Goal: Information Seeking & Learning: Learn about a topic

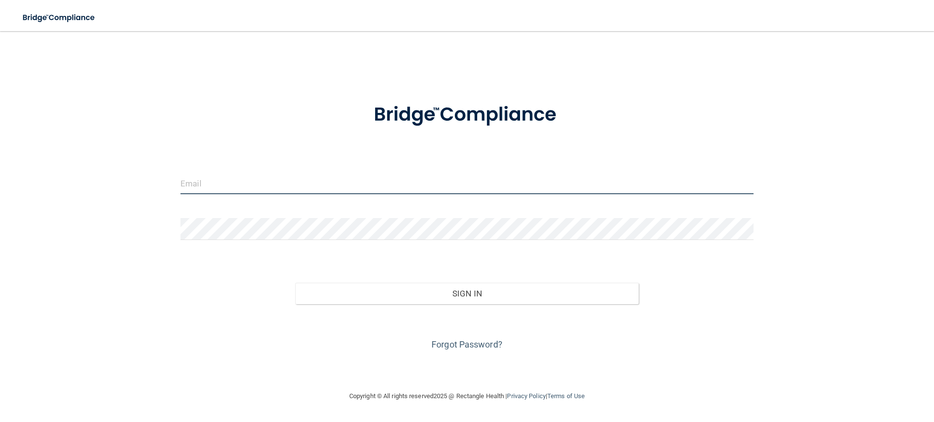
click at [244, 183] on input "email" at bounding box center [466, 183] width 573 height 22
type input "[EMAIL_ADDRESS][DOMAIN_NAME]"
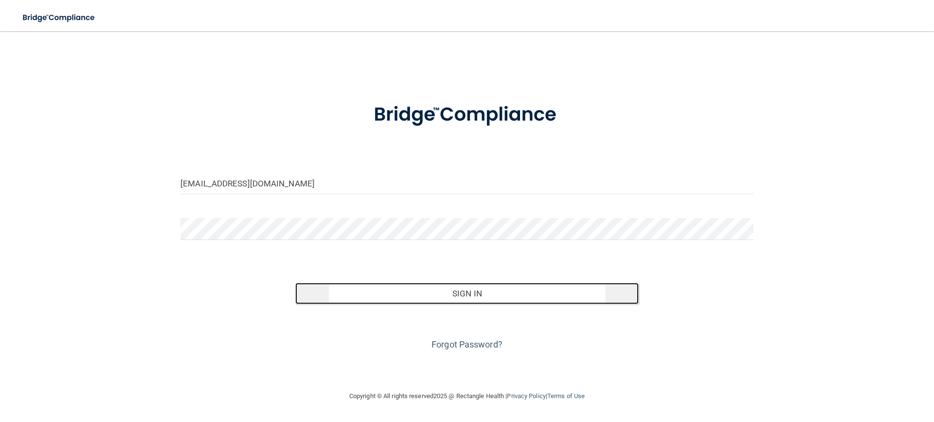
click at [430, 286] on button "Sign In" at bounding box center [467, 293] width 344 height 21
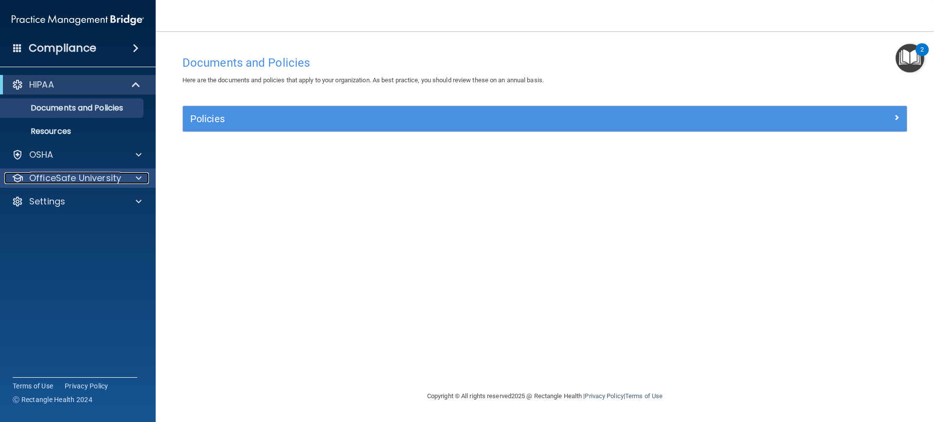
click at [93, 179] on p "OfficeSafe University" at bounding box center [75, 178] width 92 height 12
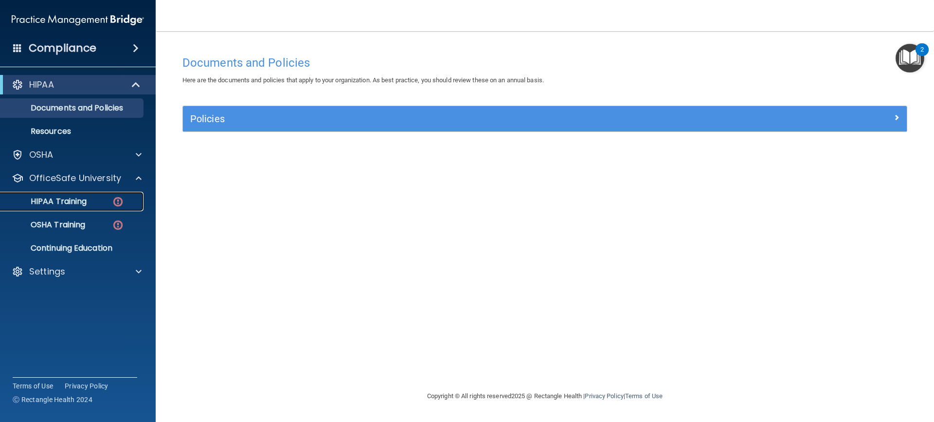
click at [77, 202] on p "HIPAA Training" at bounding box center [46, 202] width 80 height 10
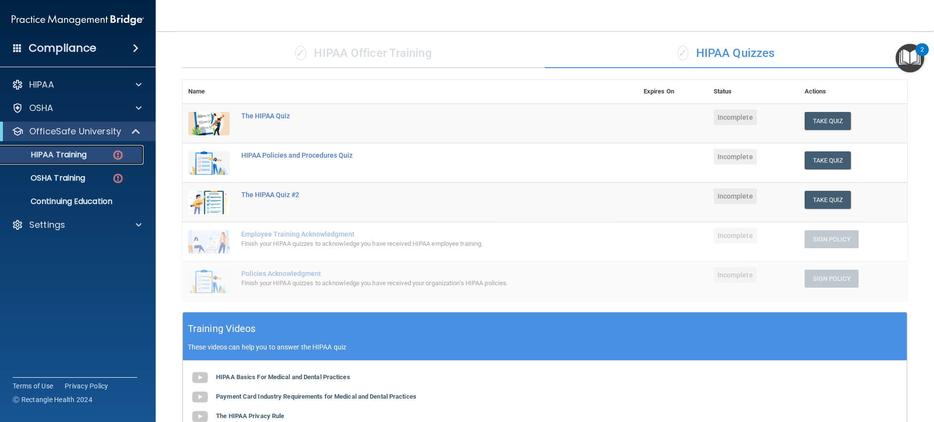
scroll to position [65, 0]
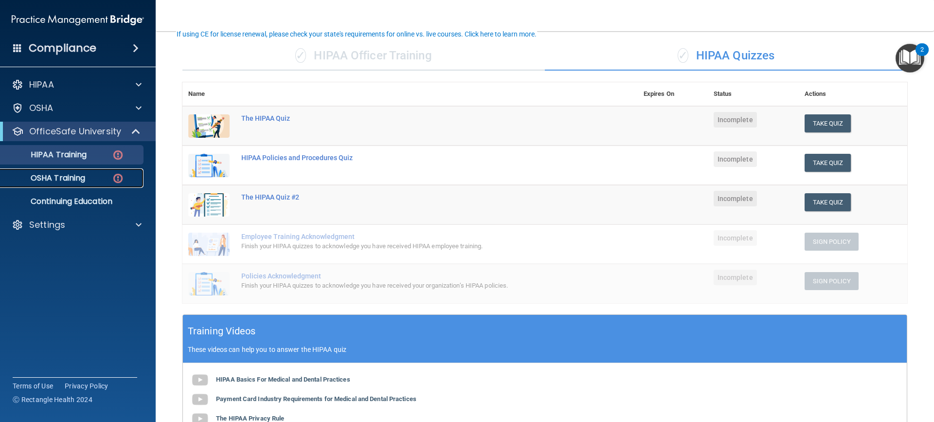
click at [70, 180] on p "OSHA Training" at bounding box center [45, 178] width 79 height 10
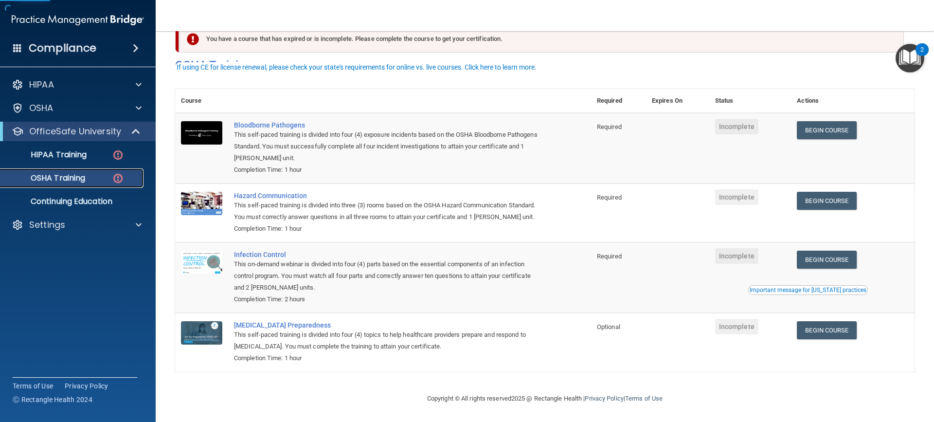
scroll to position [37, 0]
click at [68, 155] on p "HIPAA Training" at bounding box center [46, 155] width 80 height 10
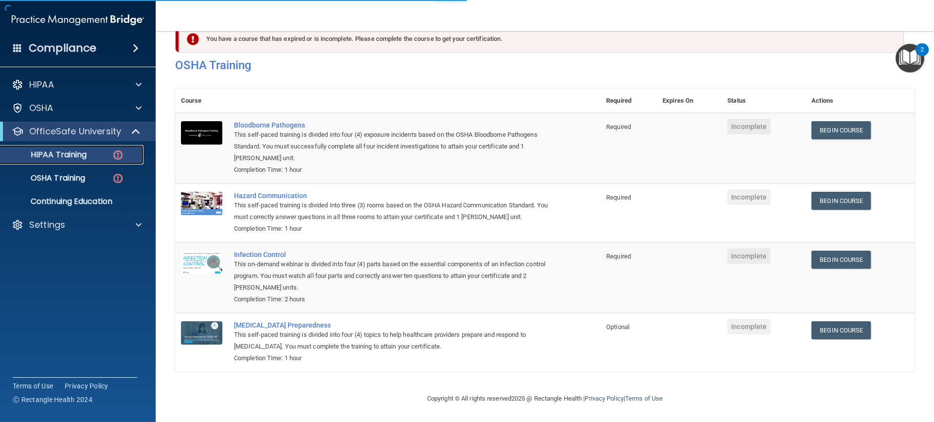
scroll to position [260, 0]
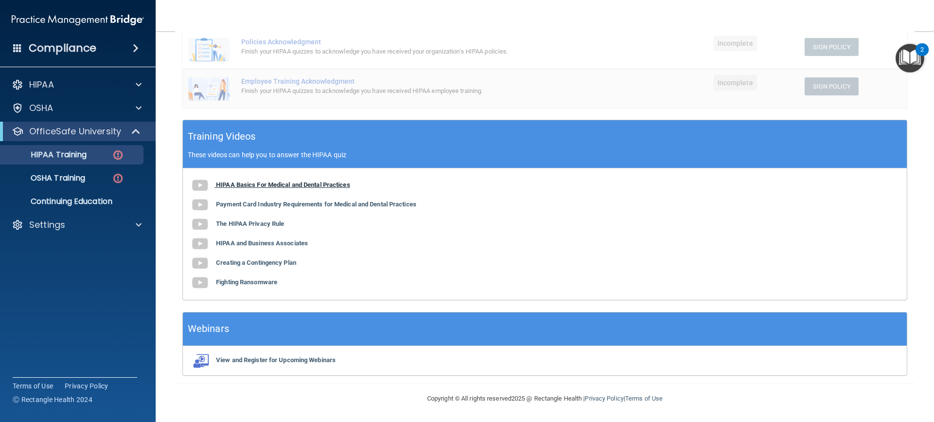
click at [223, 185] on b "HIPAA Basics For Medical and Dental Practices" at bounding box center [283, 184] width 134 height 7
click at [239, 201] on b "Payment Card Industry Requirements for Medical and Dental Practices" at bounding box center [316, 203] width 200 height 7
click at [240, 223] on b "The HIPAA Privacy Rule" at bounding box center [250, 223] width 68 height 7
click at [240, 243] on b "HIPAA and Business Associates" at bounding box center [262, 242] width 92 height 7
click at [239, 265] on b "Creating a Contingency Plan" at bounding box center [256, 262] width 80 height 7
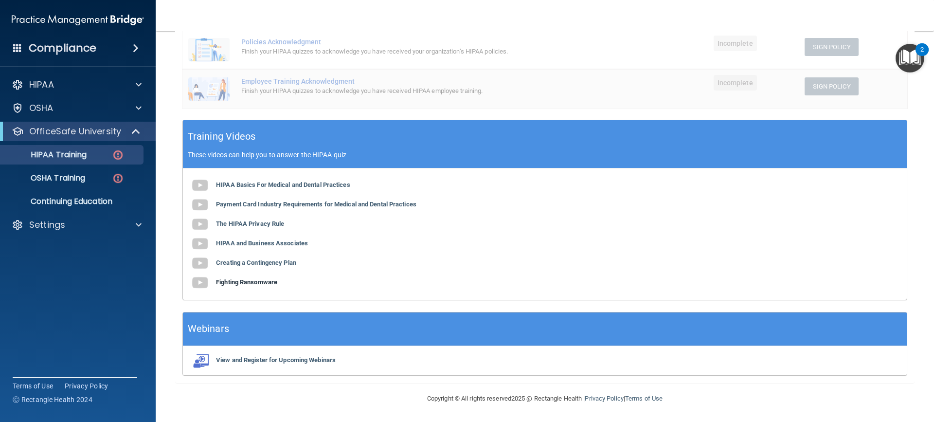
click at [245, 282] on b "Fighting Ransomware" at bounding box center [246, 281] width 61 height 7
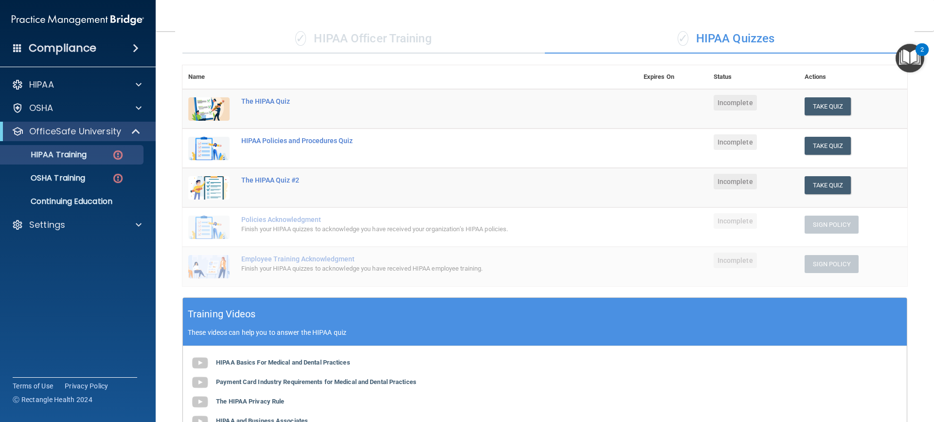
scroll to position [65, 0]
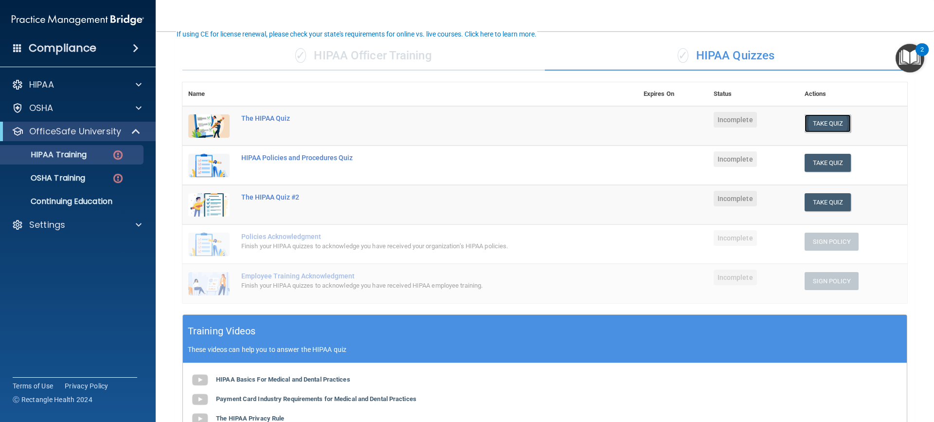
click at [815, 118] on button "Take Quiz" at bounding box center [828, 123] width 47 height 18
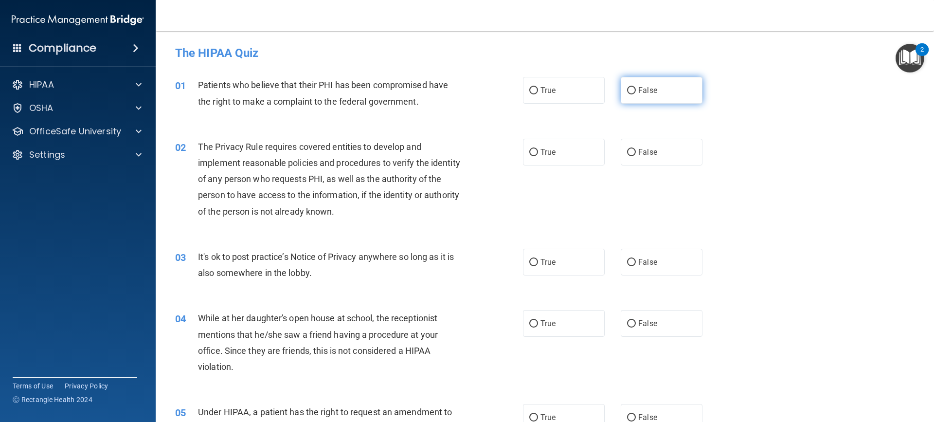
click at [629, 98] on label "False" at bounding box center [662, 90] width 82 height 27
click at [629, 94] on input "False" at bounding box center [631, 90] width 9 height 7
radio input "true"
drag, startPoint x: 570, startPoint y: 74, endPoint x: 563, endPoint y: 84, distance: 12.0
click at [567, 76] on div "01 Patients who believe that their PHI has been compromised have the right to m…" at bounding box center [545, 95] width 754 height 61
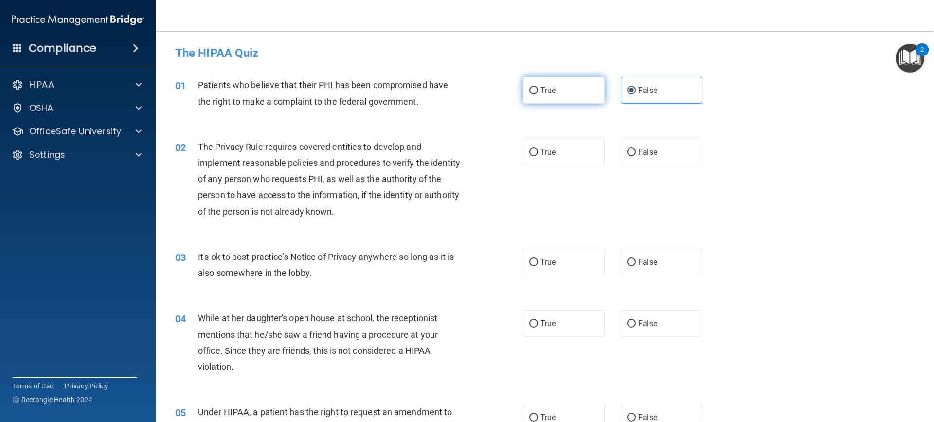
click at [562, 88] on label "True" at bounding box center [564, 90] width 82 height 27
click at [538, 88] on input "True" at bounding box center [533, 90] width 9 height 7
radio input "true"
radio input "false"
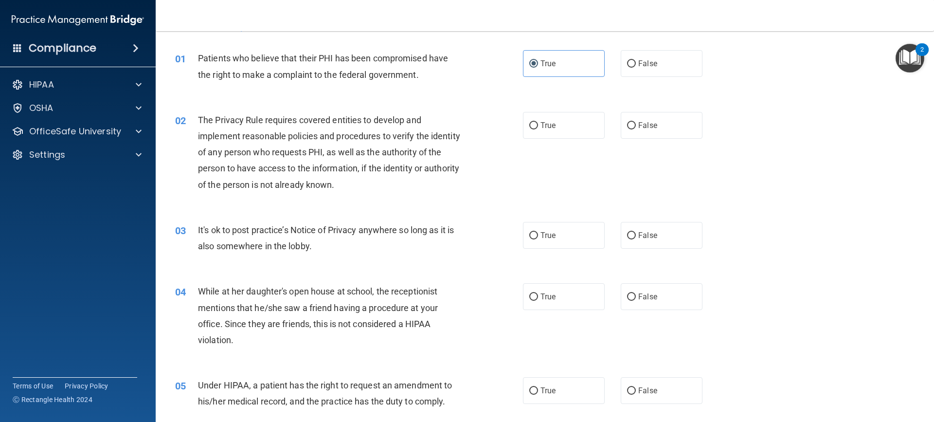
scroll to position [49, 0]
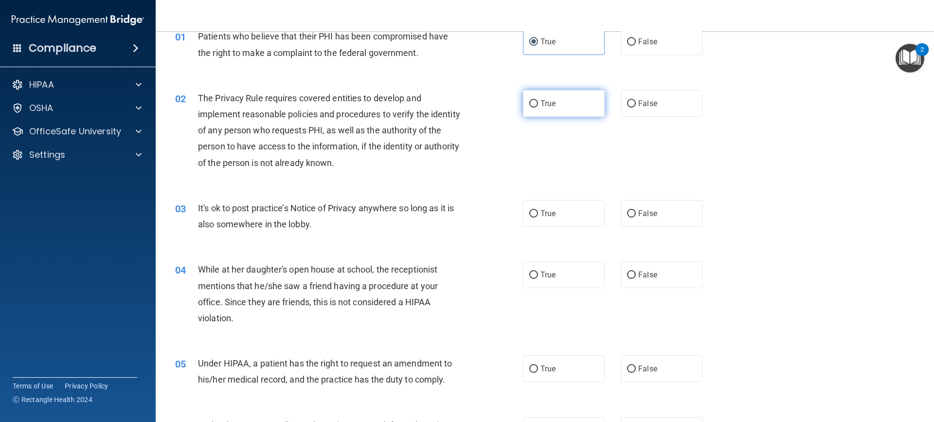
click at [549, 103] on span "True" at bounding box center [547, 103] width 15 height 9
click at [538, 103] on input "True" at bounding box center [533, 103] width 9 height 7
radio input "true"
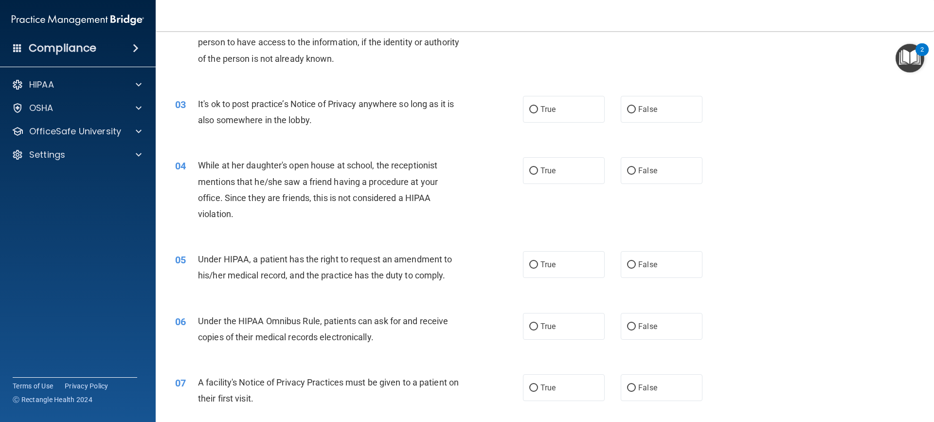
scroll to position [195, 0]
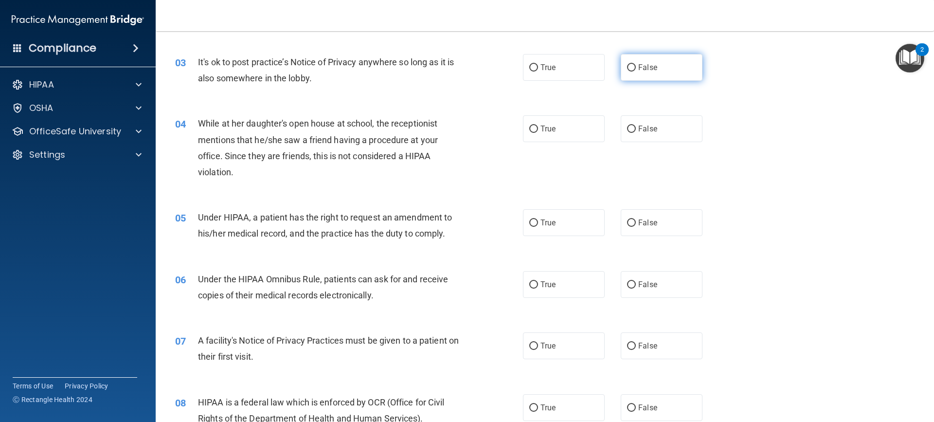
click at [652, 67] on span "False" at bounding box center [647, 67] width 19 height 9
click at [636, 67] on input "False" at bounding box center [631, 67] width 9 height 7
radio input "true"
click at [453, 93] on div "03 It's ok to post practice’s Notice of Privacy anywhere so long as it is also …" at bounding box center [545, 72] width 754 height 61
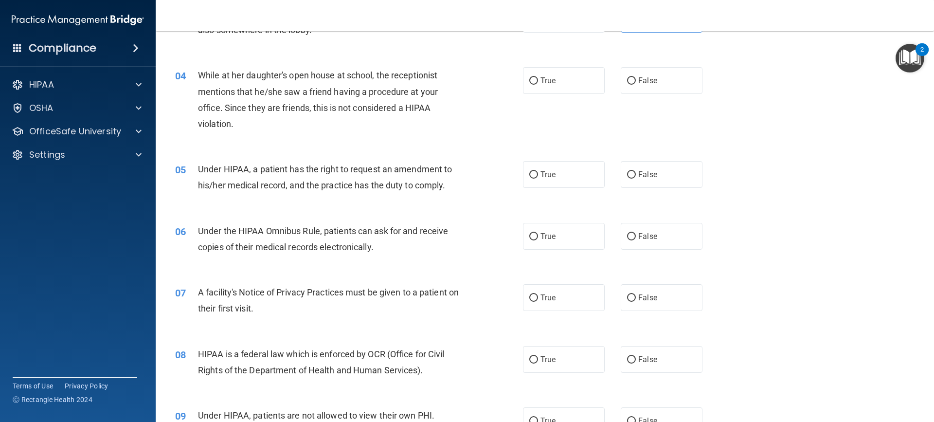
scroll to position [243, 0]
click at [640, 81] on span "False" at bounding box center [647, 79] width 19 height 9
click at [636, 81] on input "False" at bounding box center [631, 80] width 9 height 7
radio input "true"
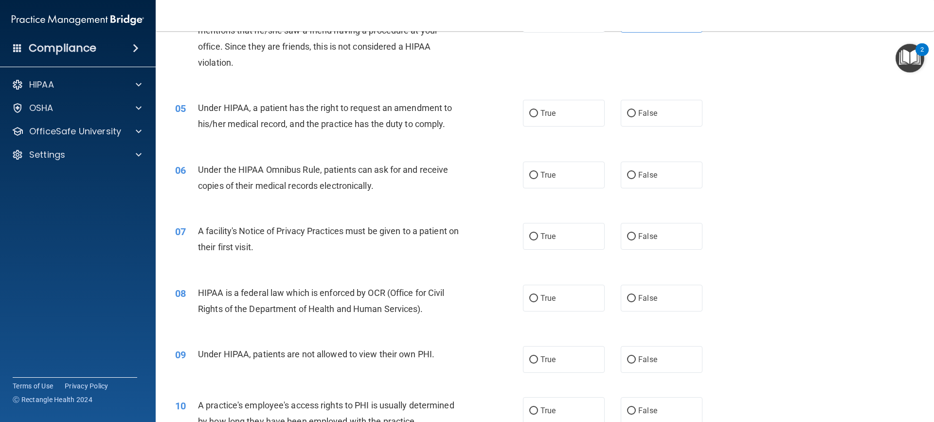
scroll to position [341, 0]
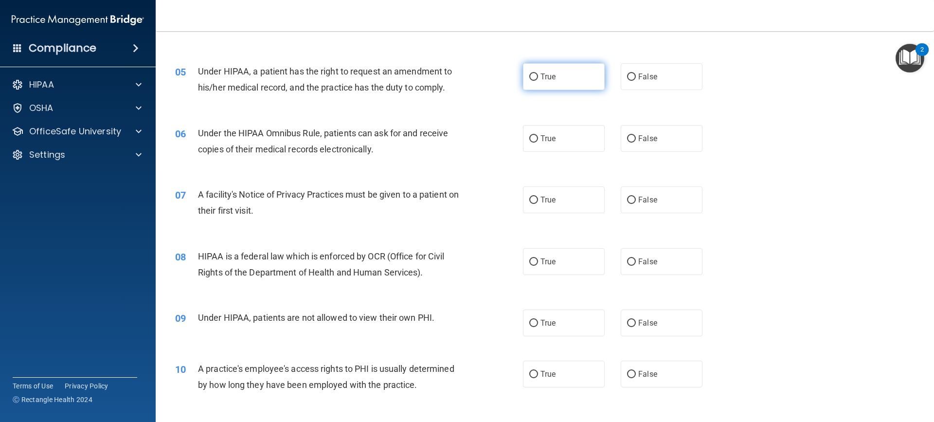
click at [543, 72] on span "True" at bounding box center [547, 76] width 15 height 9
click at [538, 73] on input "True" at bounding box center [533, 76] width 9 height 7
radio input "true"
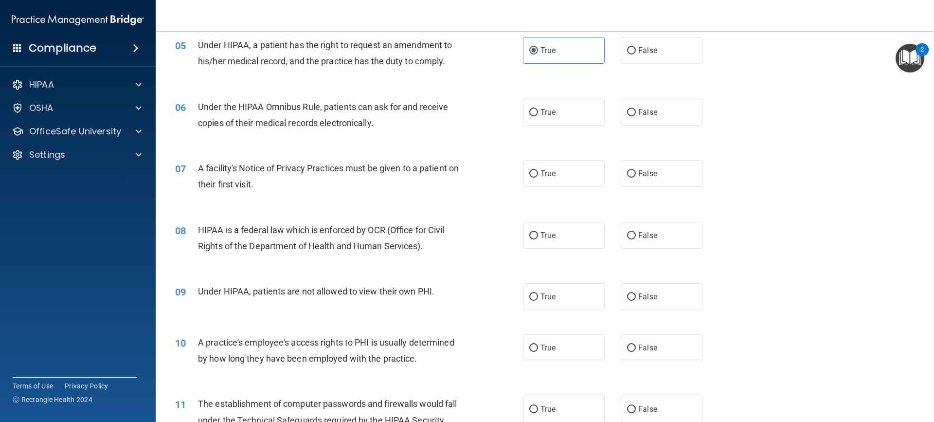
scroll to position [389, 0]
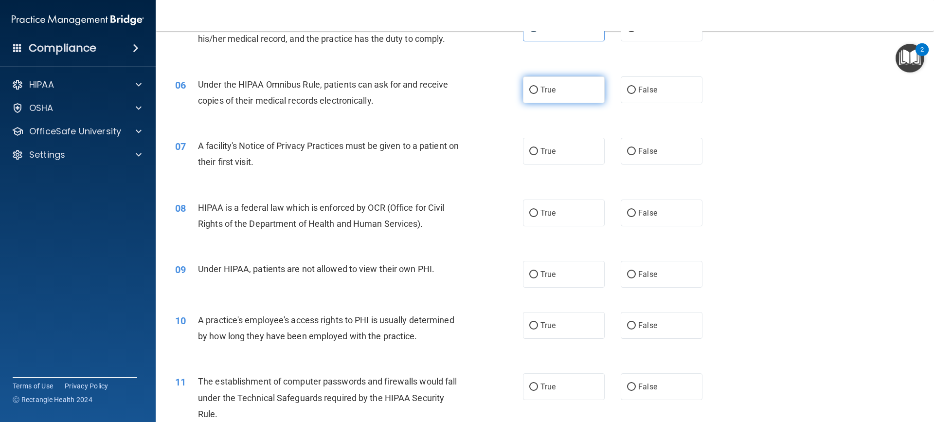
click at [555, 77] on label "True" at bounding box center [564, 89] width 82 height 27
click at [538, 87] on input "True" at bounding box center [533, 90] width 9 height 7
radio input "true"
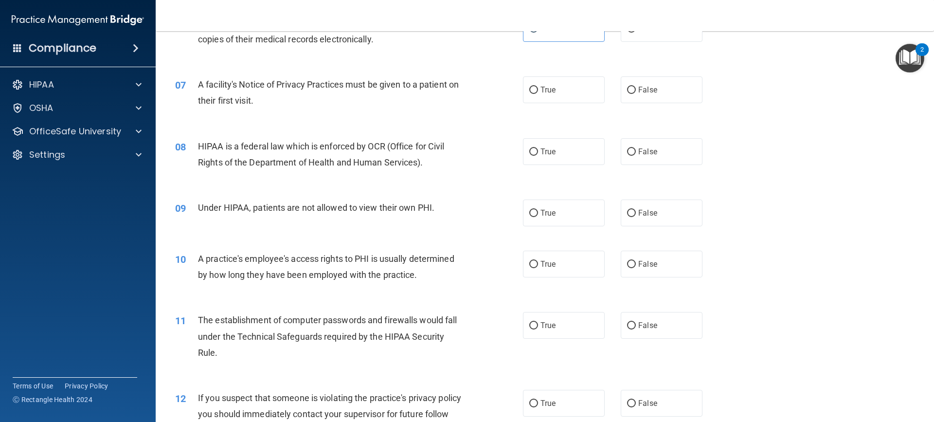
scroll to position [486, 0]
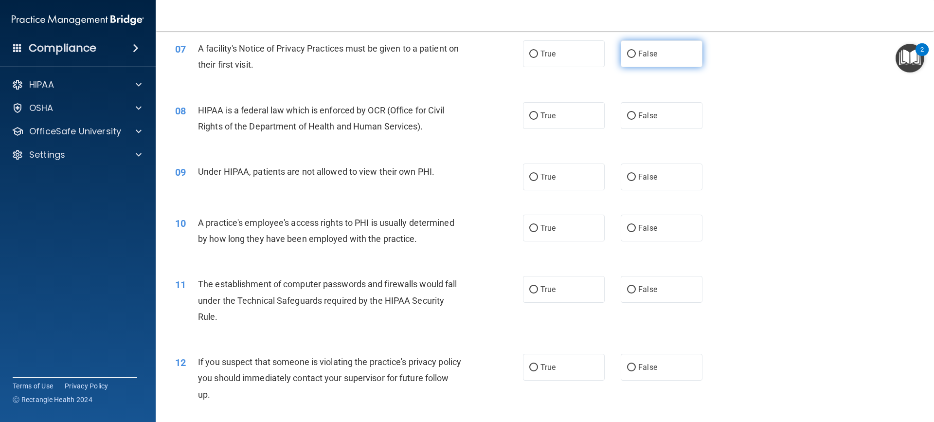
click at [638, 62] on label "False" at bounding box center [662, 53] width 82 height 27
click at [636, 58] on input "False" at bounding box center [631, 54] width 9 height 7
radio input "true"
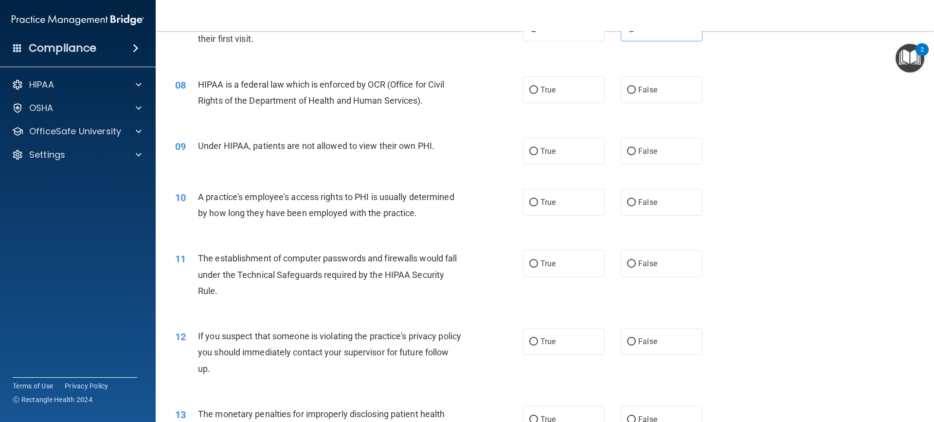
scroll to position [535, 0]
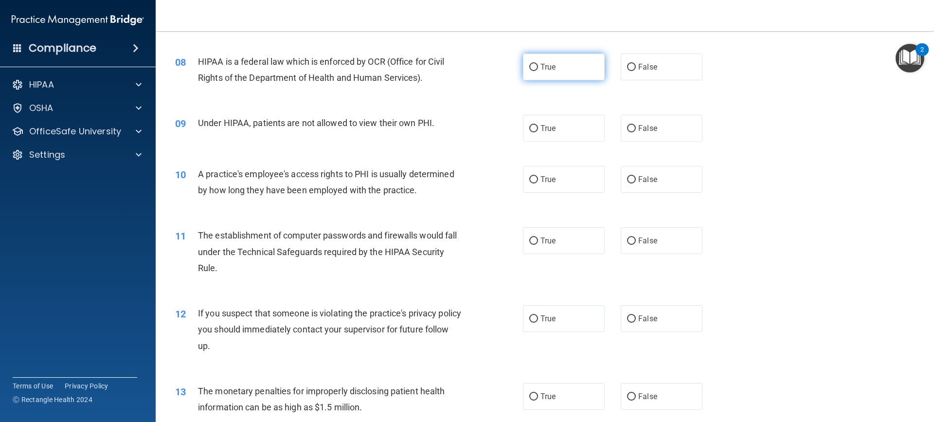
click at [574, 62] on label "True" at bounding box center [564, 67] width 82 height 27
click at [538, 64] on input "True" at bounding box center [533, 67] width 9 height 7
radio input "true"
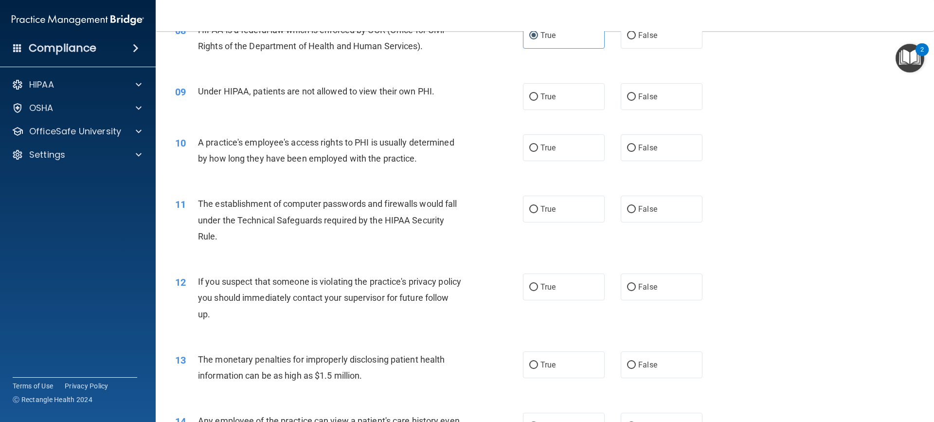
scroll to position [584, 0]
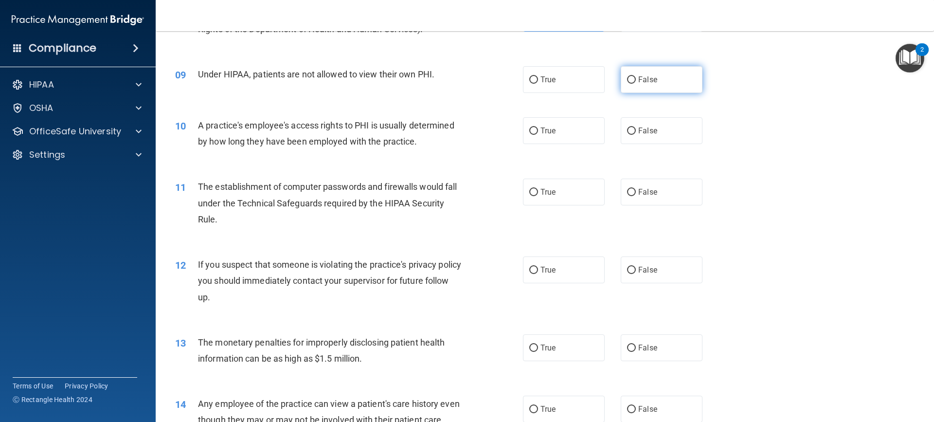
click at [666, 75] on label "False" at bounding box center [662, 79] width 82 height 27
click at [636, 76] on input "False" at bounding box center [631, 79] width 9 height 7
radio input "true"
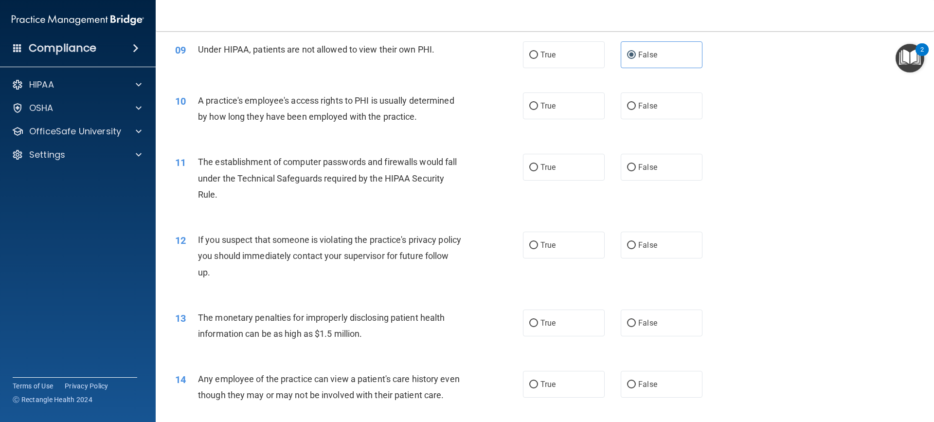
scroll to position [632, 0]
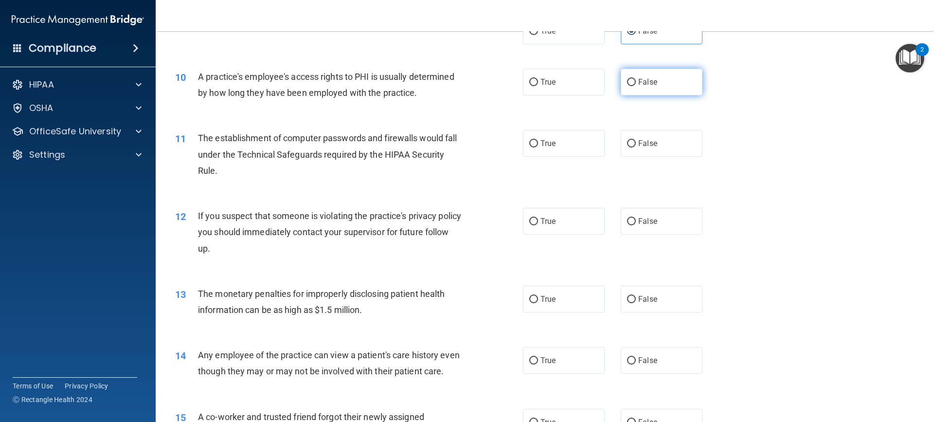
click at [673, 75] on label "False" at bounding box center [662, 82] width 82 height 27
click at [636, 79] on input "False" at bounding box center [631, 82] width 9 height 7
radio input "true"
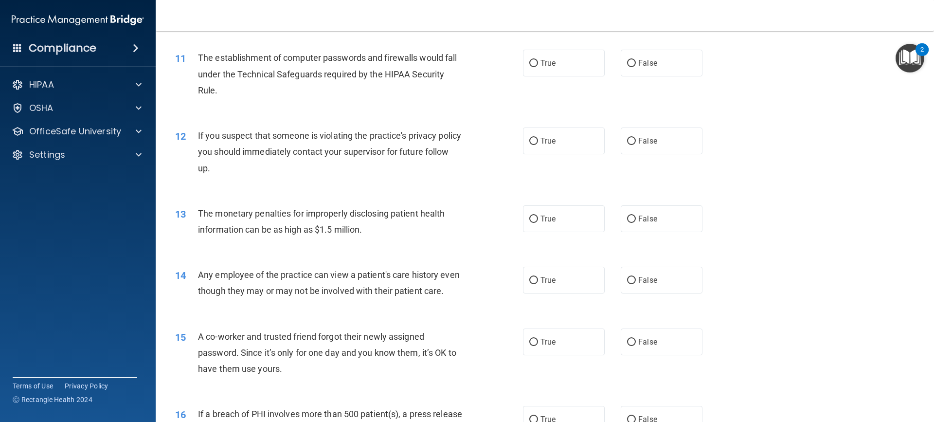
scroll to position [730, 0]
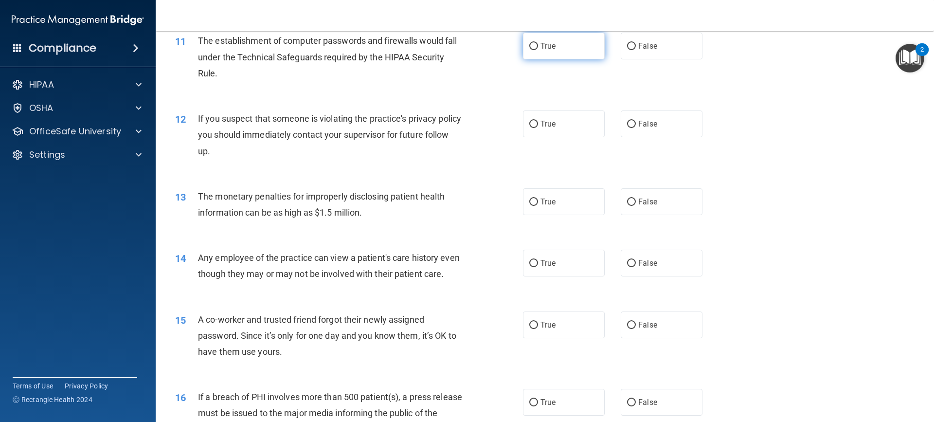
click at [556, 48] on label "True" at bounding box center [564, 46] width 82 height 27
click at [538, 48] on input "True" at bounding box center [533, 46] width 9 height 7
radio input "true"
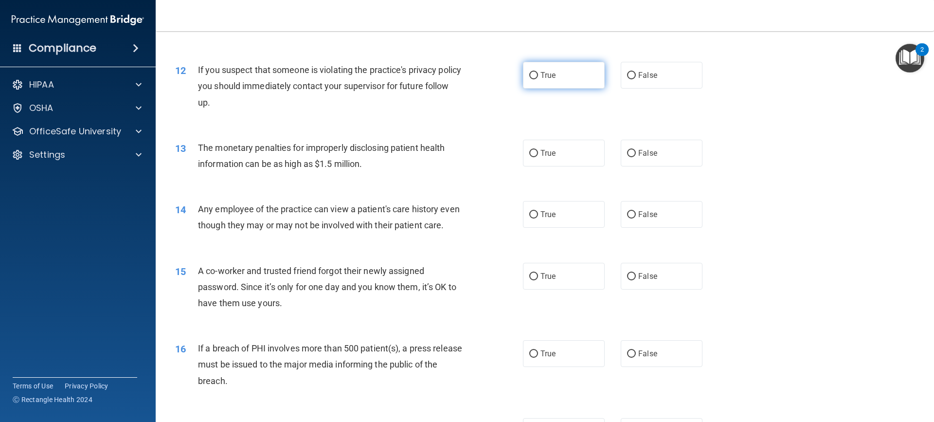
click at [554, 77] on label "True" at bounding box center [564, 75] width 82 height 27
click at [538, 77] on input "True" at bounding box center [533, 75] width 9 height 7
radio input "true"
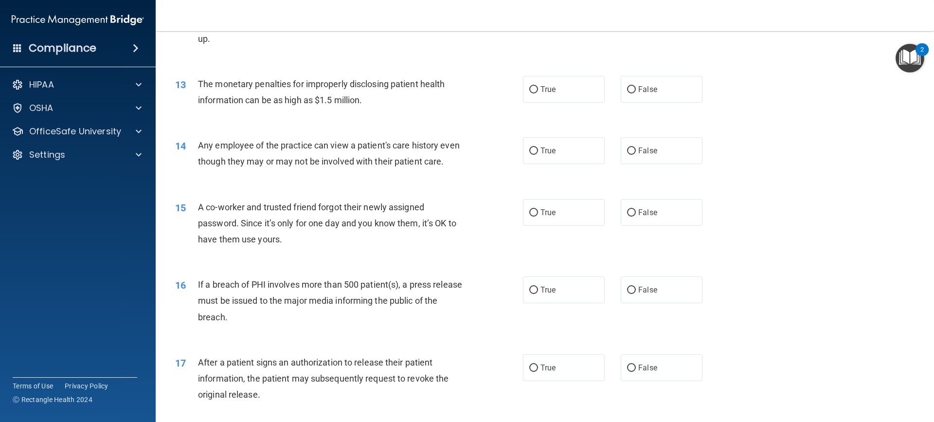
scroll to position [876, 0]
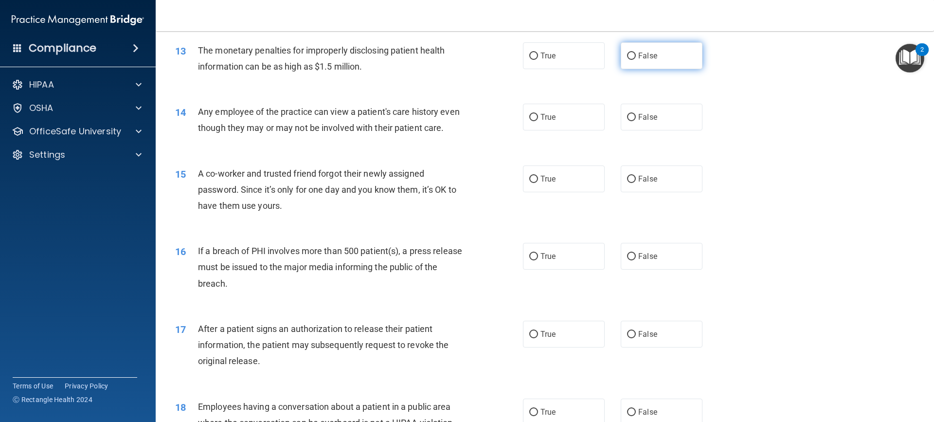
click at [638, 59] on span "False" at bounding box center [647, 55] width 19 height 9
click at [635, 59] on input "False" at bounding box center [631, 56] width 9 height 7
radio input "true"
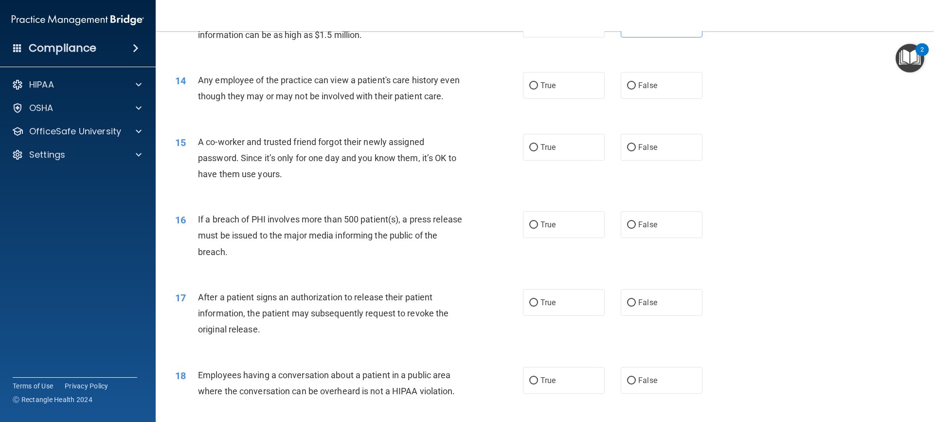
scroll to position [924, 0]
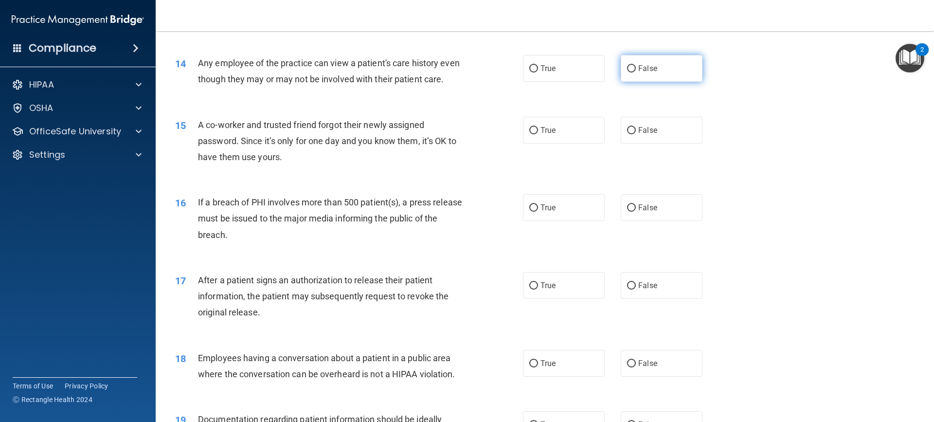
drag, startPoint x: 669, startPoint y: 67, endPoint x: 629, endPoint y: 69, distance: 40.5
click at [668, 67] on label "False" at bounding box center [662, 68] width 82 height 27
click at [636, 67] on input "False" at bounding box center [631, 68] width 9 height 7
radio input "true"
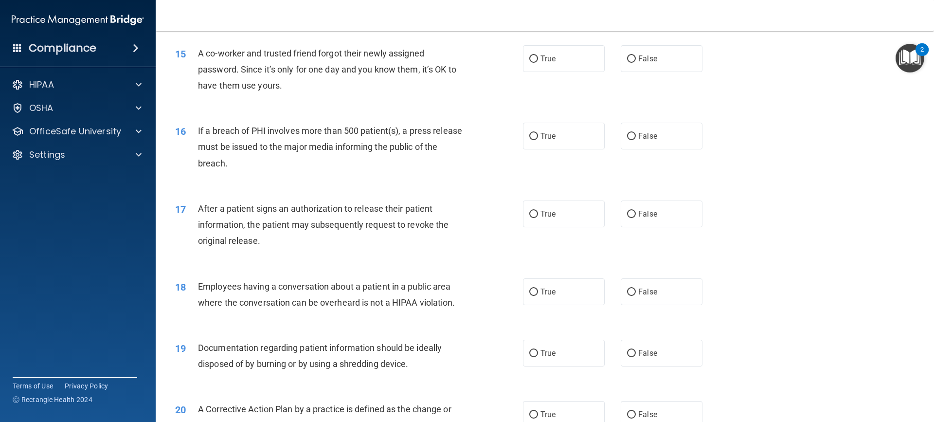
scroll to position [1022, 0]
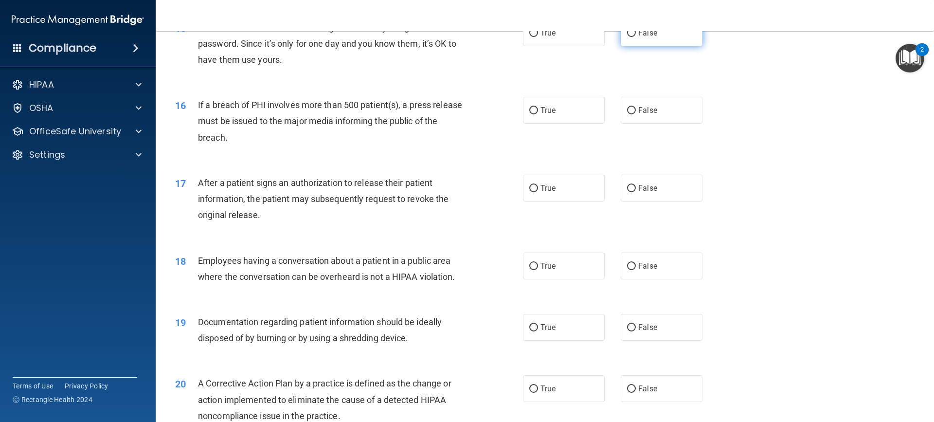
click at [673, 46] on label "False" at bounding box center [662, 32] width 82 height 27
click at [636, 37] on input "False" at bounding box center [631, 33] width 9 height 7
radio input "true"
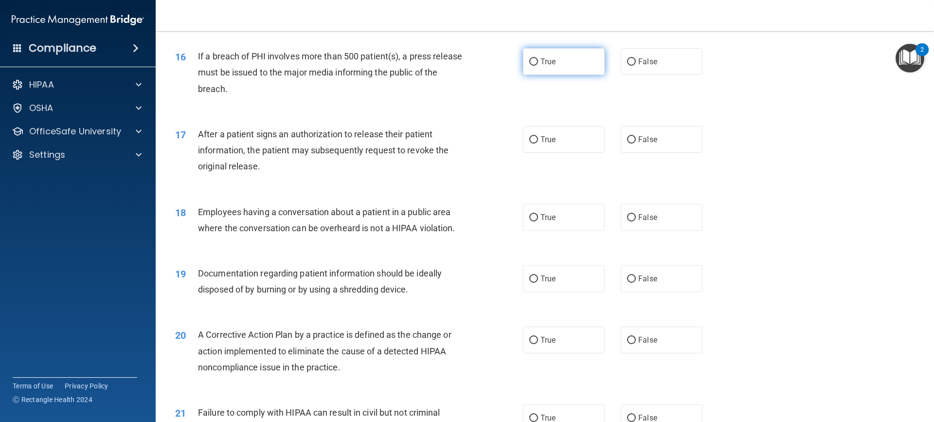
click at [574, 75] on label "True" at bounding box center [564, 61] width 82 height 27
click at [538, 66] on input "True" at bounding box center [533, 61] width 9 height 7
radio input "true"
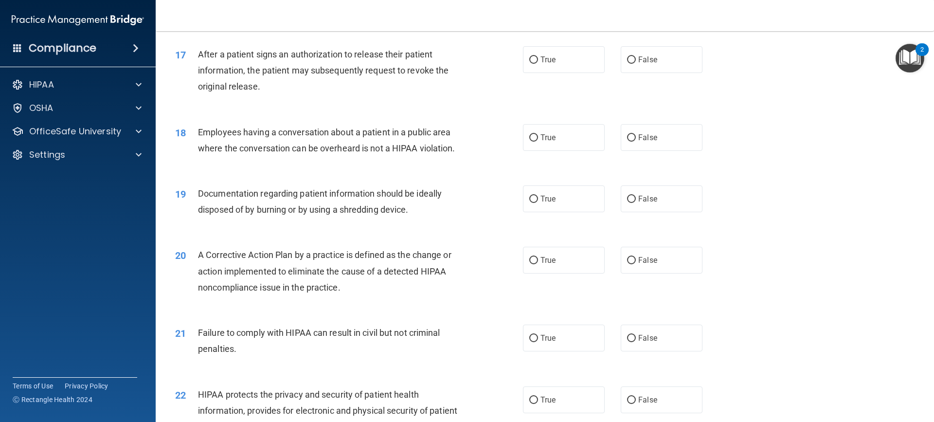
scroll to position [1168, 0]
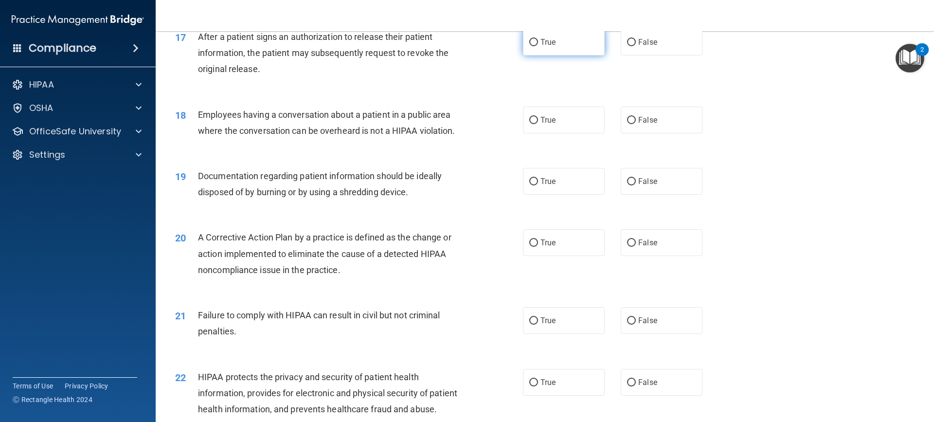
click at [558, 55] on label "True" at bounding box center [564, 42] width 82 height 27
click at [538, 46] on input "True" at bounding box center [533, 42] width 9 height 7
radio input "true"
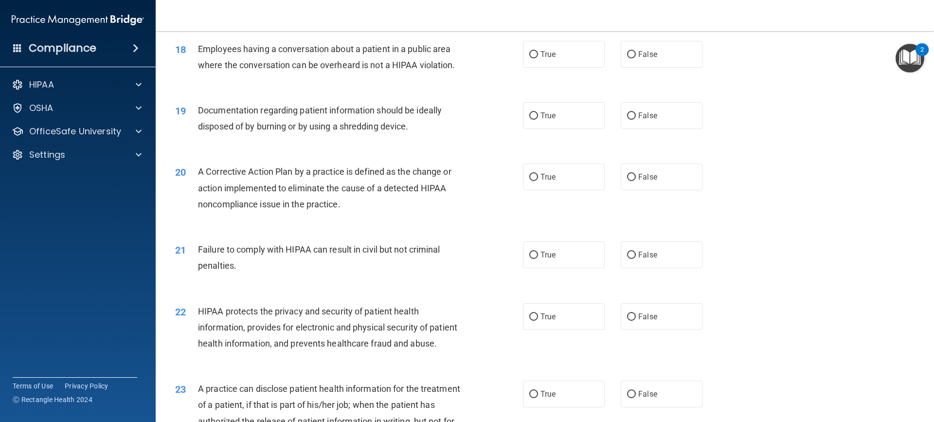
scroll to position [1216, 0]
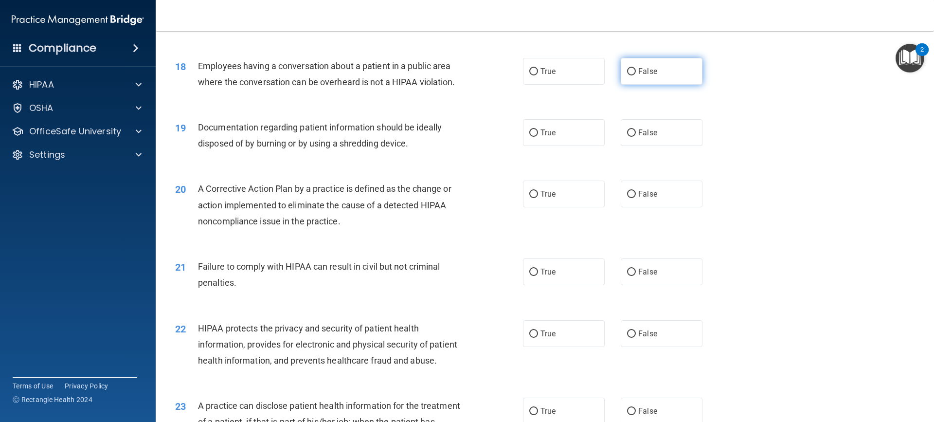
click at [643, 76] on span "False" at bounding box center [647, 71] width 19 height 9
click at [636, 75] on input "False" at bounding box center [631, 71] width 9 height 7
radio input "true"
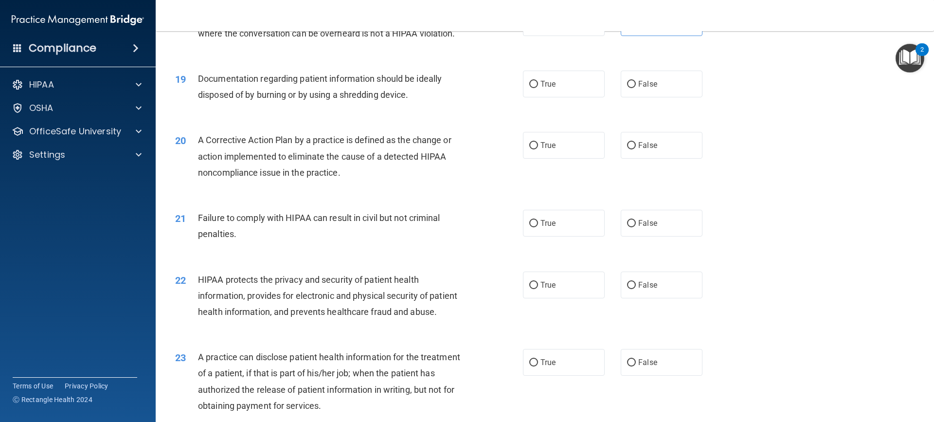
scroll to position [1314, 0]
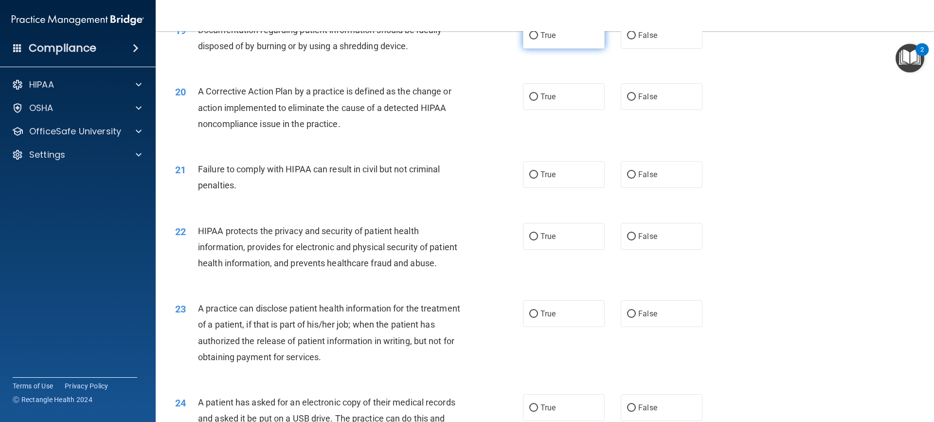
click at [564, 49] on label "True" at bounding box center [564, 35] width 82 height 27
click at [538, 39] on input "True" at bounding box center [533, 35] width 9 height 7
radio input "true"
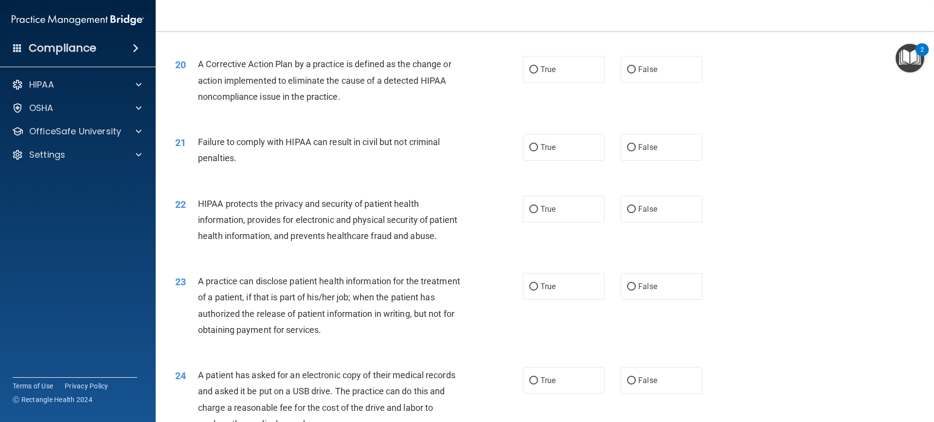
scroll to position [1362, 0]
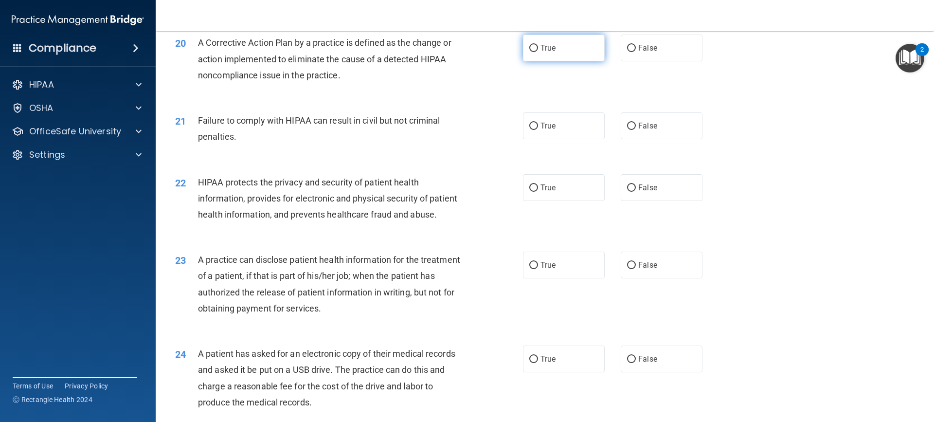
click at [592, 61] on label "True" at bounding box center [564, 48] width 82 height 27
click at [538, 52] on input "True" at bounding box center [533, 48] width 9 height 7
radio input "true"
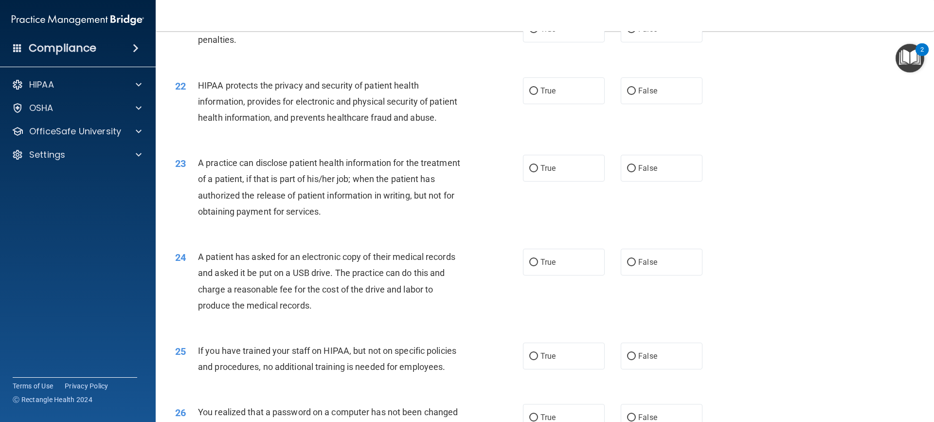
scroll to position [1459, 0]
click at [558, 42] on label "True" at bounding box center [564, 28] width 82 height 27
click at [538, 33] on input "True" at bounding box center [533, 28] width 9 height 7
radio input "true"
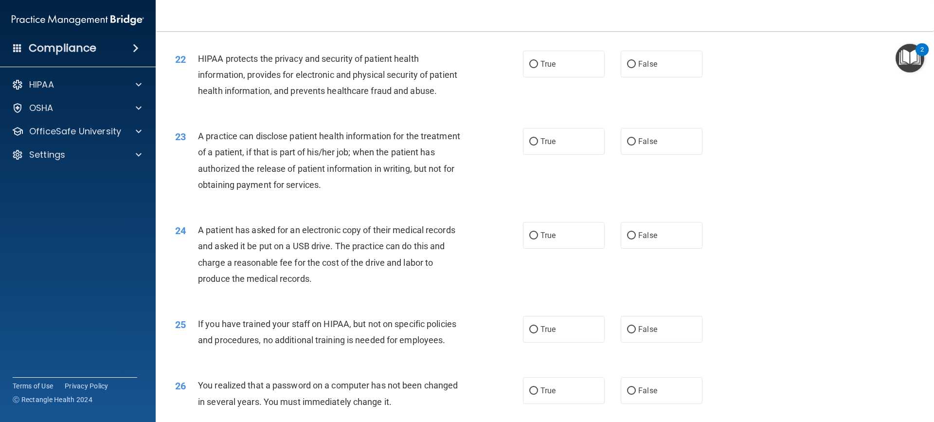
scroll to position [1508, 0]
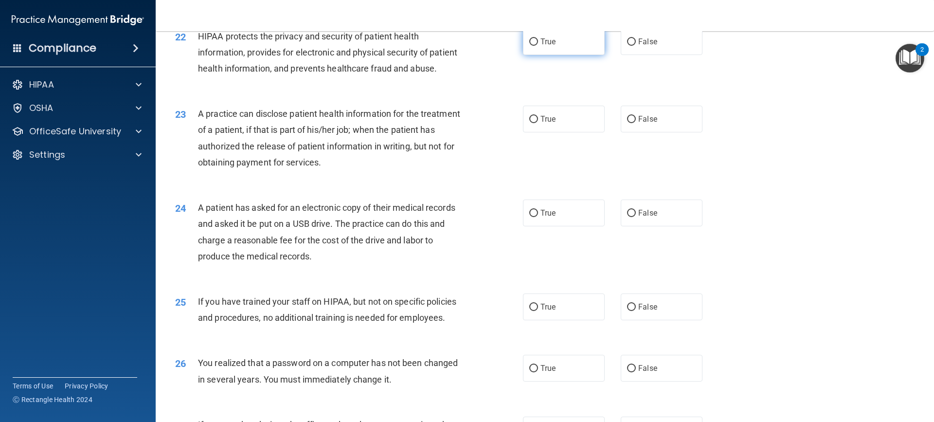
click at [563, 51] on label "True" at bounding box center [564, 41] width 82 height 27
click at [538, 46] on input "True" at bounding box center [533, 41] width 9 height 7
radio input "true"
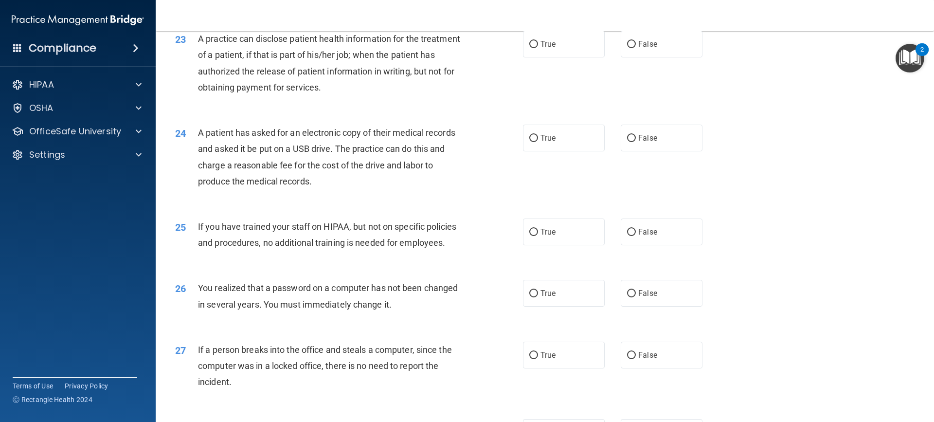
scroll to position [1605, 0]
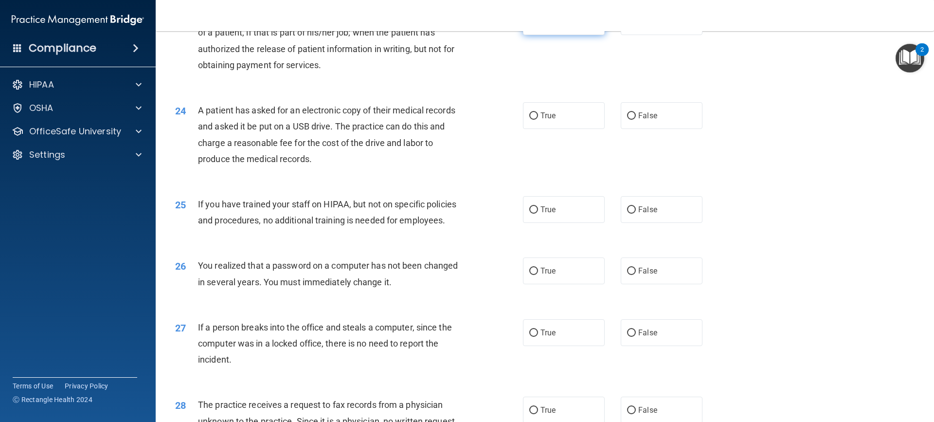
click at [525, 35] on label "True" at bounding box center [564, 21] width 82 height 27
click at [529, 26] on input "True" at bounding box center [533, 21] width 9 height 7
radio input "true"
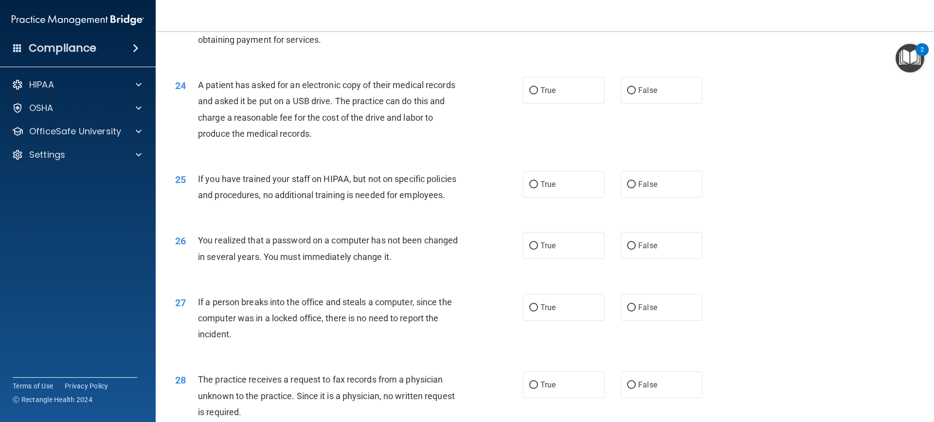
scroll to position [1703, 0]
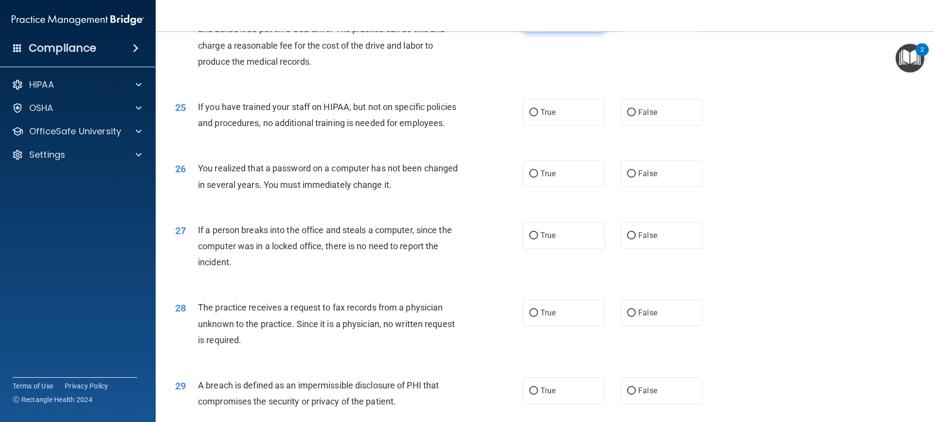
click at [539, 32] on label "True" at bounding box center [564, 18] width 82 height 27
click at [538, 22] on input "True" at bounding box center [533, 18] width 9 height 7
radio input "true"
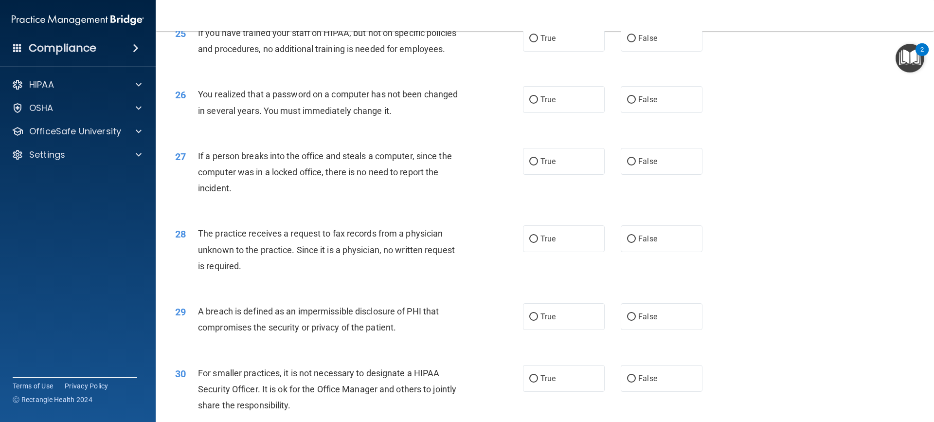
scroll to position [1800, 0]
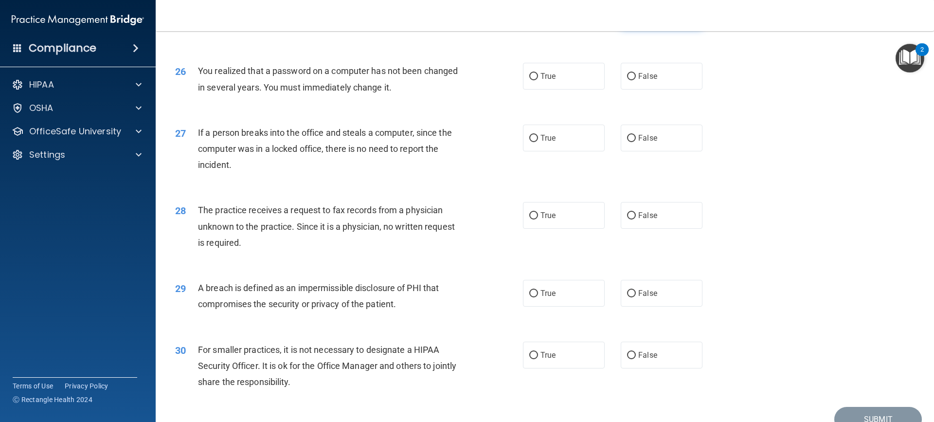
drag, startPoint x: 655, startPoint y: 51, endPoint x: 644, endPoint y: 55, distance: 12.0
click at [655, 28] on label "False" at bounding box center [662, 14] width 82 height 27
click at [636, 19] on input "False" at bounding box center [631, 15] width 9 height 7
radio input "true"
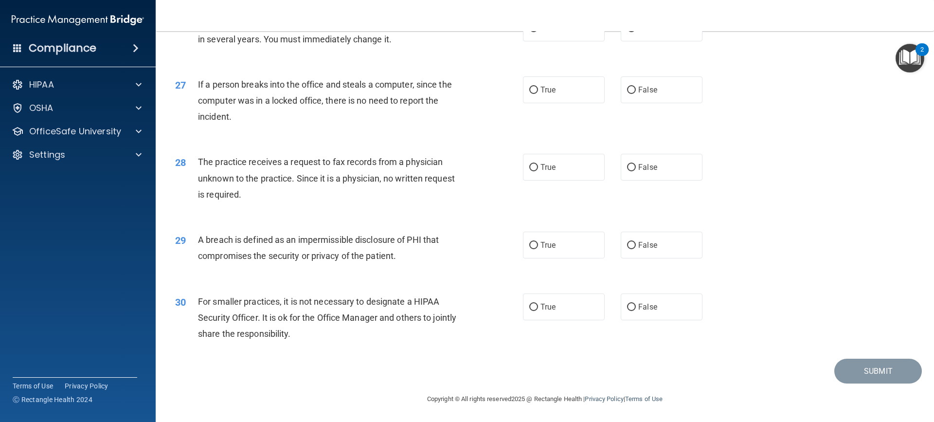
scroll to position [1849, 0]
click at [532, 32] on input "True" at bounding box center [533, 27] width 9 height 7
radio input "true"
click at [646, 94] on label "False" at bounding box center [662, 89] width 82 height 27
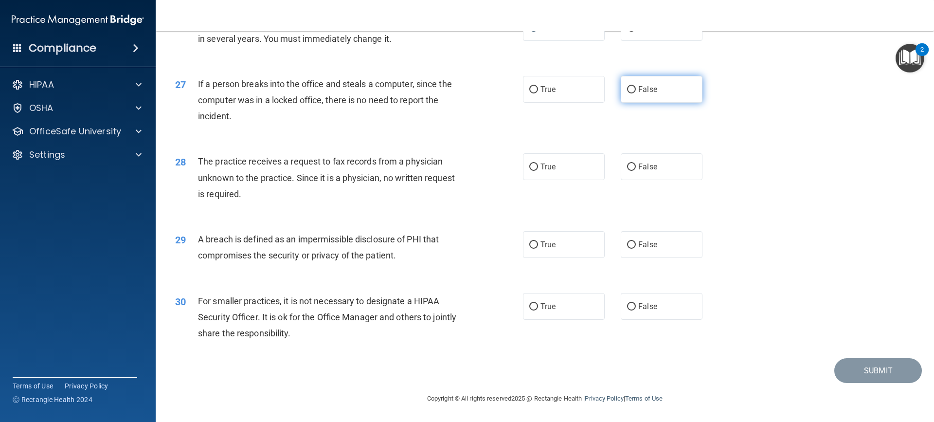
click at [636, 93] on input "False" at bounding box center [631, 89] width 9 height 7
radio input "true"
click at [651, 165] on span "False" at bounding box center [647, 166] width 19 height 9
click at [636, 165] on input "False" at bounding box center [631, 166] width 9 height 7
radio input "true"
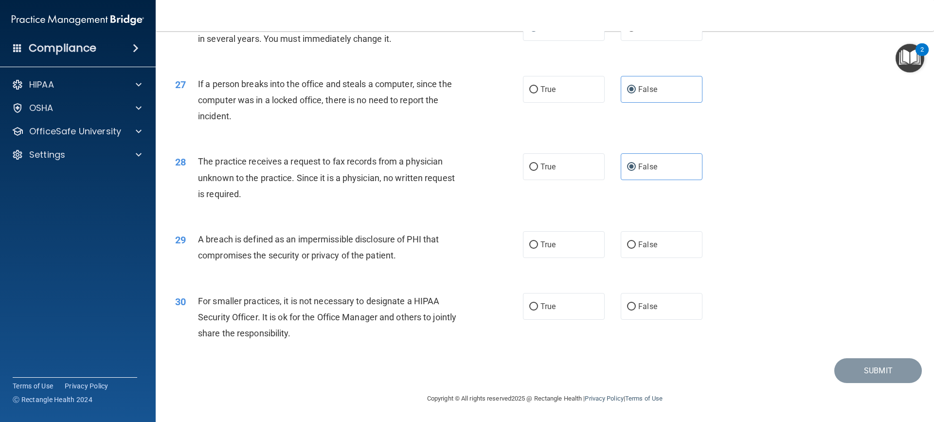
drag, startPoint x: 546, startPoint y: 243, endPoint x: 518, endPoint y: 230, distance: 31.8
click at [544, 242] on span "True" at bounding box center [547, 244] width 15 height 9
click at [524, 247] on label "True" at bounding box center [564, 244] width 82 height 27
click at [529, 247] on input "True" at bounding box center [533, 244] width 9 height 7
radio input "true"
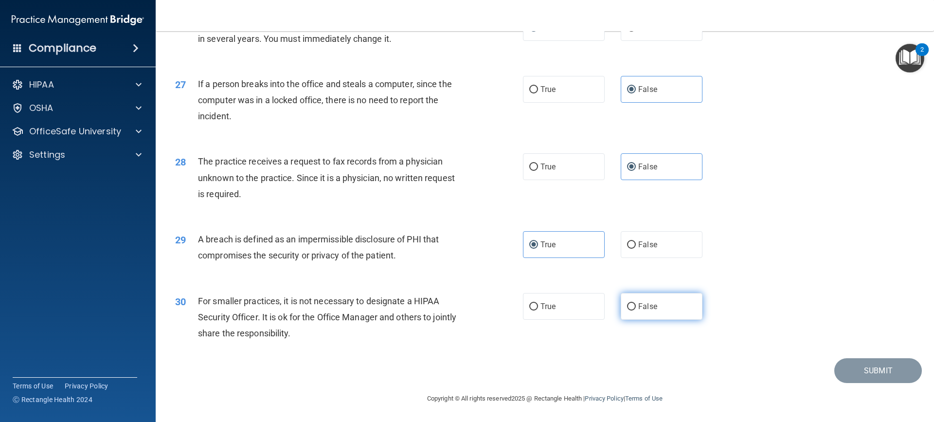
click at [638, 302] on label "False" at bounding box center [662, 306] width 82 height 27
click at [636, 303] on input "False" at bounding box center [631, 306] width 9 height 7
radio input "true"
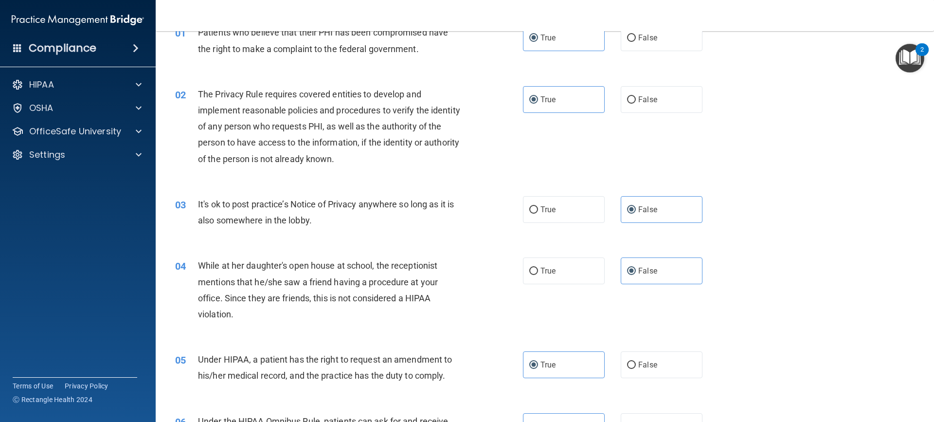
scroll to position [0, 0]
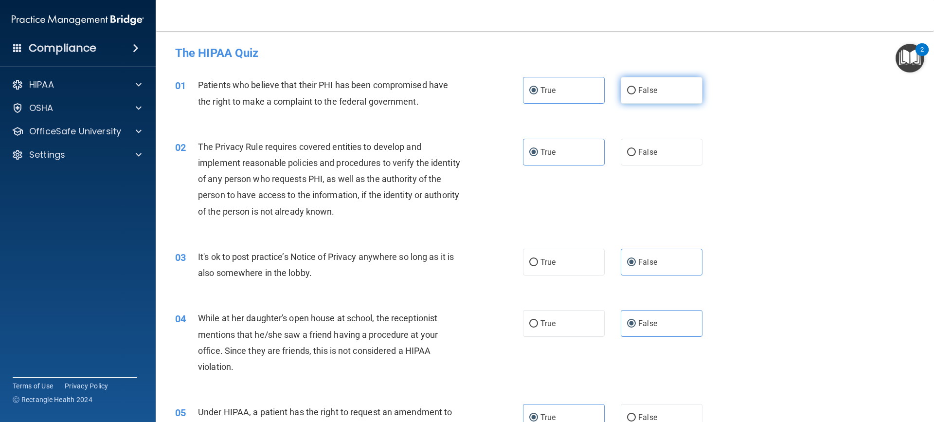
click at [659, 97] on label "False" at bounding box center [662, 90] width 82 height 27
click at [636, 94] on input "False" at bounding box center [631, 90] width 9 height 7
radio input "true"
radio input "false"
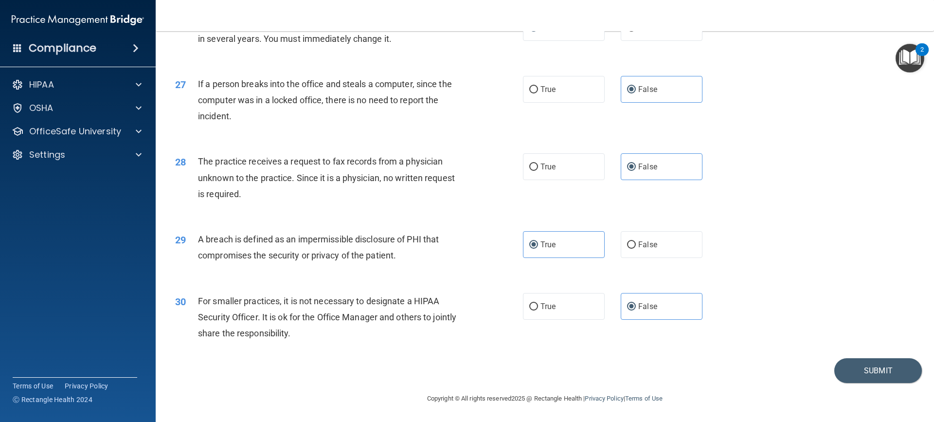
scroll to position [1881, 0]
click at [848, 364] on button "Submit" at bounding box center [878, 370] width 88 height 25
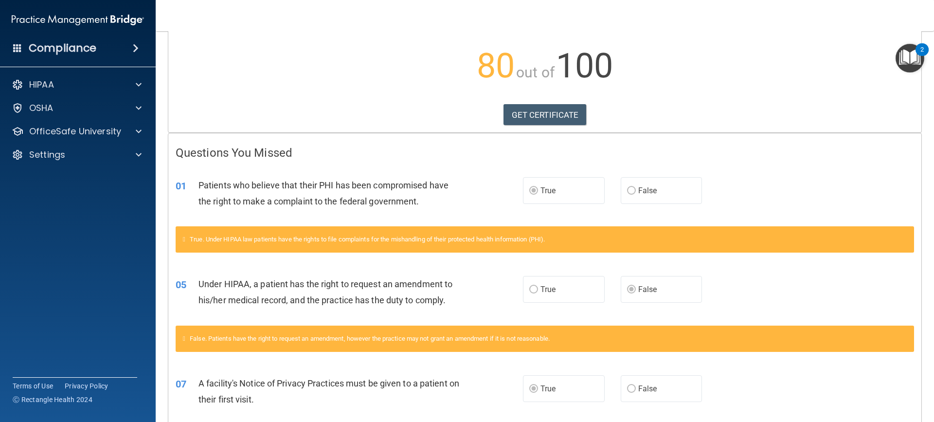
scroll to position [74, 0]
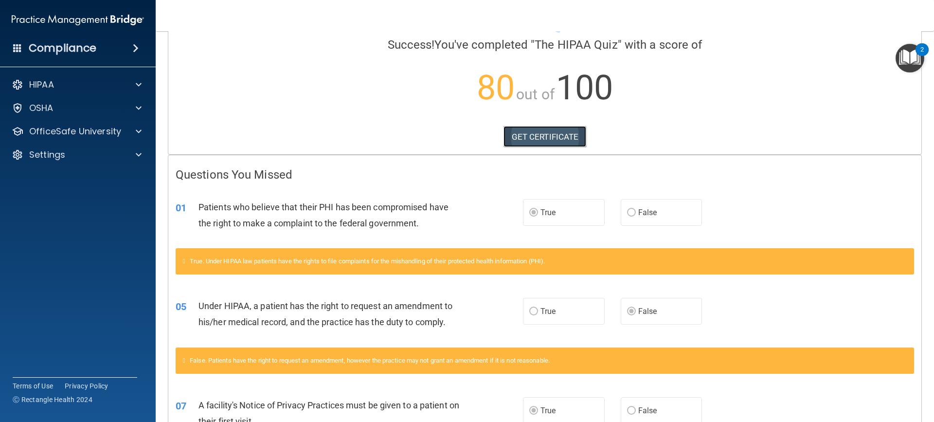
click at [569, 138] on link "GET CERTIFICATE" at bounding box center [545, 136] width 83 height 21
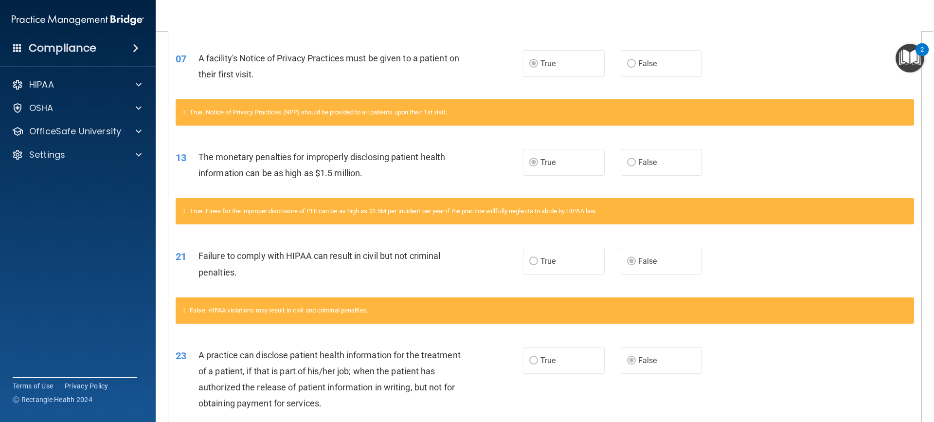
scroll to position [512, 0]
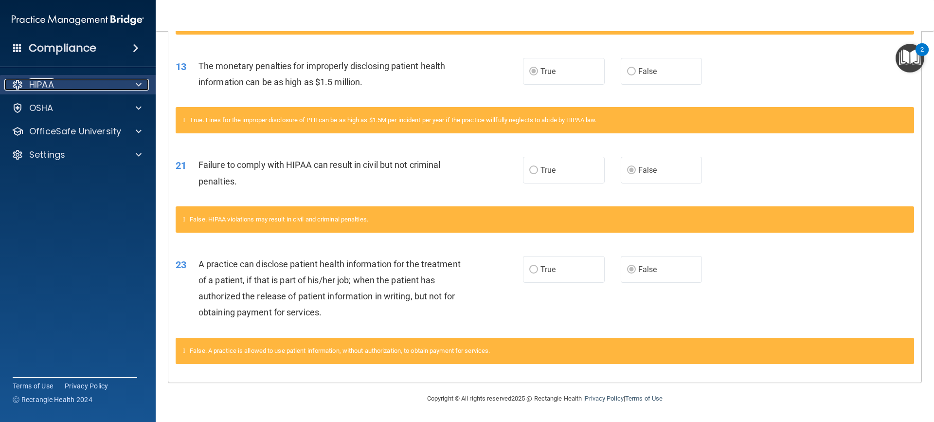
click at [138, 82] on span at bounding box center [139, 85] width 6 height 12
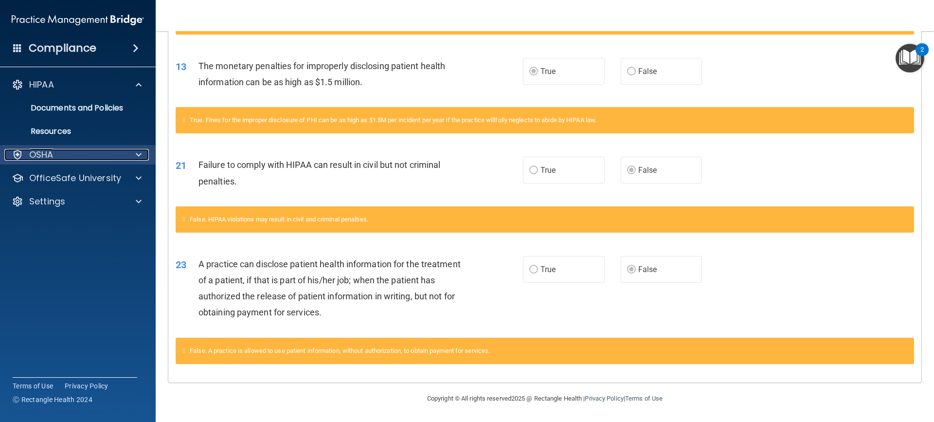
click at [141, 152] on span at bounding box center [139, 155] width 6 height 12
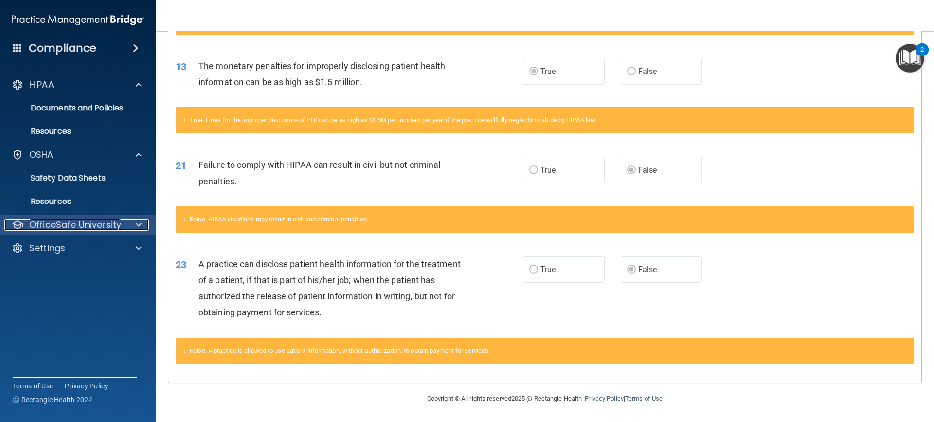
click at [137, 221] on span at bounding box center [139, 225] width 6 height 12
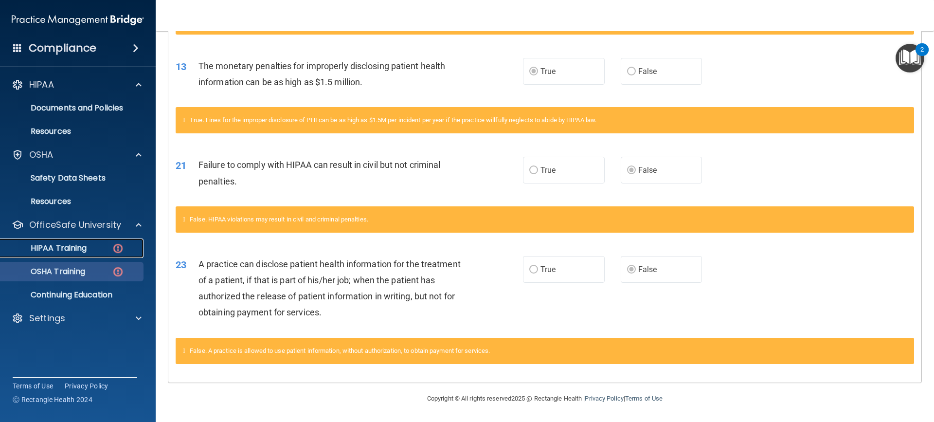
click at [66, 245] on p "HIPAA Training" at bounding box center [46, 248] width 80 height 10
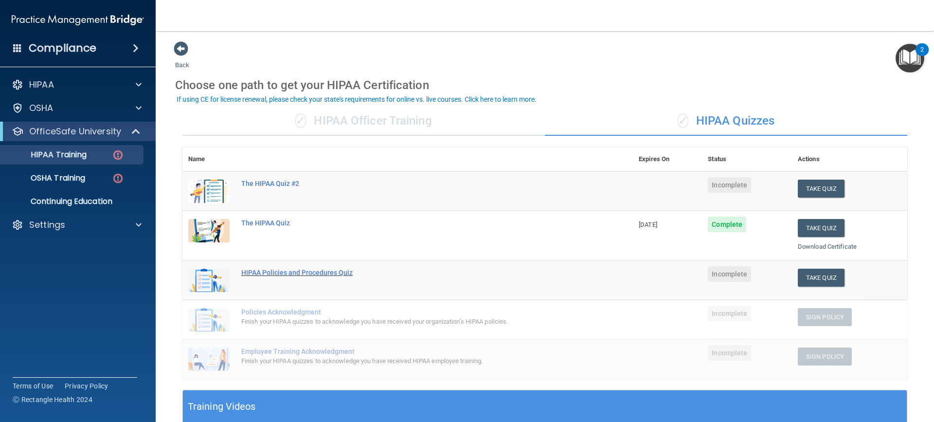
click at [283, 272] on div "HIPAA Policies and Procedures Quiz" at bounding box center [412, 273] width 343 height 8
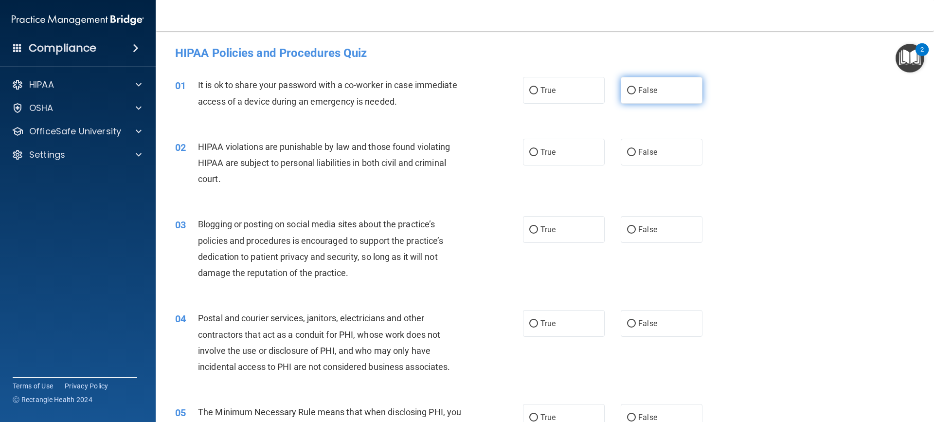
click at [636, 95] on label "False" at bounding box center [662, 90] width 82 height 27
click at [636, 94] on input "False" at bounding box center [631, 90] width 9 height 7
radio input "true"
click at [574, 154] on label "True" at bounding box center [564, 152] width 82 height 27
click at [538, 154] on input "True" at bounding box center [533, 152] width 9 height 7
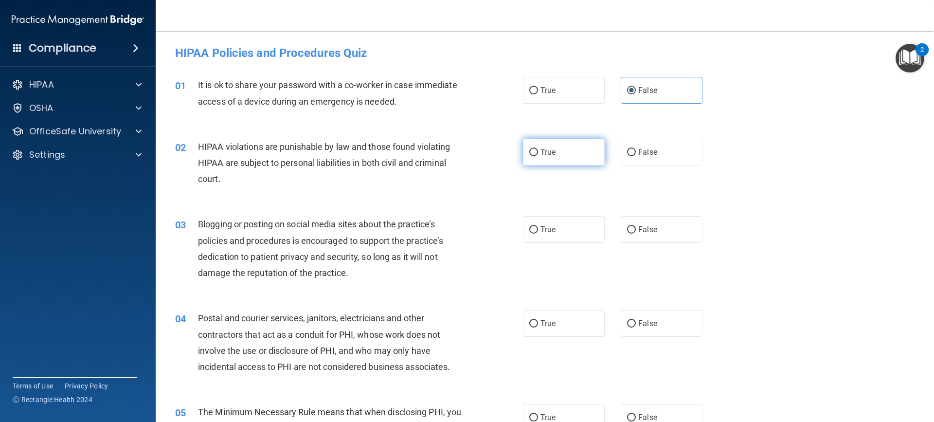
radio input "true"
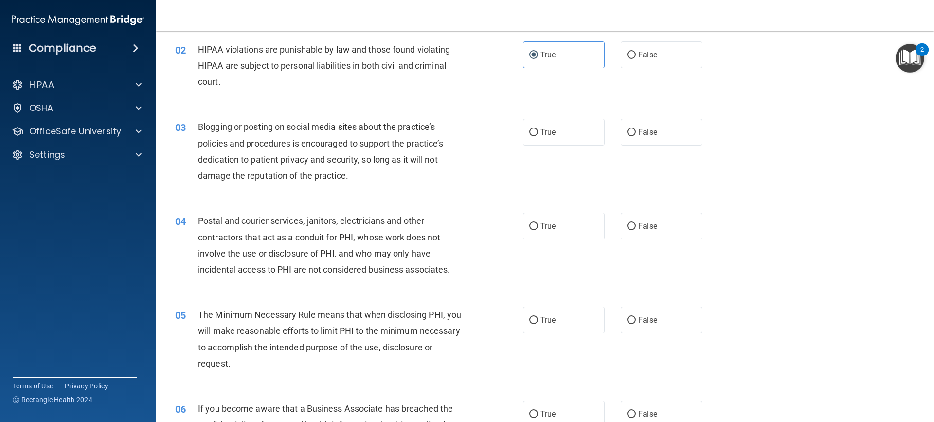
scroll to position [146, 0]
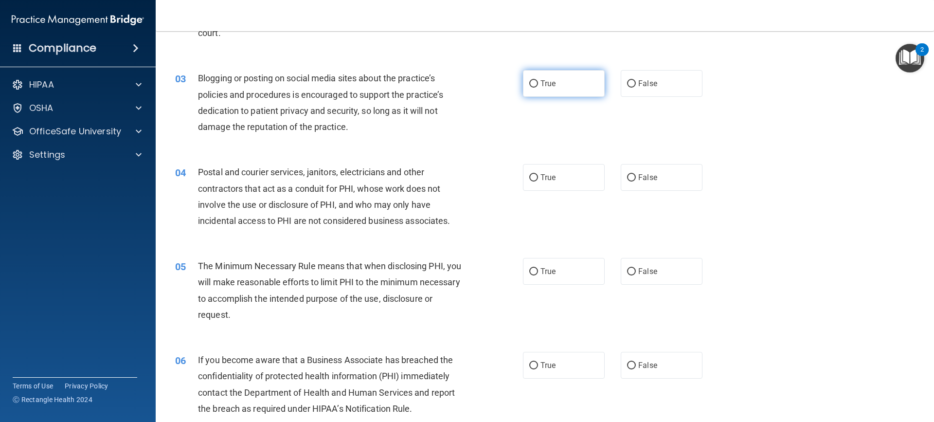
drag, startPoint x: 539, startPoint y: 72, endPoint x: 546, endPoint y: 74, distance: 7.2
click at [540, 72] on label "True" at bounding box center [564, 83] width 82 height 27
drag, startPoint x: 549, startPoint y: 66, endPoint x: 553, endPoint y: 71, distance: 6.2
click at [550, 69] on div "03 Blogging or posting on social media sites about the practice’s policies and …" at bounding box center [545, 105] width 754 height 94
click at [556, 88] on label "True" at bounding box center [564, 83] width 82 height 27
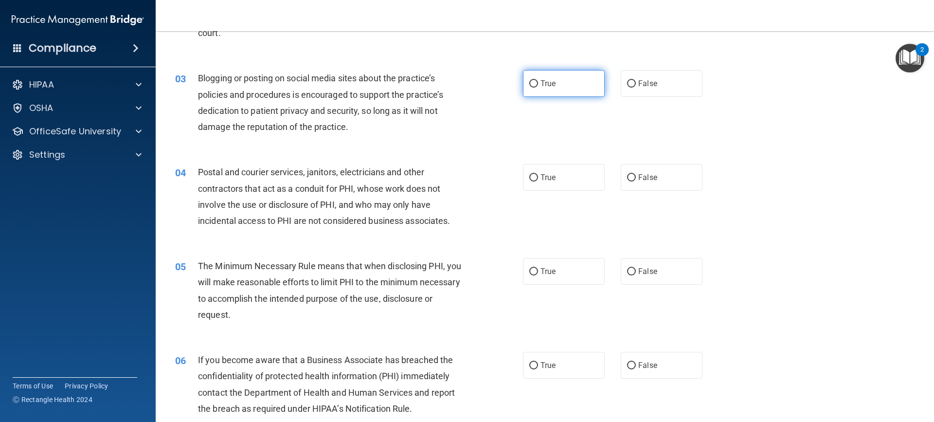
click at [538, 88] on input "True" at bounding box center [533, 83] width 9 height 7
radio input "true"
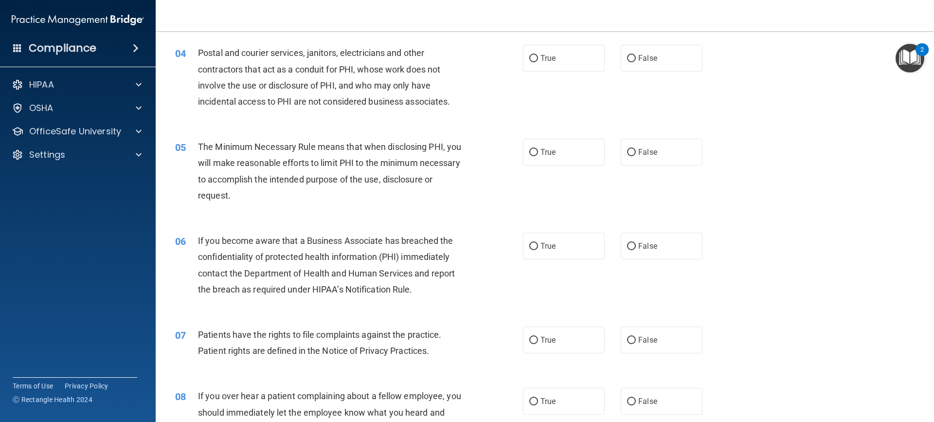
scroll to position [243, 0]
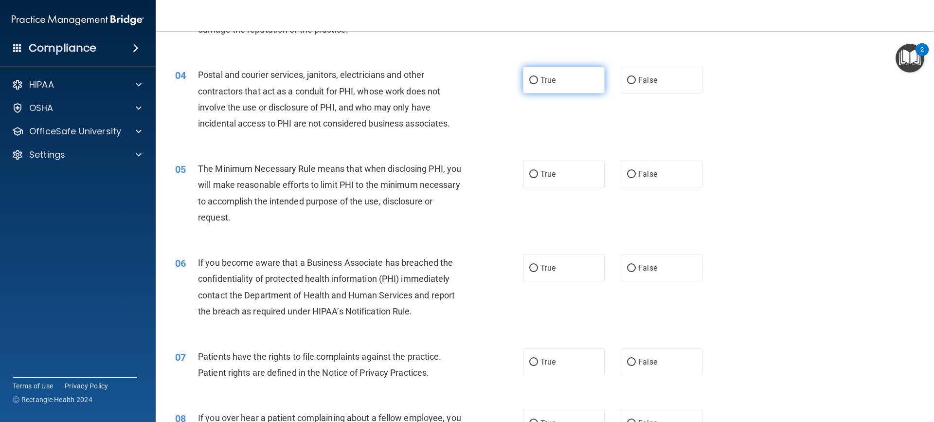
click at [548, 78] on span "True" at bounding box center [547, 79] width 15 height 9
click at [538, 78] on input "True" at bounding box center [533, 80] width 9 height 7
radio input "true"
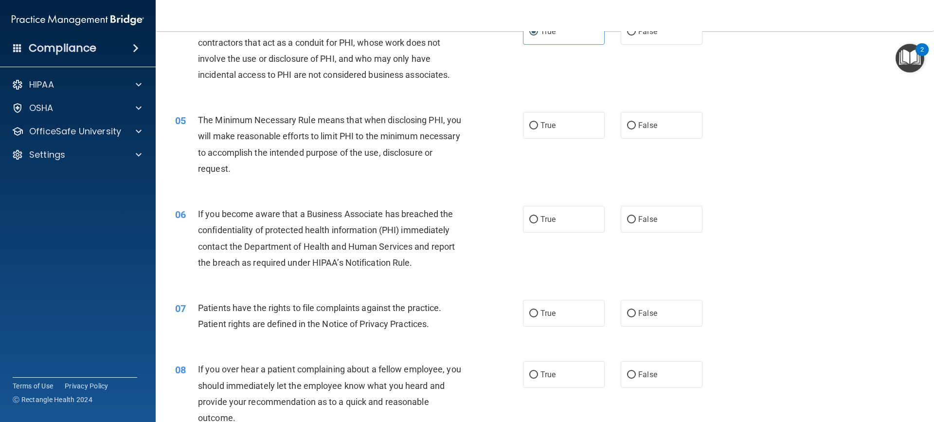
scroll to position [341, 0]
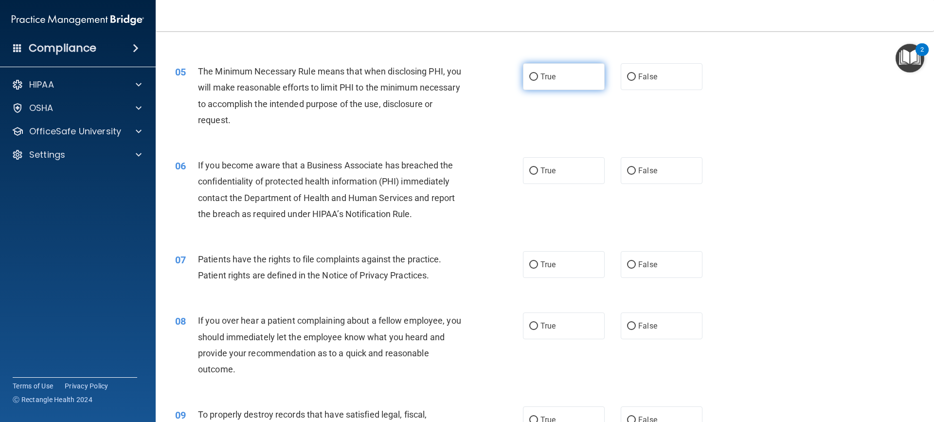
click at [568, 75] on label "True" at bounding box center [564, 76] width 82 height 27
click at [538, 75] on input "True" at bounding box center [533, 76] width 9 height 7
radio input "true"
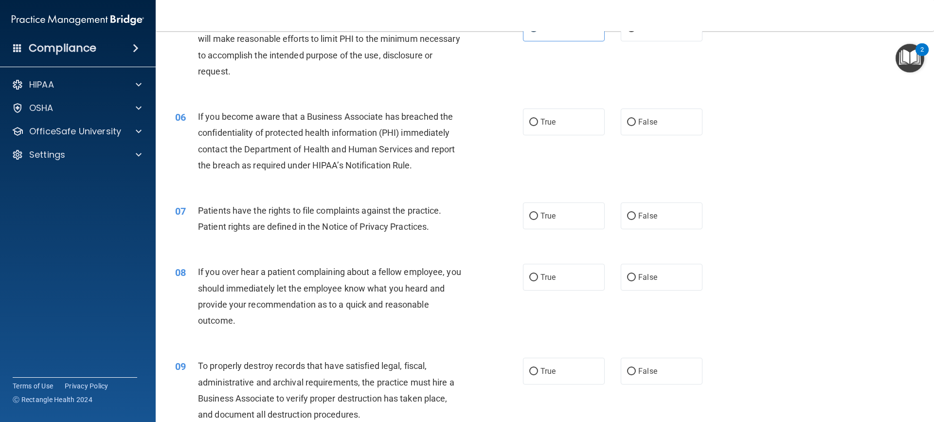
scroll to position [438, 0]
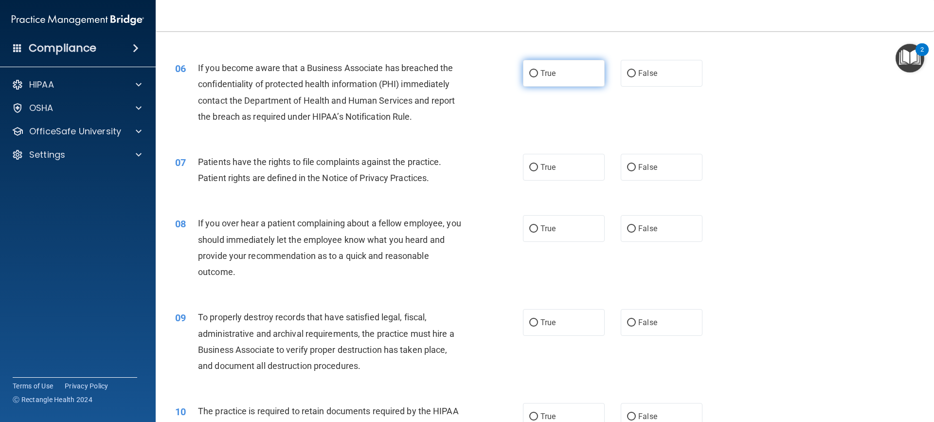
drag, startPoint x: 576, startPoint y: 66, endPoint x: 568, endPoint y: 65, distance: 8.3
click at [573, 66] on label "True" at bounding box center [564, 73] width 82 height 27
click at [538, 70] on input "True" at bounding box center [533, 73] width 9 height 7
radio input "true"
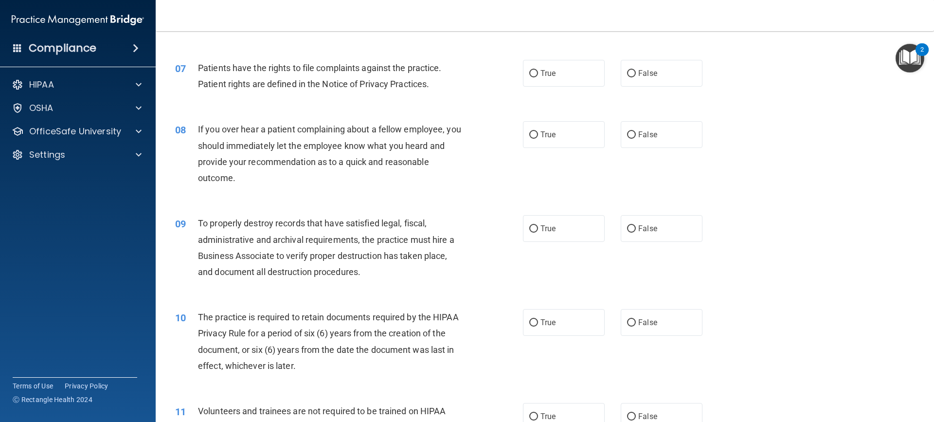
scroll to position [535, 0]
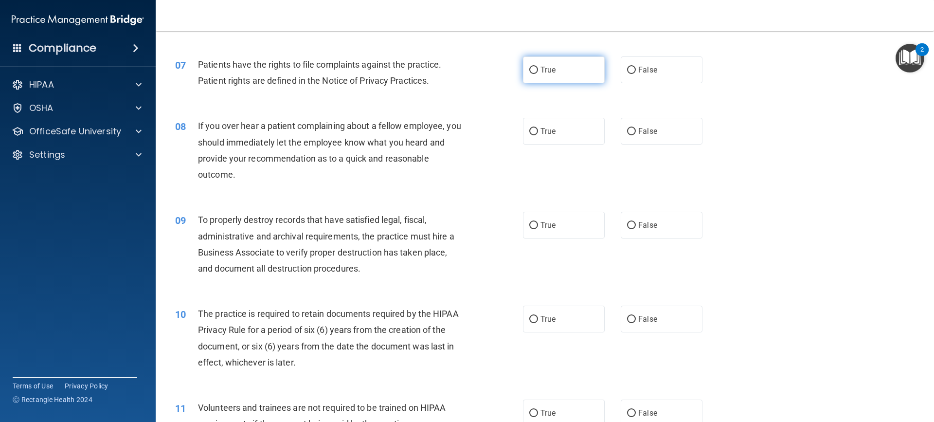
click at [554, 72] on label "True" at bounding box center [564, 69] width 82 height 27
click at [538, 72] on input "True" at bounding box center [533, 70] width 9 height 7
radio input "true"
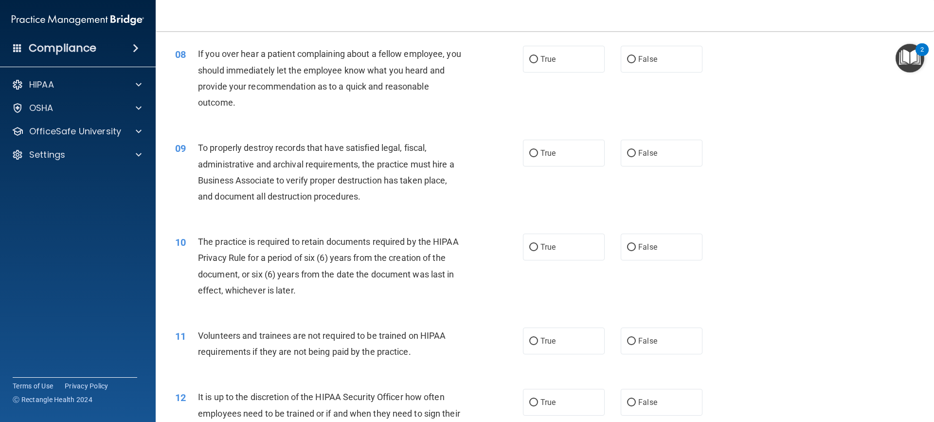
scroll to position [584, 0]
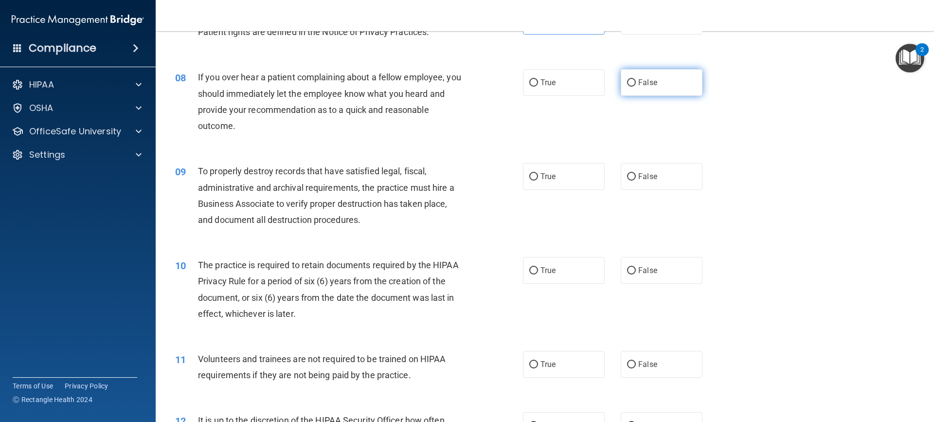
click at [672, 88] on label "False" at bounding box center [662, 82] width 82 height 27
click at [636, 87] on input "False" at bounding box center [631, 82] width 9 height 7
radio input "true"
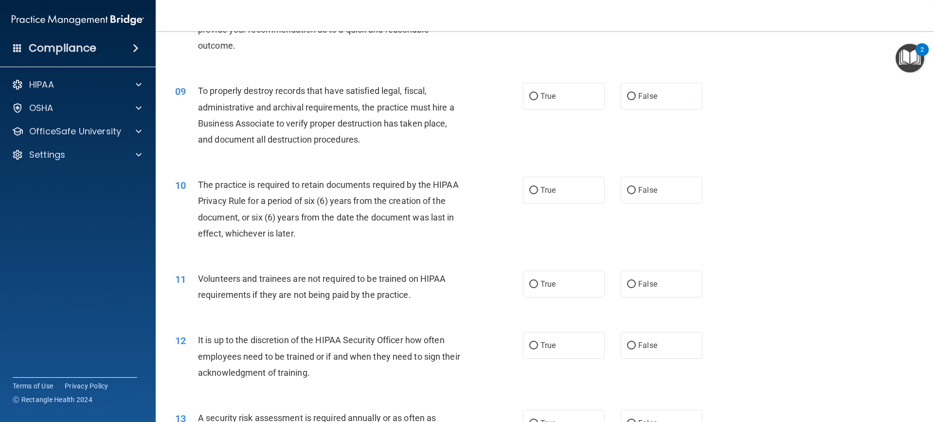
scroll to position [681, 0]
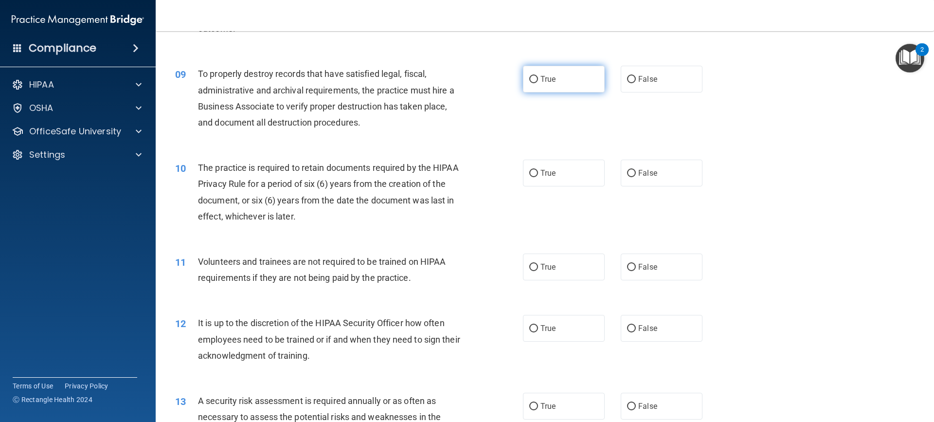
click at [563, 71] on label "True" at bounding box center [564, 79] width 82 height 27
click at [538, 76] on input "True" at bounding box center [533, 79] width 9 height 7
radio input "true"
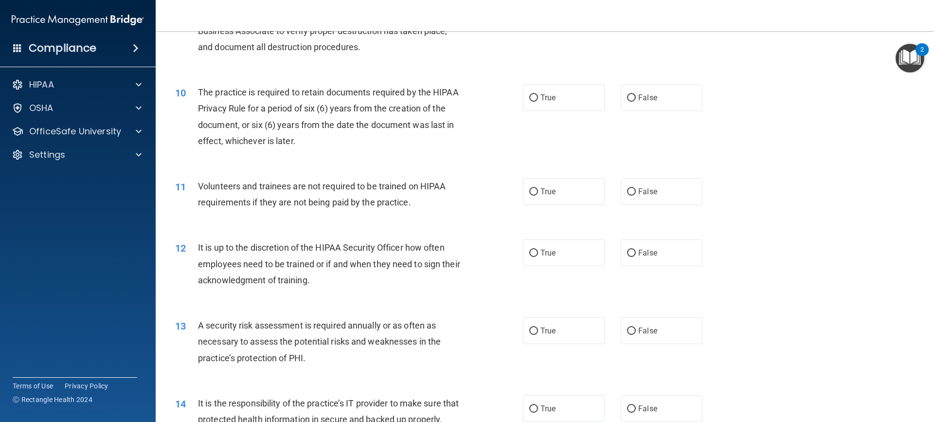
scroll to position [778, 0]
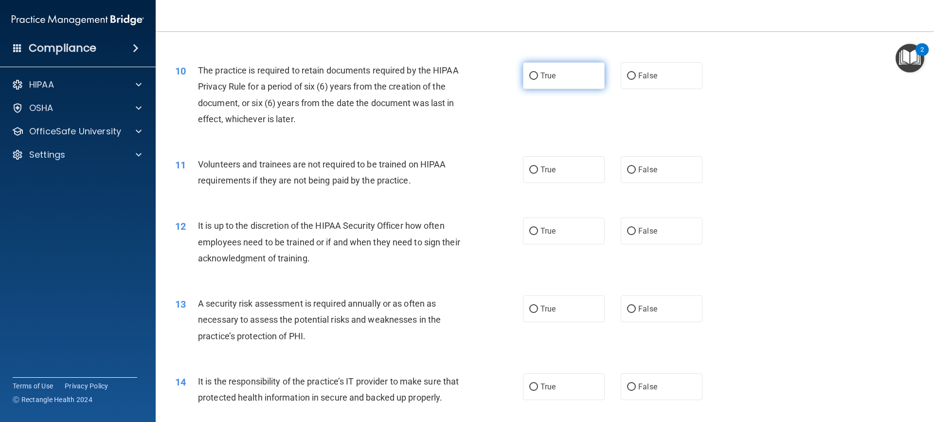
click at [547, 72] on label "True" at bounding box center [564, 75] width 82 height 27
click at [538, 72] on input "True" at bounding box center [533, 75] width 9 height 7
radio input "true"
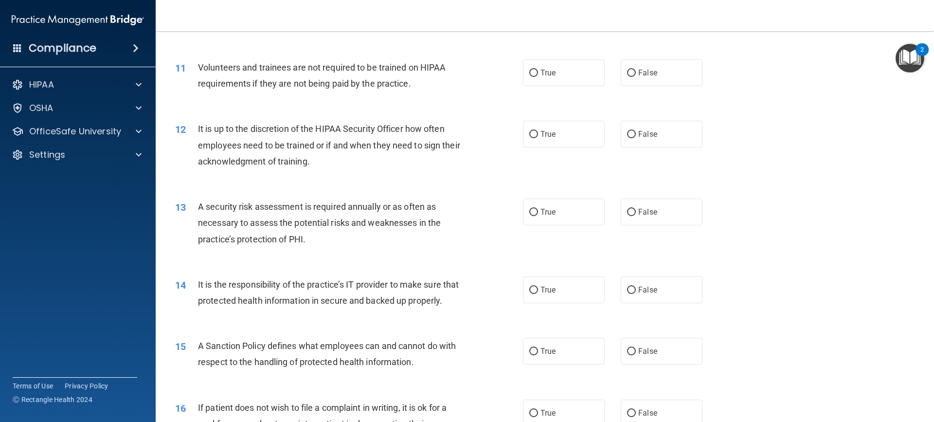
scroll to position [876, 0]
click at [648, 70] on span "False" at bounding box center [647, 72] width 19 height 9
click at [636, 70] on input "False" at bounding box center [631, 72] width 9 height 7
radio input "true"
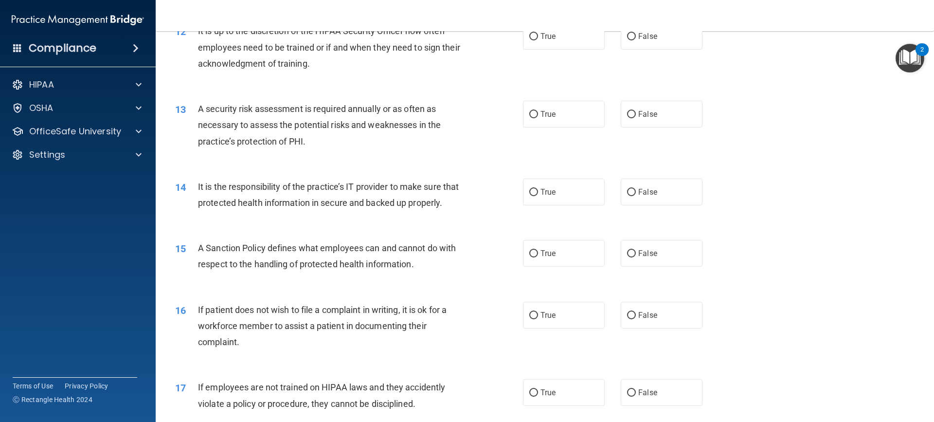
scroll to position [924, 0]
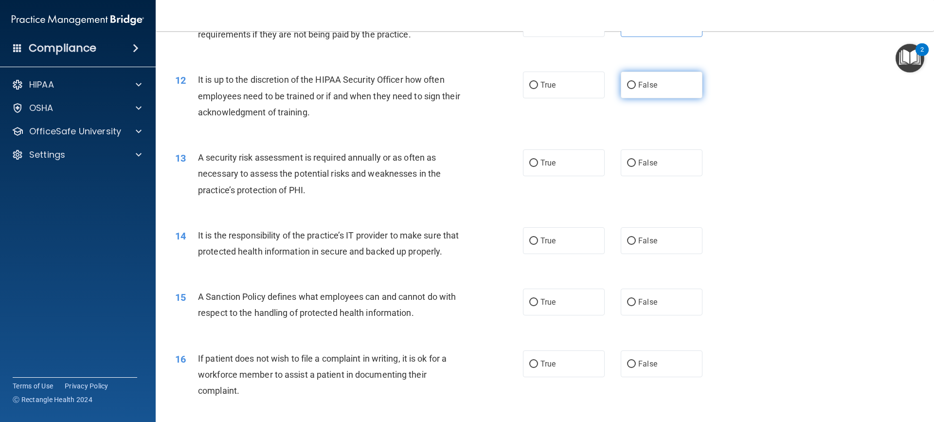
click at [662, 94] on label "False" at bounding box center [662, 85] width 82 height 27
click at [636, 89] on input "False" at bounding box center [631, 85] width 9 height 7
radio input "true"
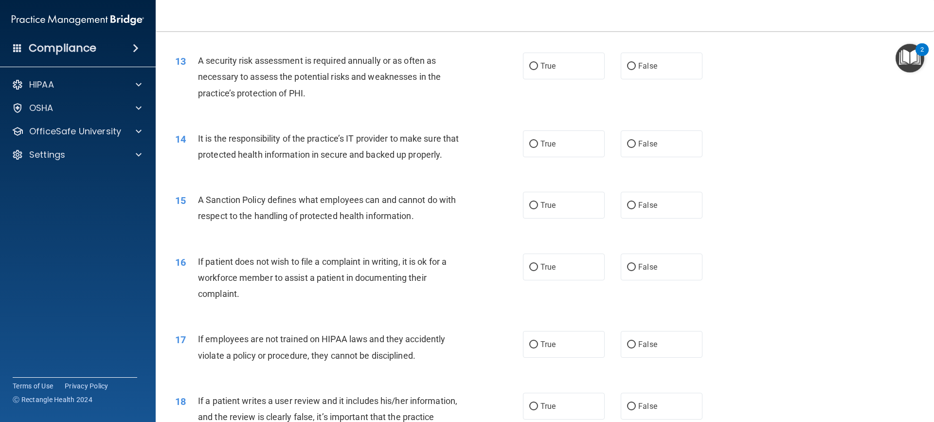
scroll to position [1022, 0]
click at [576, 64] on label "True" at bounding box center [564, 65] width 82 height 27
click at [538, 64] on input "True" at bounding box center [533, 65] width 9 height 7
radio input "true"
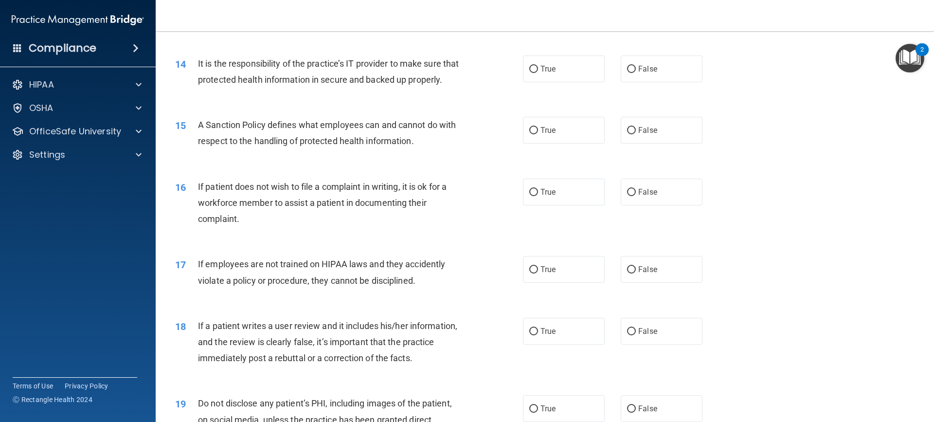
scroll to position [1119, 0]
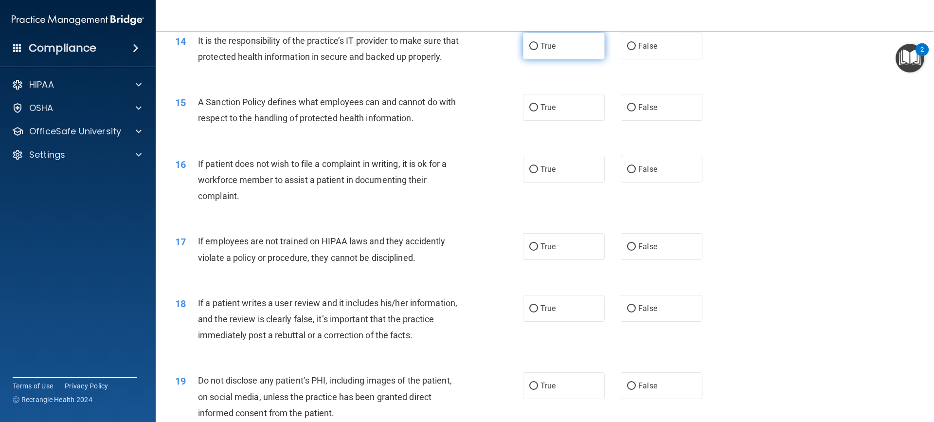
click at [556, 52] on label "True" at bounding box center [564, 46] width 82 height 27
click at [538, 50] on input "True" at bounding box center [533, 46] width 9 height 7
radio input "true"
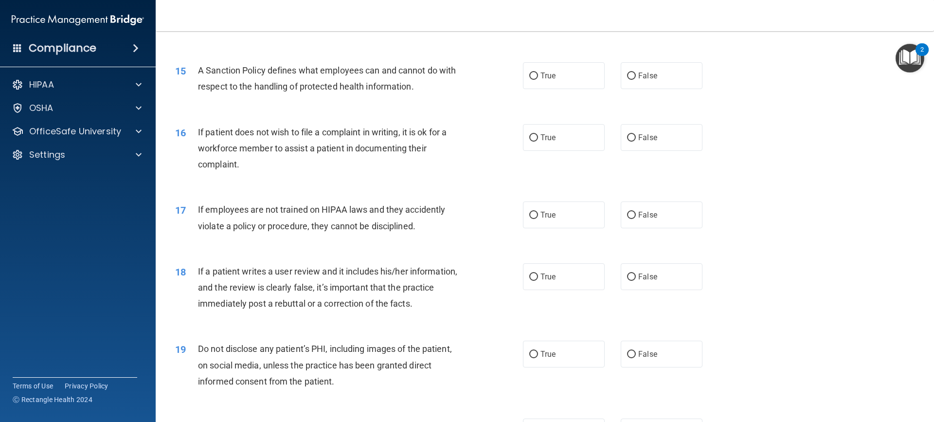
scroll to position [1168, 0]
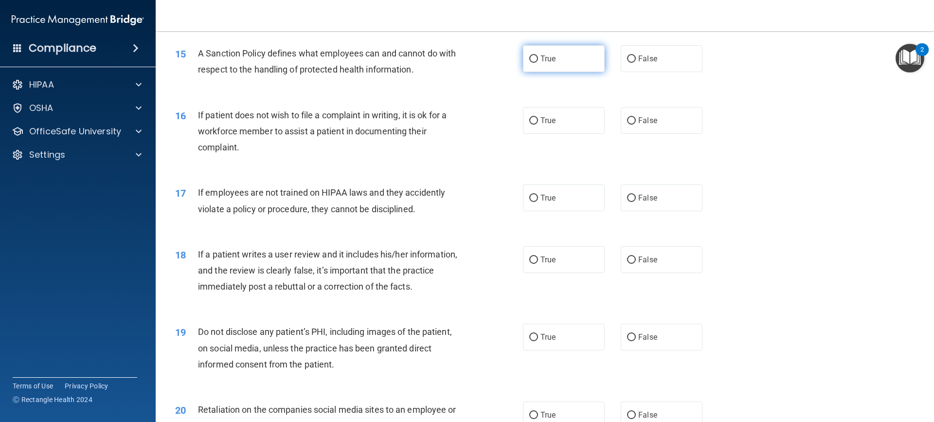
drag, startPoint x: 590, startPoint y: 71, endPoint x: 562, endPoint y: 75, distance: 28.6
click at [590, 71] on label "True" at bounding box center [564, 58] width 82 height 27
click at [538, 63] on input "True" at bounding box center [533, 58] width 9 height 7
radio input "true"
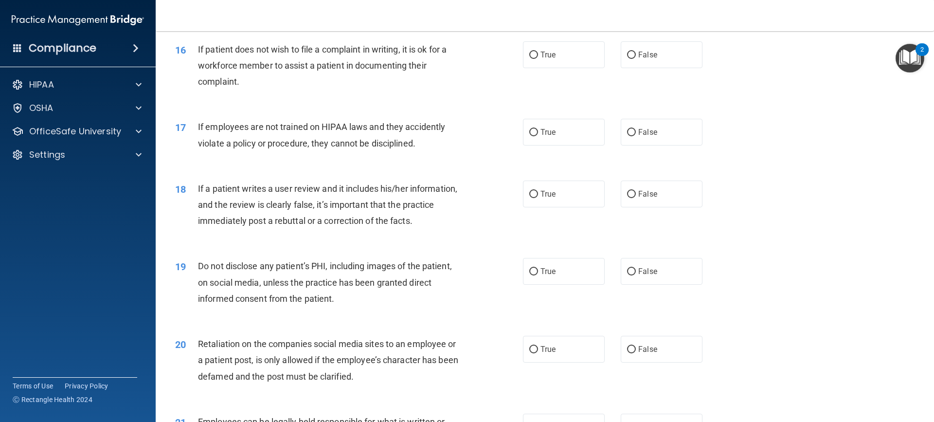
scroll to position [1216, 0]
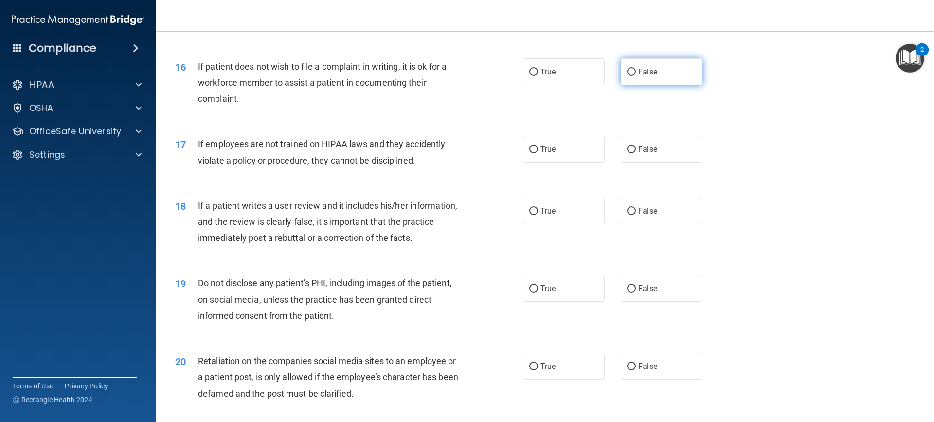
click at [638, 76] on span "False" at bounding box center [647, 71] width 19 height 9
click at [636, 76] on input "False" at bounding box center [631, 72] width 9 height 7
radio input "true"
click at [549, 76] on span "True" at bounding box center [547, 71] width 15 height 9
click at [538, 76] on input "True" at bounding box center [533, 72] width 9 height 7
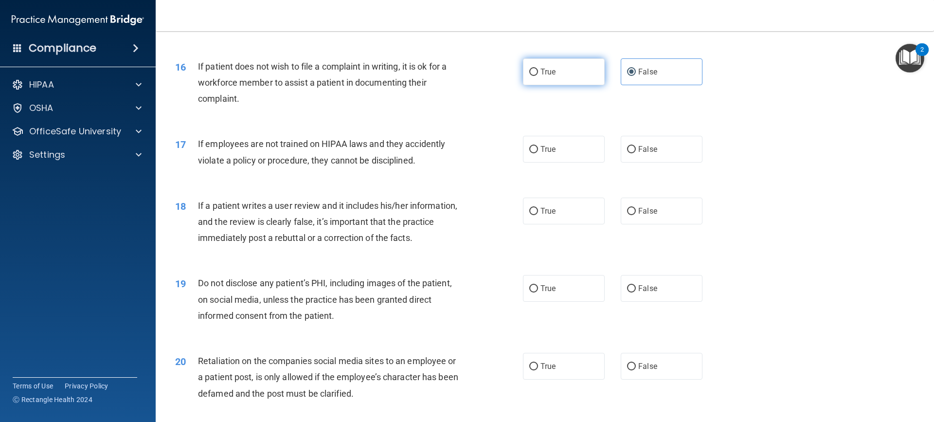
radio input "true"
radio input "false"
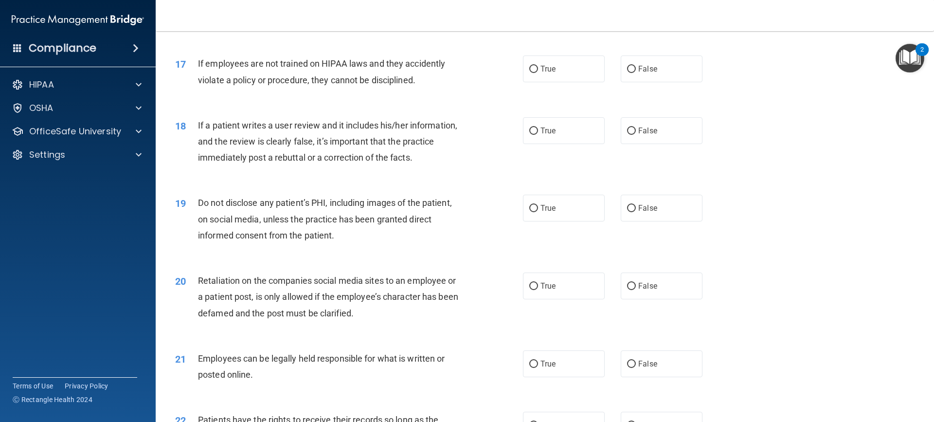
scroll to position [1314, 0]
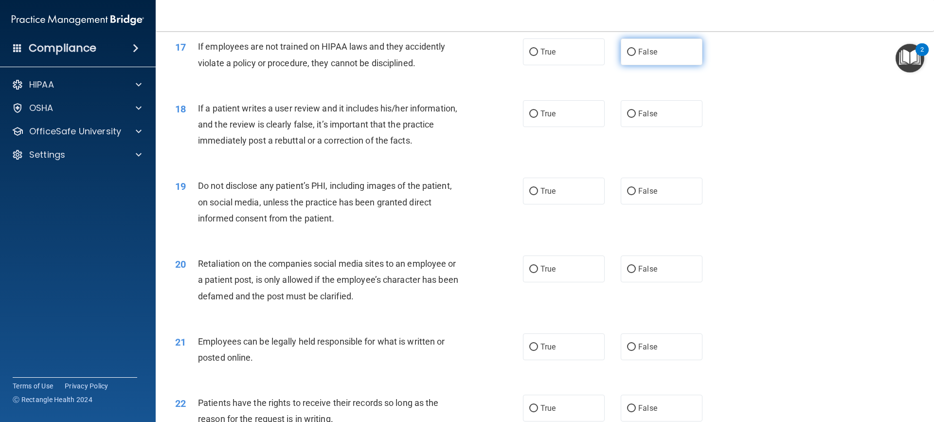
click at [642, 58] on label "False" at bounding box center [662, 51] width 82 height 27
click at [636, 56] on input "False" at bounding box center [631, 52] width 9 height 7
radio input "true"
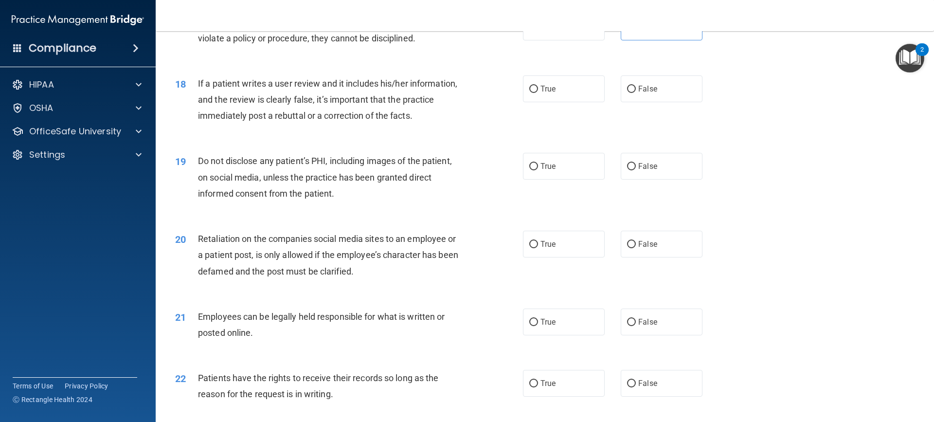
scroll to position [1362, 0]
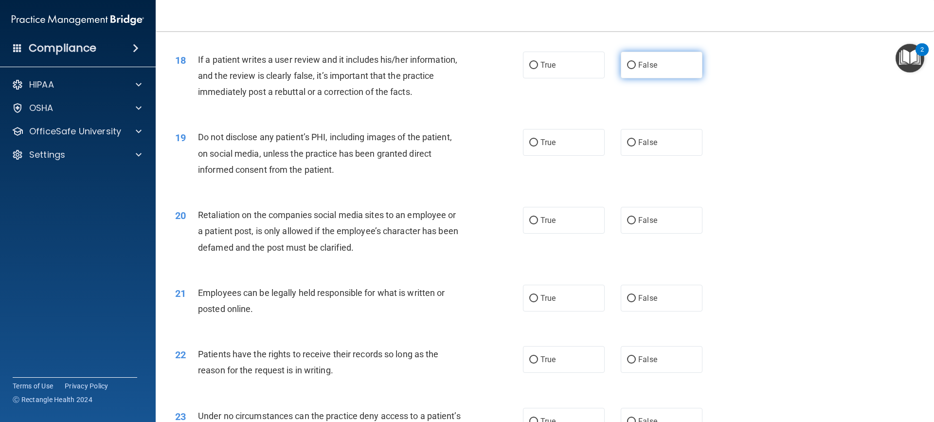
click at [663, 77] on label "False" at bounding box center [662, 65] width 82 height 27
click at [636, 69] on input "False" at bounding box center [631, 65] width 9 height 7
radio input "true"
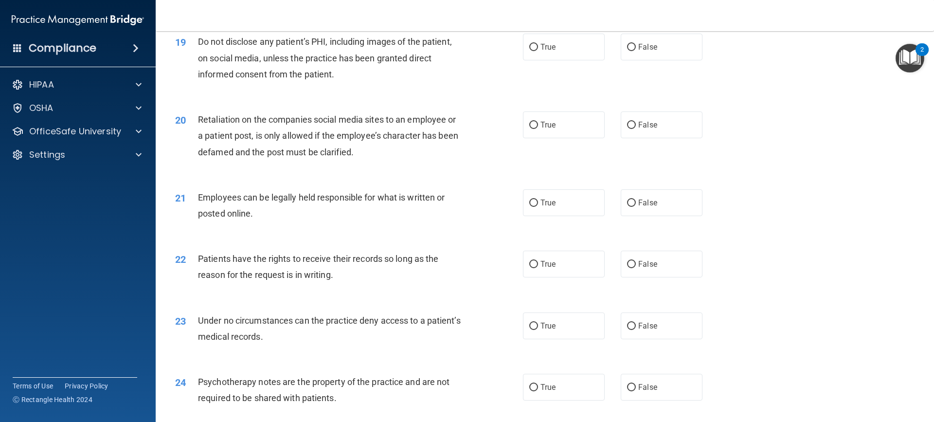
scroll to position [1459, 0]
click at [577, 49] on label "True" at bounding box center [564, 45] width 82 height 27
click at [538, 49] on input "True" at bounding box center [533, 45] width 9 height 7
radio input "true"
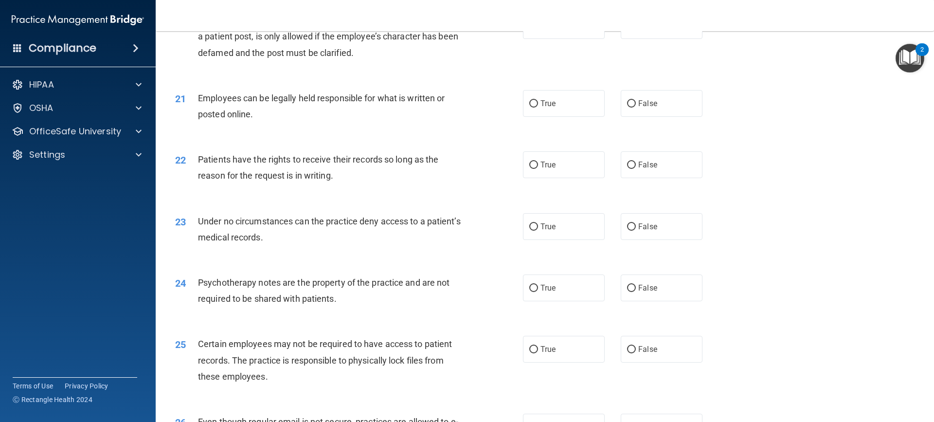
scroll to position [1508, 0]
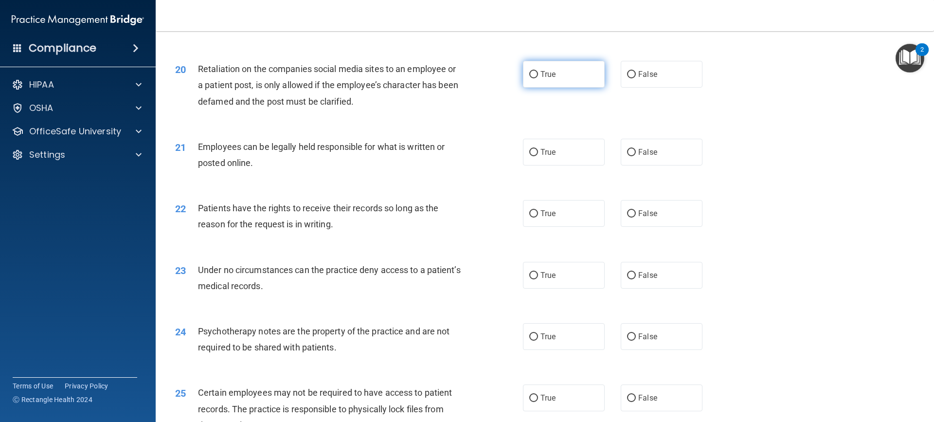
click at [549, 79] on span "True" at bounding box center [547, 74] width 15 height 9
click at [538, 78] on input "True" at bounding box center [533, 74] width 9 height 7
radio input "true"
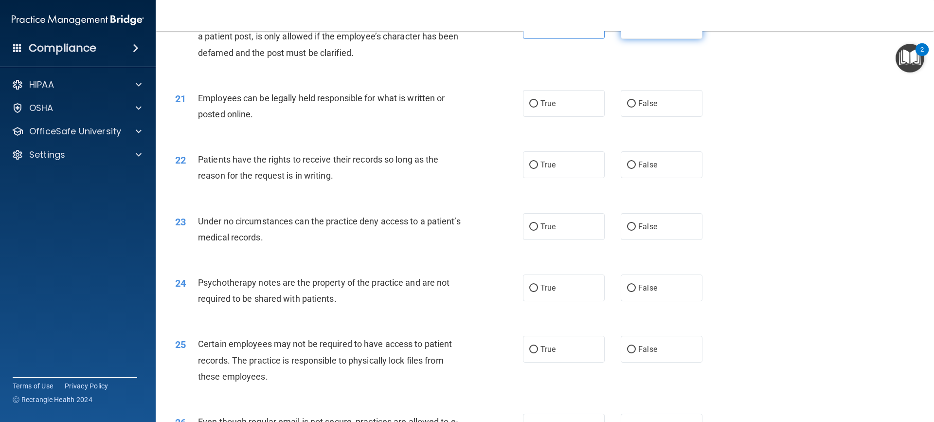
click at [663, 39] on label "False" at bounding box center [662, 25] width 82 height 27
click at [636, 30] on input "False" at bounding box center [631, 25] width 9 height 7
radio input "true"
radio input "false"
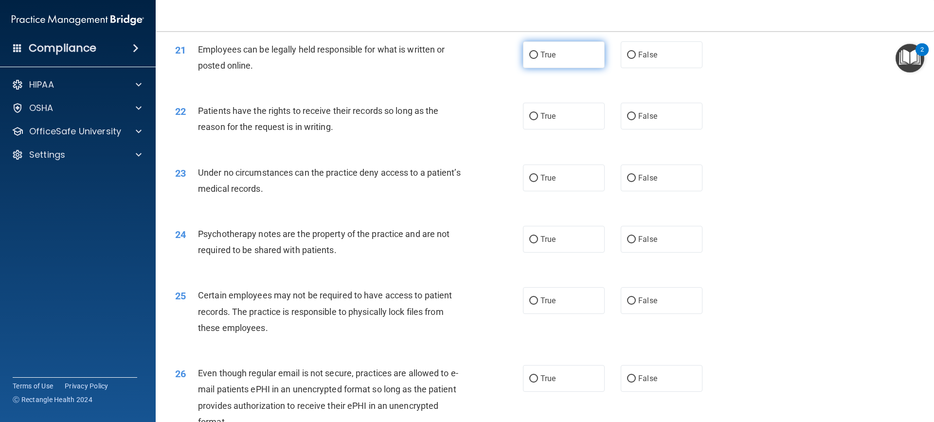
drag, startPoint x: 585, startPoint y: 79, endPoint x: 580, endPoint y: 81, distance: 5.9
click at [581, 68] on label "True" at bounding box center [564, 54] width 82 height 27
click at [538, 59] on input "True" at bounding box center [533, 55] width 9 height 7
radio input "true"
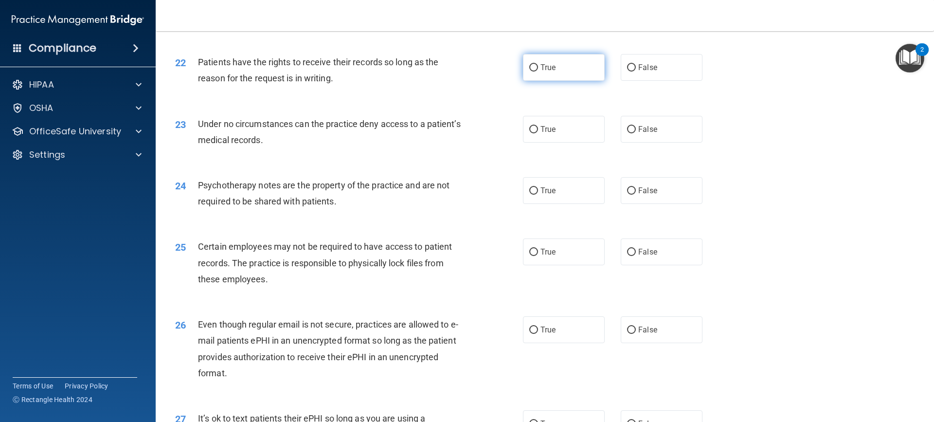
drag, startPoint x: 550, startPoint y: 69, endPoint x: 558, endPoint y: 76, distance: 10.3
click at [551, 69] on div "22 Patients have the rights to receive their records so long as the reason for …" at bounding box center [545, 72] width 754 height 61
drag, startPoint x: 536, startPoint y: 75, endPoint x: 536, endPoint y: 82, distance: 7.3
click at [536, 81] on label "True" at bounding box center [564, 67] width 82 height 27
click at [536, 72] on input "True" at bounding box center [533, 67] width 9 height 7
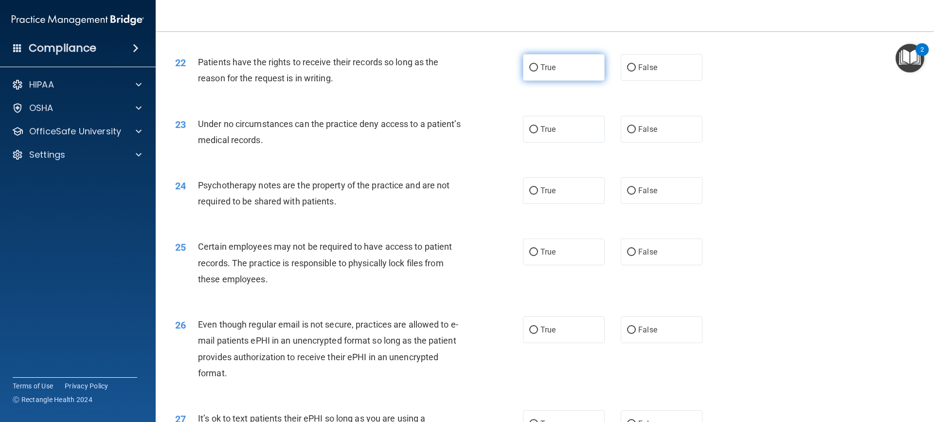
radio input "true"
drag, startPoint x: 668, startPoint y: 72, endPoint x: 667, endPoint y: 67, distance: 5.0
click at [667, 68] on div "22 Patients have the rights to receive their records so long as the reason for …" at bounding box center [545, 72] width 754 height 61
click at [365, 121] on div "23 Under no circumstances can the practice deny access to a patient’s medical r…" at bounding box center [545, 134] width 754 height 61
click at [638, 72] on span "False" at bounding box center [647, 67] width 19 height 9
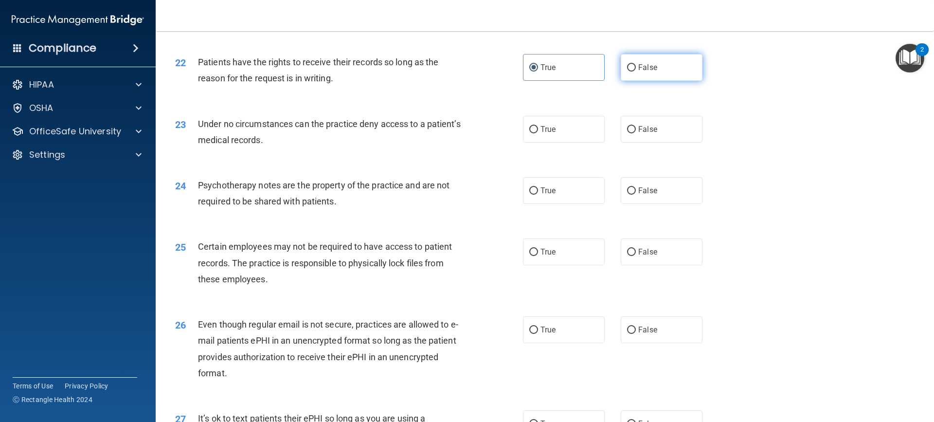
click at [635, 72] on input "False" at bounding box center [631, 67] width 9 height 7
radio input "true"
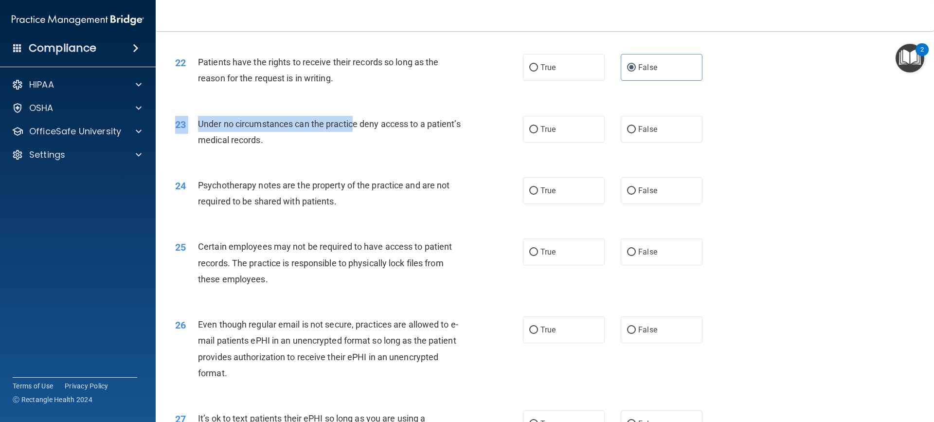
drag, startPoint x: 355, startPoint y: 134, endPoint x: 352, endPoint y: 126, distance: 8.1
click at [353, 128] on div "23 Under no circumstances can the practice deny access to a patient’s medical r…" at bounding box center [545, 134] width 754 height 61
drag, startPoint x: 349, startPoint y: 122, endPoint x: 359, endPoint y: 136, distance: 17.0
click at [349, 123] on div "23 Under no circumstances can the practice deny access to a patient’s medical r…" at bounding box center [545, 134] width 754 height 61
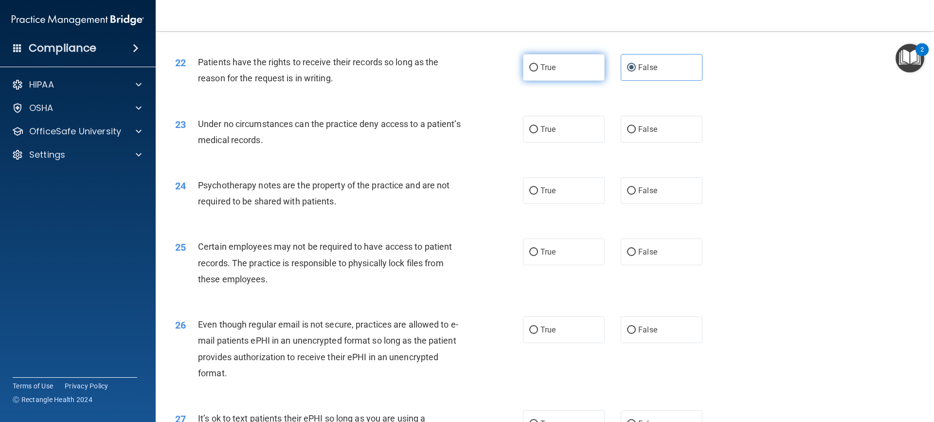
click at [566, 81] on label "True" at bounding box center [564, 67] width 82 height 27
click at [538, 72] on input "True" at bounding box center [533, 67] width 9 height 7
radio input "true"
radio input "false"
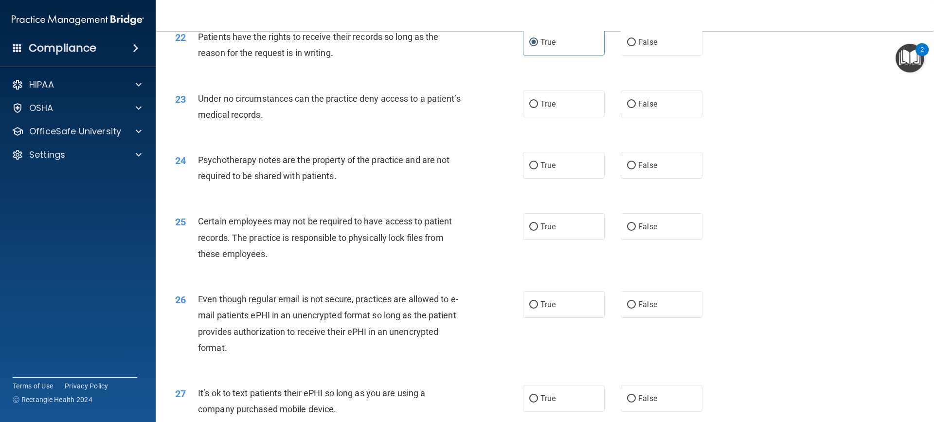
scroll to position [1703, 0]
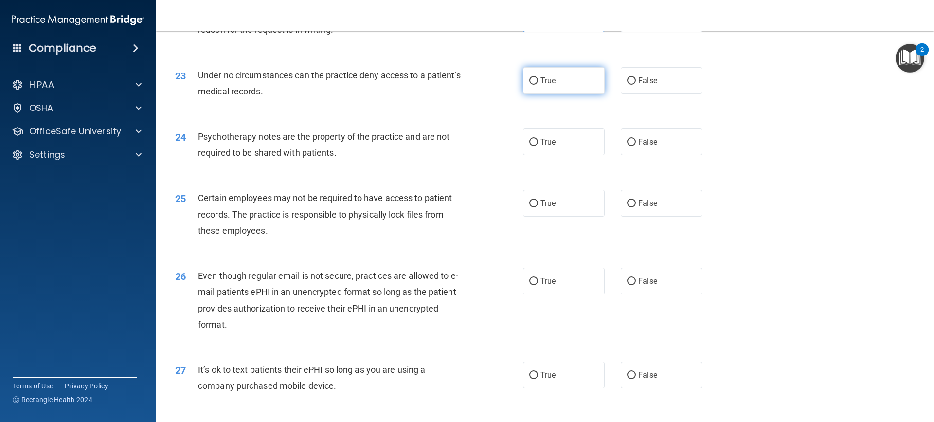
click at [552, 94] on label "True" at bounding box center [564, 80] width 82 height 27
click at [538, 85] on input "True" at bounding box center [533, 80] width 9 height 7
radio input "true"
click at [656, 32] on label "False" at bounding box center [662, 18] width 82 height 27
click at [636, 23] on input "False" at bounding box center [631, 19] width 9 height 7
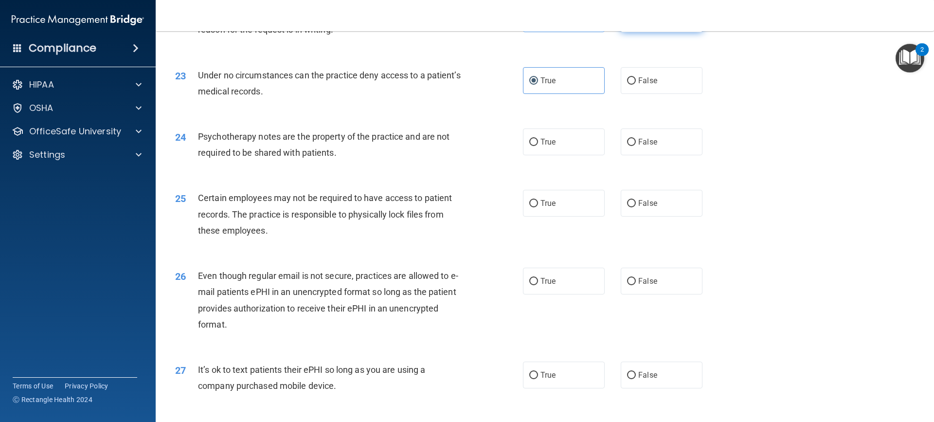
radio input "true"
radio input "false"
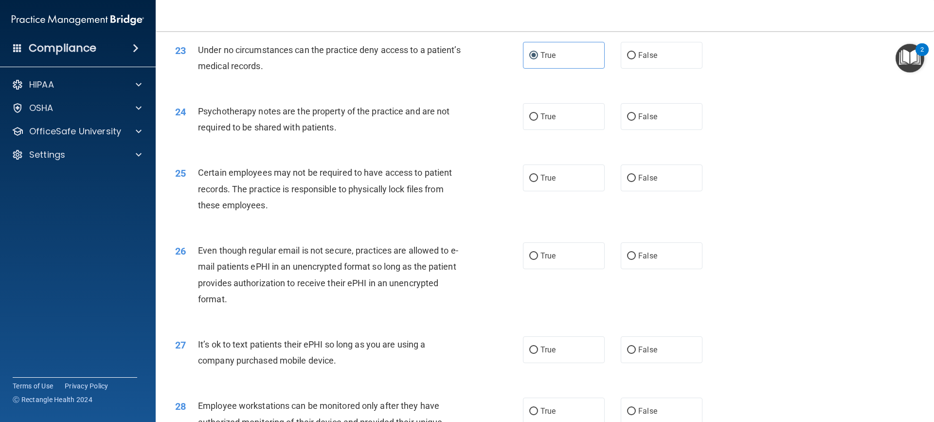
scroll to position [1751, 0]
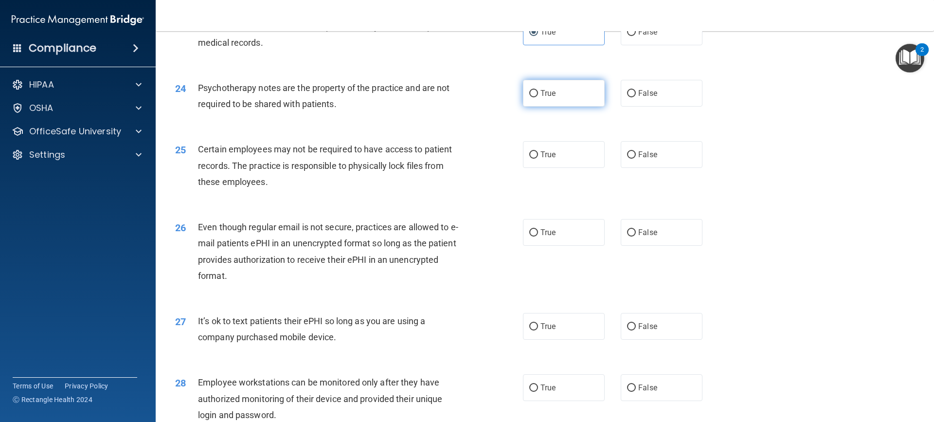
click at [539, 107] on label "True" at bounding box center [564, 93] width 82 height 27
click at [538, 97] on input "True" at bounding box center [533, 93] width 9 height 7
radio input "true"
click at [638, 107] on label "False" at bounding box center [662, 93] width 82 height 27
click at [636, 97] on input "False" at bounding box center [631, 93] width 9 height 7
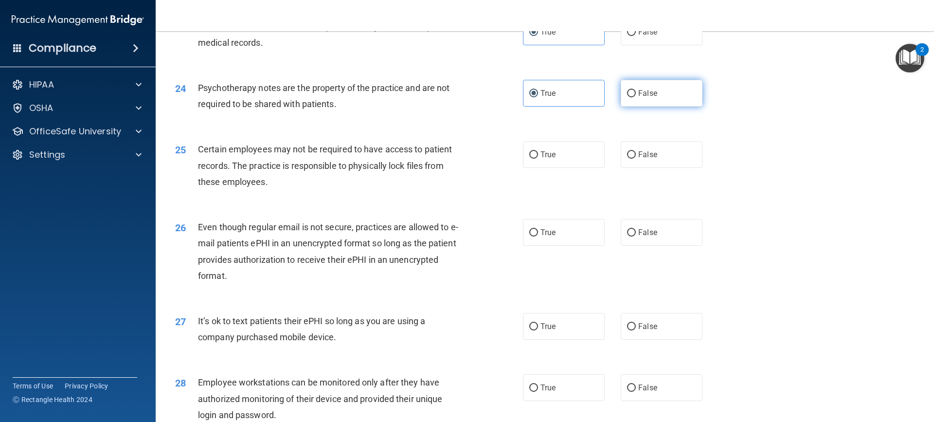
radio input "true"
radio input "false"
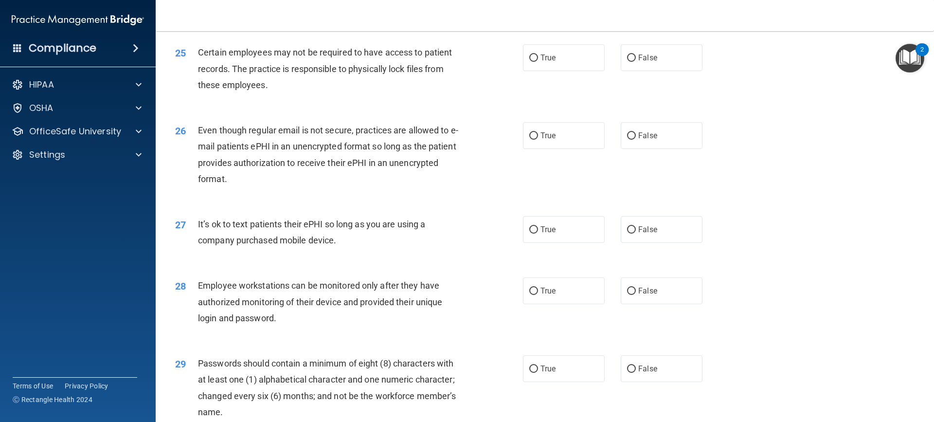
scroll to position [1849, 0]
click at [570, 71] on label "True" at bounding box center [564, 57] width 82 height 27
click at [538, 61] on input "True" at bounding box center [533, 57] width 9 height 7
radio input "true"
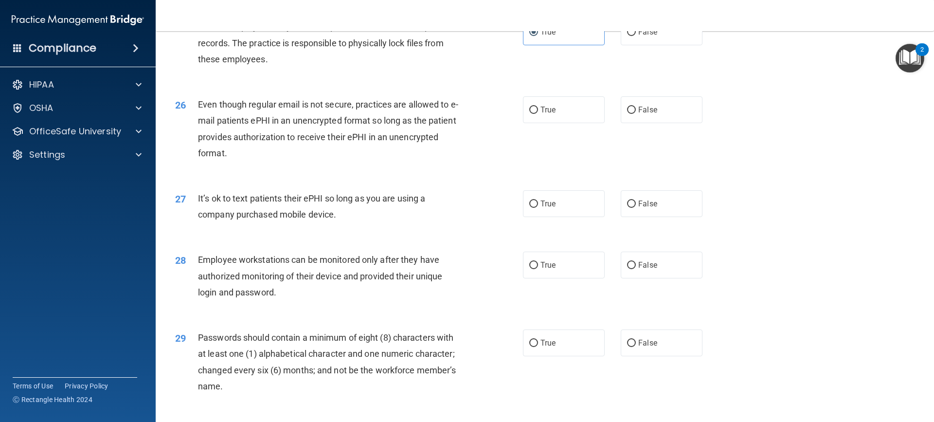
scroll to position [1897, 0]
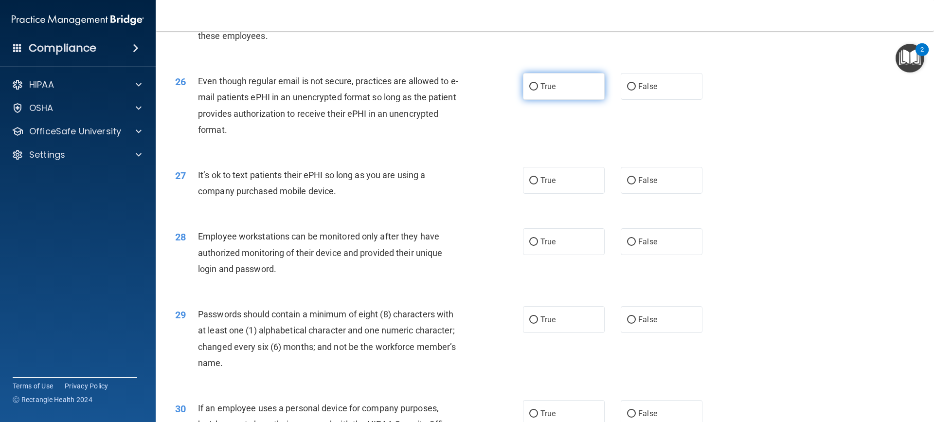
click at [572, 100] on label "True" at bounding box center [564, 86] width 82 height 27
click at [538, 90] on input "True" at bounding box center [533, 86] width 9 height 7
radio input "true"
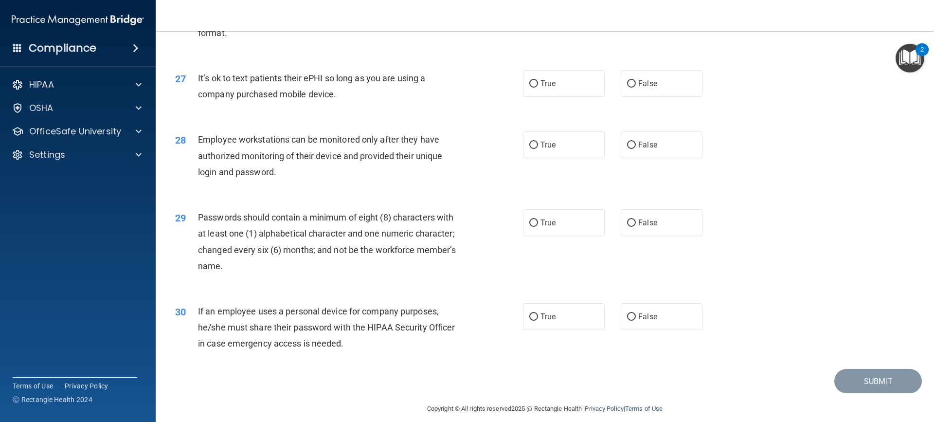
scroll to position [1995, 0]
click at [654, 96] on label "False" at bounding box center [662, 83] width 82 height 27
click at [636, 87] on input "False" at bounding box center [631, 83] width 9 height 7
radio input "true"
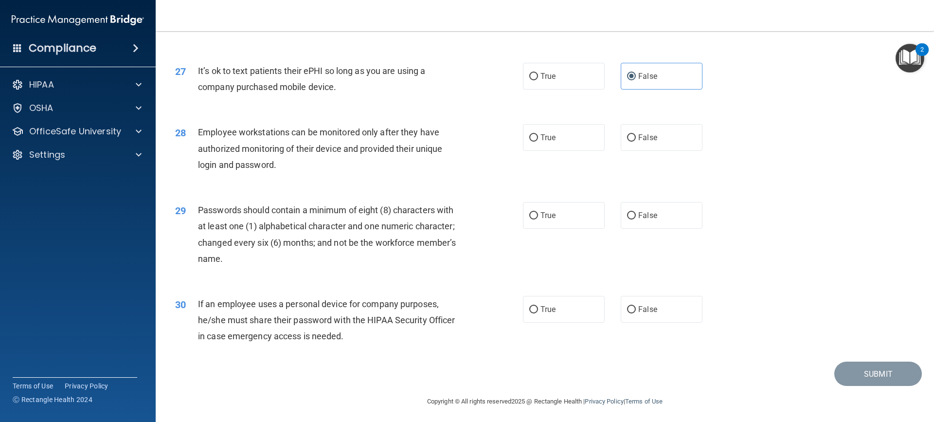
scroll to position [2020, 0]
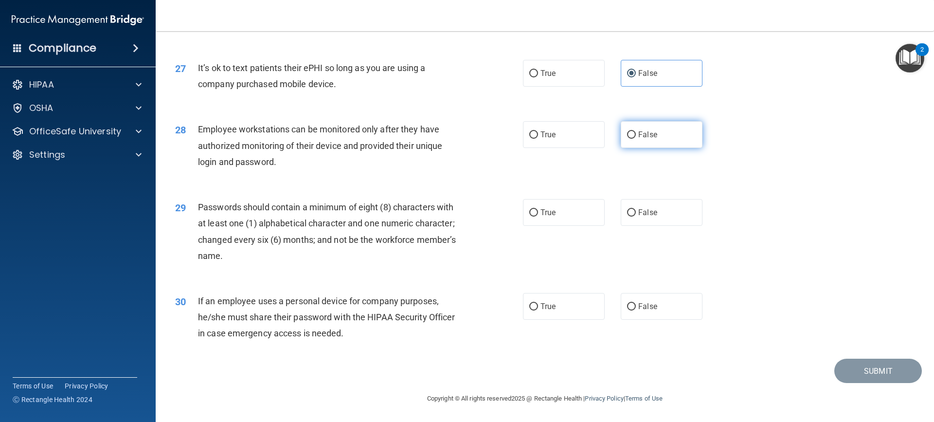
click at [638, 134] on span "False" at bounding box center [647, 134] width 19 height 9
click at [636, 134] on input "False" at bounding box center [631, 134] width 9 height 7
radio input "true"
drag, startPoint x: 562, startPoint y: 215, endPoint x: 557, endPoint y: 215, distance: 4.9
click at [561, 215] on label "True" at bounding box center [564, 212] width 82 height 27
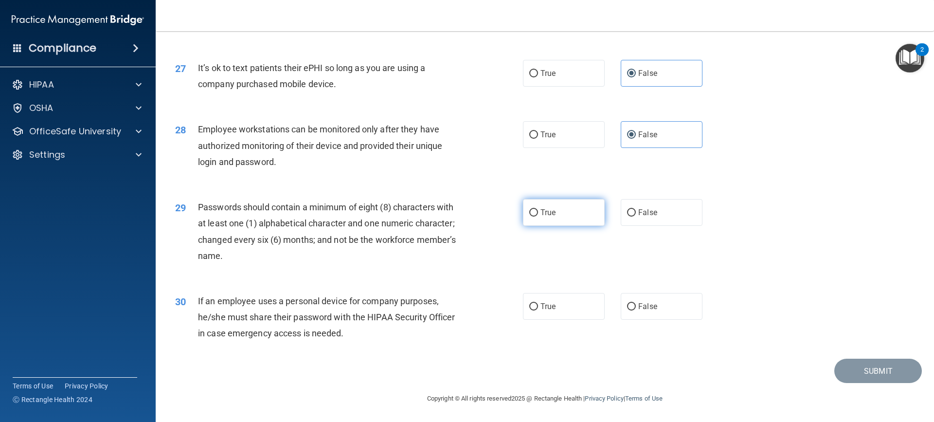
click at [538, 215] on input "True" at bounding box center [533, 212] width 9 height 7
radio input "true"
click at [550, 309] on span "True" at bounding box center [547, 306] width 15 height 9
click at [538, 309] on input "True" at bounding box center [533, 306] width 9 height 7
radio input "true"
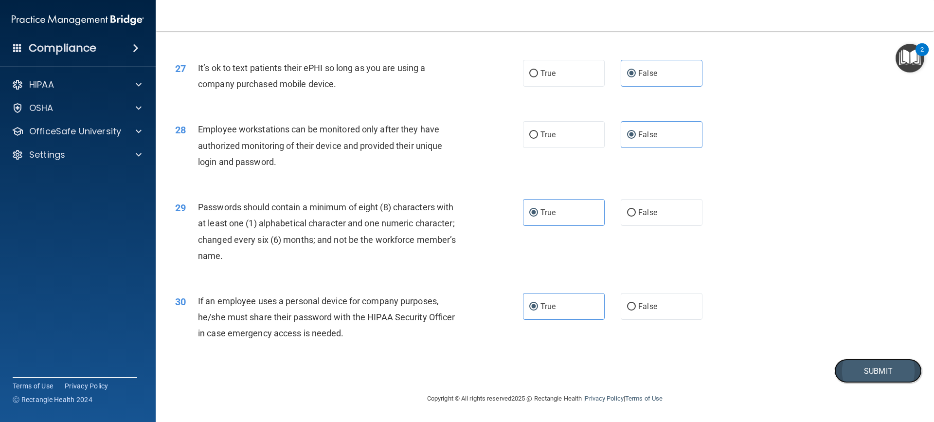
click at [882, 370] on button "Submit" at bounding box center [878, 371] width 88 height 25
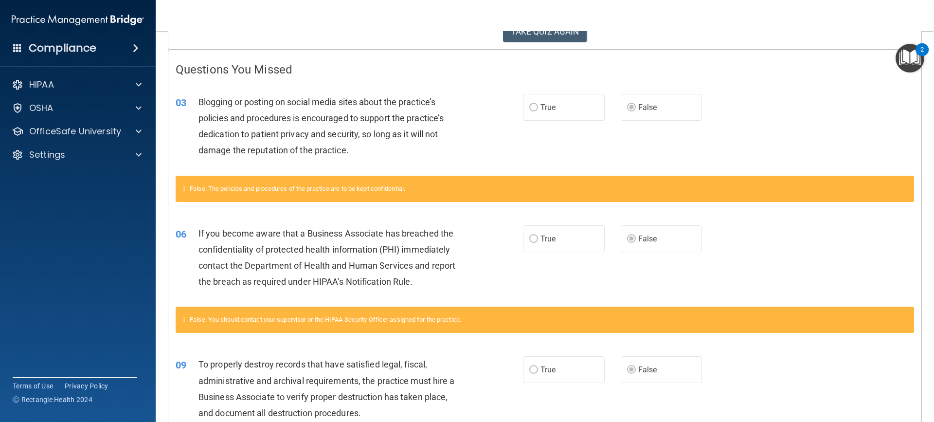
scroll to position [126, 0]
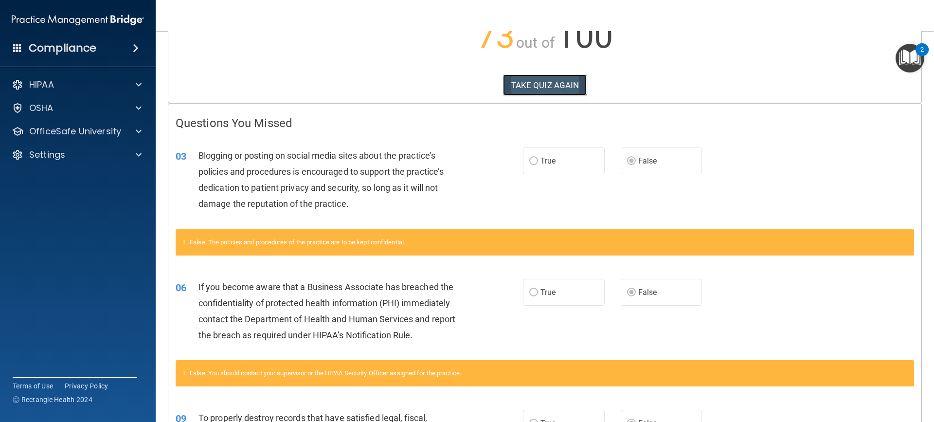
click at [518, 87] on button "TAKE QUIZ AGAIN" at bounding box center [545, 84] width 84 height 21
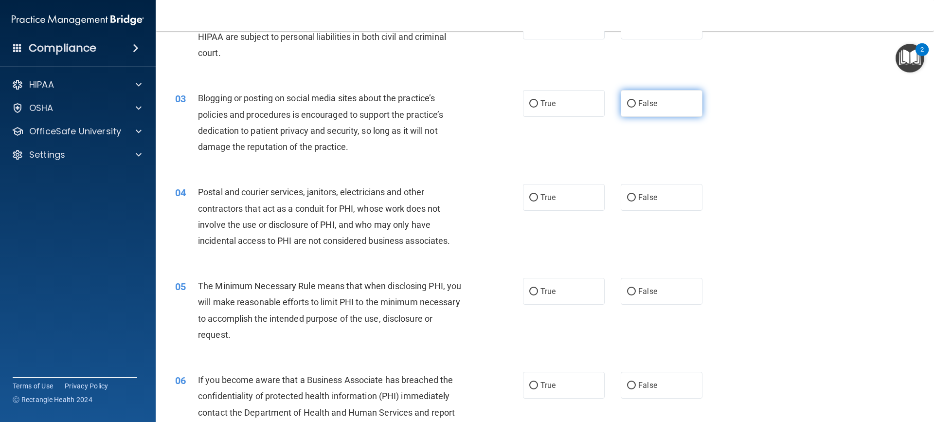
click at [635, 110] on label "False" at bounding box center [662, 103] width 82 height 27
click at [635, 108] on input "False" at bounding box center [631, 103] width 9 height 7
radio input "true"
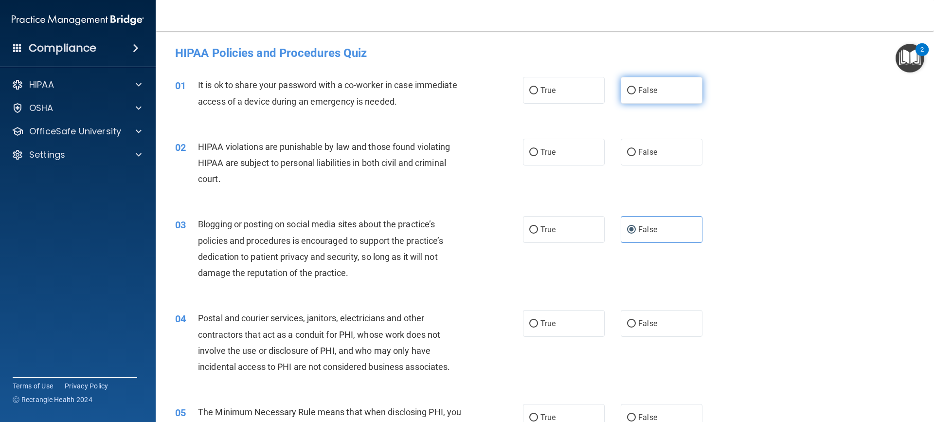
click at [630, 88] on input "False" at bounding box center [631, 90] width 9 height 7
radio input "true"
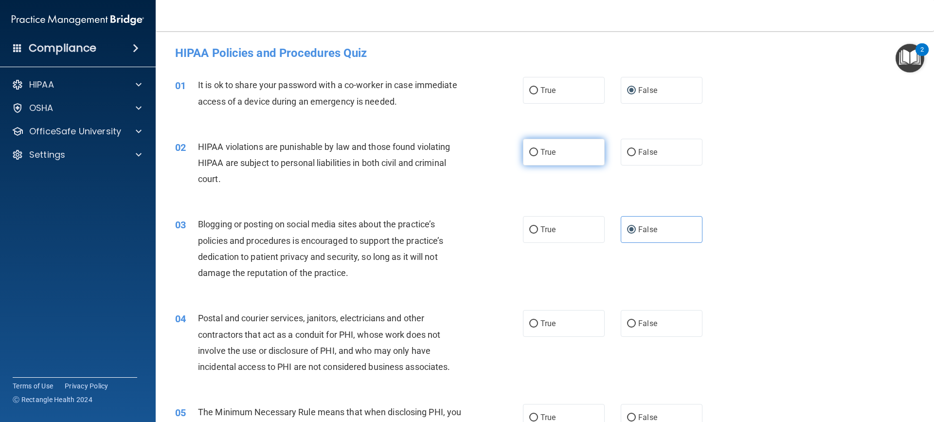
drag, startPoint x: 549, startPoint y: 159, endPoint x: 544, endPoint y: 162, distance: 5.9
click at [547, 159] on label "True" at bounding box center [564, 152] width 82 height 27
click at [538, 156] on input "True" at bounding box center [533, 152] width 9 height 7
radio input "true"
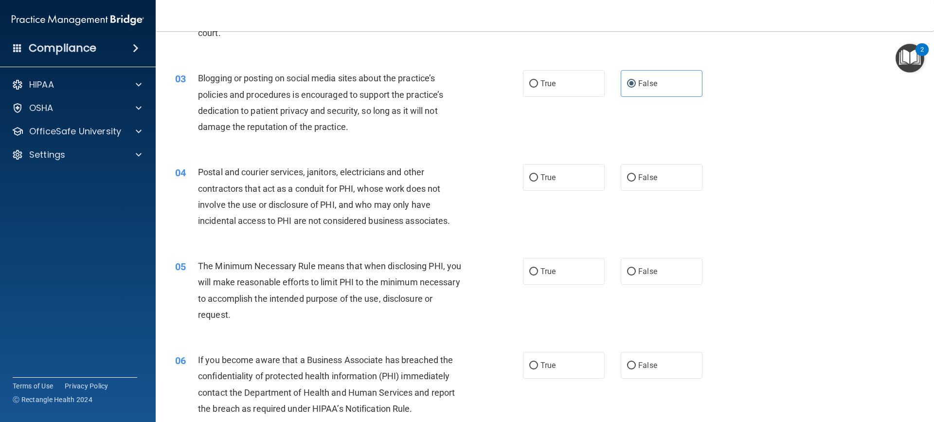
scroll to position [195, 0]
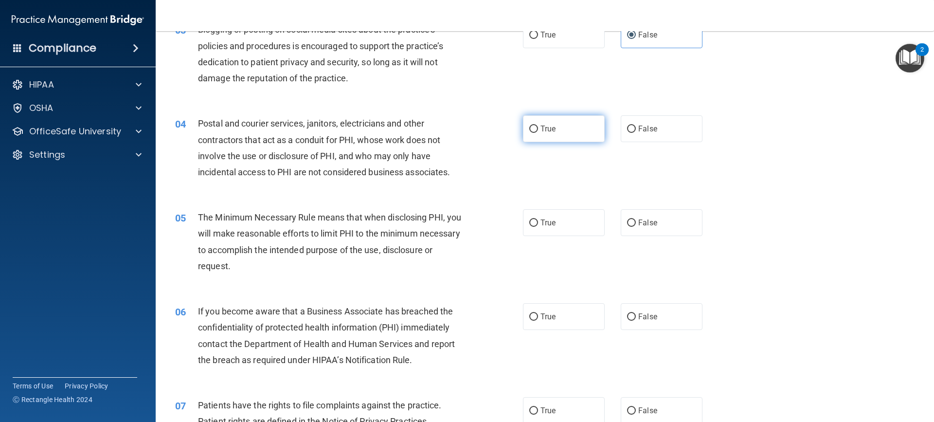
click at [565, 137] on label "True" at bounding box center [564, 128] width 82 height 27
click at [538, 133] on input "True" at bounding box center [533, 129] width 9 height 7
radio input "true"
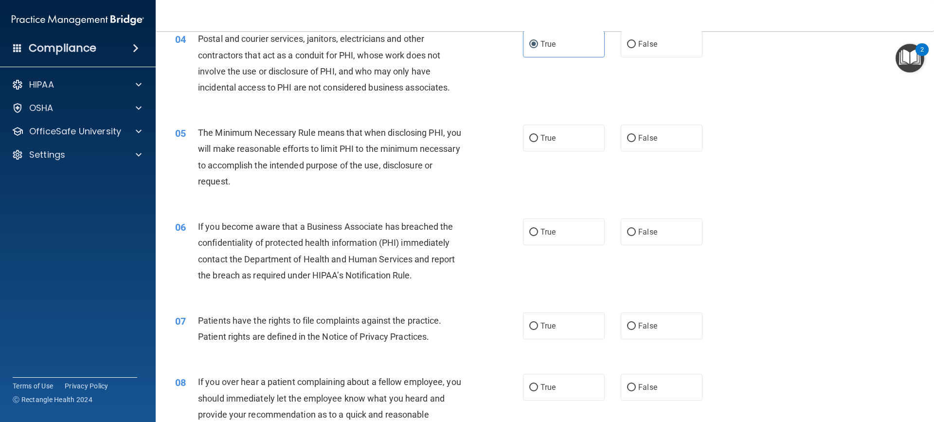
scroll to position [292, 0]
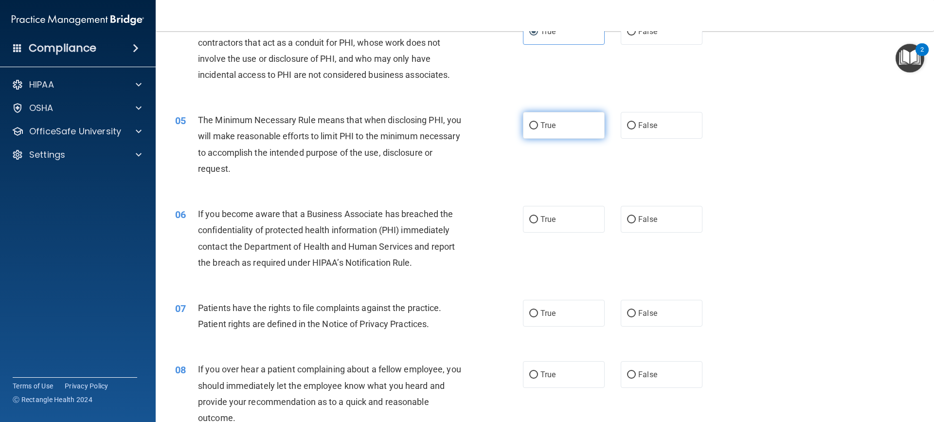
click at [529, 128] on input "True" at bounding box center [533, 125] width 9 height 7
radio input "true"
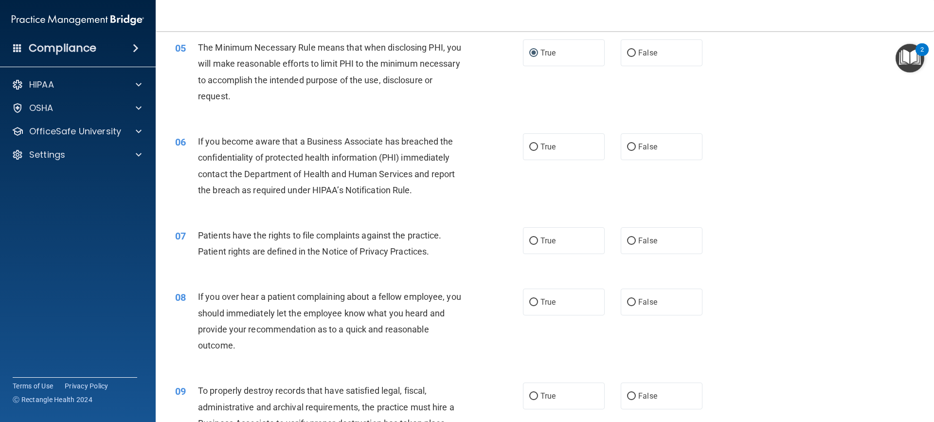
scroll to position [389, 0]
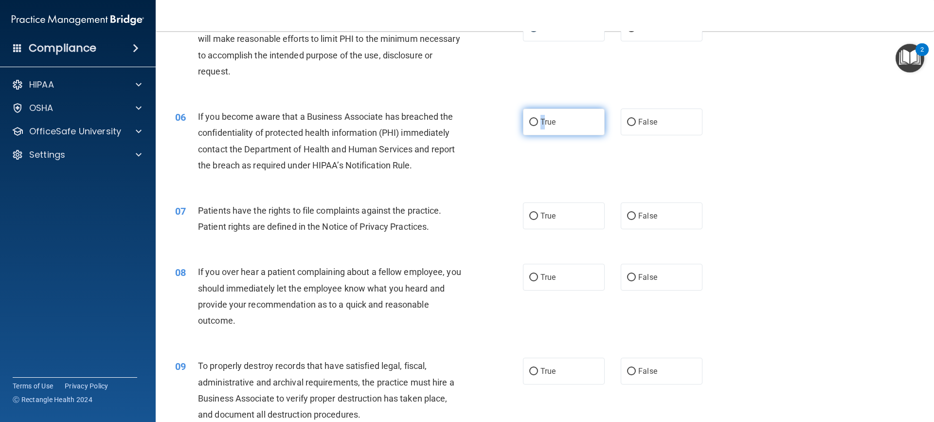
click at [540, 125] on span "True" at bounding box center [547, 121] width 15 height 9
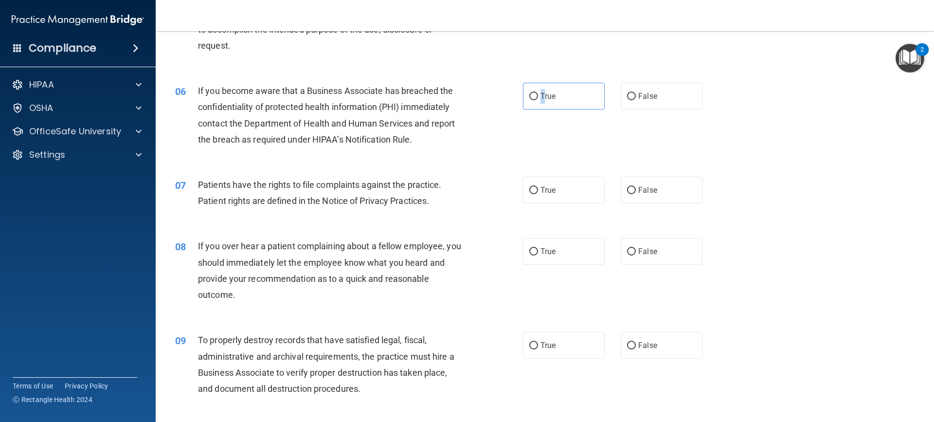
scroll to position [438, 0]
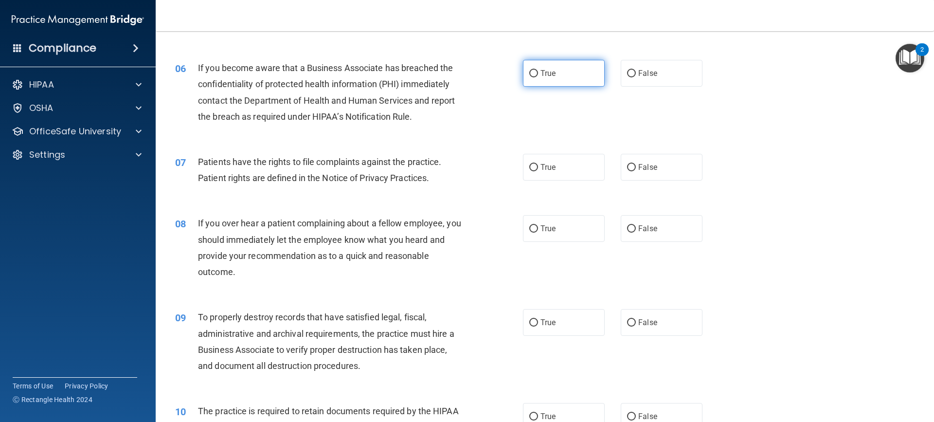
click at [557, 67] on label "True" at bounding box center [564, 73] width 82 height 27
click at [538, 70] on input "True" at bounding box center [533, 73] width 9 height 7
radio input "true"
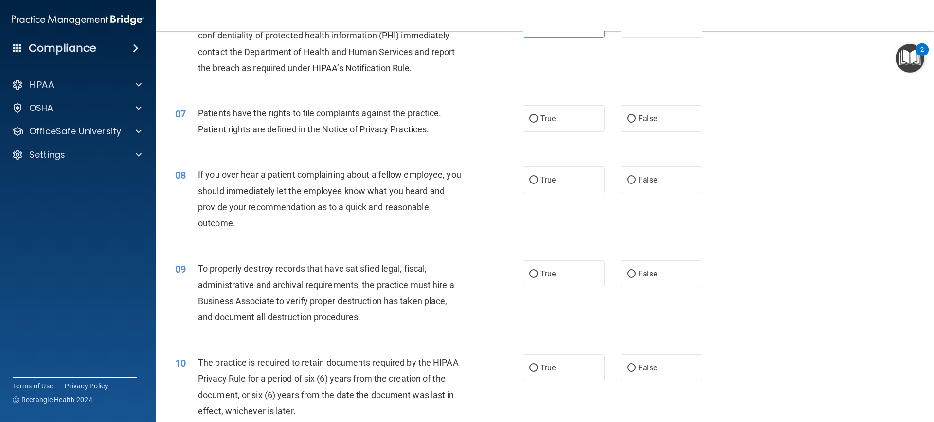
scroll to position [535, 0]
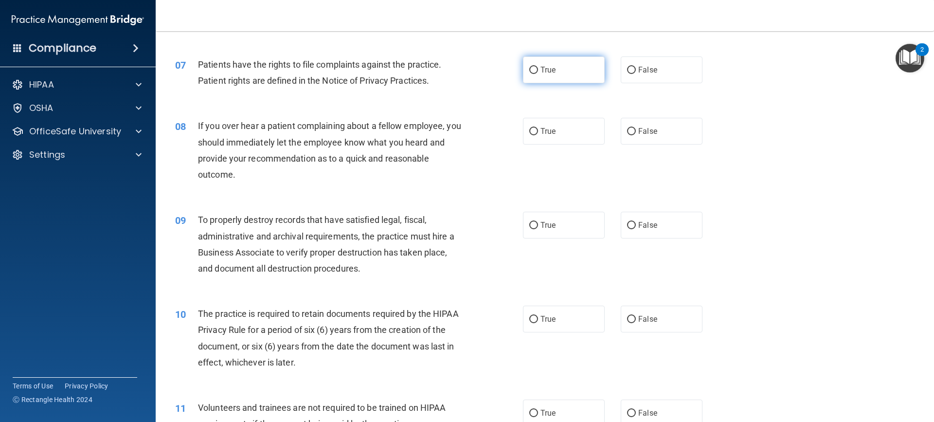
click at [597, 70] on label "True" at bounding box center [564, 69] width 82 height 27
click at [538, 70] on input "True" at bounding box center [533, 70] width 9 height 7
radio input "true"
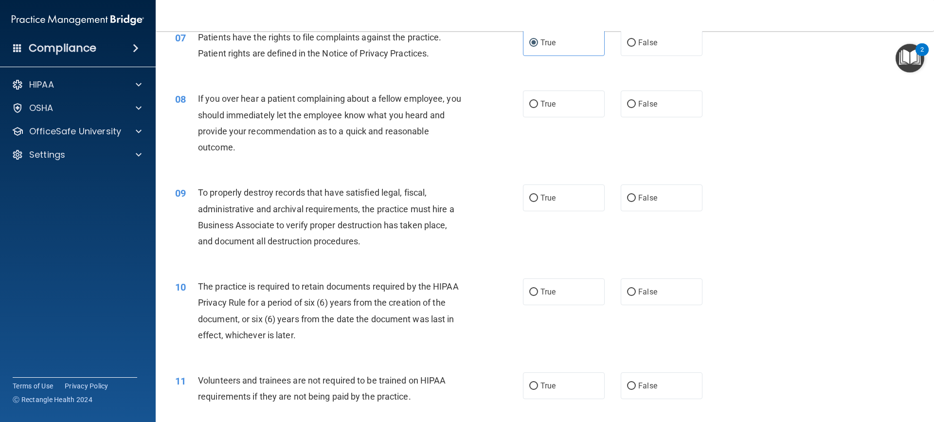
scroll to position [584, 0]
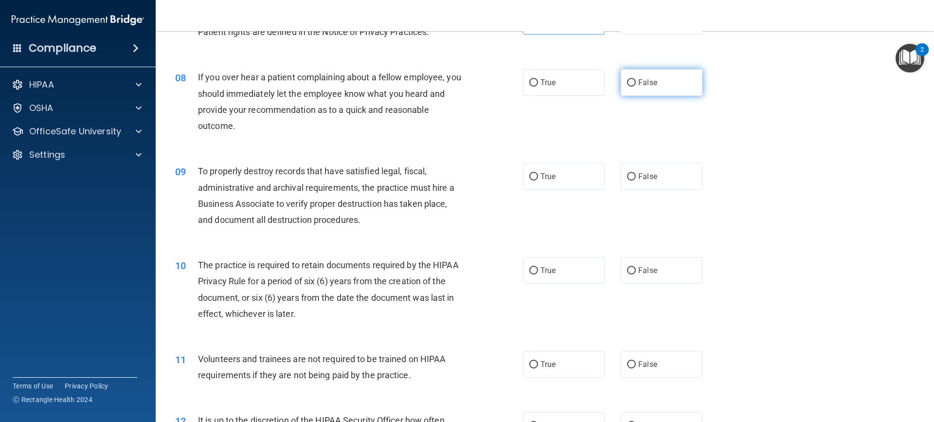
click at [655, 77] on label "False" at bounding box center [662, 82] width 82 height 27
click at [636, 79] on input "False" at bounding box center [631, 82] width 9 height 7
radio input "true"
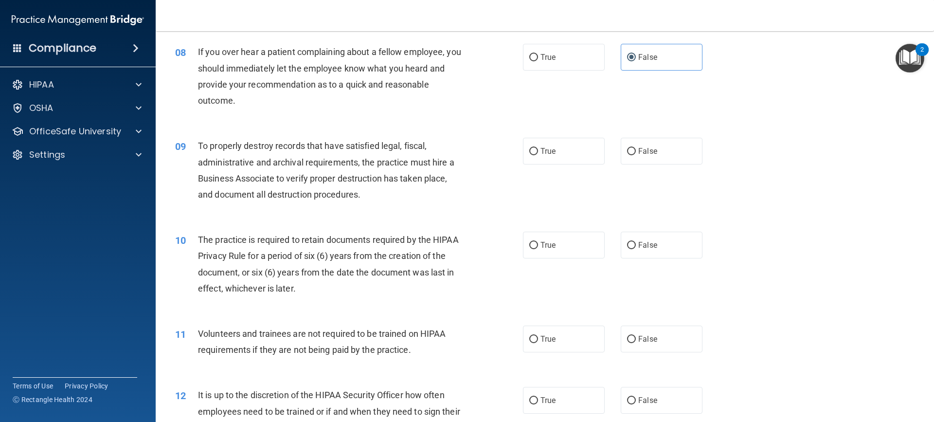
scroll to position [632, 0]
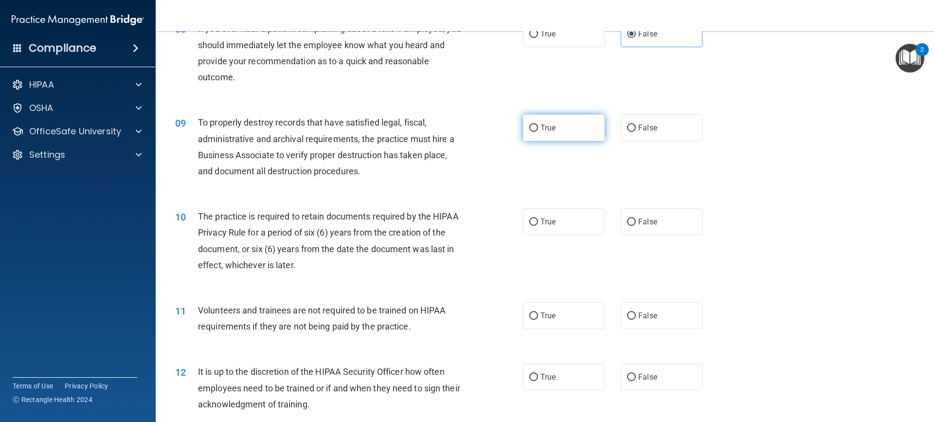
click at [588, 126] on label "True" at bounding box center [564, 127] width 82 height 27
click at [538, 126] on input "True" at bounding box center [533, 128] width 9 height 7
radio input "true"
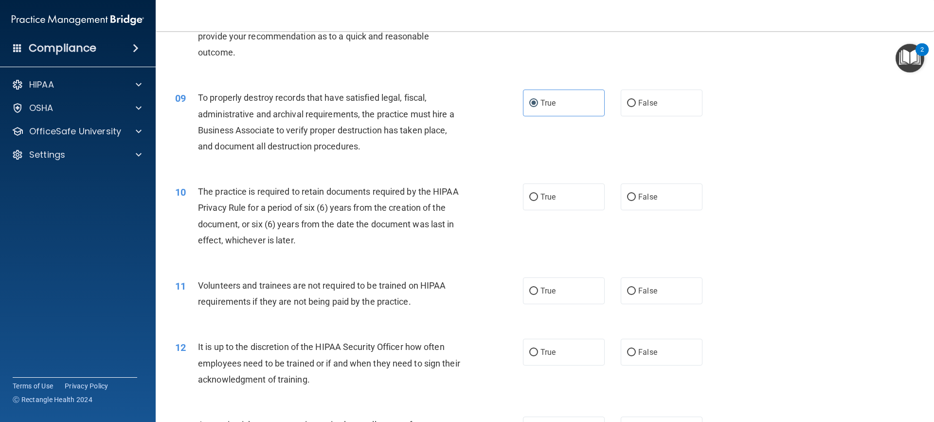
scroll to position [681, 0]
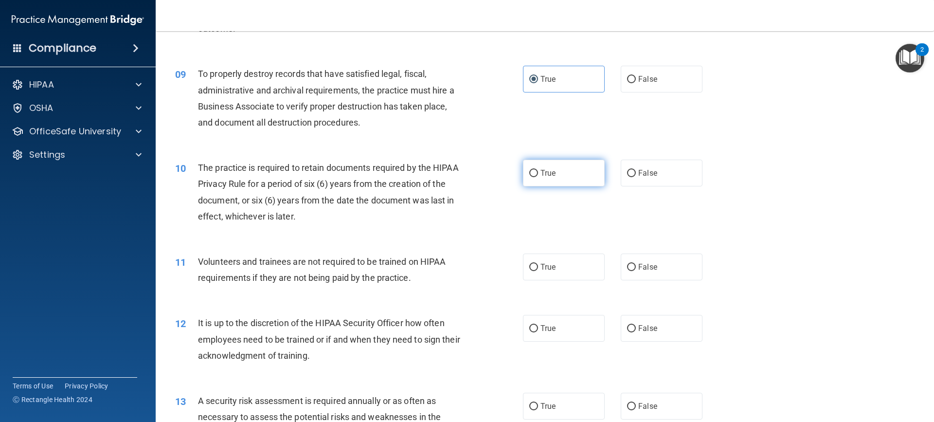
click at [549, 168] on label "True" at bounding box center [564, 173] width 82 height 27
click at [538, 170] on input "True" at bounding box center [533, 173] width 9 height 7
radio input "true"
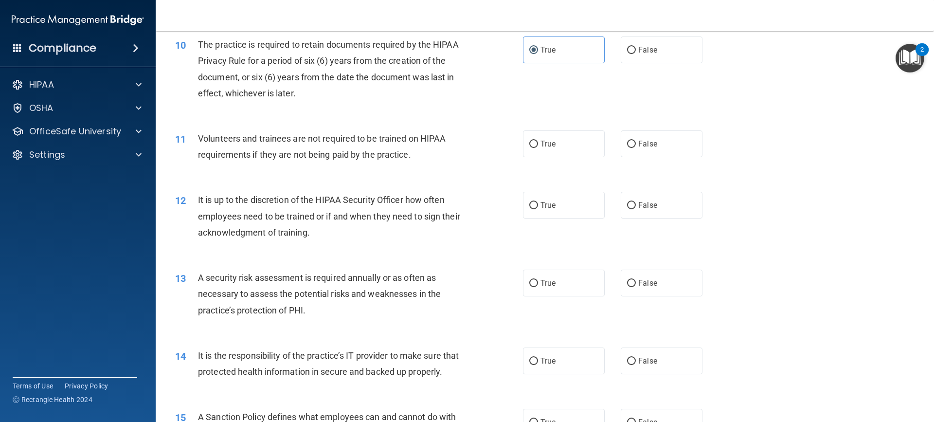
scroll to position [827, 0]
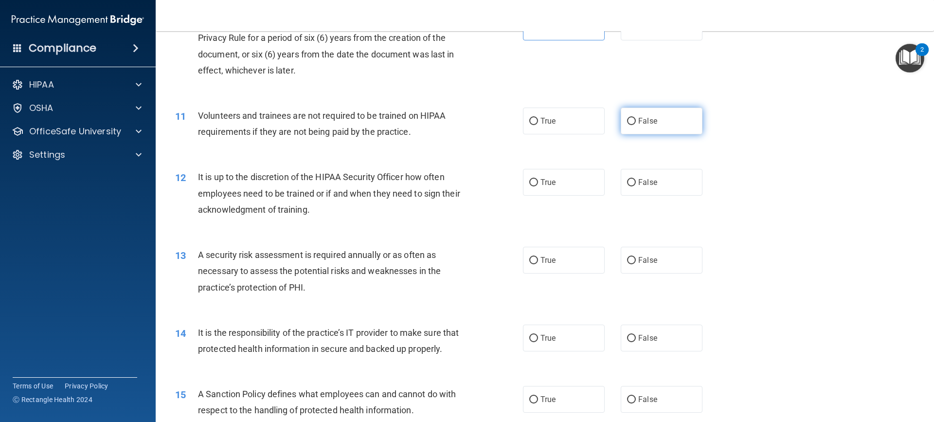
drag, startPoint x: 665, startPoint y: 120, endPoint x: 657, endPoint y: 126, distance: 9.7
click at [659, 125] on label "False" at bounding box center [662, 121] width 82 height 27
click at [636, 125] on input "False" at bounding box center [631, 121] width 9 height 7
radio input "true"
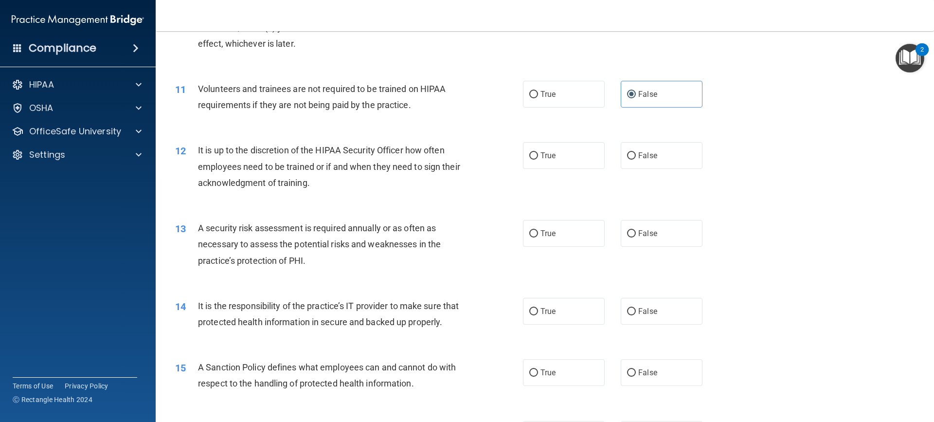
scroll to position [876, 0]
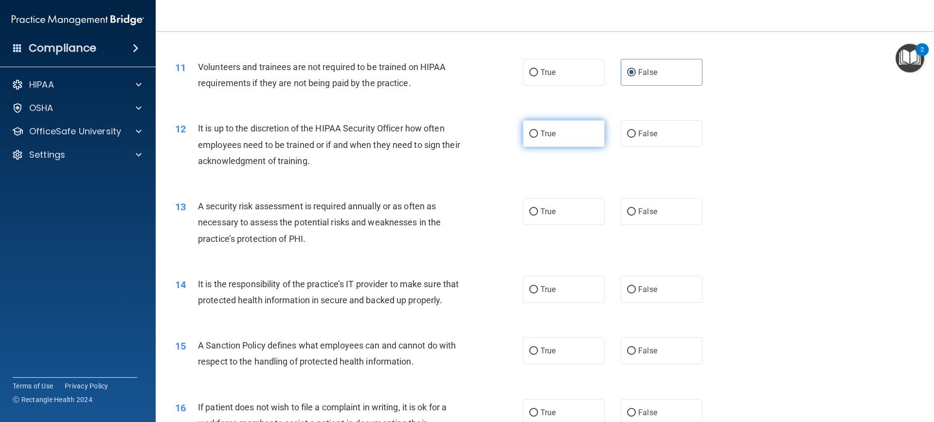
click at [558, 135] on label "True" at bounding box center [564, 133] width 82 height 27
click at [538, 135] on input "True" at bounding box center [533, 133] width 9 height 7
radio input "true"
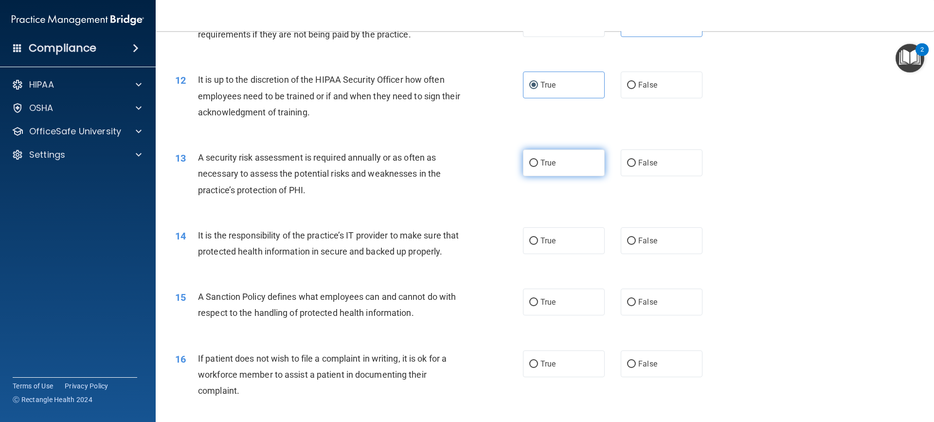
click at [523, 164] on label "True" at bounding box center [564, 162] width 82 height 27
click at [529, 164] on input "True" at bounding box center [533, 163] width 9 height 7
radio input "true"
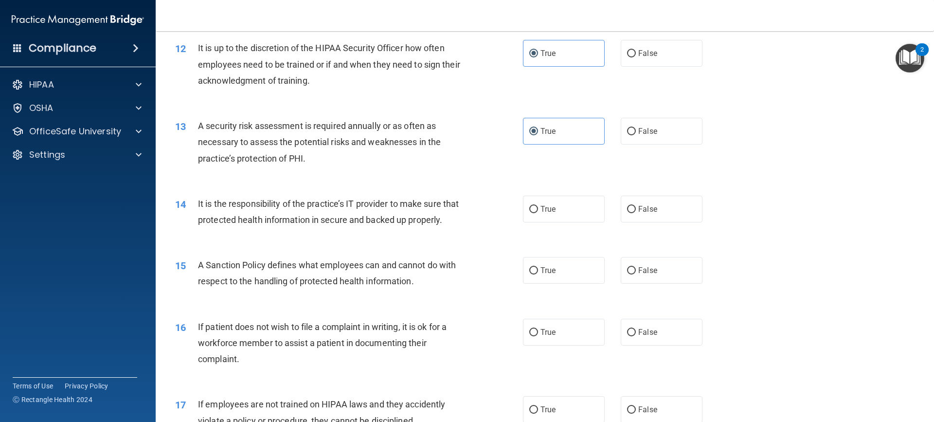
scroll to position [973, 0]
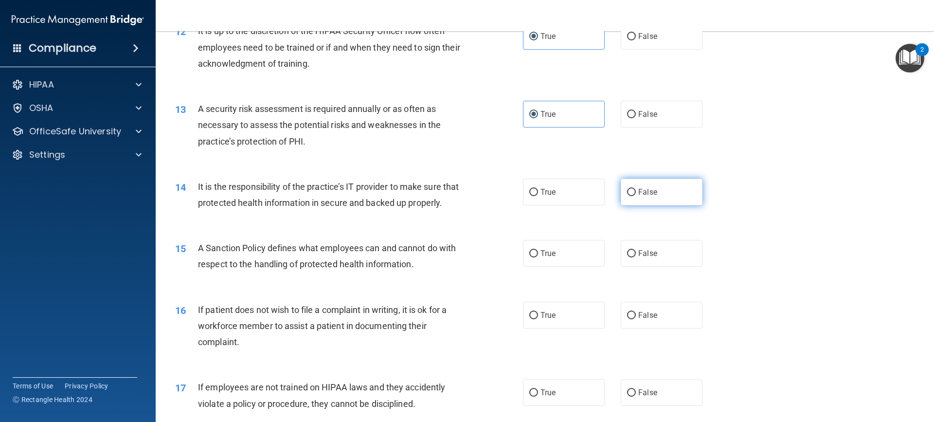
click at [659, 196] on label "False" at bounding box center [662, 192] width 82 height 27
click at [636, 196] on input "False" at bounding box center [631, 192] width 9 height 7
radio input "true"
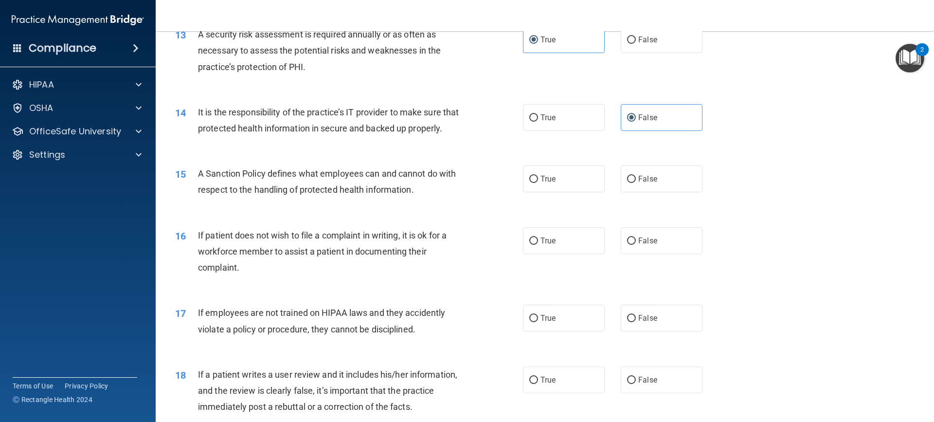
scroll to position [1070, 0]
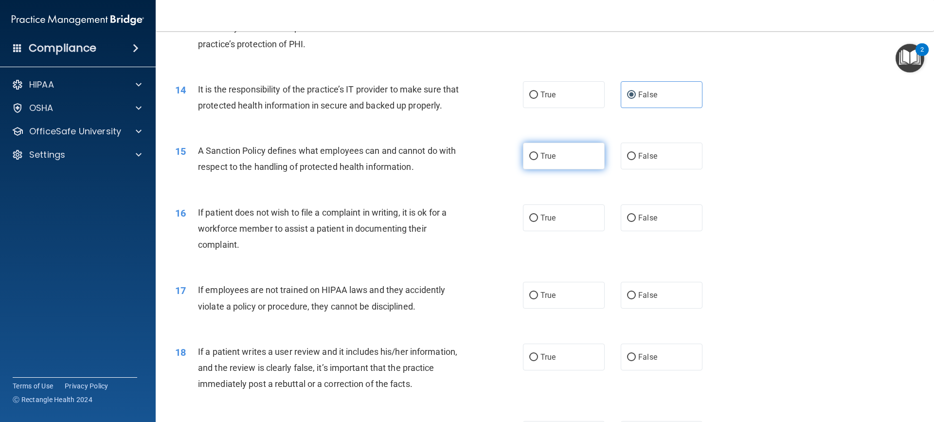
click at [537, 169] on label "True" at bounding box center [564, 156] width 82 height 27
click at [537, 160] on input "True" at bounding box center [533, 156] width 9 height 7
radio input "true"
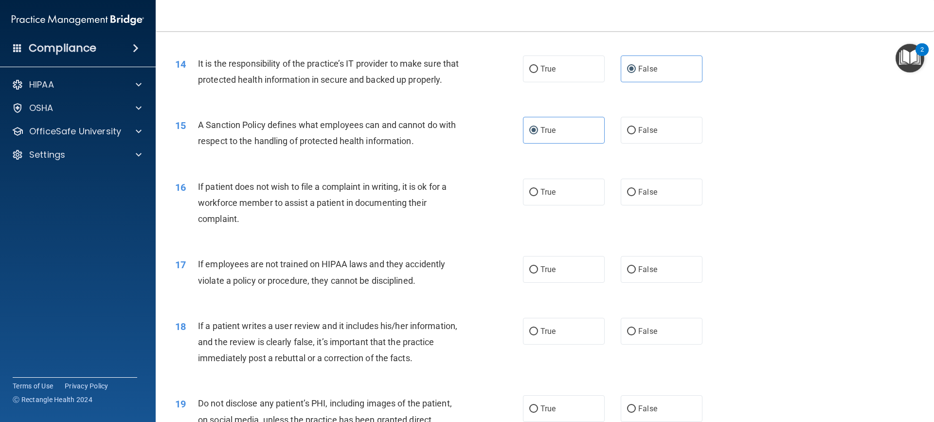
scroll to position [1119, 0]
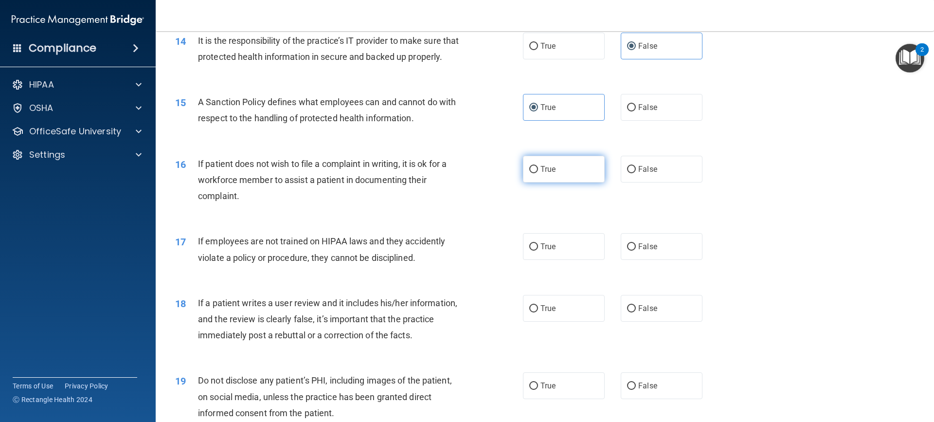
drag, startPoint x: 543, startPoint y: 184, endPoint x: 540, endPoint y: 194, distance: 10.3
click at [544, 174] on span "True" at bounding box center [547, 168] width 15 height 9
click at [538, 173] on input "True" at bounding box center [533, 169] width 9 height 7
radio input "true"
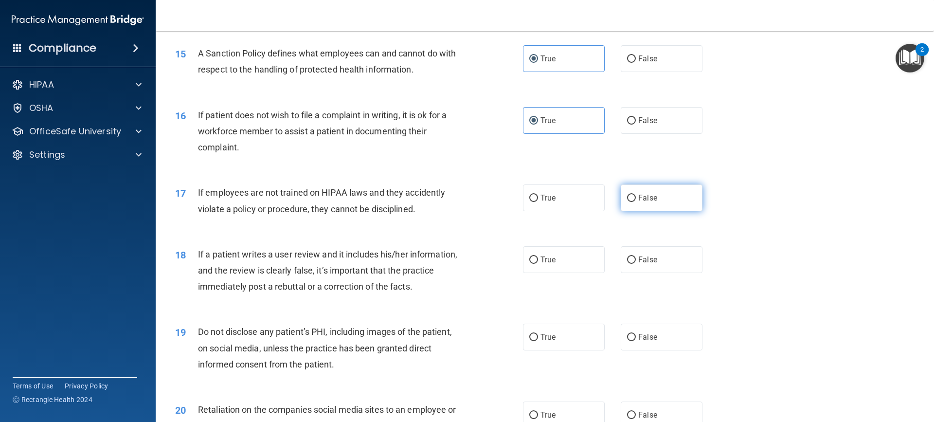
click at [646, 211] on label "False" at bounding box center [662, 197] width 82 height 27
click at [636, 202] on input "False" at bounding box center [631, 198] width 9 height 7
radio input "true"
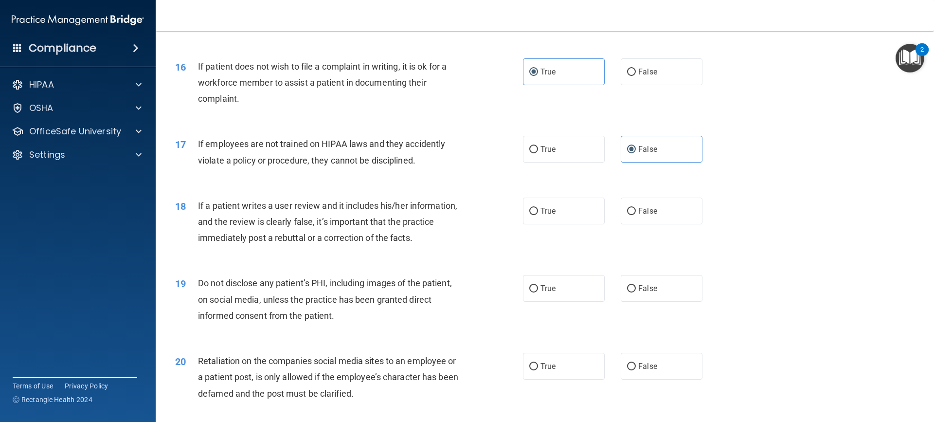
scroll to position [1265, 0]
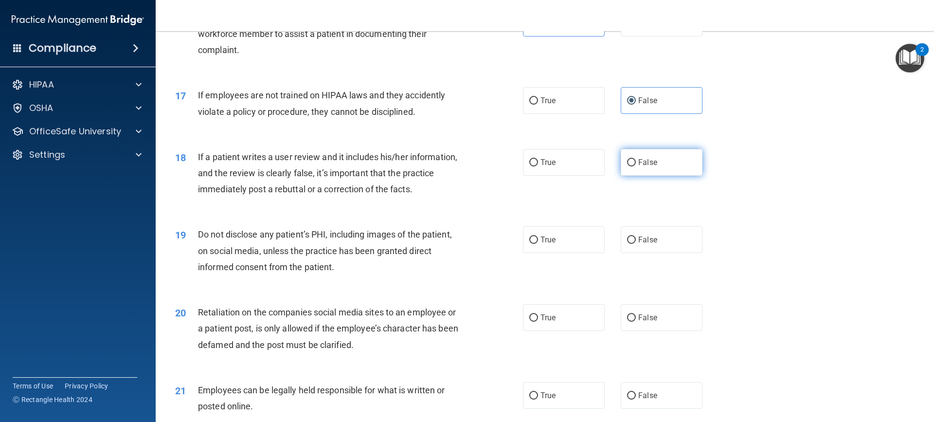
click at [644, 176] on label "False" at bounding box center [662, 162] width 82 height 27
click at [636, 166] on input "False" at bounding box center [631, 162] width 9 height 7
radio input "true"
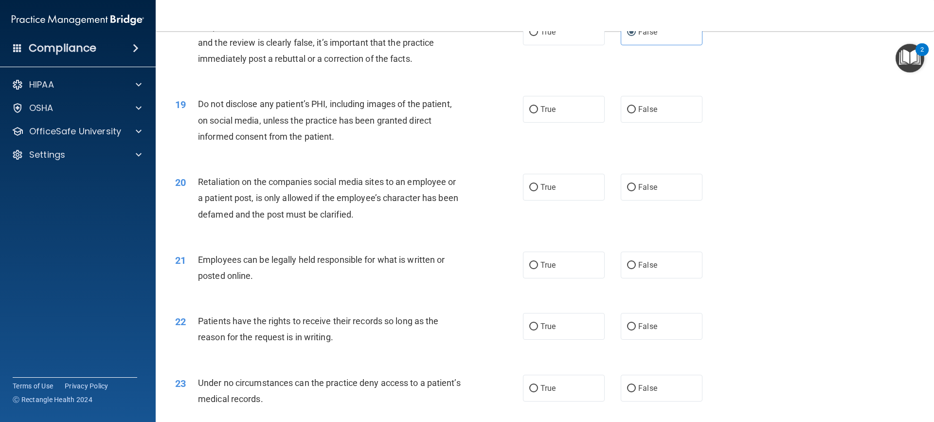
scroll to position [1411, 0]
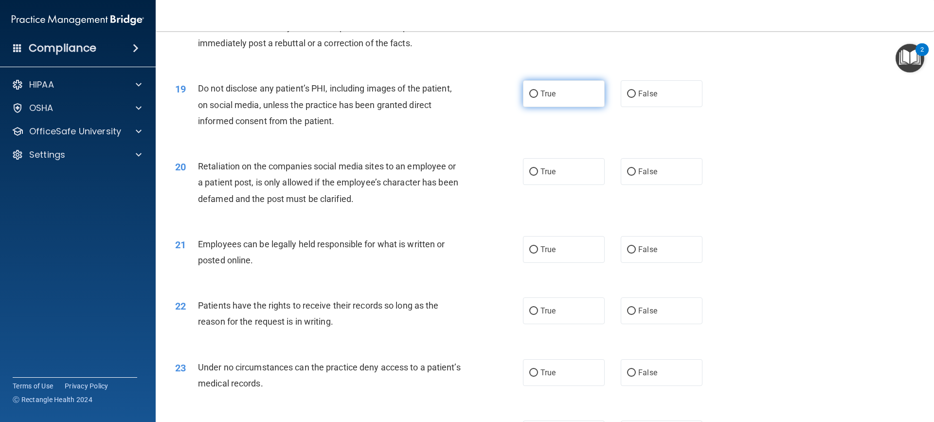
click at [550, 98] on span "True" at bounding box center [547, 93] width 15 height 9
click at [538, 98] on input "True" at bounding box center [533, 93] width 9 height 7
radio input "true"
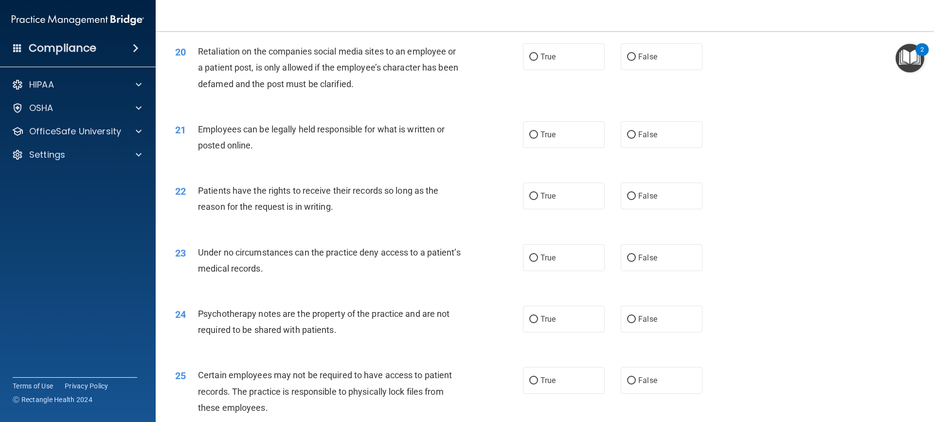
scroll to position [1508, 0]
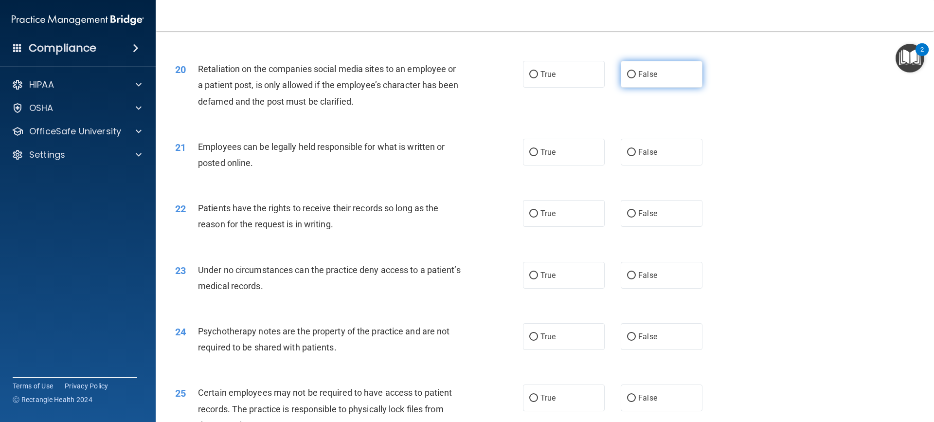
click at [646, 79] on span "False" at bounding box center [647, 74] width 19 height 9
click at [636, 78] on input "False" at bounding box center [631, 74] width 9 height 7
radio input "true"
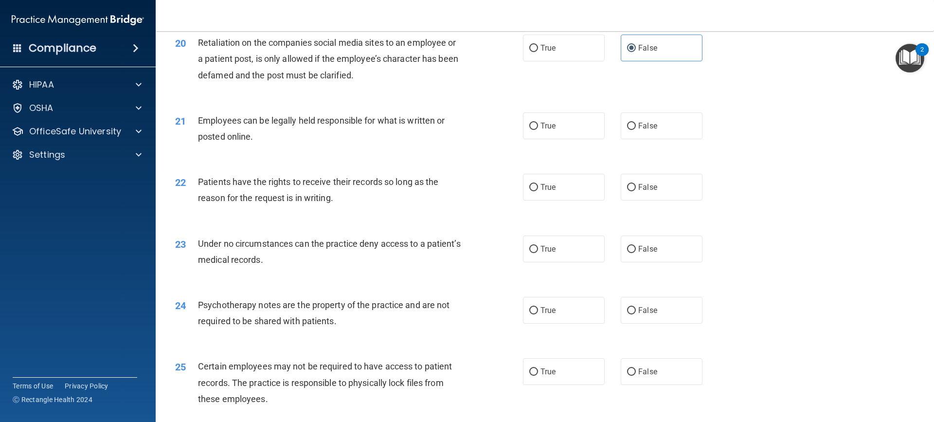
scroll to position [1557, 0]
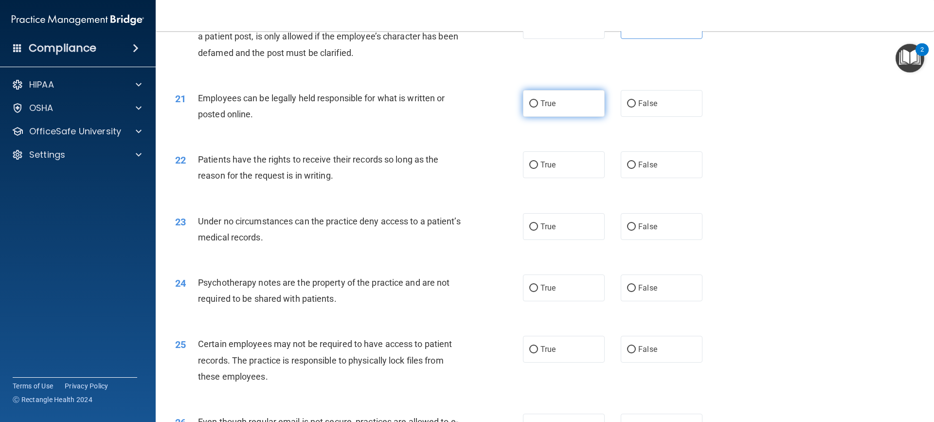
click at [555, 117] on label "True" at bounding box center [564, 103] width 82 height 27
click at [538, 108] on input "True" at bounding box center [533, 103] width 9 height 7
radio input "true"
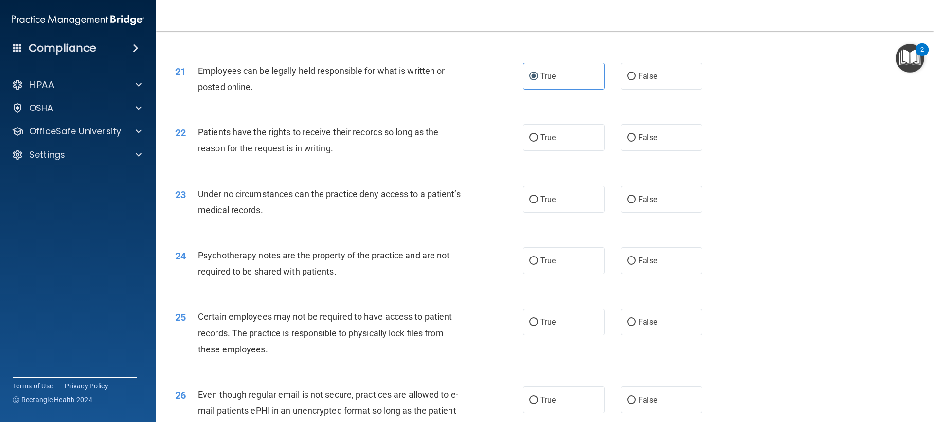
scroll to position [1605, 0]
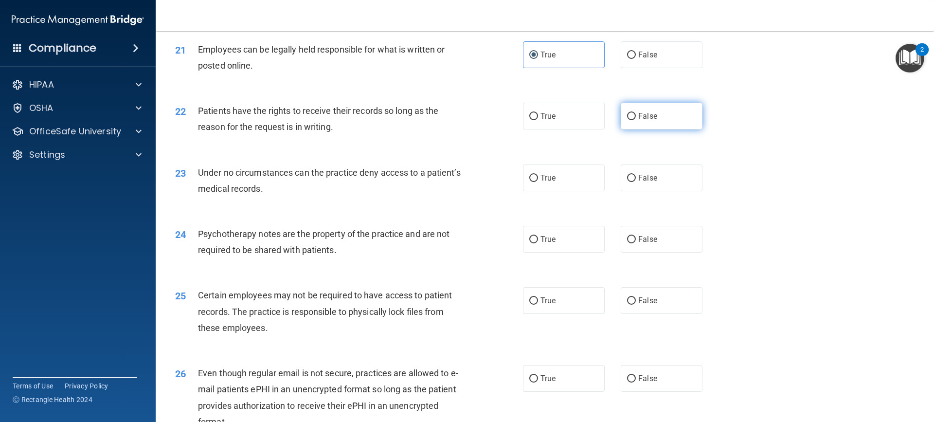
drag, startPoint x: 660, startPoint y: 136, endPoint x: 676, endPoint y: 136, distance: 16.1
click at [675, 129] on label "False" at bounding box center [662, 116] width 82 height 27
click at [636, 120] on input "False" at bounding box center [631, 116] width 9 height 7
radio input "true"
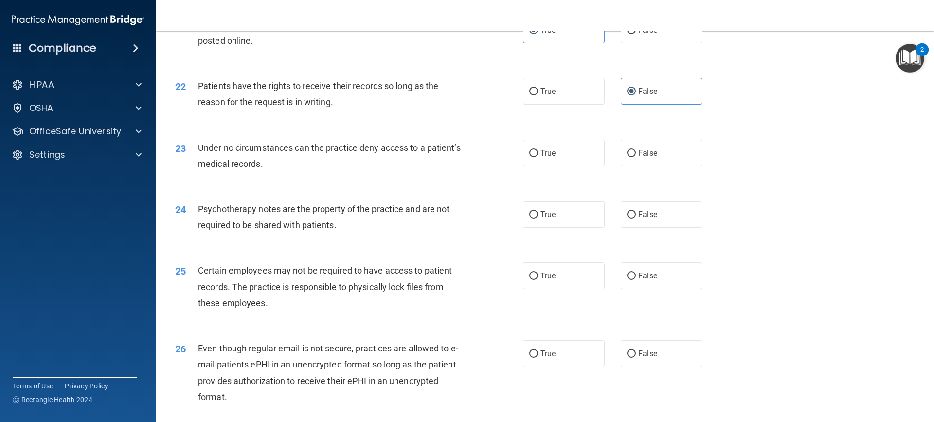
scroll to position [1654, 0]
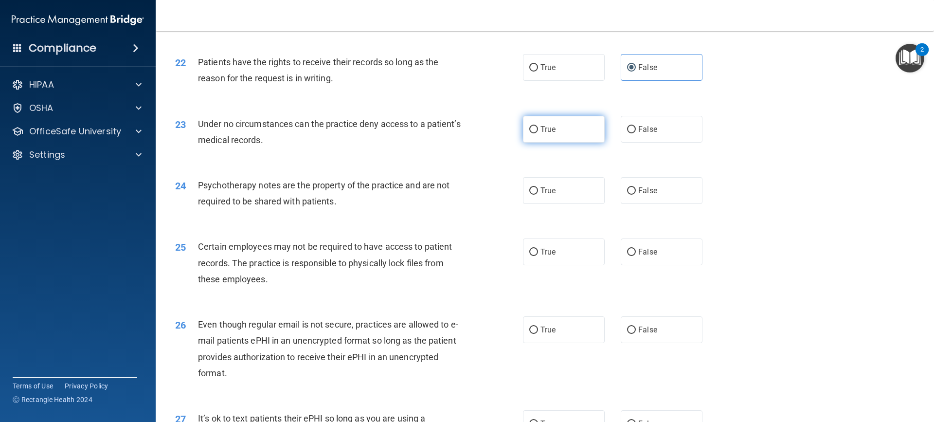
click at [562, 143] on label "True" at bounding box center [564, 129] width 82 height 27
click at [538, 133] on input "True" at bounding box center [533, 129] width 9 height 7
radio input "true"
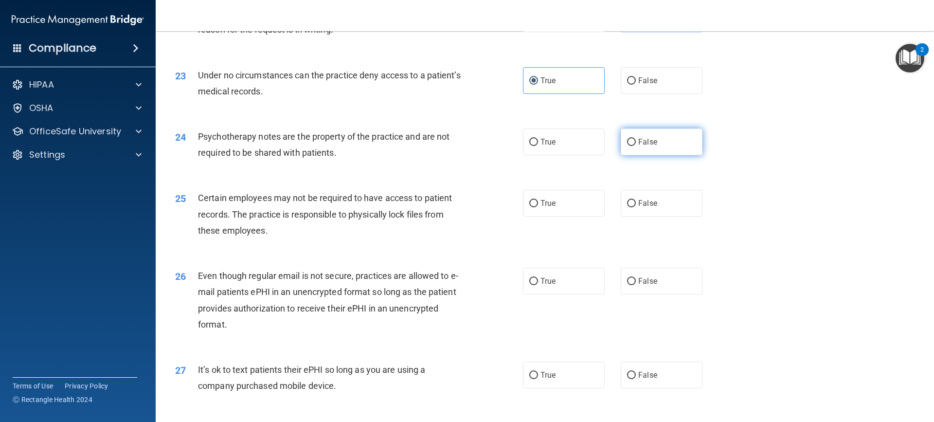
click at [650, 153] on label "False" at bounding box center [662, 141] width 82 height 27
click at [636, 146] on input "False" at bounding box center [631, 142] width 9 height 7
radio input "true"
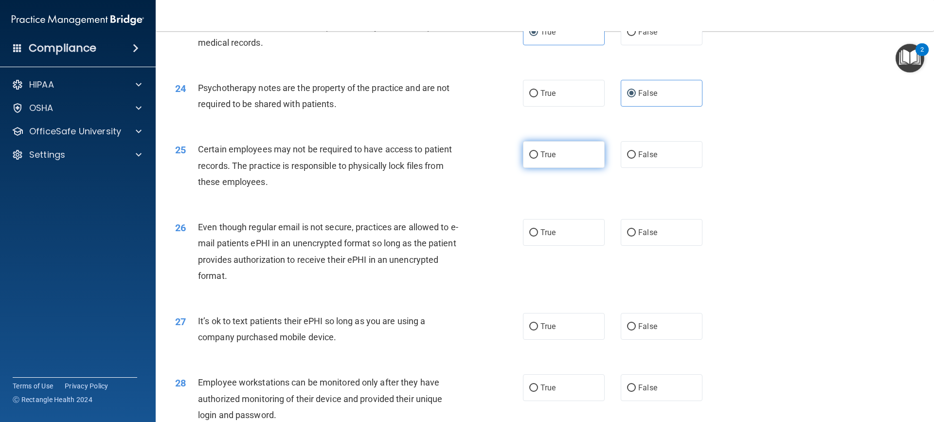
click at [571, 168] on label "True" at bounding box center [564, 154] width 82 height 27
click at [538, 159] on input "True" at bounding box center [533, 154] width 9 height 7
radio input "true"
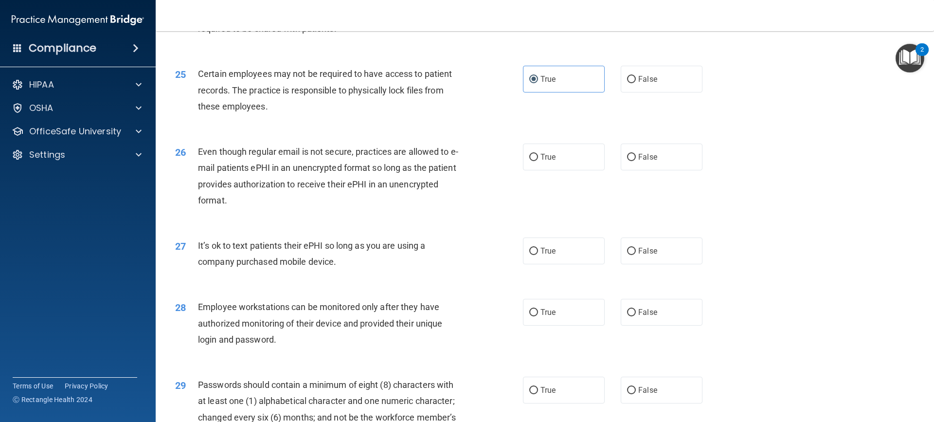
scroll to position [1849, 0]
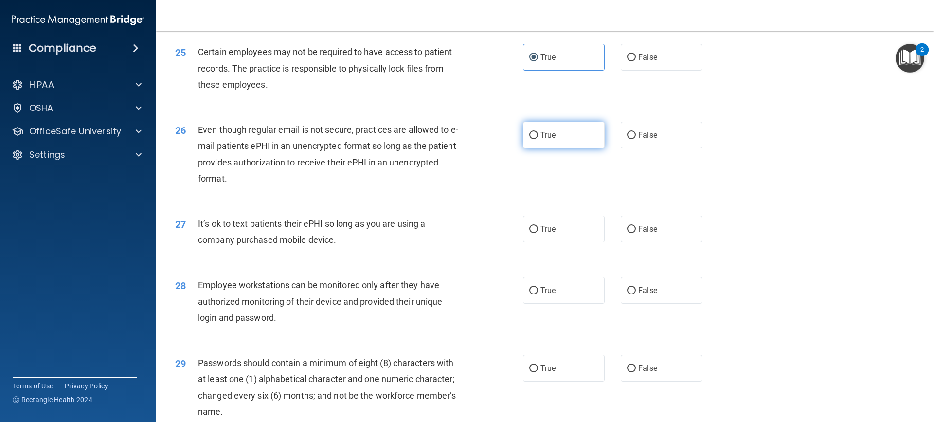
click at [536, 148] on label "True" at bounding box center [564, 135] width 82 height 27
click at [536, 139] on input "True" at bounding box center [533, 135] width 9 height 7
radio input "true"
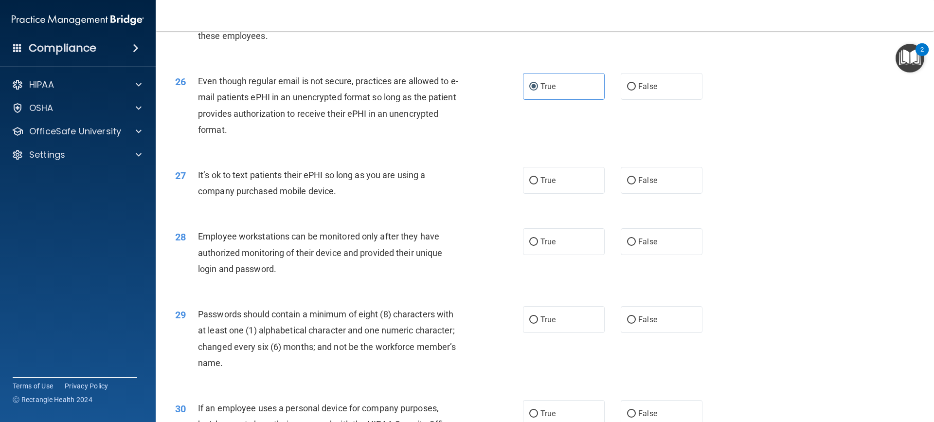
scroll to position [1946, 0]
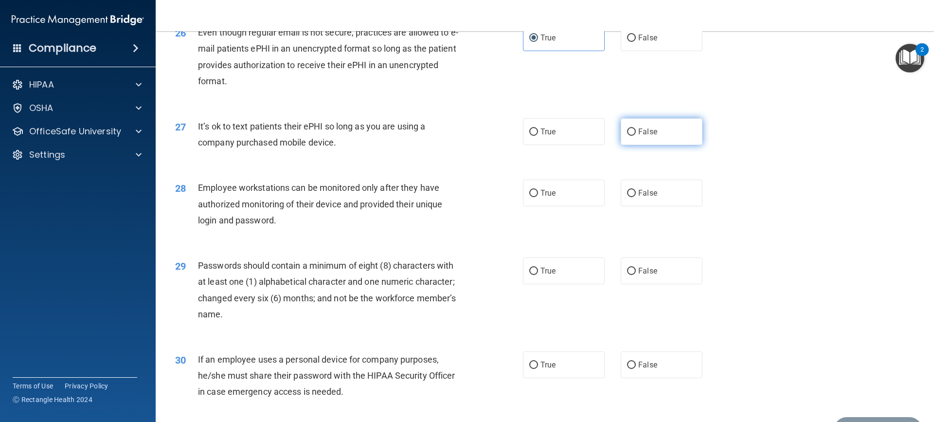
click at [675, 145] on label "False" at bounding box center [662, 131] width 82 height 27
click at [636, 136] on input "False" at bounding box center [631, 131] width 9 height 7
radio input "true"
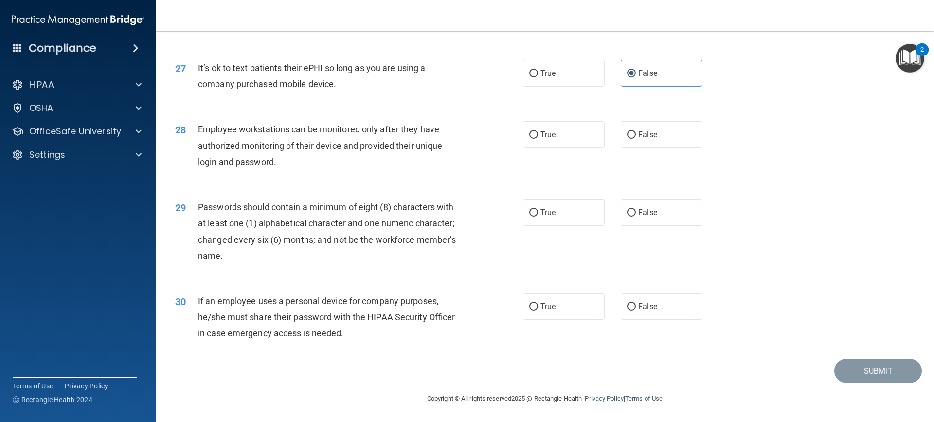
scroll to position [2020, 0]
click at [658, 142] on label "False" at bounding box center [662, 134] width 82 height 27
click at [636, 139] on input "False" at bounding box center [631, 134] width 9 height 7
radio input "true"
click at [551, 210] on span "True" at bounding box center [547, 212] width 15 height 9
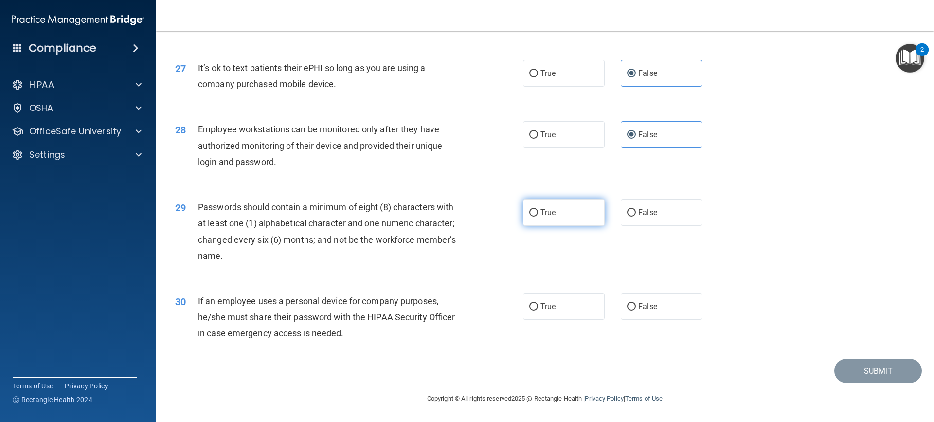
click at [538, 210] on input "True" at bounding box center [533, 212] width 9 height 7
radio input "true"
click at [543, 307] on label "True" at bounding box center [564, 306] width 82 height 27
click at [538, 307] on input "True" at bounding box center [533, 306] width 9 height 7
radio input "true"
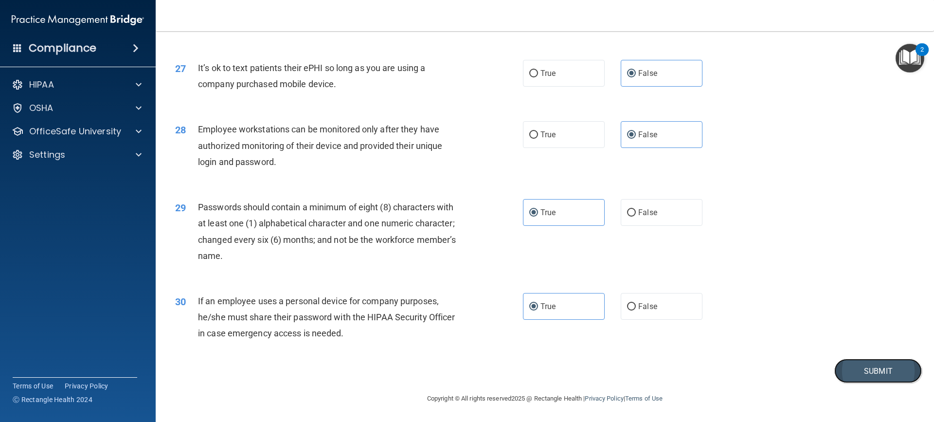
click at [858, 372] on button "Submit" at bounding box center [878, 371] width 88 height 25
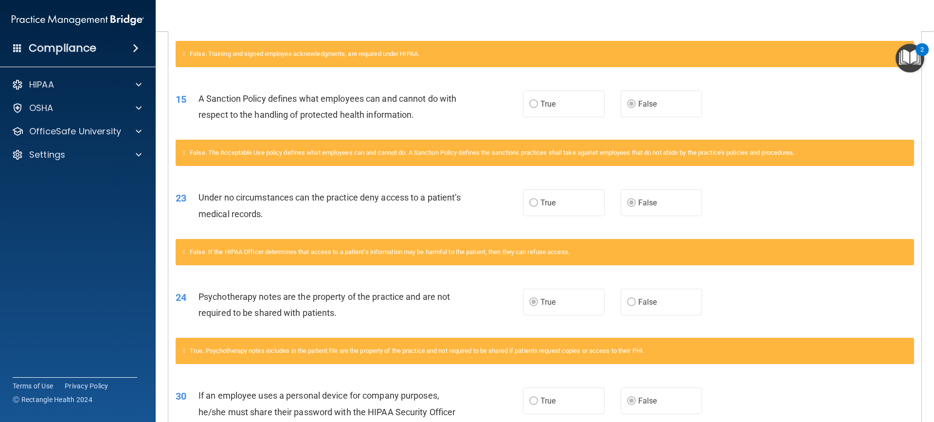
scroll to position [584, 0]
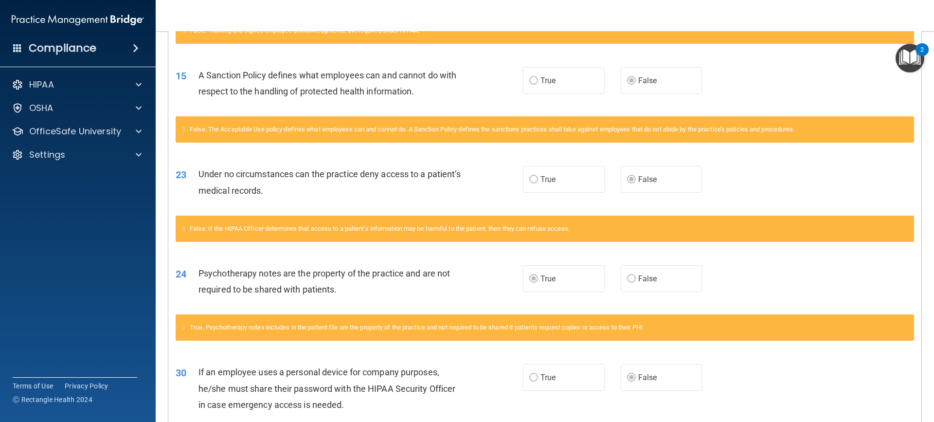
click at [443, 271] on span "Psychotherapy notes are the property of the practice and are not required to be…" at bounding box center [324, 281] width 252 height 26
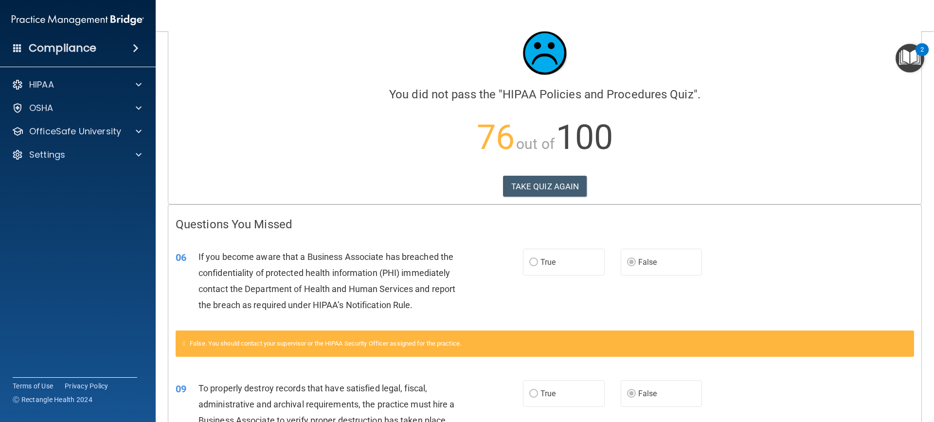
scroll to position [0, 0]
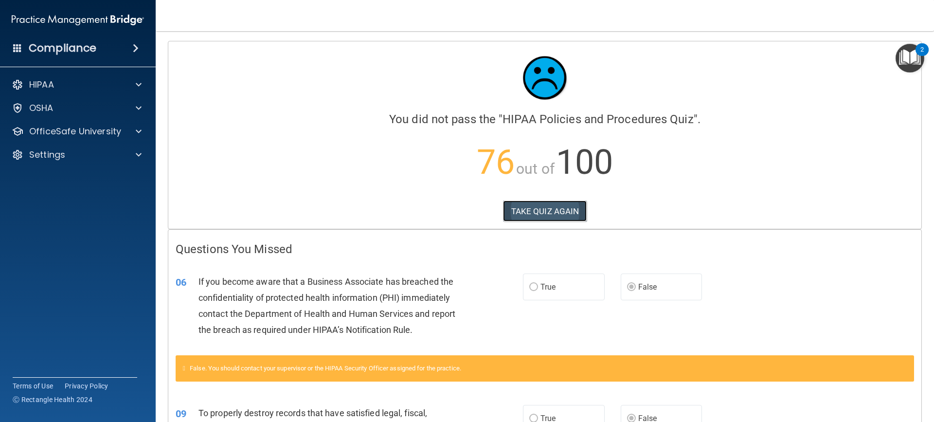
click at [558, 208] on button "TAKE QUIZ AGAIN" at bounding box center [545, 210] width 84 height 21
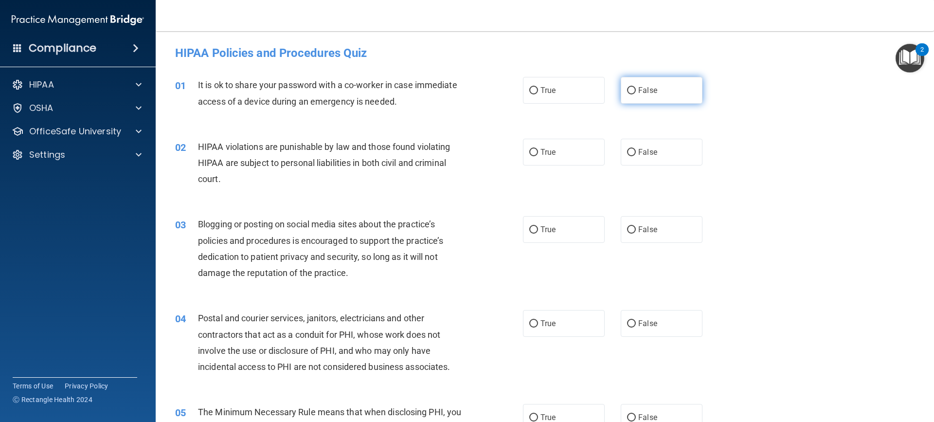
click at [658, 84] on label "False" at bounding box center [662, 90] width 82 height 27
click at [636, 87] on input "False" at bounding box center [631, 90] width 9 height 7
radio input "true"
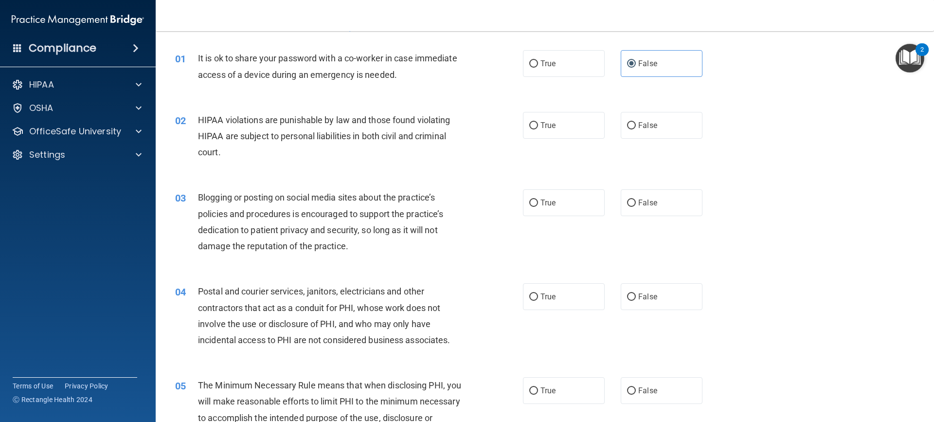
scroll to position [49, 0]
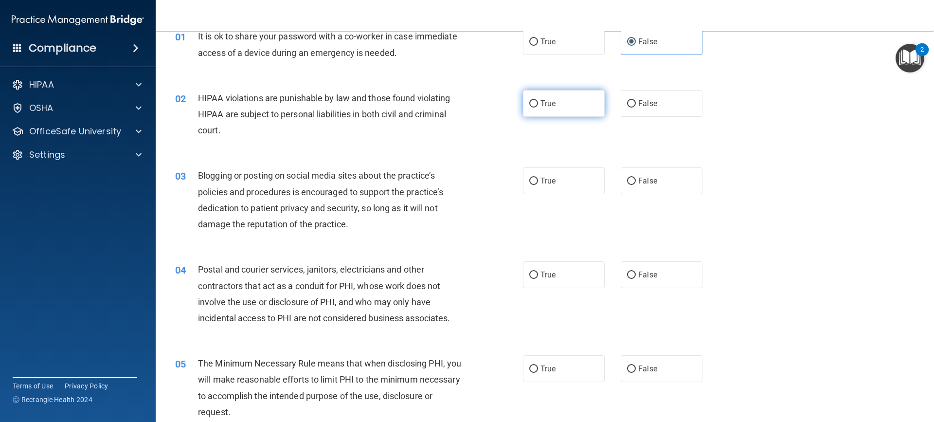
click at [550, 101] on span "True" at bounding box center [547, 103] width 15 height 9
click at [538, 101] on input "True" at bounding box center [533, 103] width 9 height 7
radio input "true"
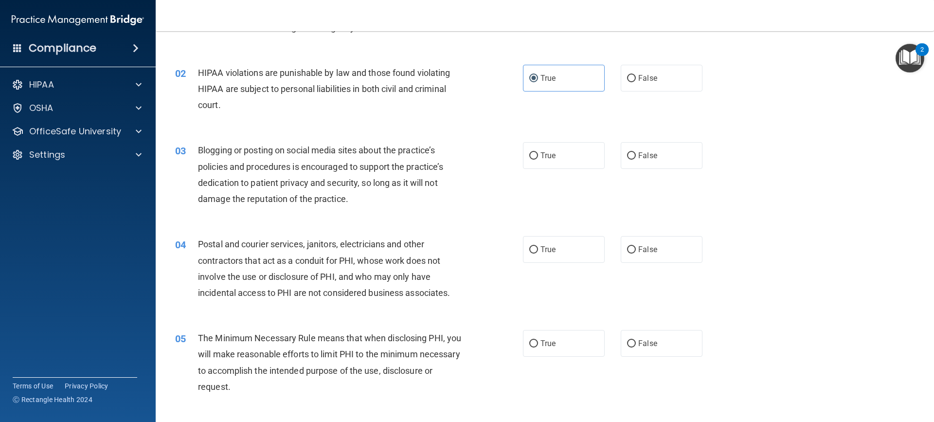
scroll to position [97, 0]
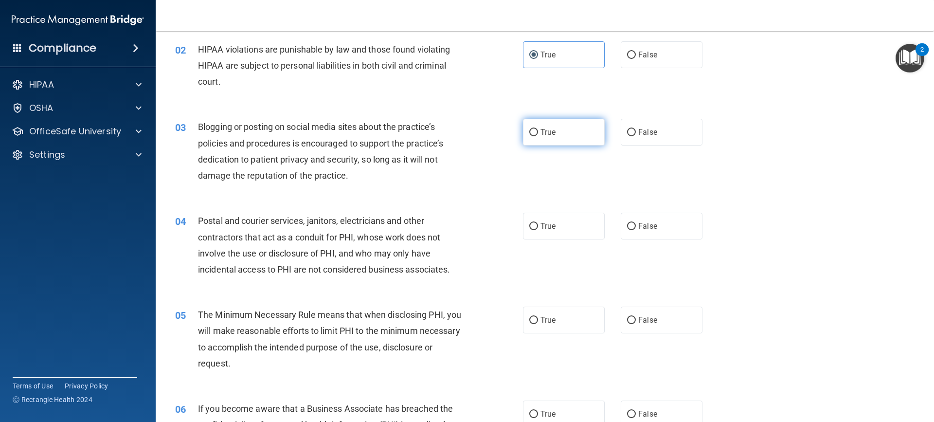
click at [559, 141] on label "True" at bounding box center [564, 132] width 82 height 27
click at [538, 136] on input "True" at bounding box center [533, 132] width 9 height 7
radio input "true"
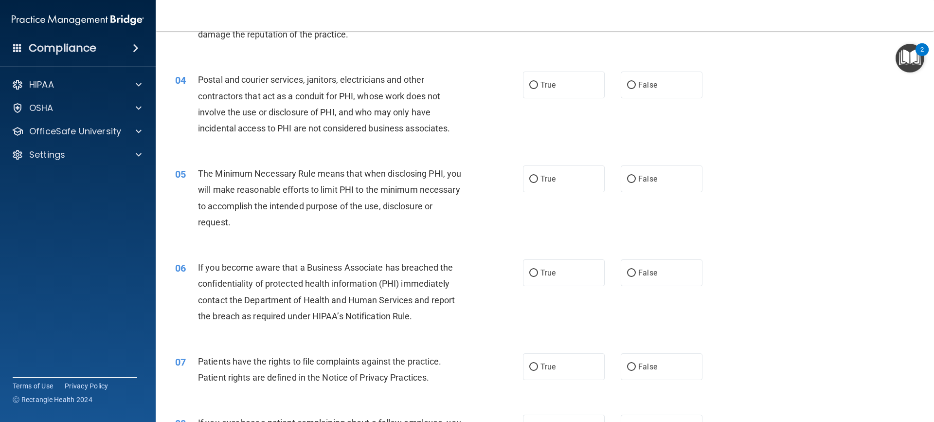
scroll to position [243, 0]
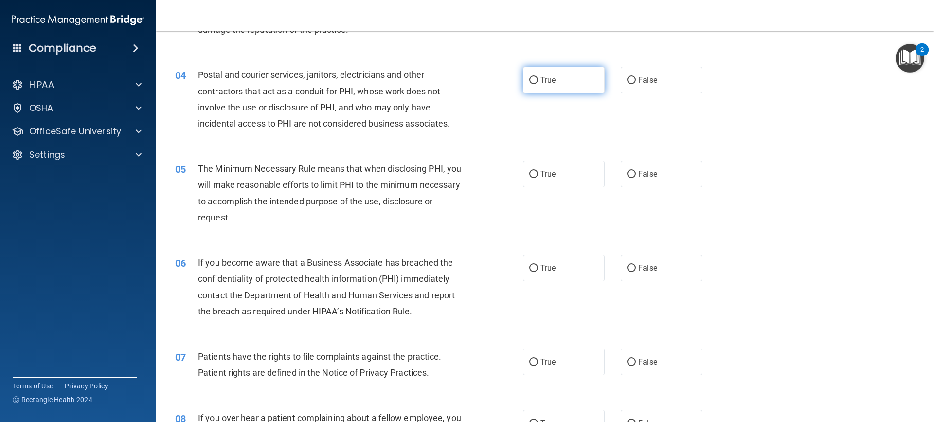
click at [552, 89] on label "True" at bounding box center [564, 80] width 82 height 27
click at [538, 84] on input "True" at bounding box center [533, 80] width 9 height 7
radio input "true"
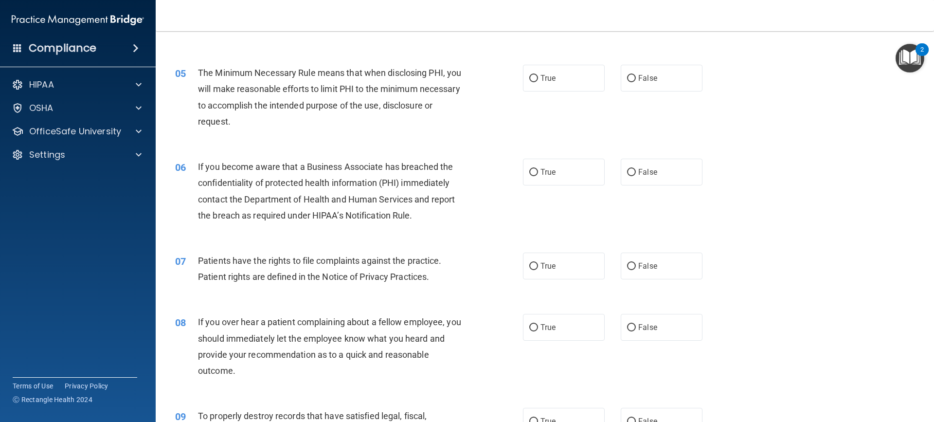
scroll to position [341, 0]
click at [564, 70] on label "True" at bounding box center [564, 76] width 82 height 27
click at [538, 73] on input "True" at bounding box center [533, 76] width 9 height 7
radio input "true"
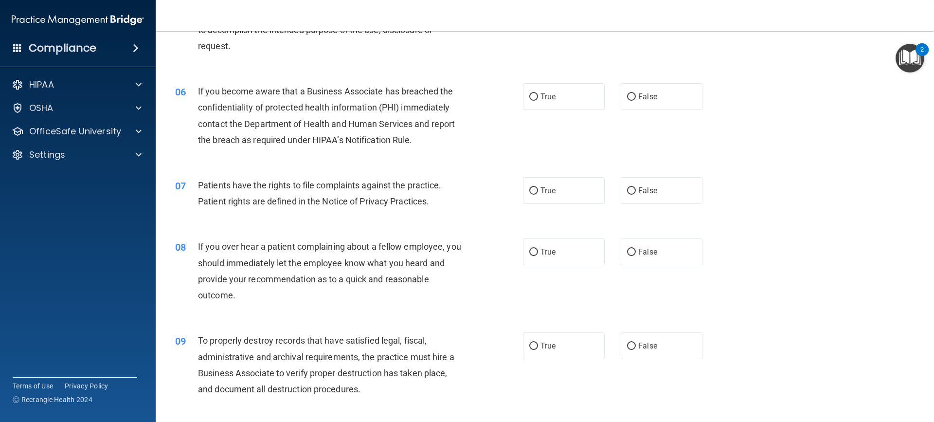
scroll to position [438, 0]
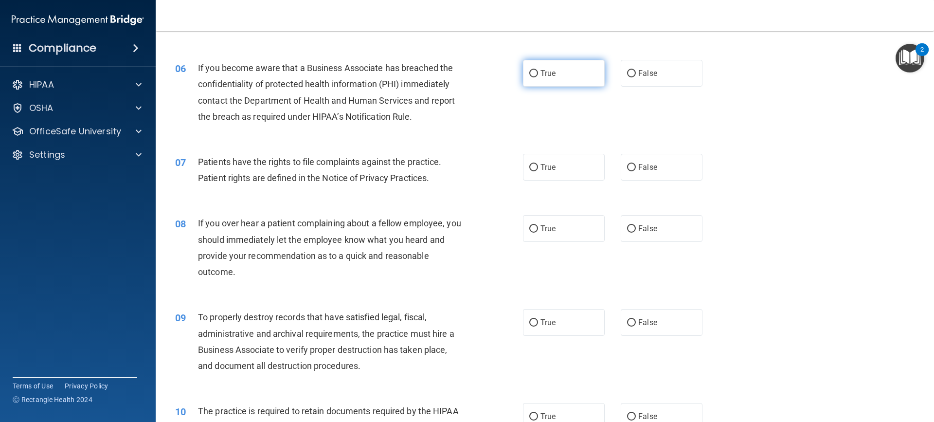
click at [523, 80] on label "True" at bounding box center [564, 73] width 82 height 27
click at [529, 77] on input "True" at bounding box center [533, 73] width 9 height 7
radio input "true"
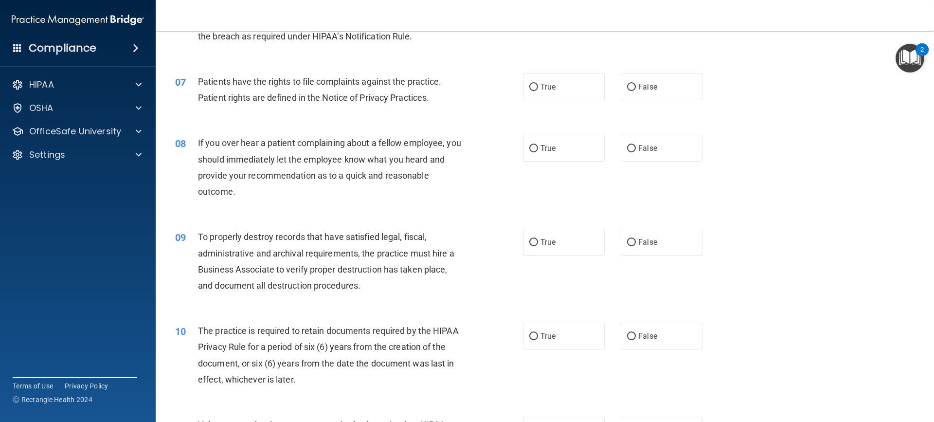
scroll to position [535, 0]
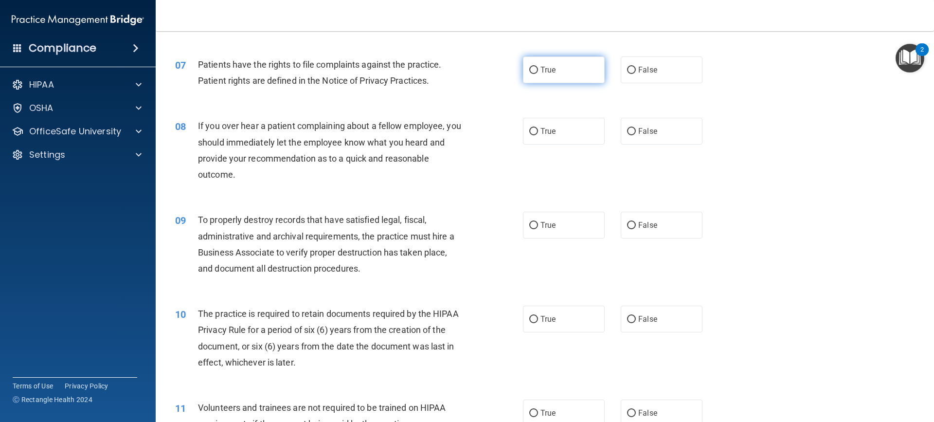
click at [539, 75] on label "True" at bounding box center [564, 69] width 82 height 27
click at [538, 74] on input "True" at bounding box center [533, 70] width 9 height 7
radio input "true"
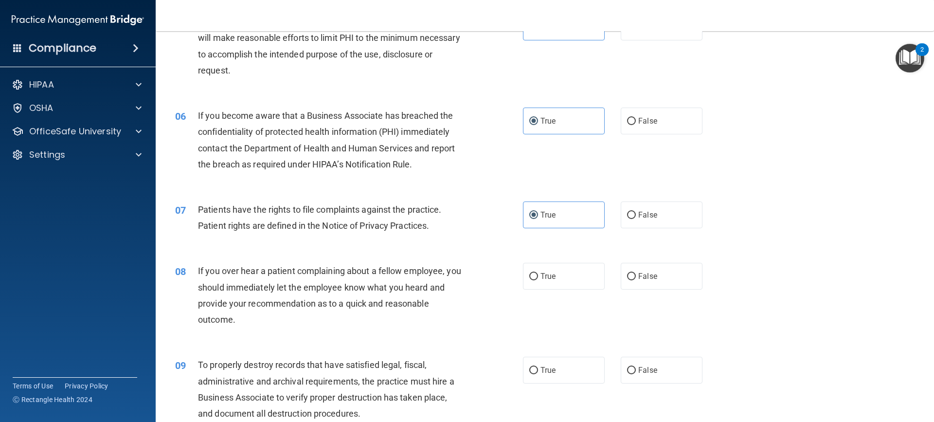
scroll to position [389, 0]
click at [646, 117] on span "False" at bounding box center [647, 121] width 19 height 9
click at [636, 119] on input "False" at bounding box center [631, 122] width 9 height 7
radio input "true"
radio input "false"
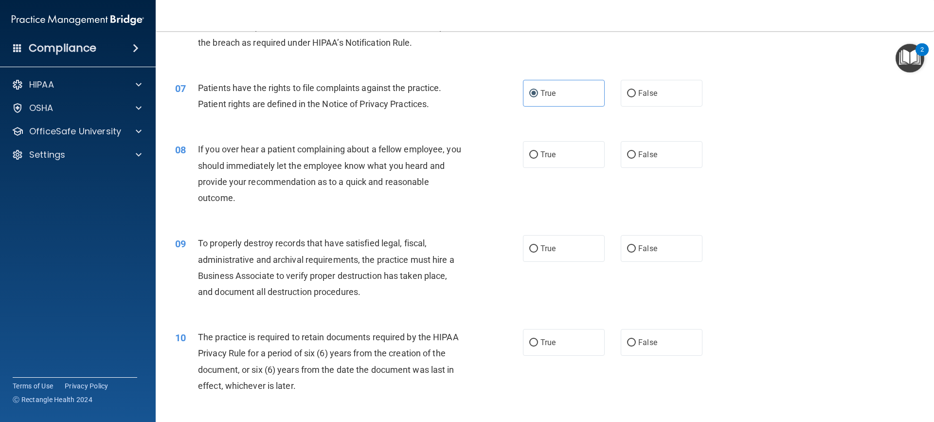
scroll to position [535, 0]
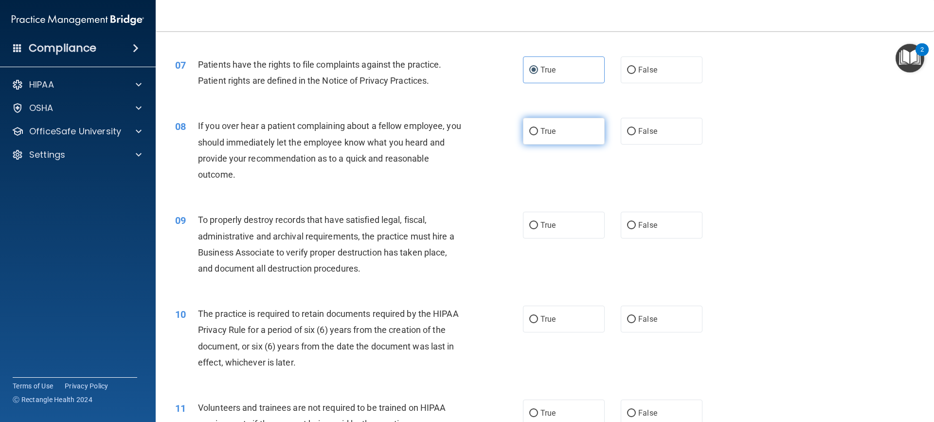
click at [543, 127] on span "True" at bounding box center [547, 130] width 15 height 9
click at [538, 128] on input "True" at bounding box center [533, 131] width 9 height 7
radio input "true"
click at [667, 123] on label "False" at bounding box center [662, 131] width 82 height 27
click at [636, 128] on input "False" at bounding box center [631, 131] width 9 height 7
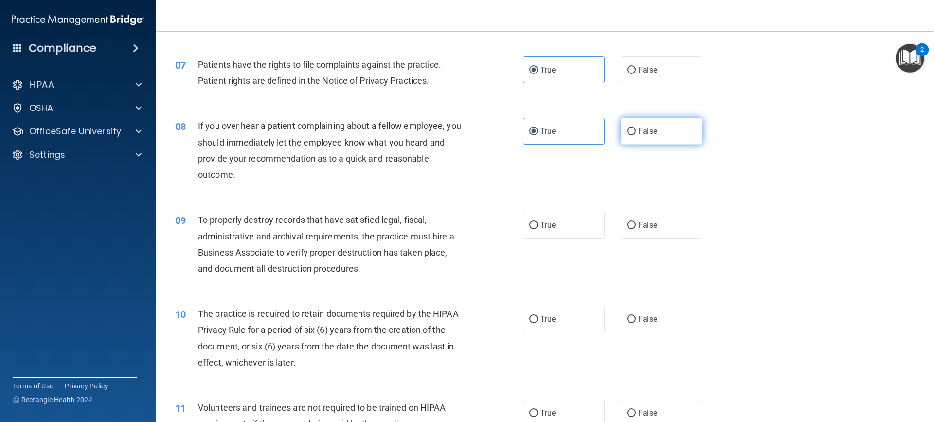
radio input "true"
radio input "false"
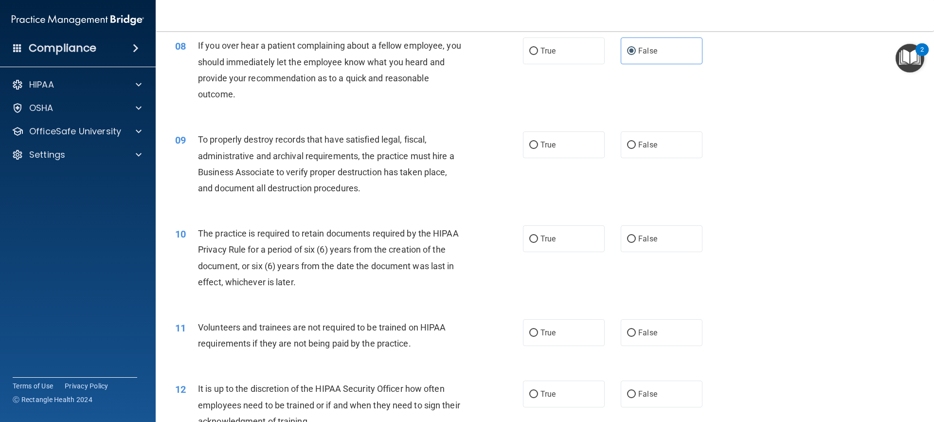
scroll to position [632, 0]
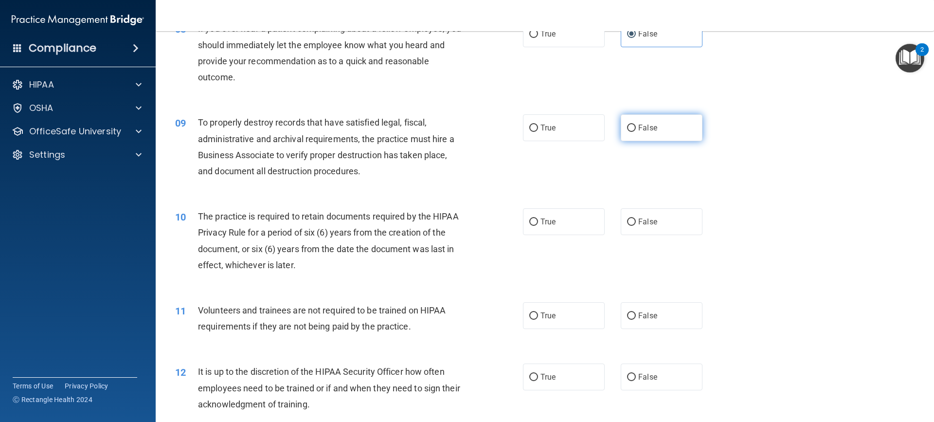
click at [643, 124] on span "False" at bounding box center [647, 127] width 19 height 9
click at [636, 125] on input "False" at bounding box center [631, 128] width 9 height 7
radio input "true"
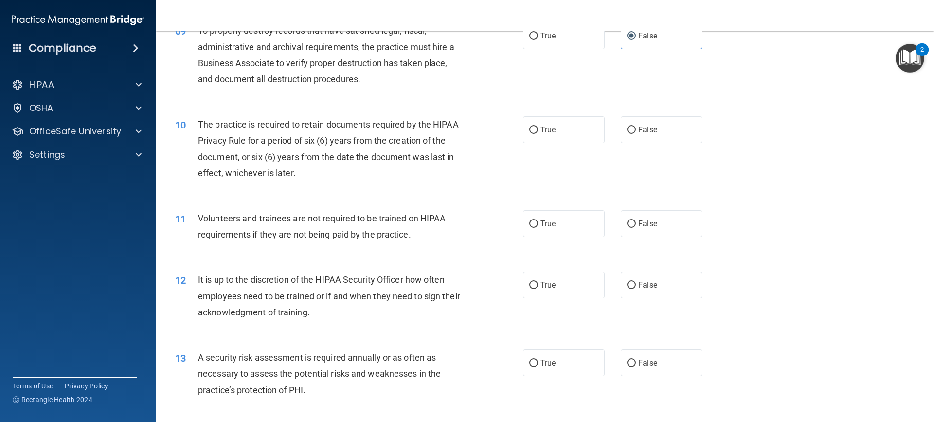
scroll to position [730, 0]
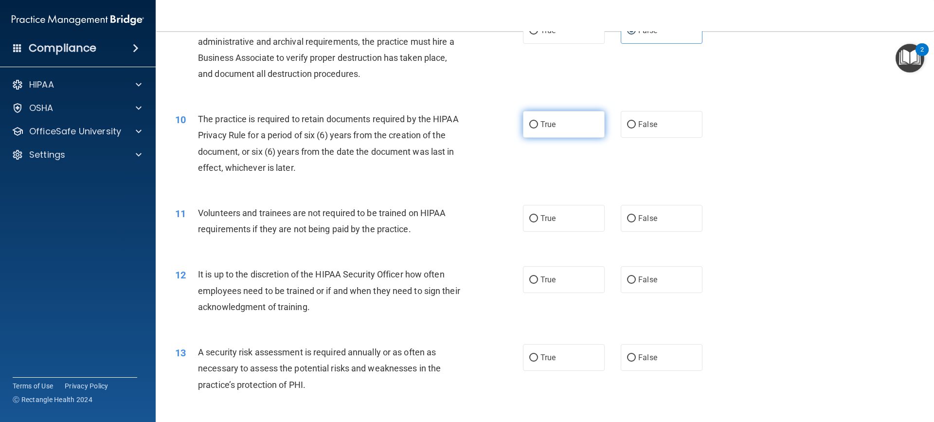
click at [543, 128] on span "True" at bounding box center [547, 124] width 15 height 9
click at [538, 128] on input "True" at bounding box center [533, 124] width 9 height 7
radio input "true"
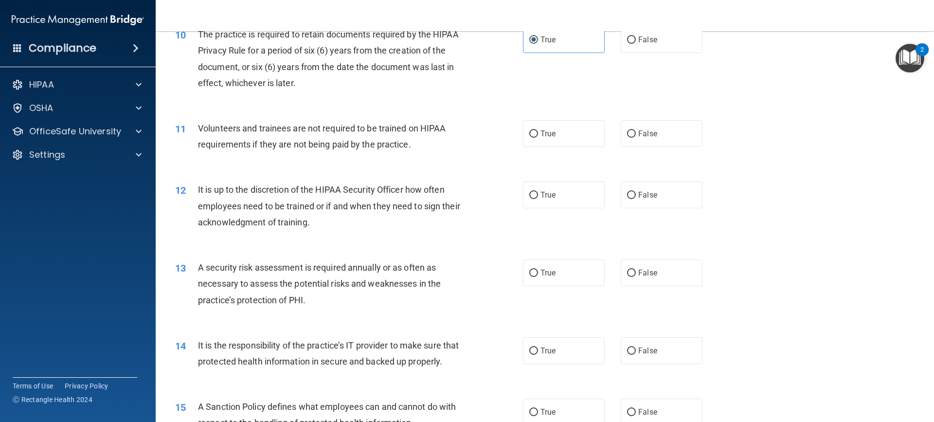
scroll to position [827, 0]
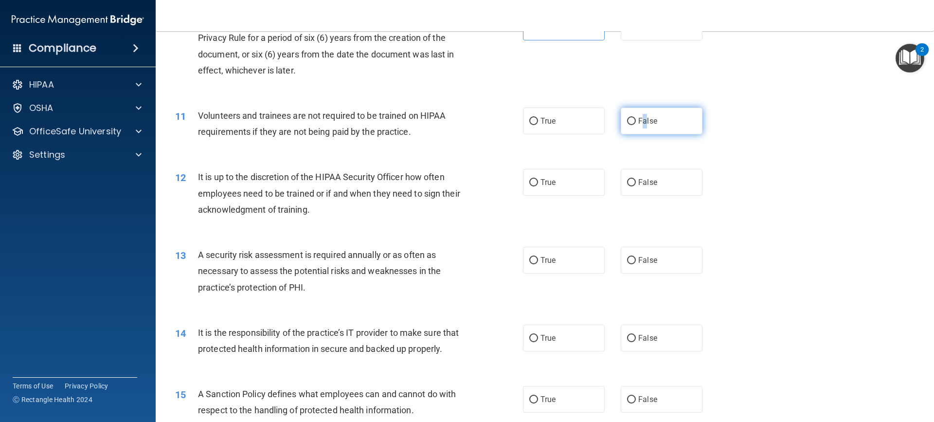
click at [640, 119] on span "False" at bounding box center [647, 120] width 19 height 9
click at [663, 125] on label "False" at bounding box center [662, 121] width 82 height 27
click at [636, 125] on input "False" at bounding box center [631, 121] width 9 height 7
radio input "true"
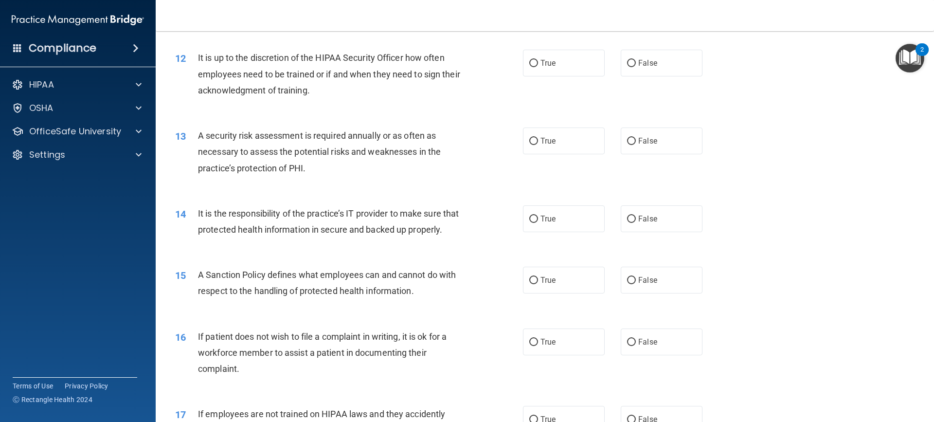
scroll to position [924, 0]
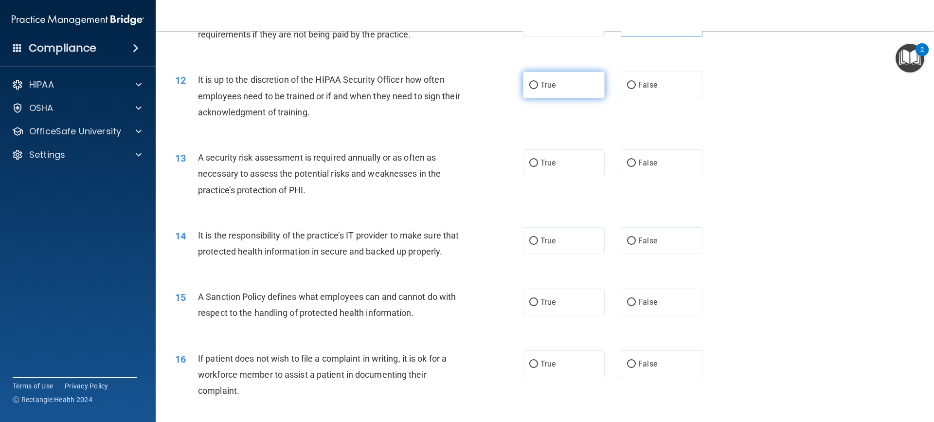
click at [540, 89] on span "True" at bounding box center [547, 84] width 15 height 9
click at [538, 89] on input "True" at bounding box center [533, 85] width 9 height 7
radio input "true"
click at [563, 86] on label "True" at bounding box center [564, 85] width 82 height 27
click at [538, 86] on input "True" at bounding box center [533, 85] width 9 height 7
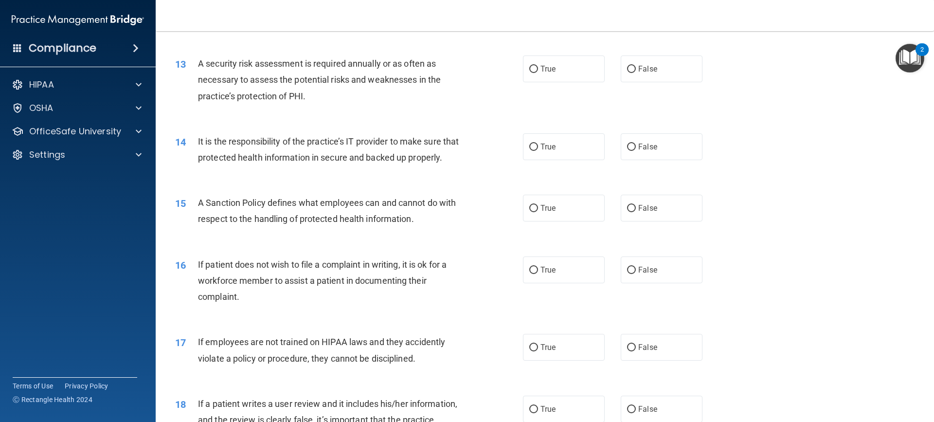
scroll to position [1022, 0]
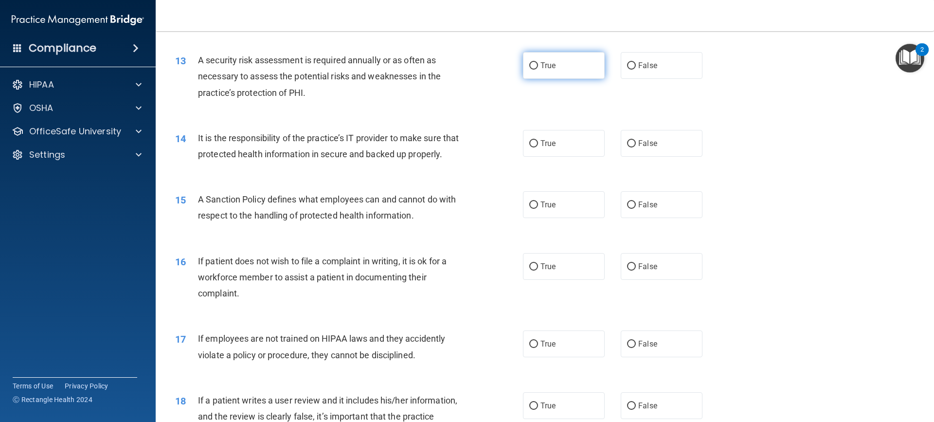
click at [540, 65] on span "True" at bounding box center [547, 65] width 15 height 9
click at [538, 65] on input "True" at bounding box center [533, 65] width 9 height 7
radio input "true"
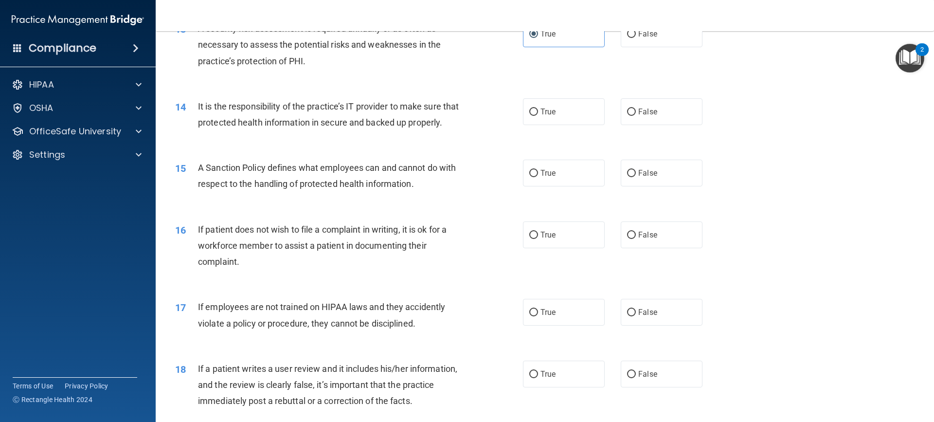
scroll to position [1070, 0]
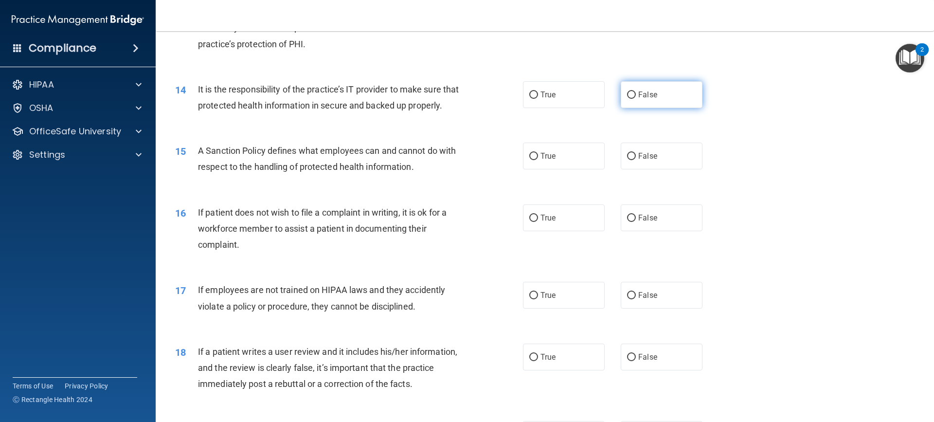
click at [638, 91] on span "False" at bounding box center [647, 94] width 19 height 9
click at [635, 91] on input "False" at bounding box center [631, 94] width 9 height 7
radio input "true"
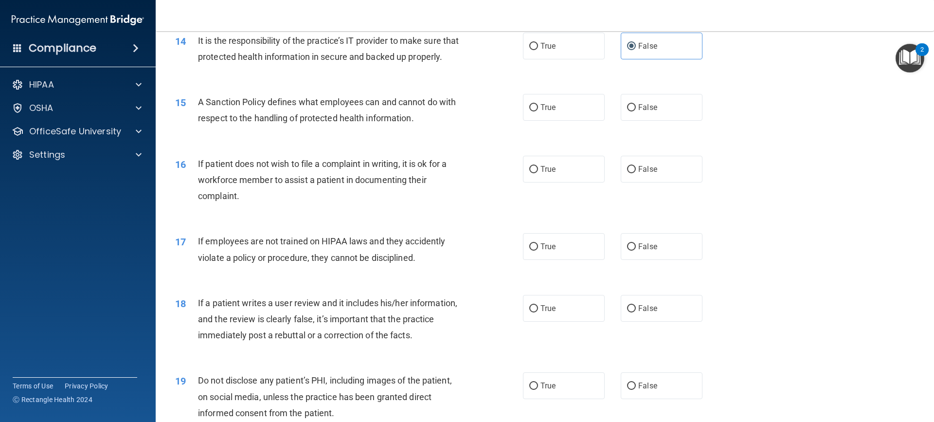
scroll to position [1168, 0]
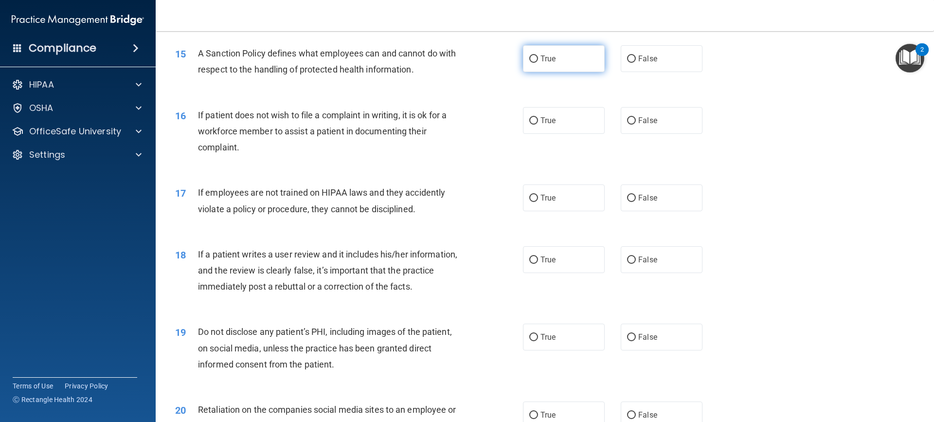
click at [536, 72] on label "True" at bounding box center [564, 58] width 82 height 27
click at [536, 63] on input "True" at bounding box center [533, 58] width 9 height 7
radio input "true"
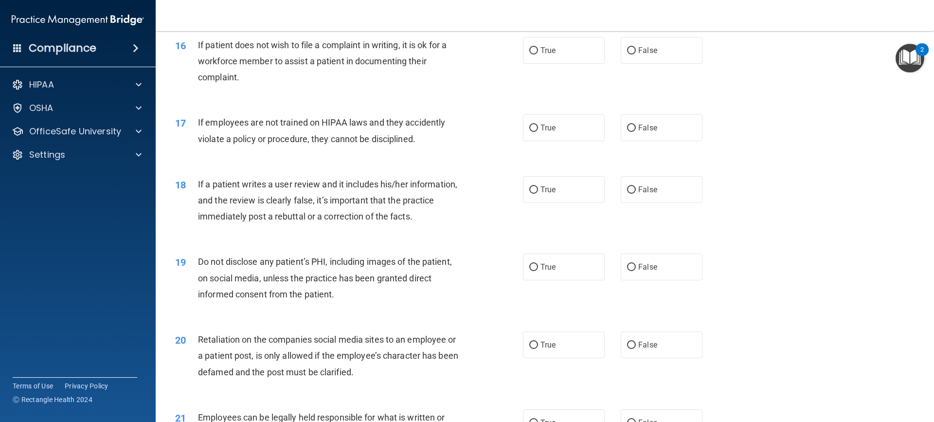
scroll to position [1216, 0]
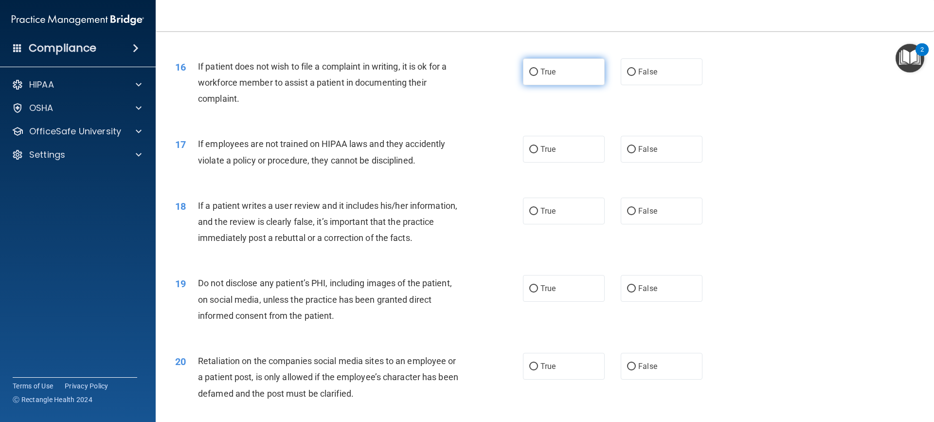
click at [546, 76] on span "True" at bounding box center [547, 71] width 15 height 9
click at [538, 76] on input "True" at bounding box center [533, 72] width 9 height 7
radio input "true"
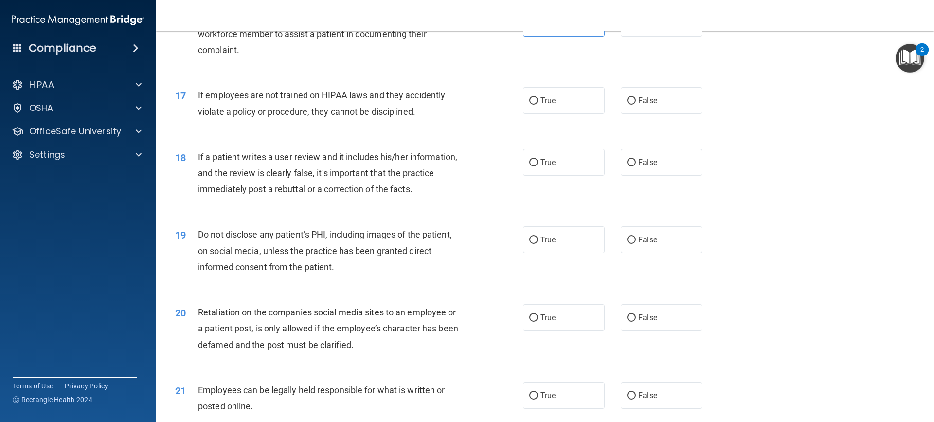
scroll to position [1314, 0]
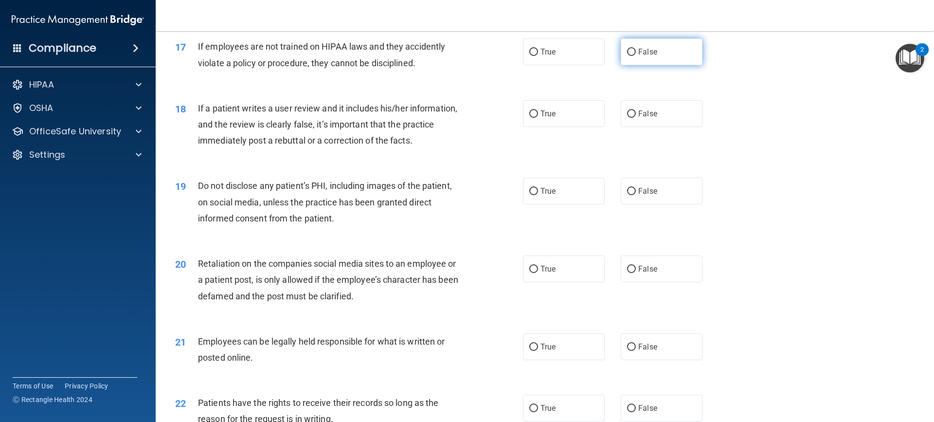
click at [666, 65] on label "False" at bounding box center [662, 51] width 82 height 27
click at [636, 56] on input "False" at bounding box center [631, 52] width 9 height 7
radio input "true"
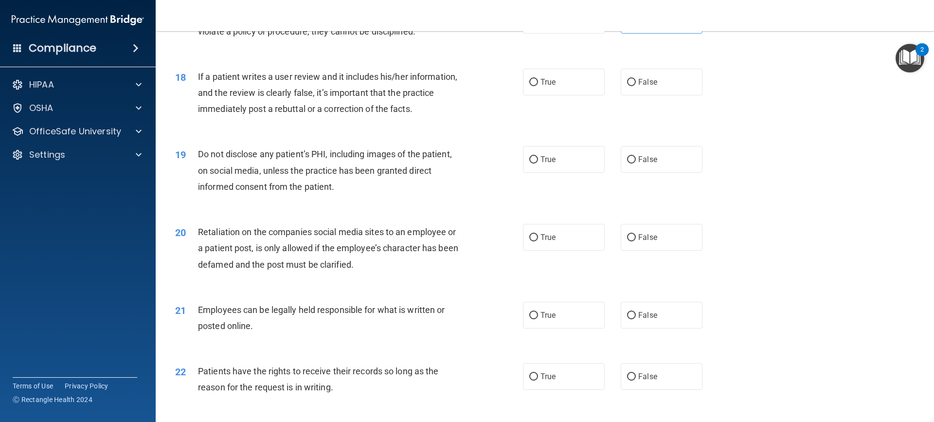
scroll to position [1362, 0]
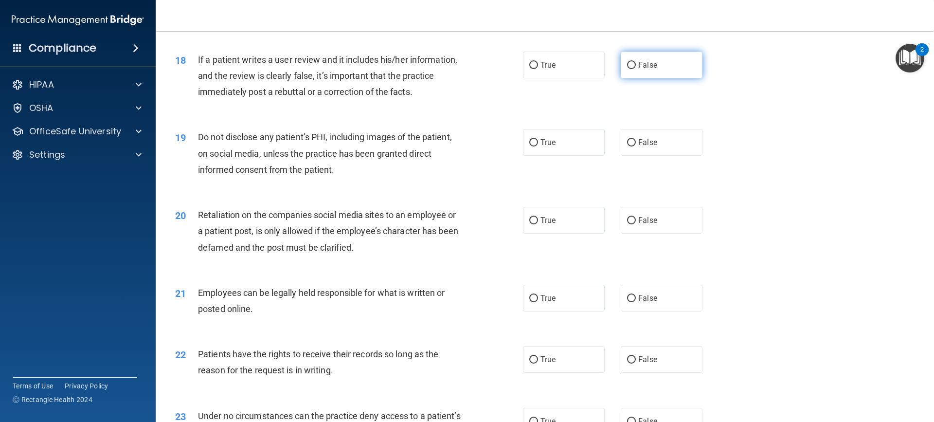
click at [638, 70] on span "False" at bounding box center [647, 64] width 19 height 9
click at [636, 69] on input "False" at bounding box center [631, 65] width 9 height 7
radio input "true"
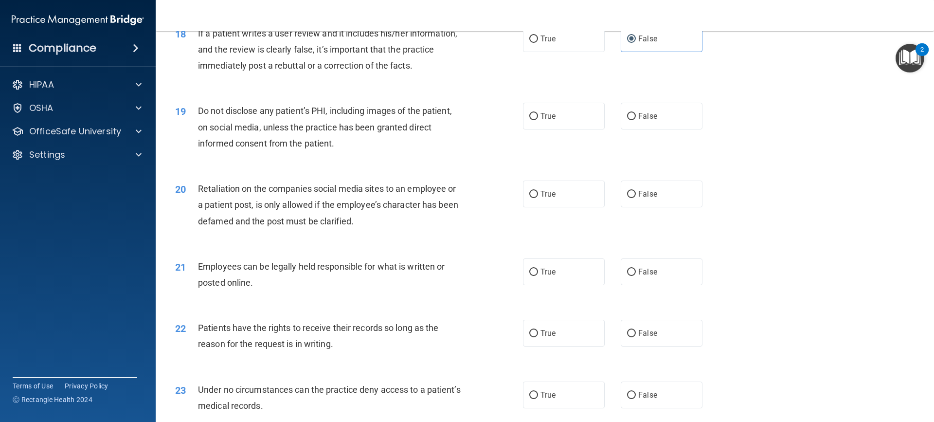
scroll to position [1459, 0]
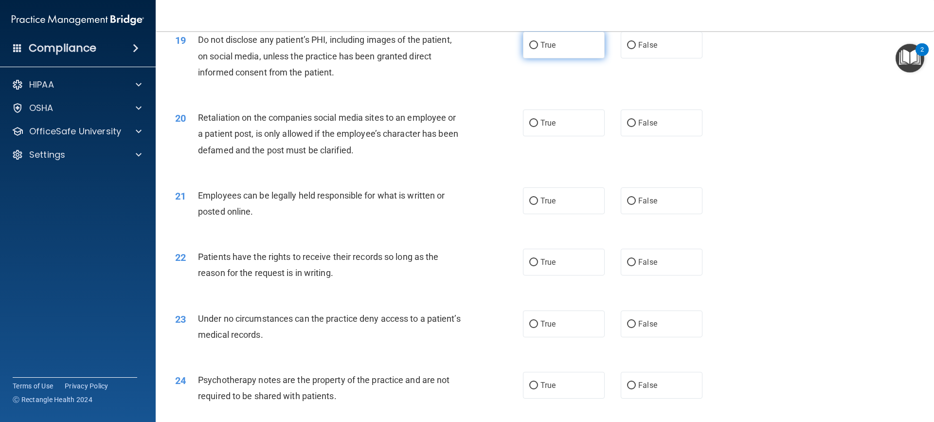
click at [566, 58] on label "True" at bounding box center [564, 45] width 82 height 27
click at [538, 49] on input "True" at bounding box center [533, 45] width 9 height 7
radio input "true"
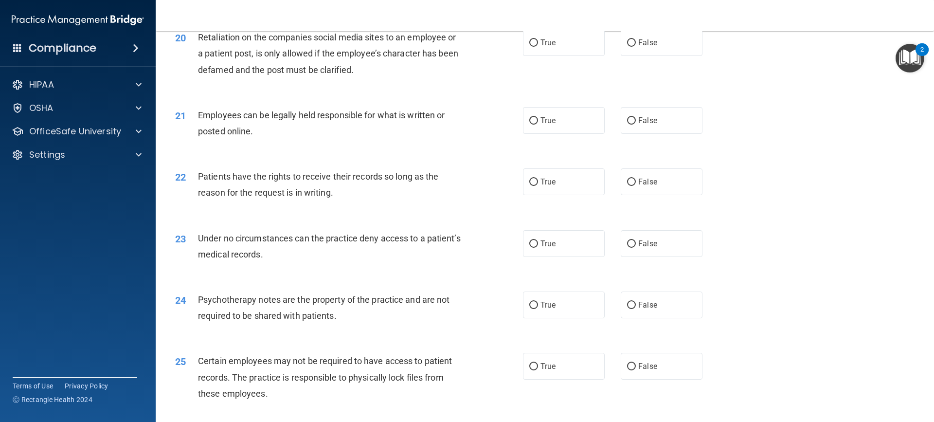
scroll to position [1557, 0]
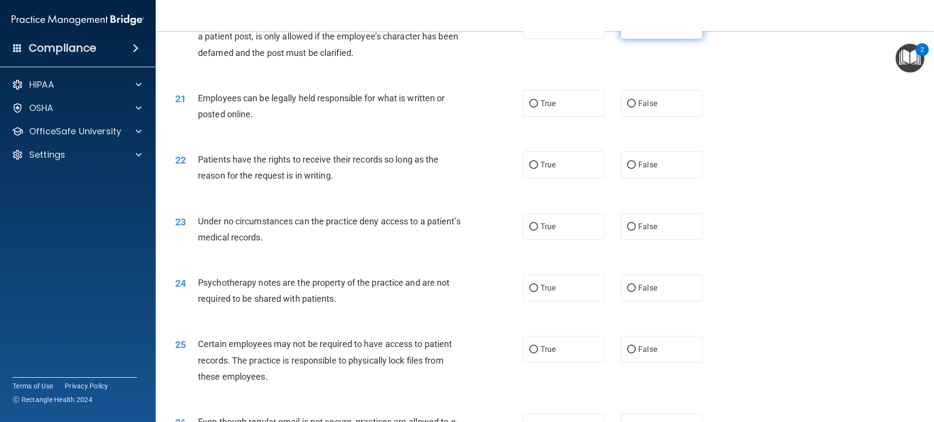
click at [650, 30] on span "False" at bounding box center [647, 25] width 19 height 9
click at [636, 30] on input "False" at bounding box center [631, 25] width 9 height 7
radio input "true"
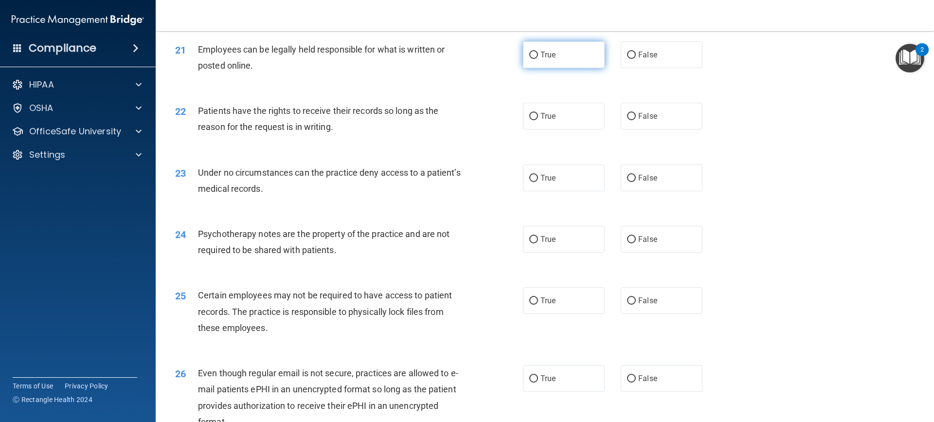
click at [540, 59] on span "True" at bounding box center [547, 54] width 15 height 9
click at [538, 59] on input "True" at bounding box center [533, 55] width 9 height 7
radio input "true"
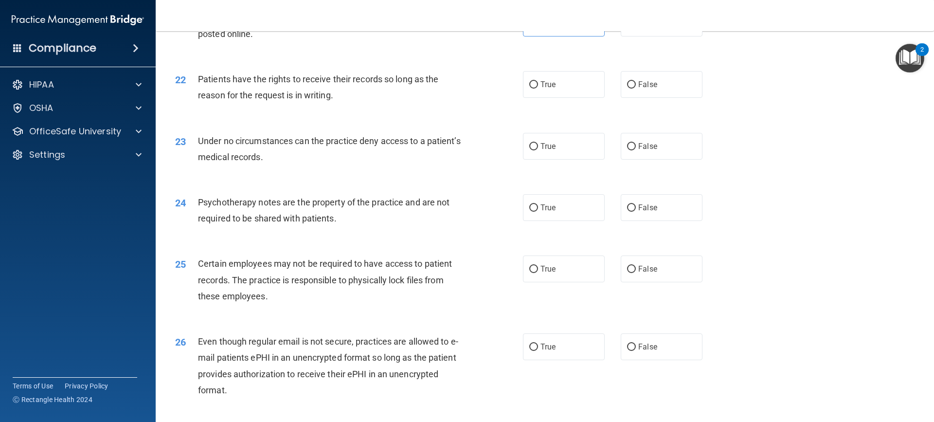
scroll to position [1654, 0]
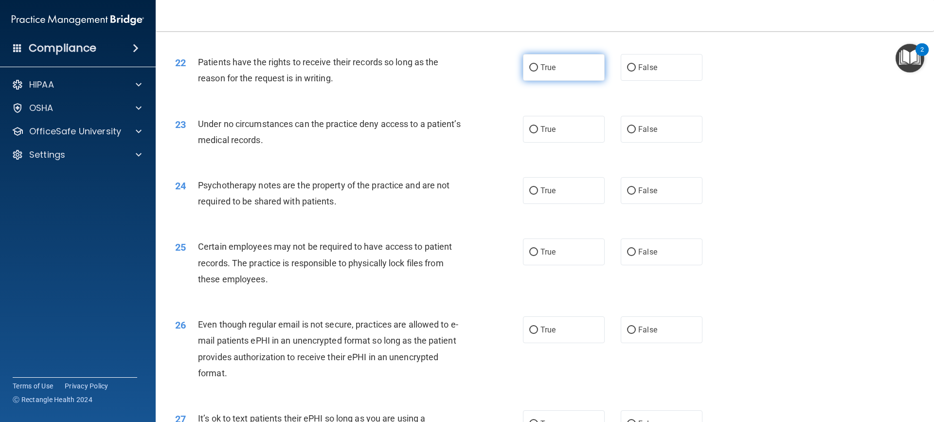
click at [553, 81] on label "True" at bounding box center [564, 67] width 82 height 27
click at [538, 72] on input "True" at bounding box center [533, 67] width 9 height 7
radio input "true"
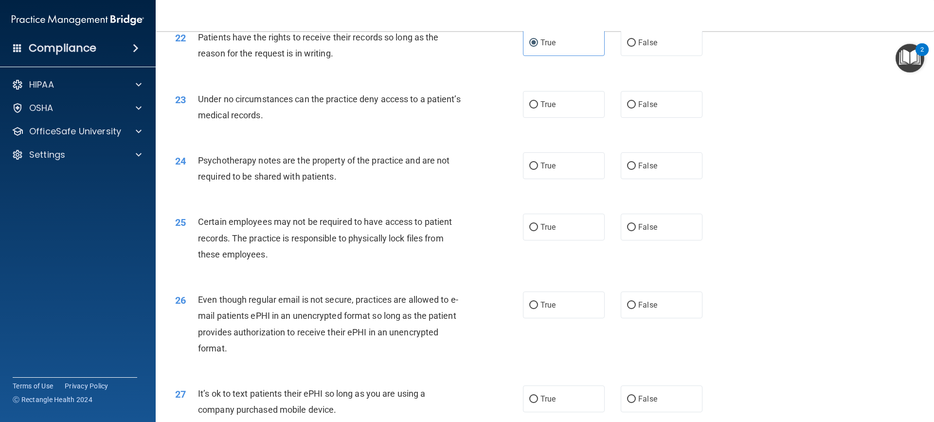
scroll to position [1703, 0]
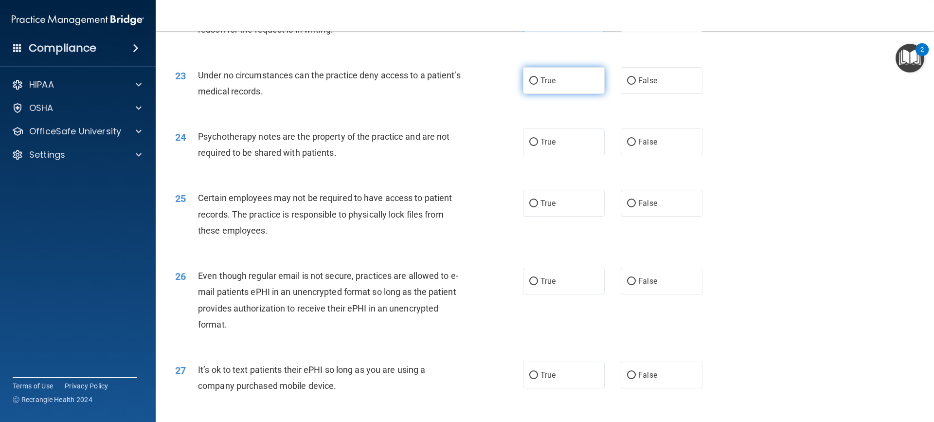
click at [551, 85] on span "True" at bounding box center [547, 80] width 15 height 9
click at [538, 85] on input "True" at bounding box center [533, 80] width 9 height 7
radio input "true"
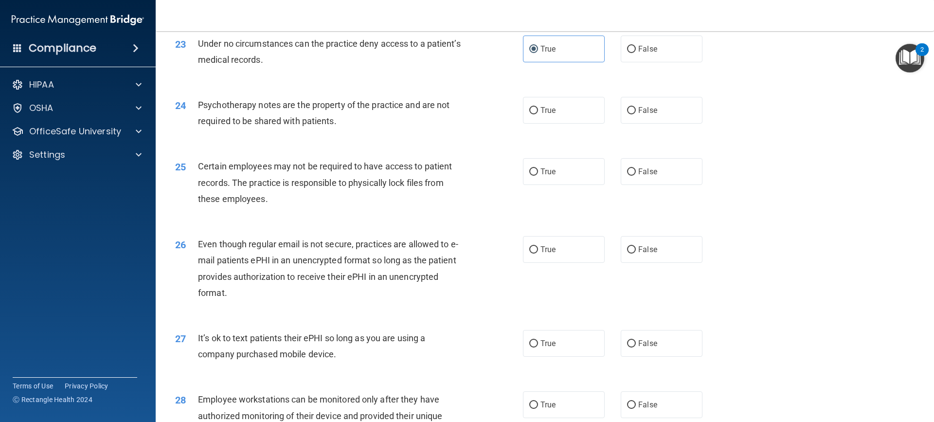
scroll to position [1751, 0]
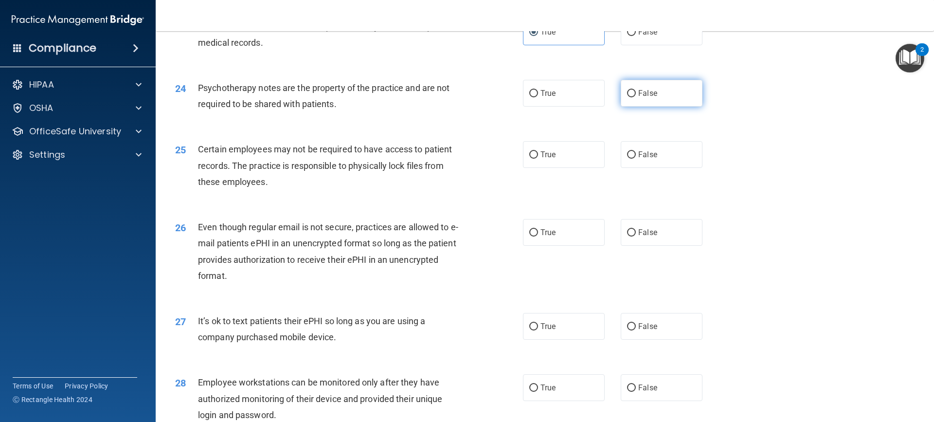
click at [660, 107] on label "False" at bounding box center [662, 93] width 82 height 27
click at [636, 97] on input "False" at bounding box center [631, 93] width 9 height 7
radio input "true"
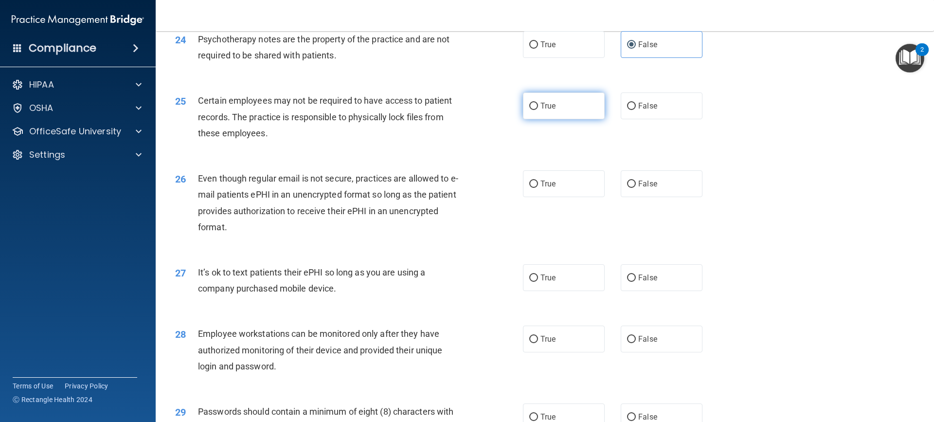
drag, startPoint x: 548, startPoint y: 124, endPoint x: 535, endPoint y: 124, distance: 13.1
click at [548, 110] on span "True" at bounding box center [547, 105] width 15 height 9
click at [538, 110] on input "True" at bounding box center [533, 106] width 9 height 7
radio input "true"
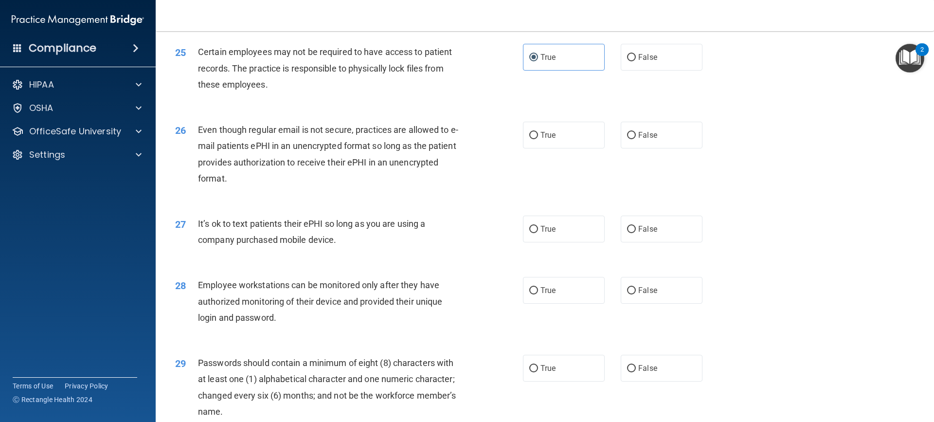
scroll to position [1897, 0]
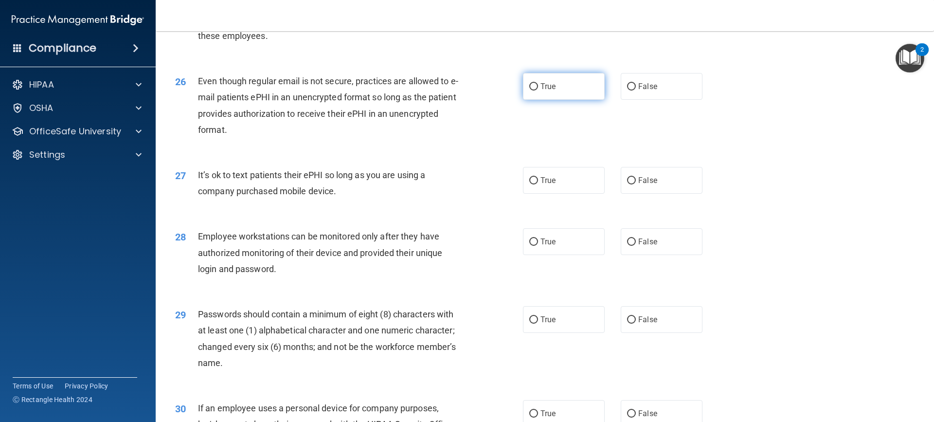
click at [555, 100] on label "True" at bounding box center [564, 86] width 82 height 27
click at [538, 90] on input "True" at bounding box center [533, 86] width 9 height 7
radio input "true"
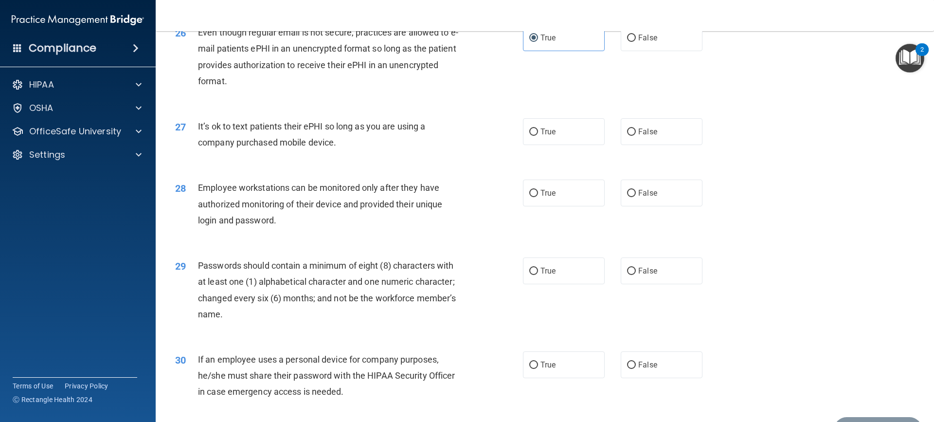
scroll to position [1995, 0]
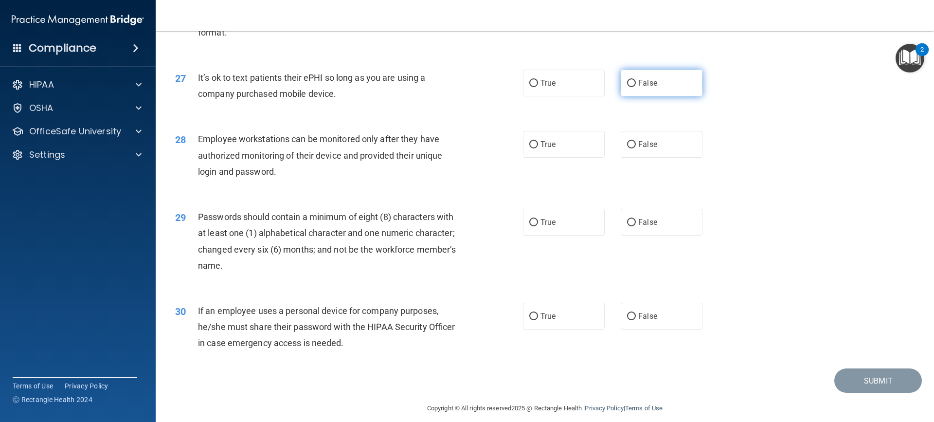
drag, startPoint x: 654, startPoint y: 101, endPoint x: 647, endPoint y: 107, distance: 9.0
click at [653, 96] on label "False" at bounding box center [662, 83] width 82 height 27
click at [636, 87] on input "False" at bounding box center [631, 83] width 9 height 7
radio input "true"
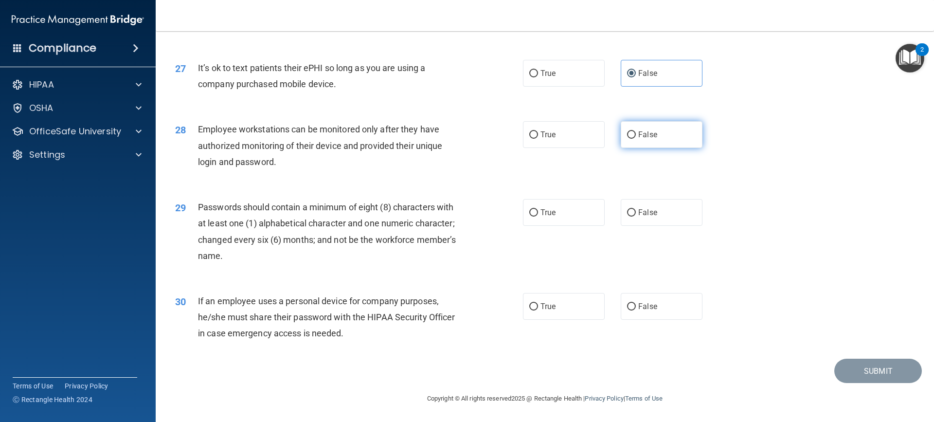
click at [638, 140] on label "False" at bounding box center [662, 134] width 82 height 27
click at [636, 139] on input "False" at bounding box center [631, 134] width 9 height 7
radio input "true"
click at [576, 307] on label "True" at bounding box center [564, 306] width 82 height 27
click at [538, 307] on input "True" at bounding box center [533, 306] width 9 height 7
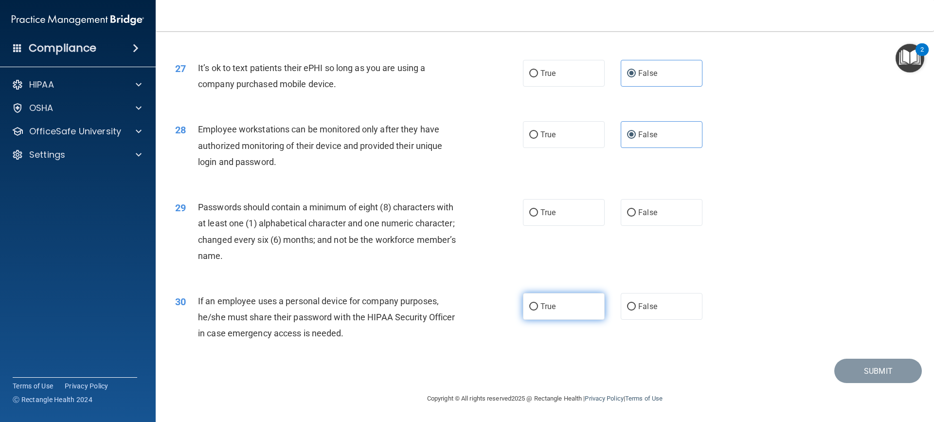
radio input "true"
click at [570, 204] on label "True" at bounding box center [564, 212] width 82 height 27
click at [538, 209] on input "True" at bounding box center [533, 212] width 9 height 7
radio input "true"
click at [867, 373] on button "Submit" at bounding box center [878, 371] width 88 height 25
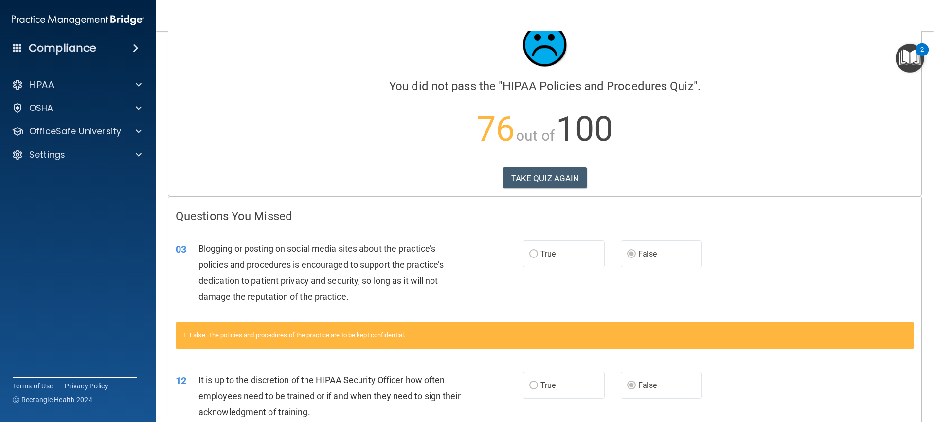
scroll to position [11, 0]
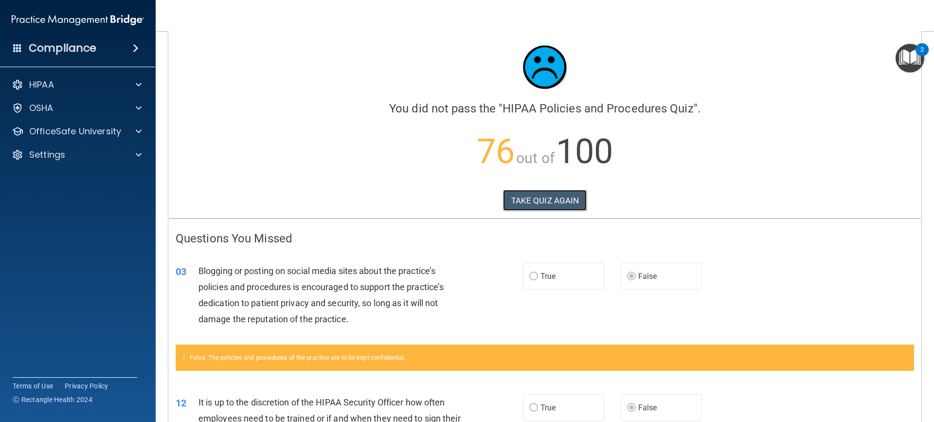
drag, startPoint x: 522, startPoint y: 202, endPoint x: 515, endPoint y: 185, distance: 18.2
click at [521, 201] on button "TAKE QUIZ AGAIN" at bounding box center [545, 200] width 84 height 21
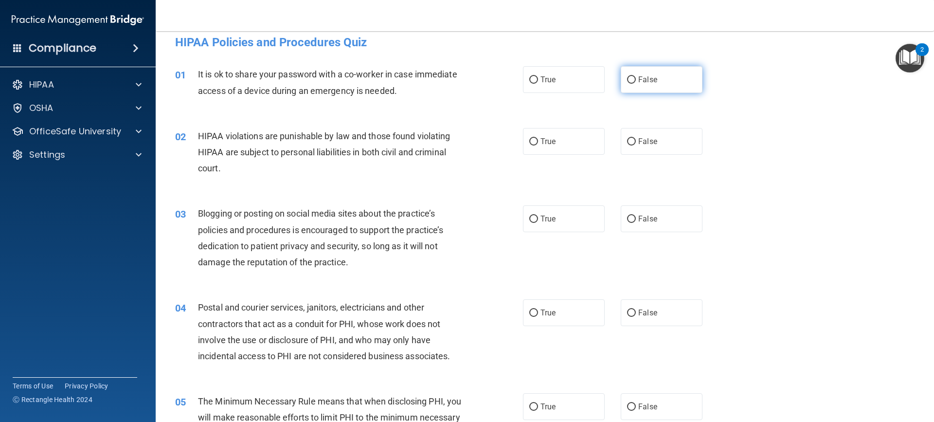
click at [669, 80] on label "False" at bounding box center [662, 79] width 82 height 27
click at [636, 80] on input "False" at bounding box center [631, 79] width 9 height 7
radio input "true"
click at [540, 135] on label "True" at bounding box center [564, 141] width 82 height 27
click at [538, 138] on input "True" at bounding box center [533, 141] width 9 height 7
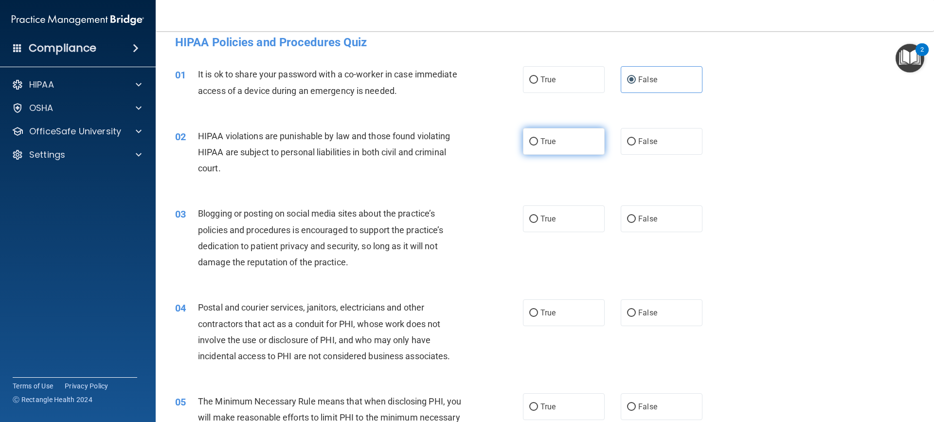
radio input "true"
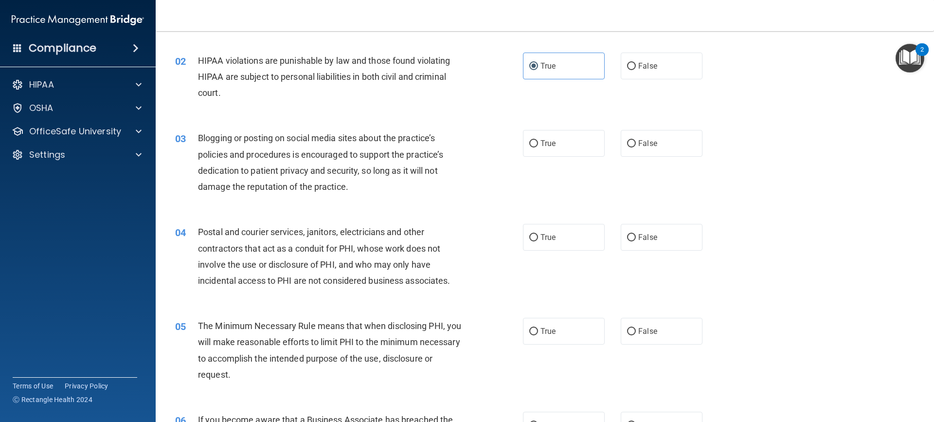
scroll to position [108, 0]
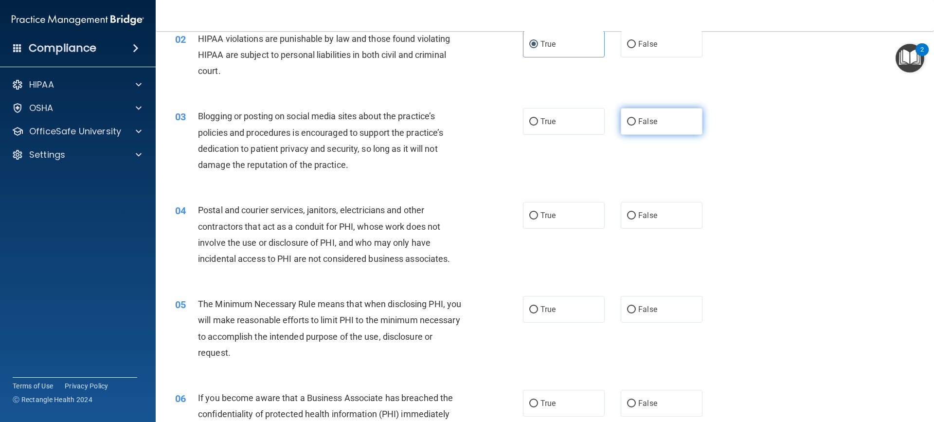
click at [657, 120] on label "False" at bounding box center [662, 121] width 82 height 27
click at [636, 120] on input "False" at bounding box center [631, 121] width 9 height 7
radio input "true"
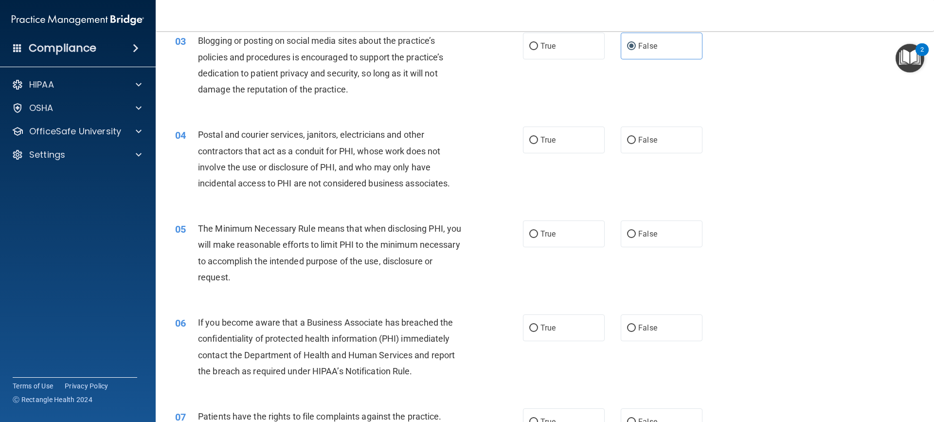
scroll to position [205, 0]
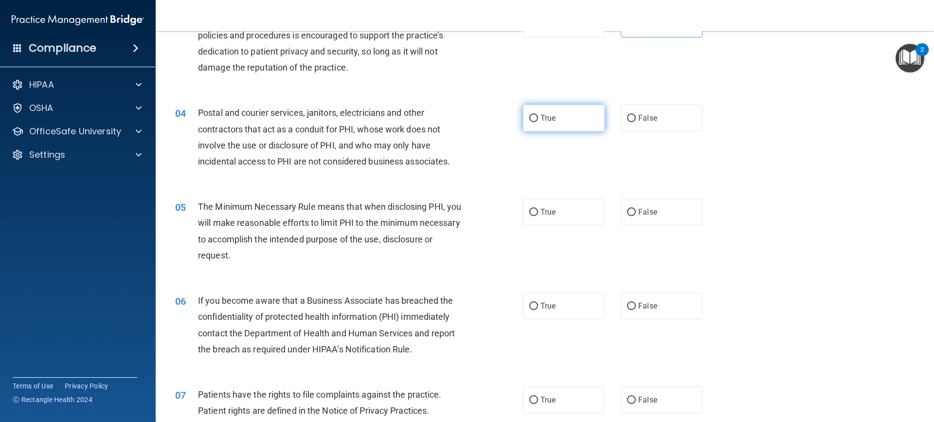
click at [576, 115] on label "True" at bounding box center [564, 118] width 82 height 27
click at [538, 115] on input "True" at bounding box center [533, 118] width 9 height 7
radio input "true"
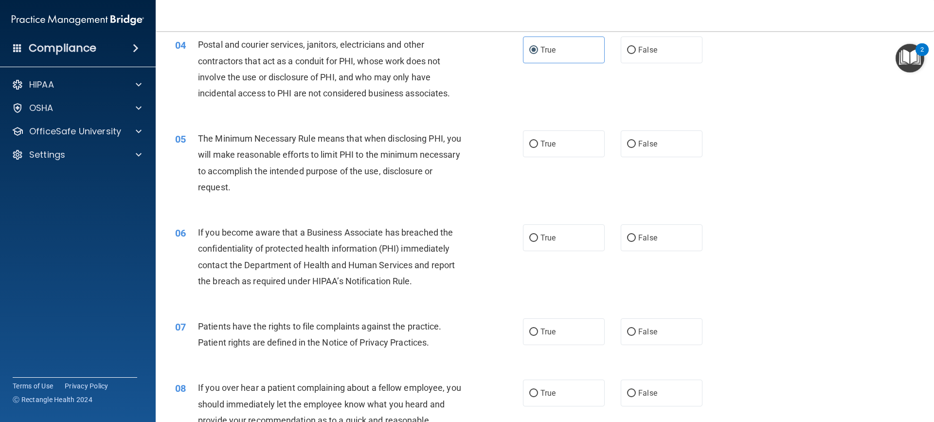
scroll to position [303, 0]
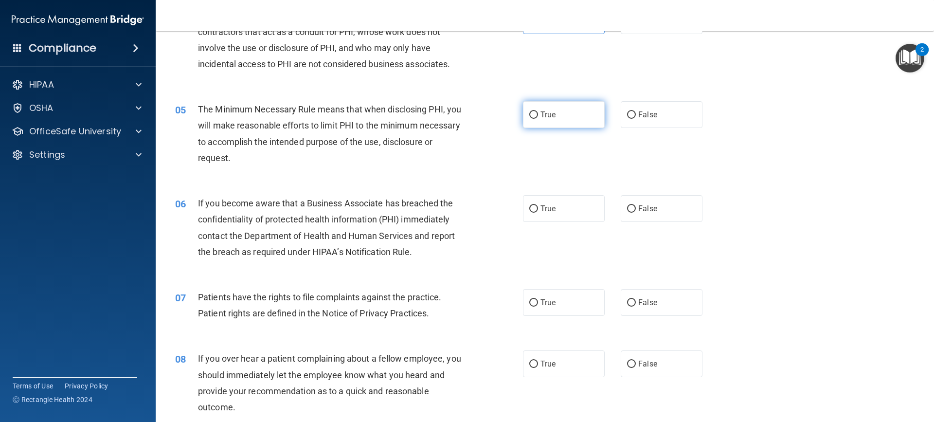
click at [543, 121] on label "True" at bounding box center [564, 114] width 82 height 27
click at [538, 119] on input "True" at bounding box center [533, 114] width 9 height 7
radio input "true"
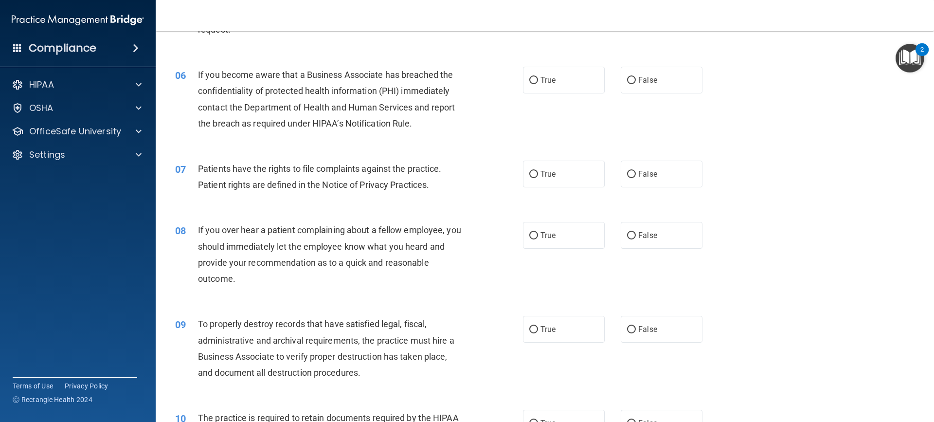
scroll to position [449, 0]
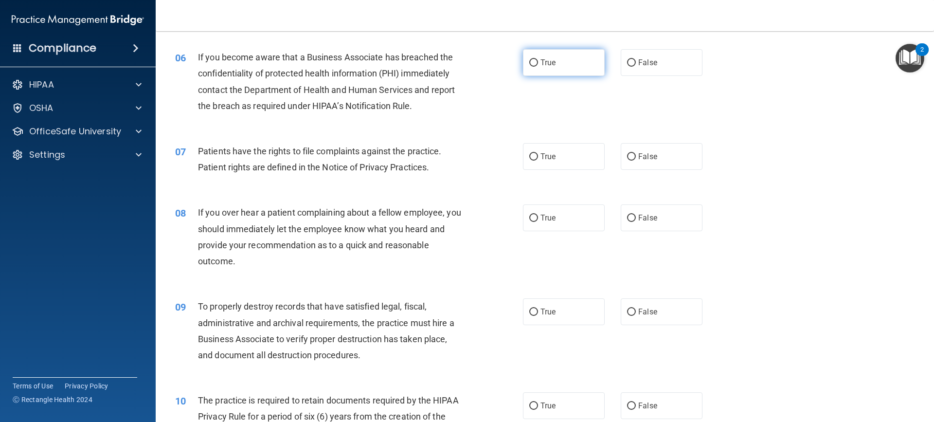
click at [559, 54] on label "True" at bounding box center [564, 62] width 82 height 27
click at [538, 59] on input "True" at bounding box center [533, 62] width 9 height 7
radio input "true"
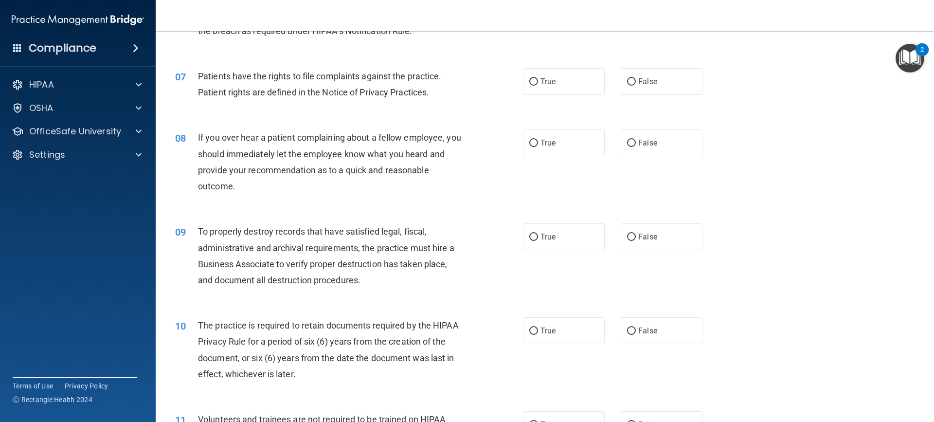
scroll to position [546, 0]
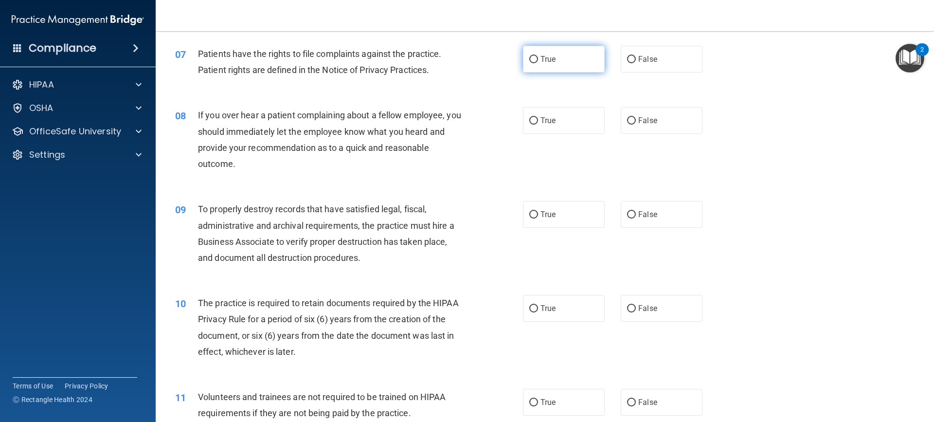
click at [554, 57] on label "True" at bounding box center [564, 59] width 82 height 27
click at [538, 57] on input "True" at bounding box center [533, 59] width 9 height 7
radio input "true"
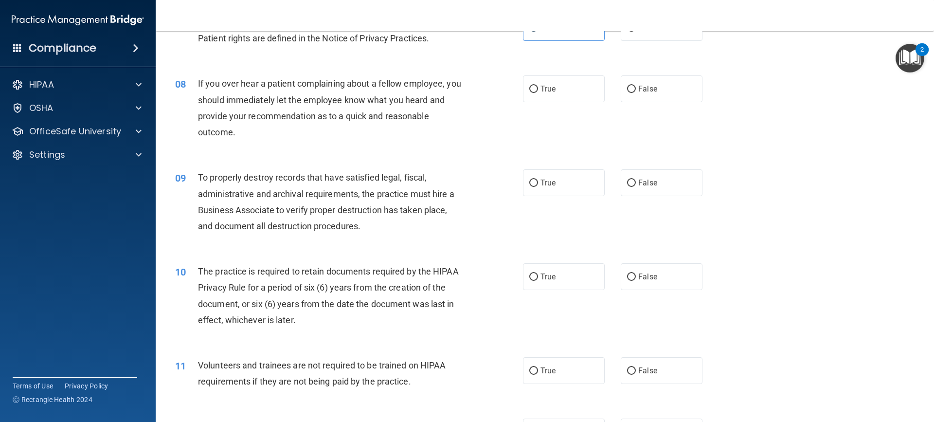
scroll to position [594, 0]
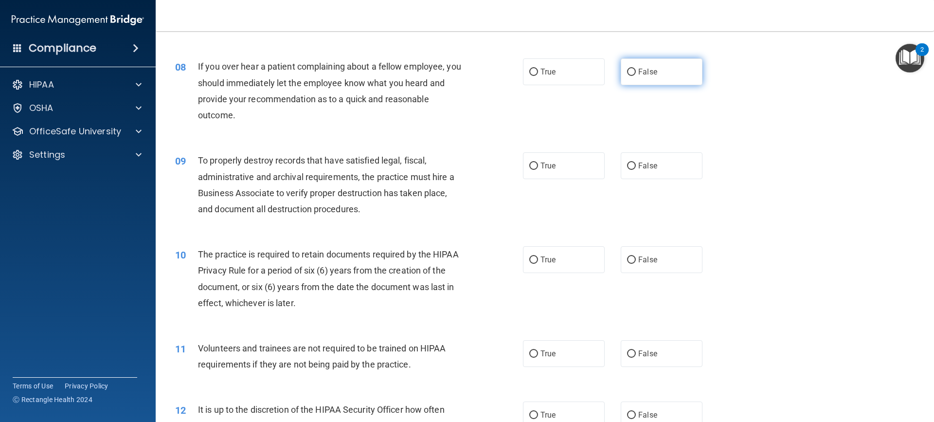
click at [648, 68] on span "False" at bounding box center [647, 71] width 19 height 9
click at [636, 69] on input "False" at bounding box center [631, 72] width 9 height 7
radio input "true"
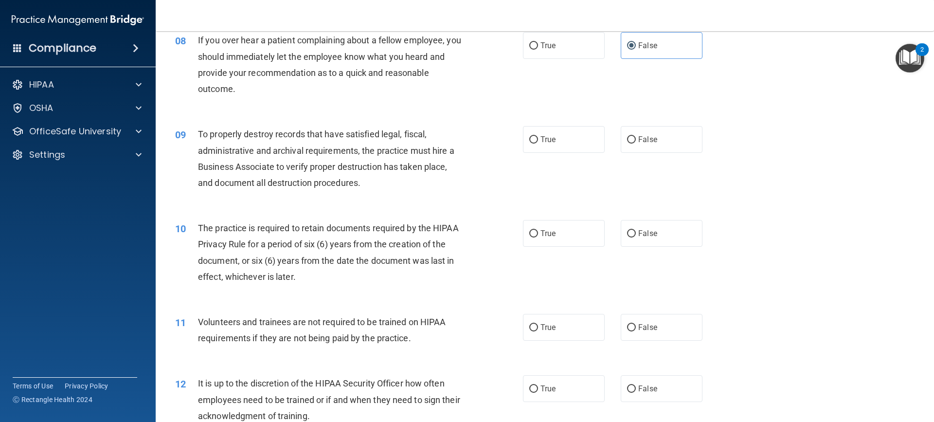
scroll to position [643, 0]
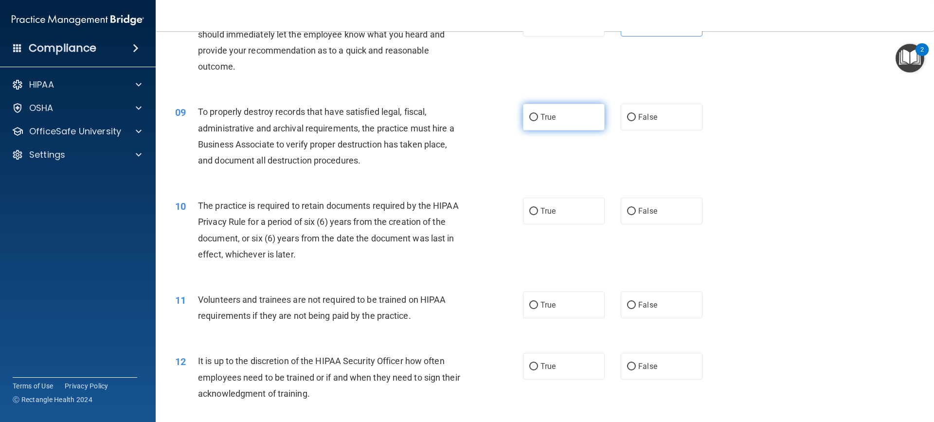
click at [540, 121] on span "True" at bounding box center [547, 116] width 15 height 9
click at [537, 121] on input "True" at bounding box center [533, 117] width 9 height 7
radio input "true"
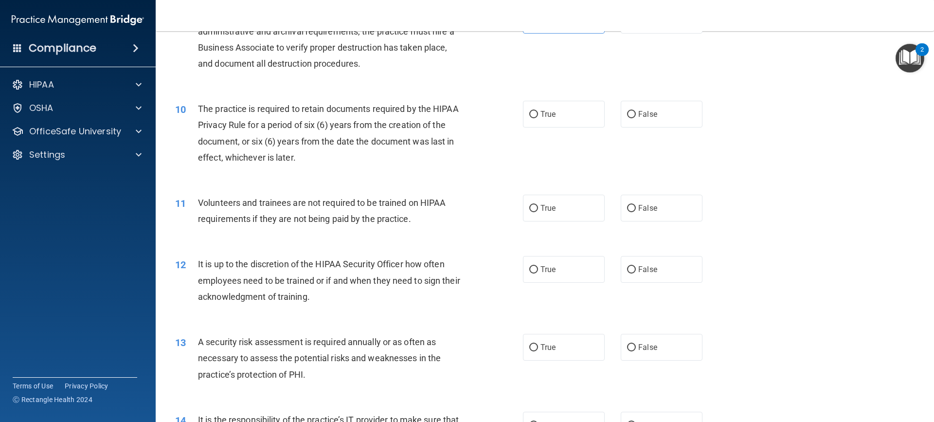
scroll to position [740, 0]
drag, startPoint x: 543, startPoint y: 116, endPoint x: 537, endPoint y: 114, distance: 6.2
click at [543, 115] on span "True" at bounding box center [547, 113] width 15 height 9
click at [538, 115] on input "True" at bounding box center [533, 113] width 9 height 7
radio input "true"
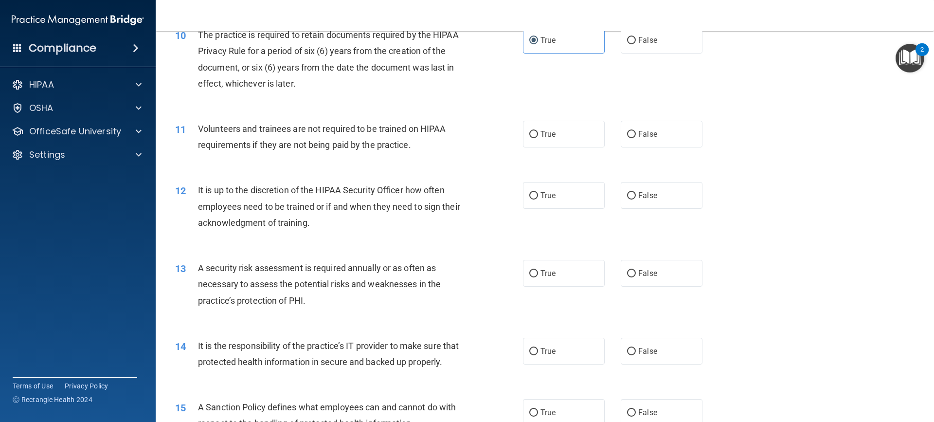
scroll to position [838, 0]
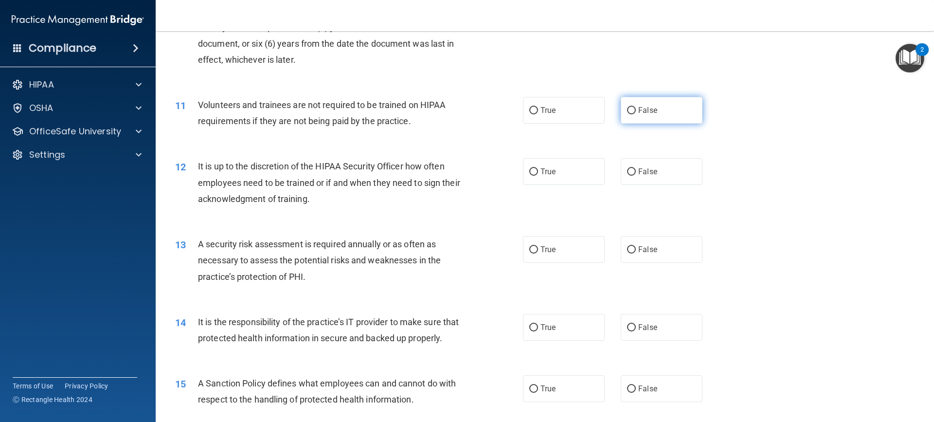
click at [638, 107] on span "False" at bounding box center [647, 110] width 19 height 9
click at [635, 107] on input "False" at bounding box center [631, 110] width 9 height 7
radio input "true"
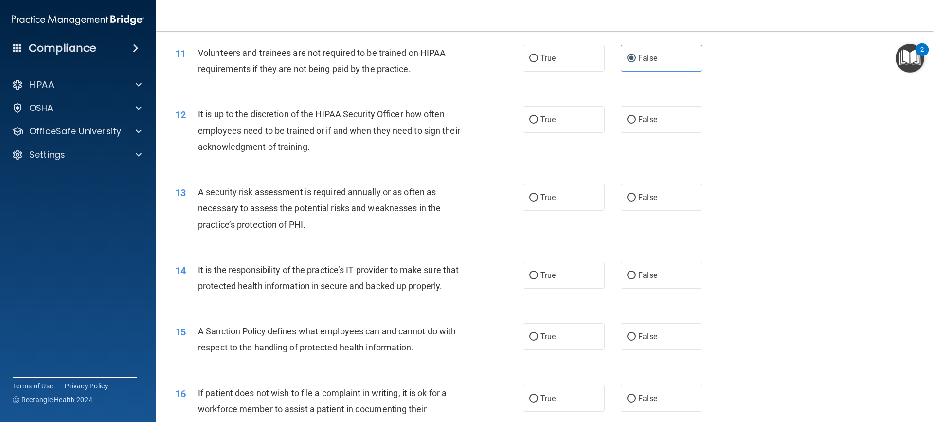
scroll to position [935, 0]
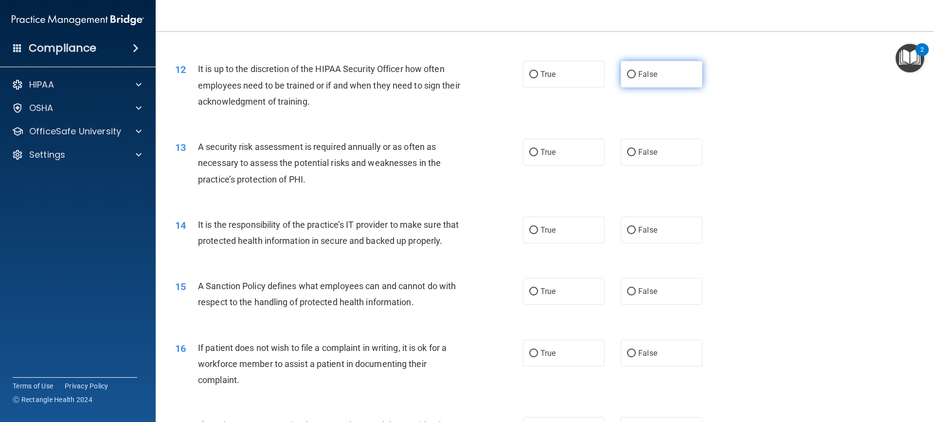
click at [644, 77] on span "False" at bounding box center [647, 74] width 19 height 9
click at [636, 77] on input "False" at bounding box center [631, 74] width 9 height 7
radio input "true"
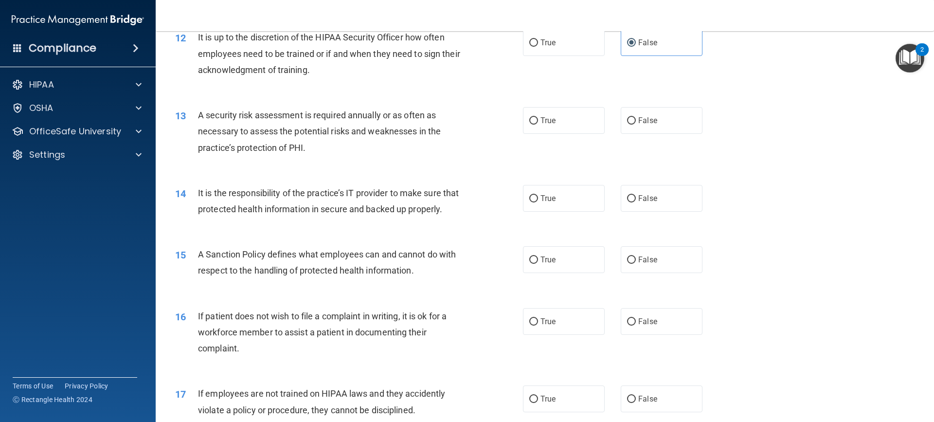
scroll to position [984, 0]
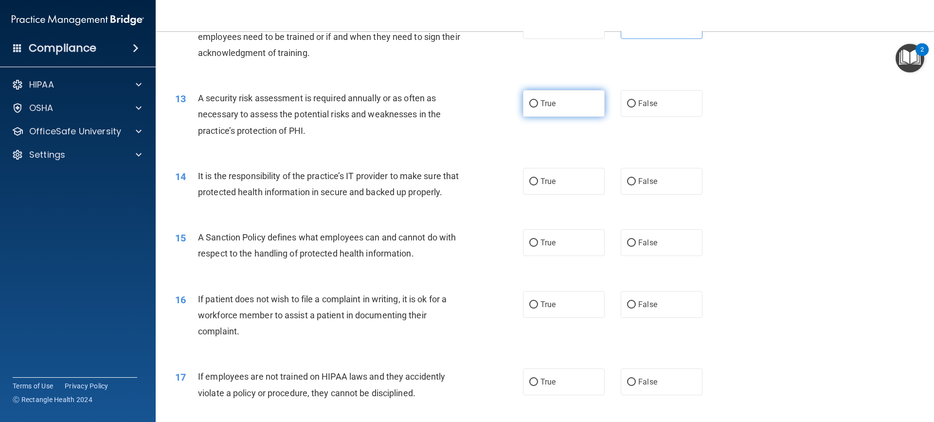
click at [576, 98] on label "True" at bounding box center [564, 103] width 82 height 27
click at [538, 100] on input "True" at bounding box center [533, 103] width 9 height 7
radio input "true"
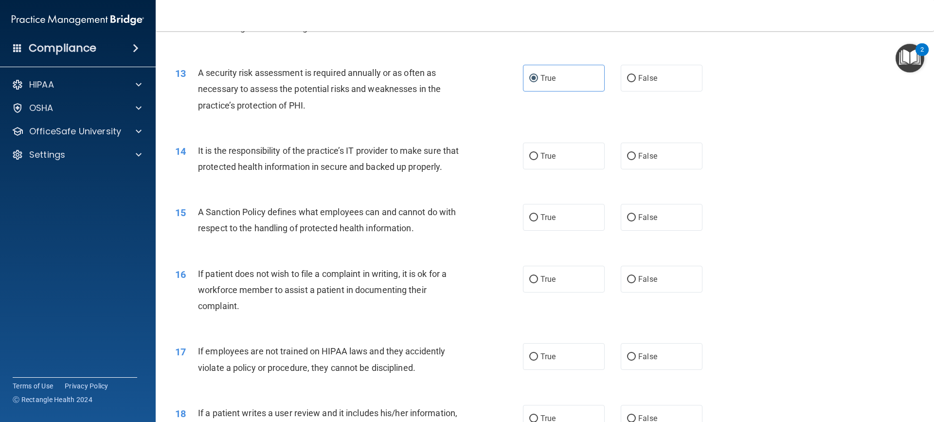
scroll to position [1032, 0]
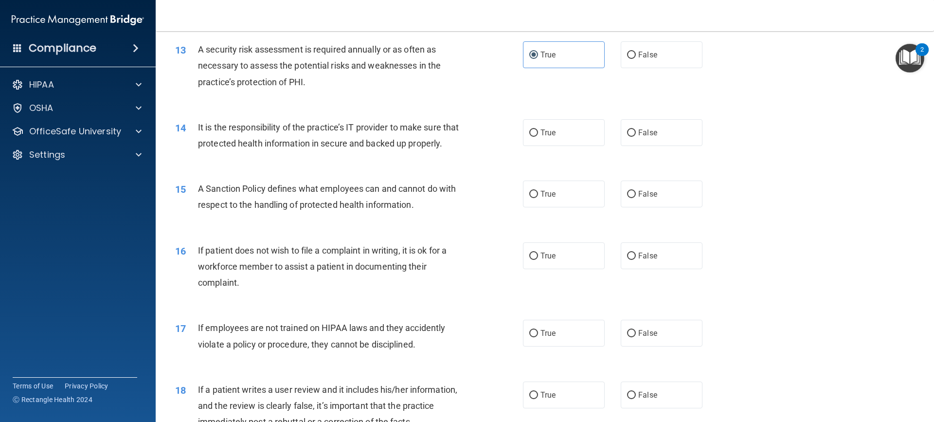
click at [683, 116] on div "14 It is the responsibility of the practice’s IT provider to make sure that pro…" at bounding box center [545, 137] width 754 height 61
click at [679, 128] on label "False" at bounding box center [662, 132] width 82 height 27
click at [636, 129] on input "False" at bounding box center [631, 132] width 9 height 7
radio input "true"
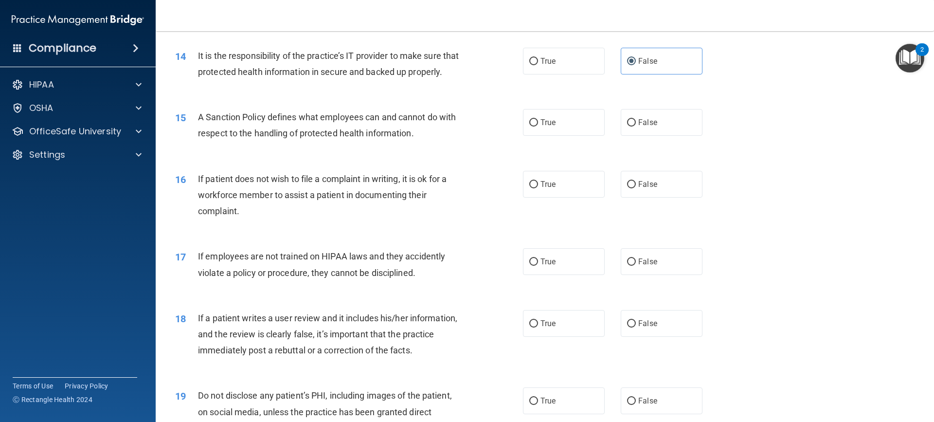
scroll to position [1130, 0]
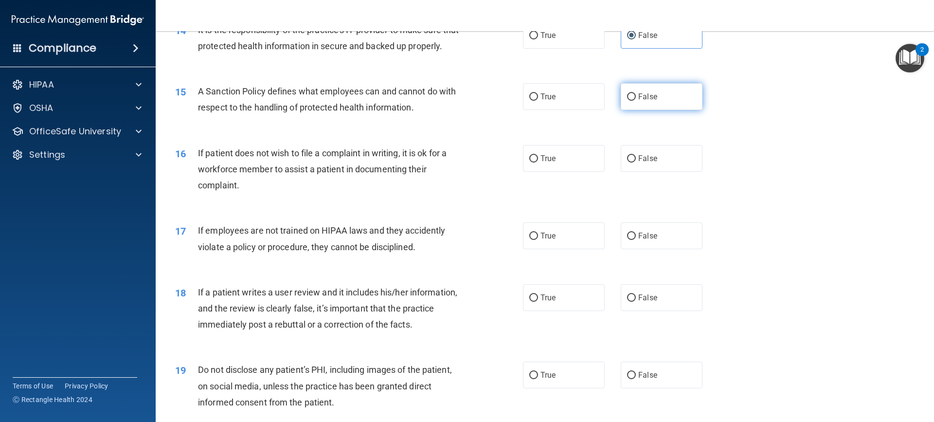
click at [644, 101] on span "False" at bounding box center [647, 96] width 19 height 9
click at [636, 101] on input "False" at bounding box center [631, 96] width 9 height 7
radio input "true"
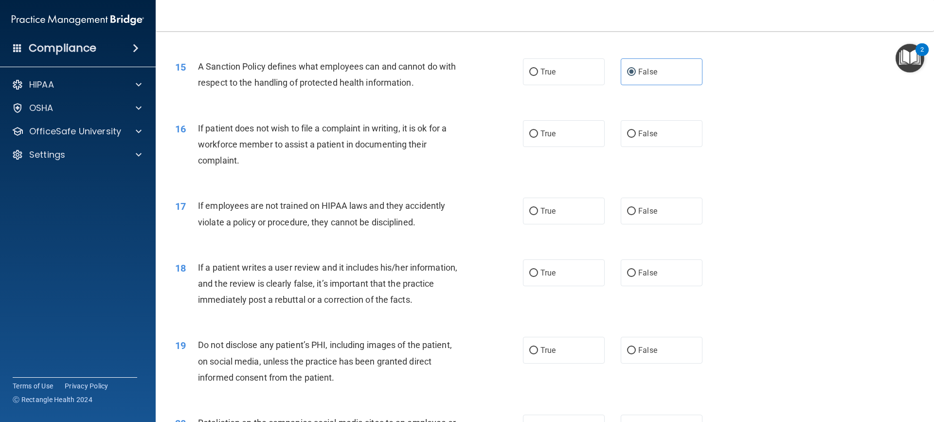
scroll to position [1178, 0]
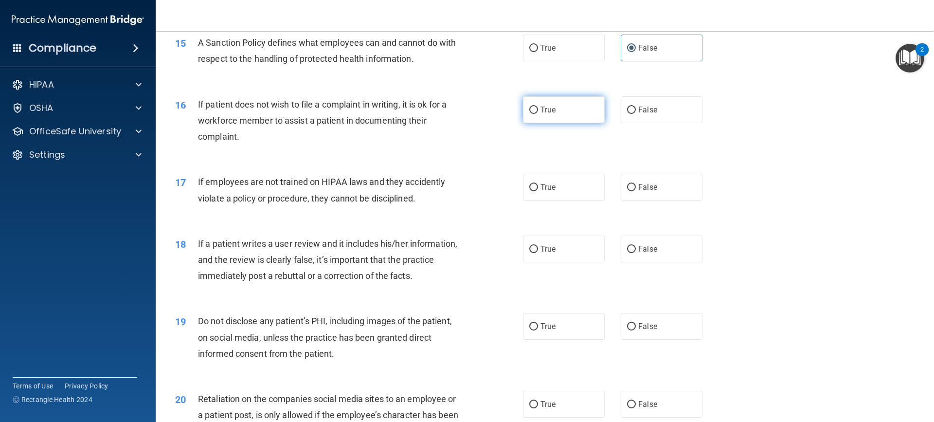
click at [529, 114] on input "True" at bounding box center [533, 110] width 9 height 7
radio input "true"
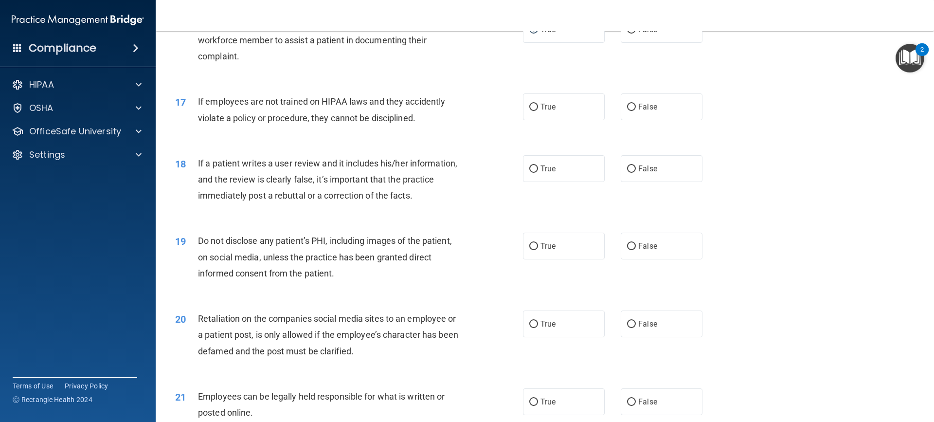
scroll to position [1276, 0]
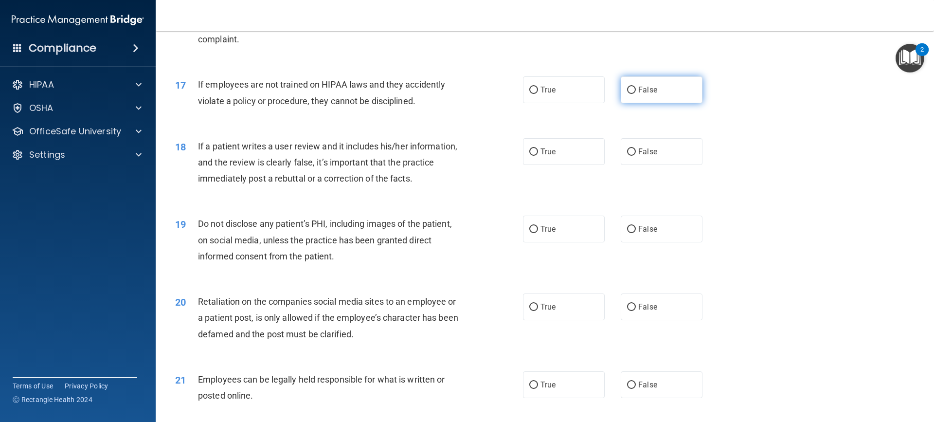
click at [651, 103] on label "False" at bounding box center [662, 89] width 82 height 27
click at [636, 94] on input "False" at bounding box center [631, 90] width 9 height 7
radio input "true"
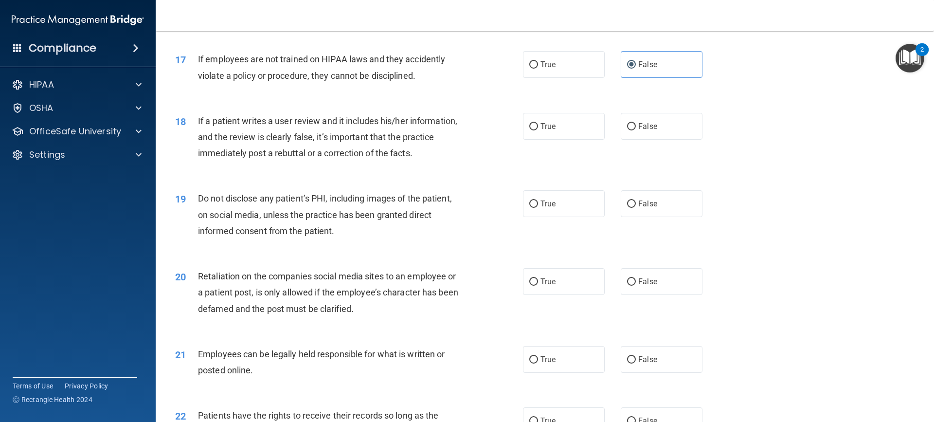
scroll to position [1324, 0]
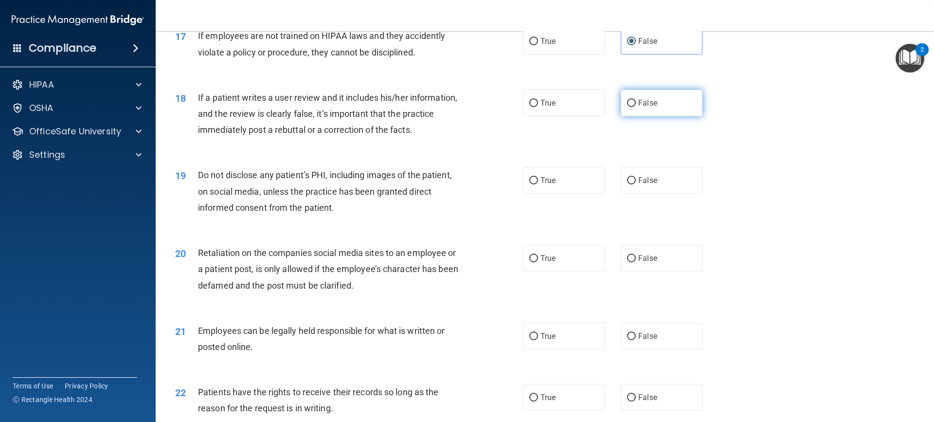
click at [630, 116] on label "False" at bounding box center [662, 103] width 82 height 27
click at [630, 107] on input "False" at bounding box center [631, 103] width 9 height 7
radio input "true"
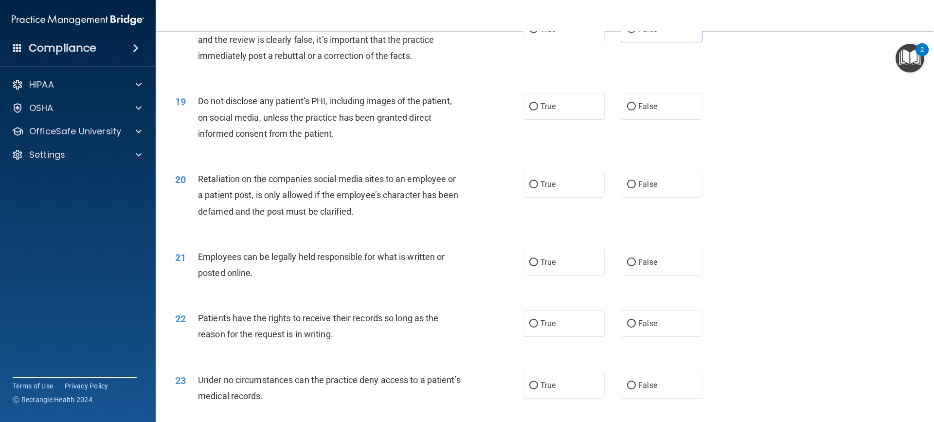
scroll to position [1422, 0]
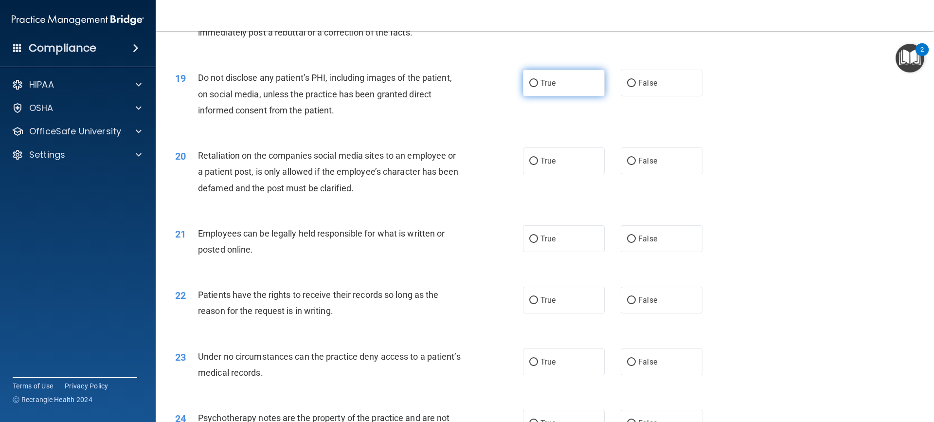
click at [550, 88] on span "True" at bounding box center [547, 82] width 15 height 9
click at [538, 87] on input "True" at bounding box center [533, 83] width 9 height 7
radio input "true"
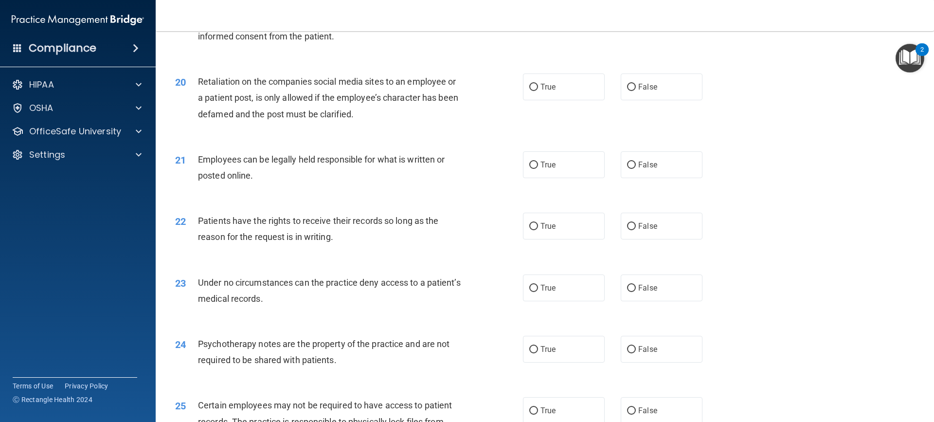
scroll to position [1519, 0]
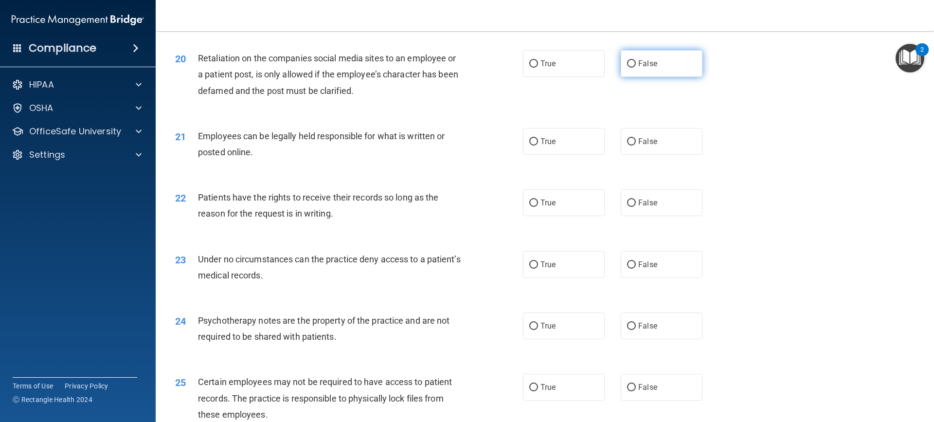
click at [685, 77] on label "False" at bounding box center [662, 63] width 82 height 27
click at [636, 68] on input "False" at bounding box center [631, 63] width 9 height 7
radio input "true"
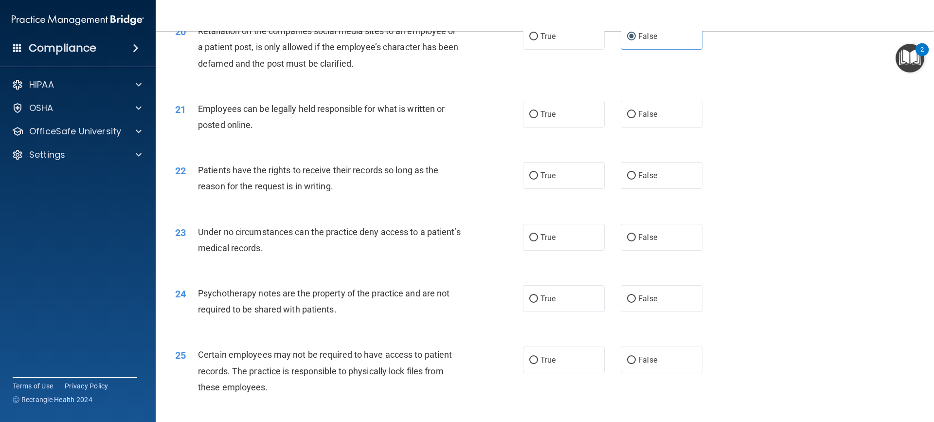
scroll to position [1567, 0]
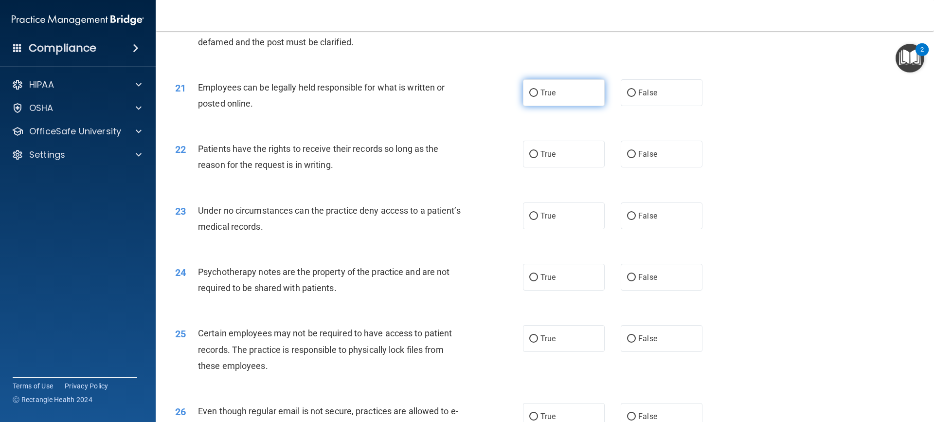
click at [557, 106] on label "True" at bounding box center [564, 92] width 82 height 27
click at [538, 97] on input "True" at bounding box center [533, 93] width 9 height 7
radio input "true"
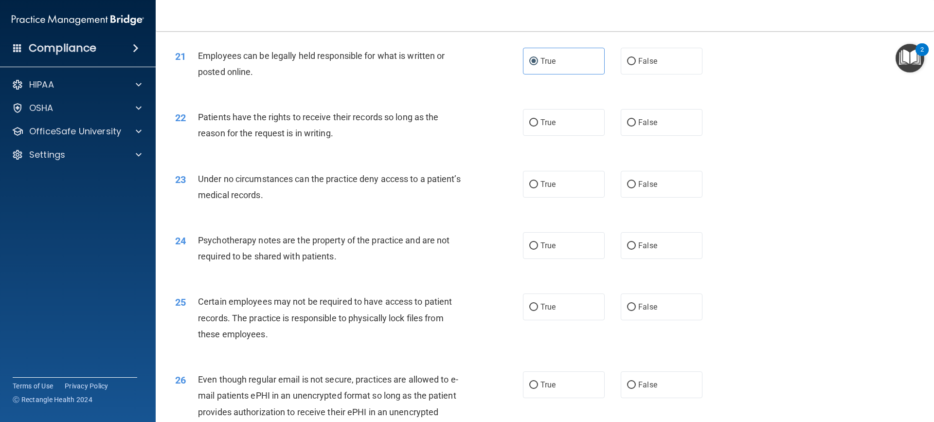
scroll to position [1616, 0]
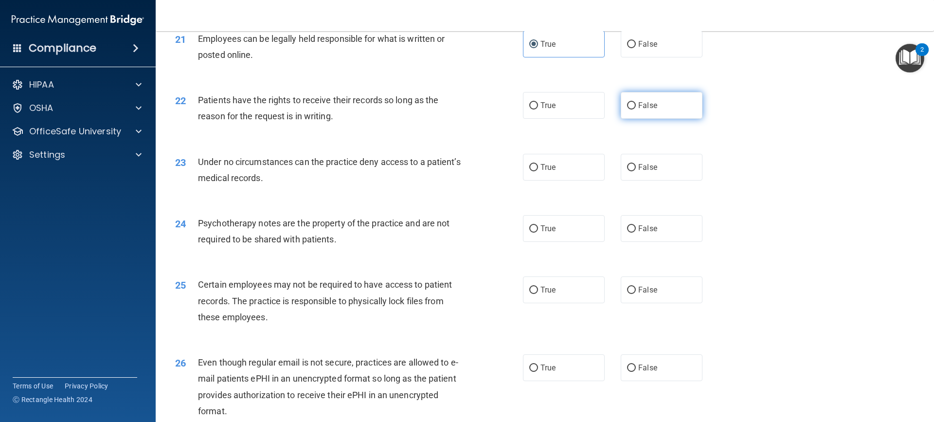
click at [653, 119] on label "False" at bounding box center [662, 105] width 82 height 27
click at [636, 109] on input "False" at bounding box center [631, 105] width 9 height 7
radio input "true"
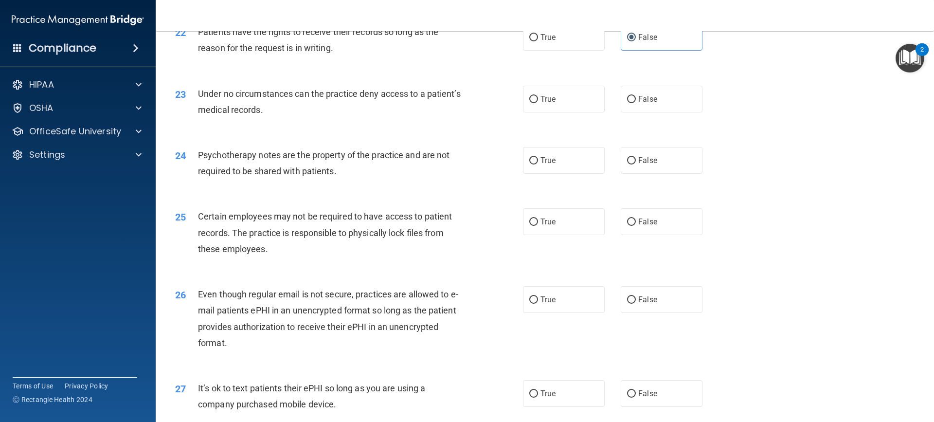
scroll to position [1713, 0]
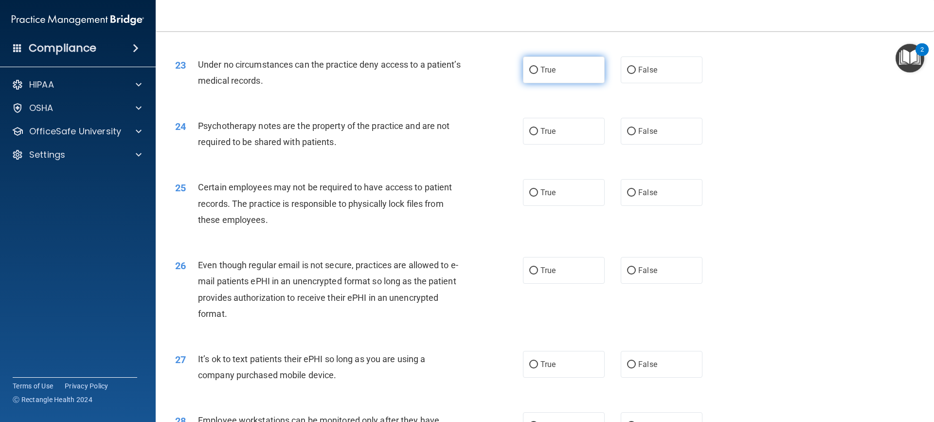
click at [559, 83] on label "True" at bounding box center [564, 69] width 82 height 27
click at [538, 74] on input "True" at bounding box center [533, 70] width 9 height 7
radio input "true"
click at [622, 83] on label "False" at bounding box center [662, 69] width 82 height 27
click at [627, 74] on input "False" at bounding box center [631, 70] width 9 height 7
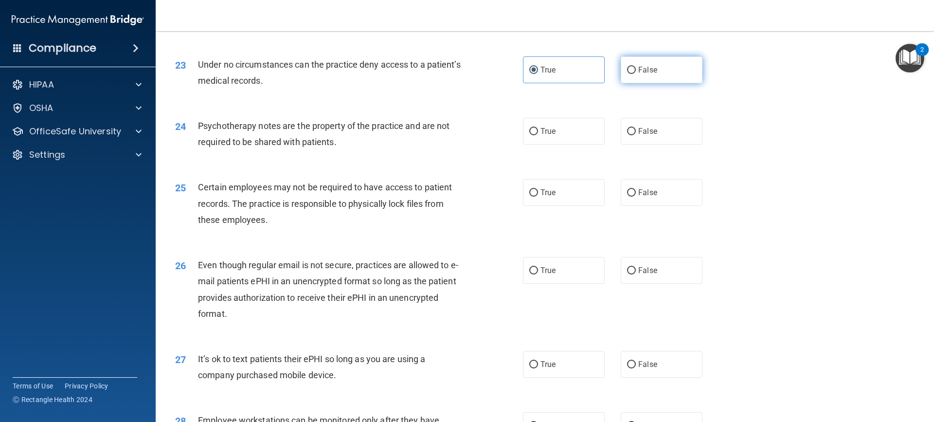
radio input "true"
radio input "false"
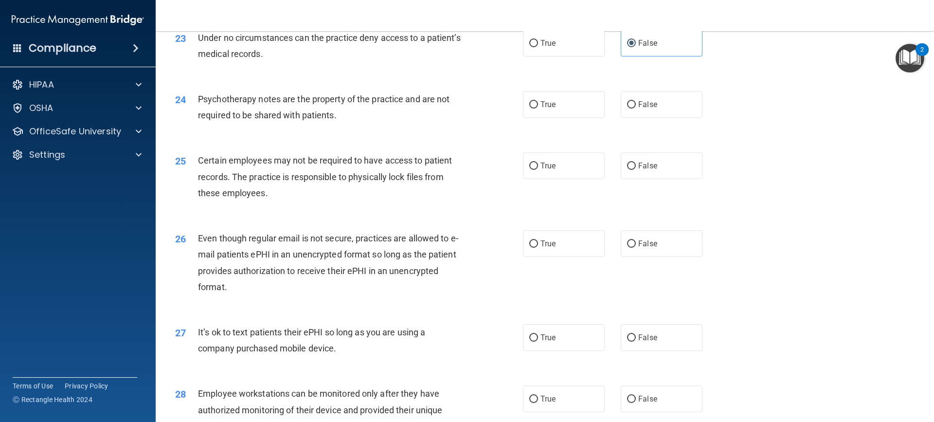
scroll to position [1762, 0]
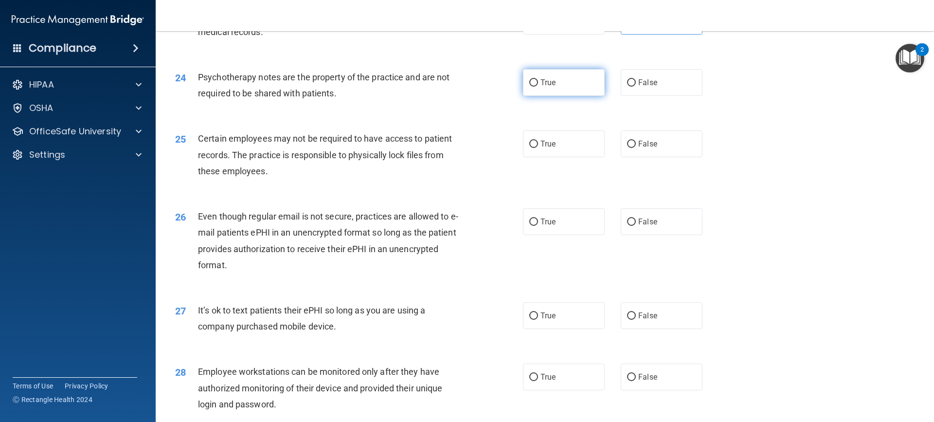
click at [540, 87] on span "True" at bounding box center [547, 82] width 15 height 9
click at [538, 87] on input "True" at bounding box center [533, 82] width 9 height 7
radio input "true"
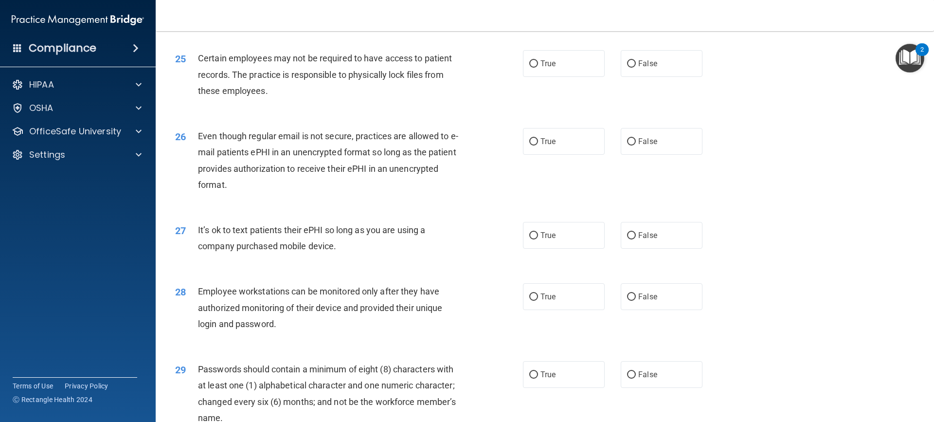
scroll to position [1859, 0]
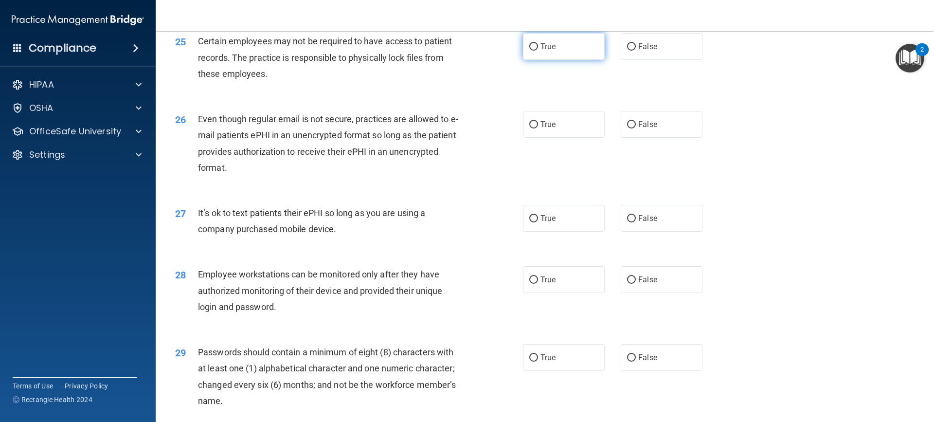
click at [551, 60] on label "True" at bounding box center [564, 46] width 82 height 27
click at [561, 60] on label "True" at bounding box center [564, 46] width 82 height 27
click at [538, 51] on input "True" at bounding box center [533, 46] width 9 height 7
radio input "true"
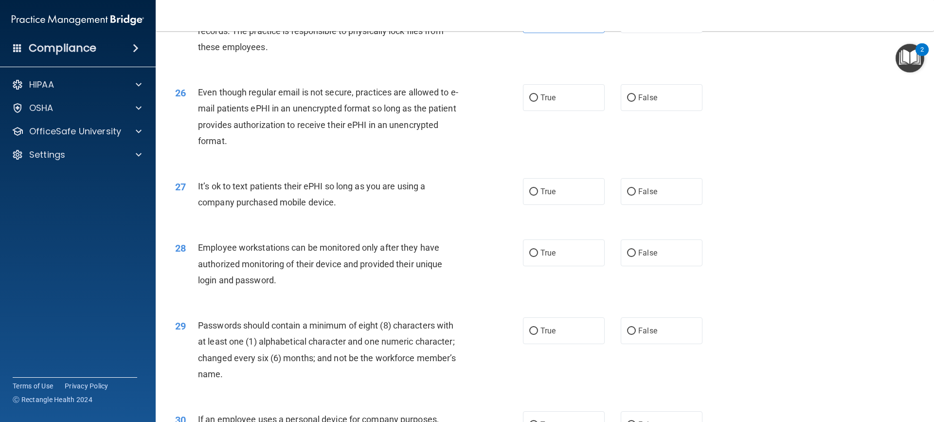
scroll to position [1908, 0]
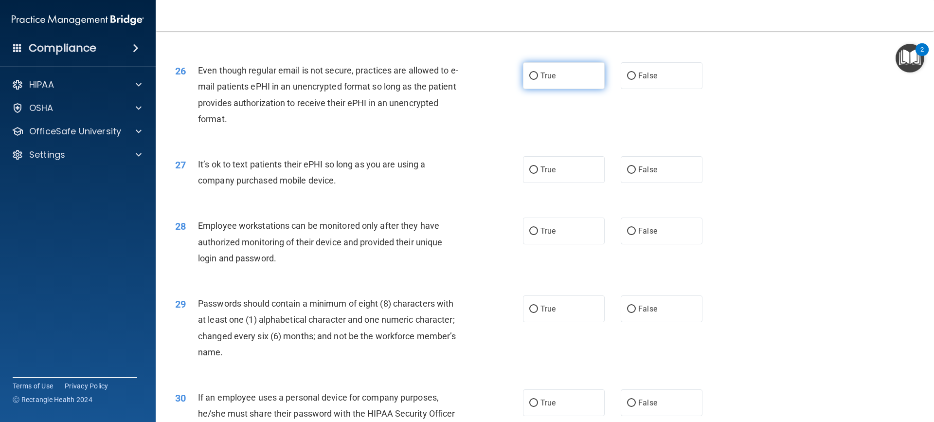
click at [540, 80] on span "True" at bounding box center [547, 75] width 15 height 9
click at [538, 80] on input "True" at bounding box center [533, 75] width 9 height 7
radio input "true"
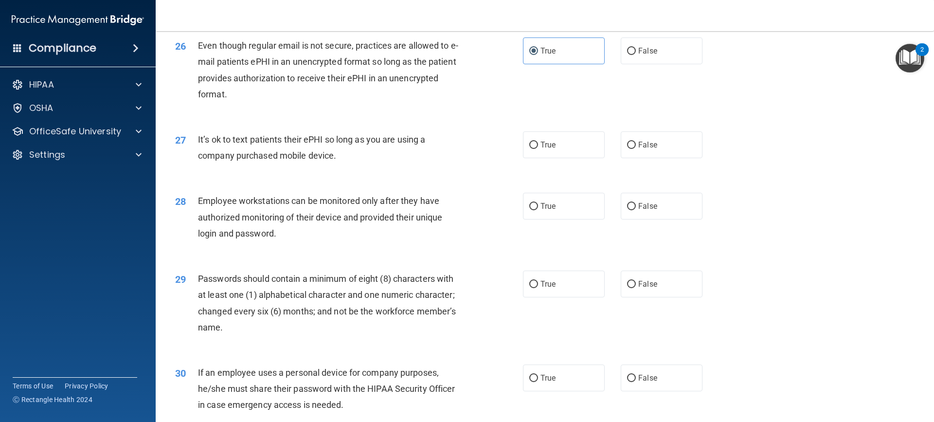
scroll to position [1957, 0]
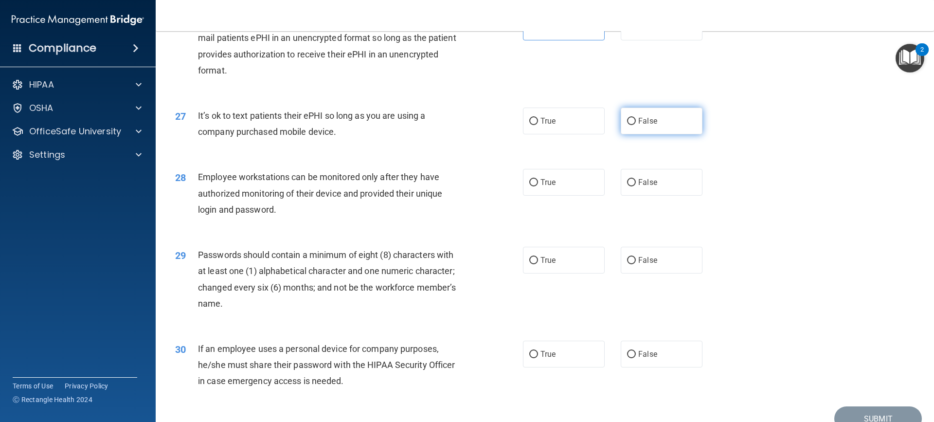
click at [628, 130] on label "False" at bounding box center [662, 121] width 82 height 27
click at [628, 125] on input "False" at bounding box center [631, 121] width 9 height 7
radio input "true"
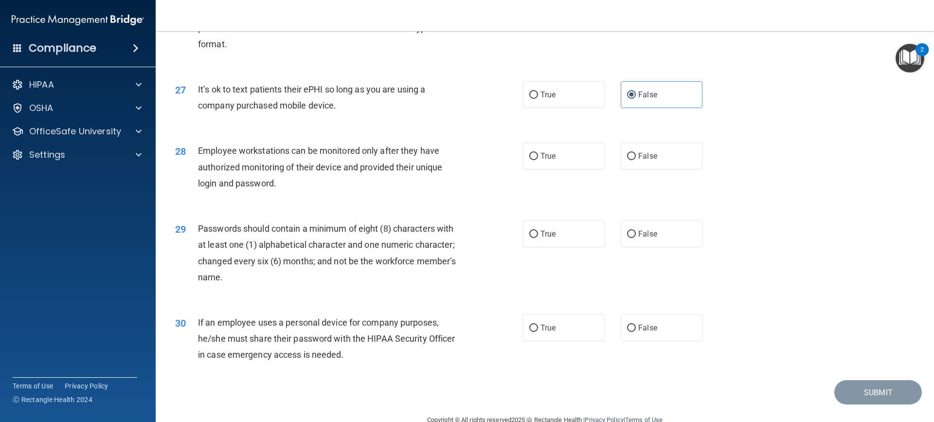
scroll to position [2005, 0]
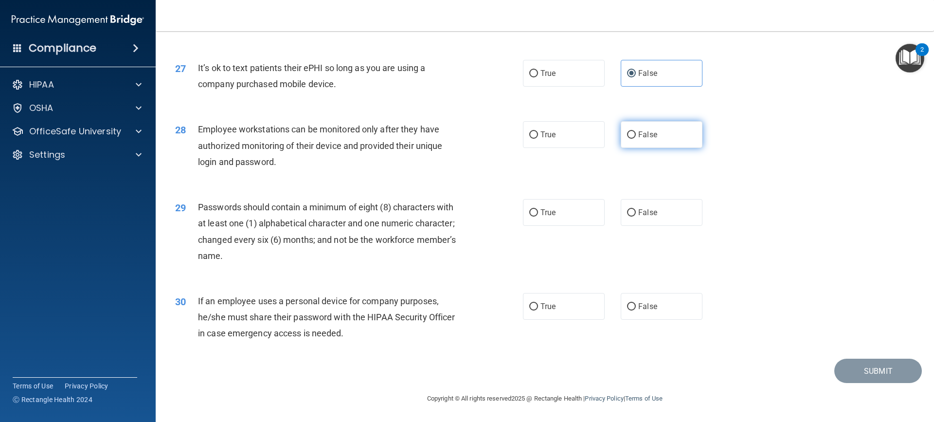
click at [642, 148] on label "False" at bounding box center [662, 134] width 82 height 27
click at [636, 139] on input "False" at bounding box center [631, 134] width 9 height 7
radio input "true"
click at [550, 226] on label "True" at bounding box center [564, 212] width 82 height 27
click at [538, 216] on input "True" at bounding box center [533, 212] width 9 height 7
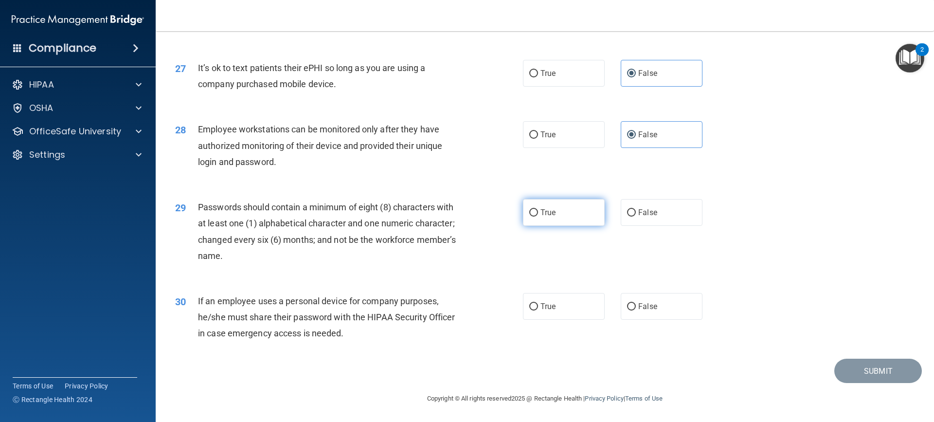
radio input "true"
drag, startPoint x: 643, startPoint y: 324, endPoint x: 645, endPoint y: 331, distance: 7.9
click at [645, 311] on span "False" at bounding box center [647, 306] width 19 height 9
click at [665, 320] on label "False" at bounding box center [662, 306] width 82 height 27
click at [636, 310] on input "False" at bounding box center [631, 306] width 9 height 7
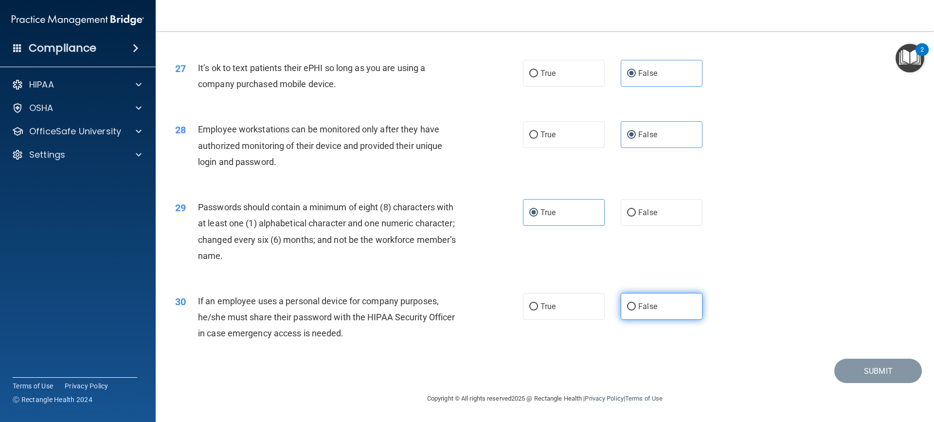
radio input "true"
click at [874, 383] on button "Submit" at bounding box center [878, 371] width 88 height 25
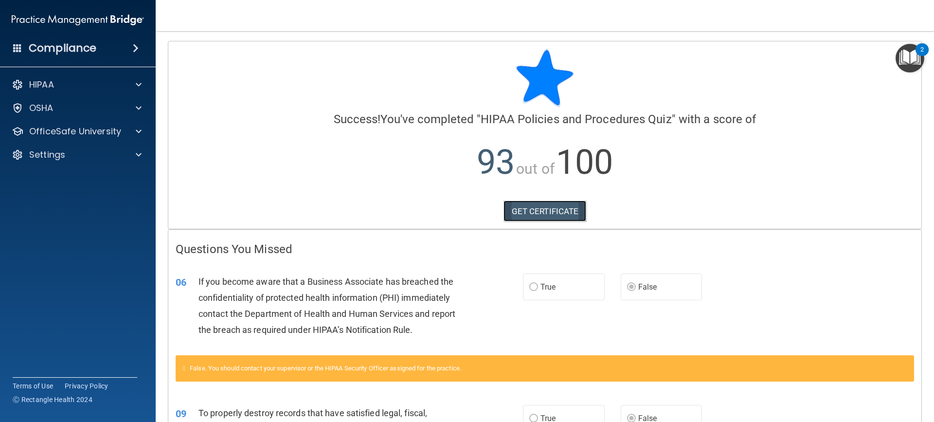
click at [528, 211] on link "GET CERTIFICATE" at bounding box center [545, 210] width 83 height 21
click at [149, 131] on div "OfficeSafe University" at bounding box center [78, 131] width 156 height 19
click at [136, 131] on span at bounding box center [139, 132] width 6 height 12
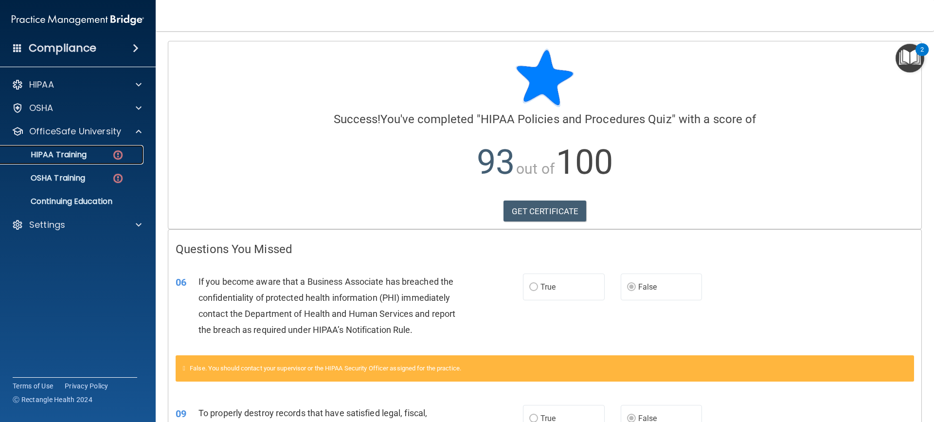
click at [104, 152] on div "HIPAA Training" at bounding box center [72, 155] width 133 height 10
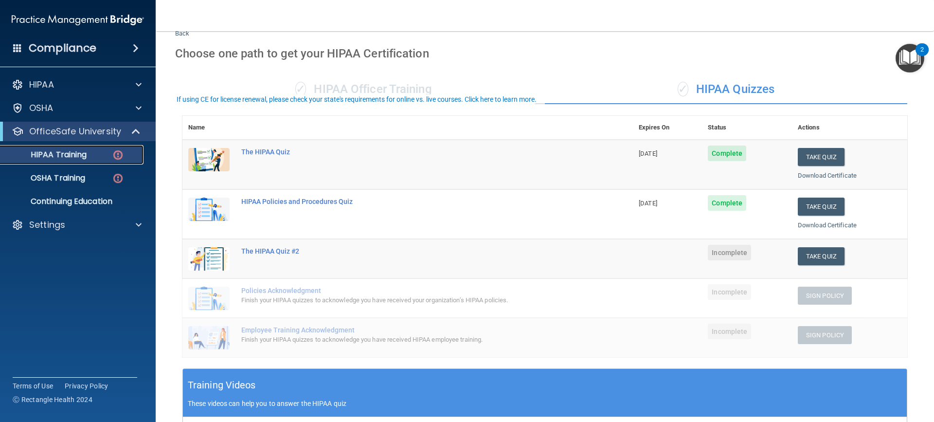
scroll to position [49, 0]
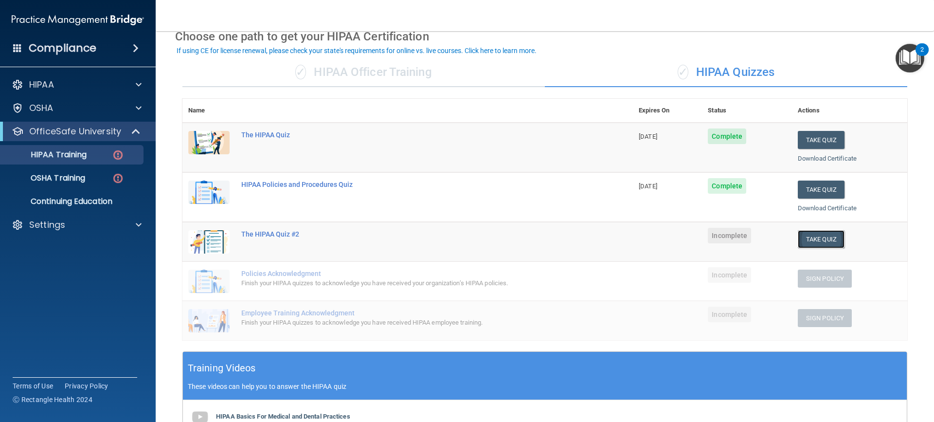
click at [799, 245] on button "Take Quiz" at bounding box center [821, 239] width 47 height 18
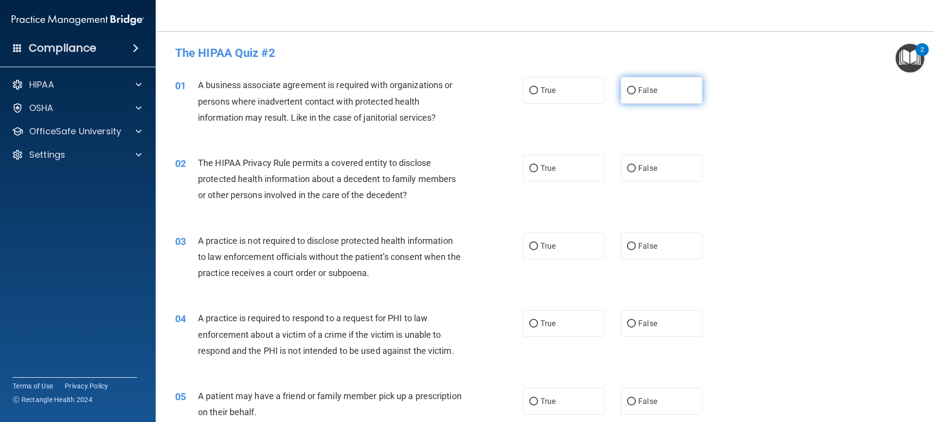
click at [656, 90] on label "False" at bounding box center [662, 90] width 82 height 27
click at [636, 90] on input "False" at bounding box center [631, 90] width 9 height 7
radio input "true"
click at [617, 183] on div "02 The HIPAA Privacy Rule permits a covered entity to disclose protected health…" at bounding box center [545, 182] width 754 height 78
click at [650, 174] on label "False" at bounding box center [662, 168] width 82 height 27
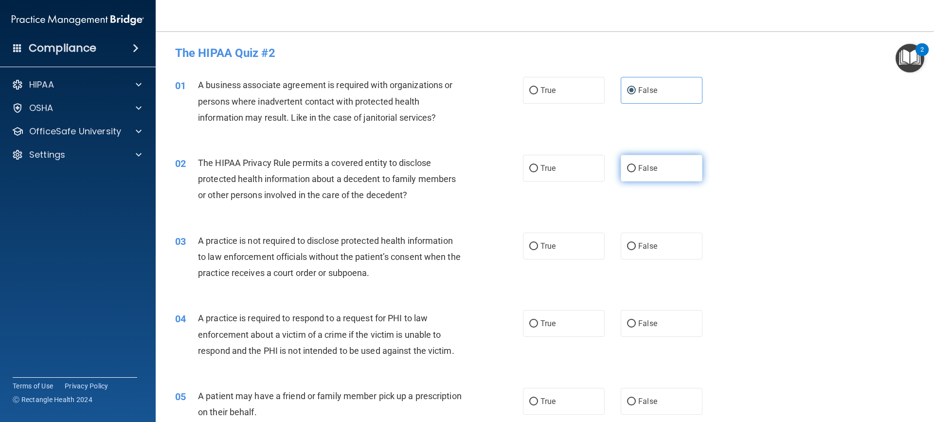
click at [636, 172] on input "False" at bounding box center [631, 168] width 9 height 7
radio input "true"
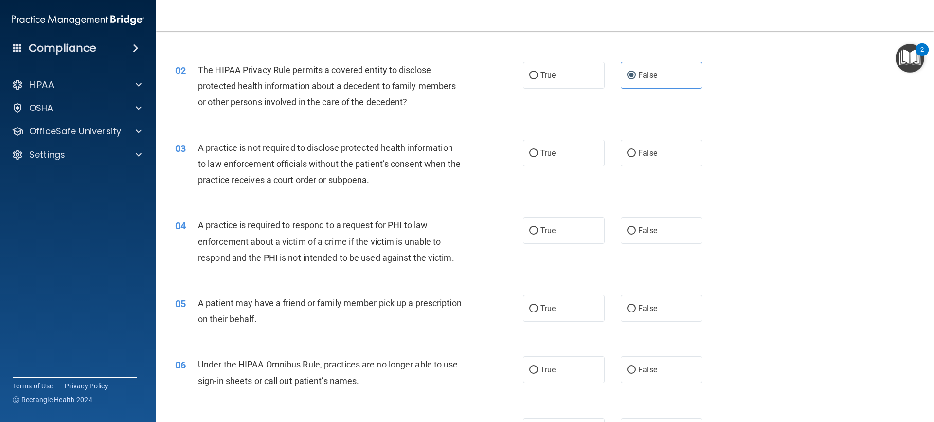
scroll to position [97, 0]
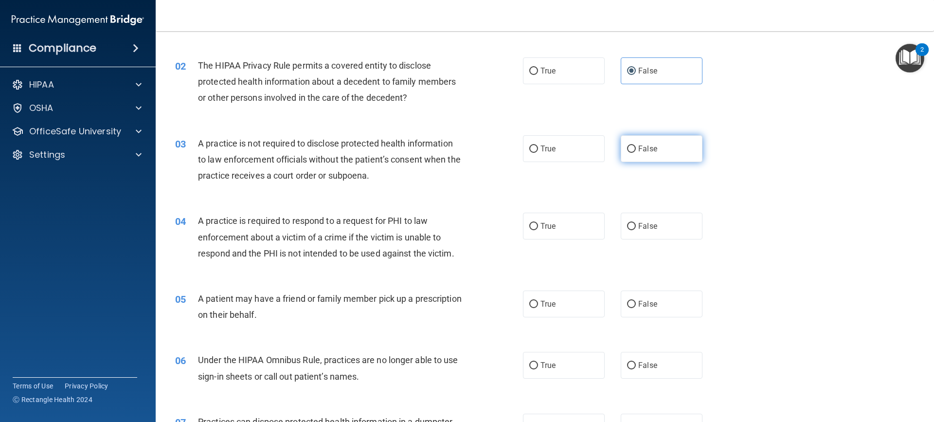
click at [689, 159] on label "False" at bounding box center [662, 148] width 82 height 27
click at [636, 153] on input "False" at bounding box center [631, 148] width 9 height 7
radio input "true"
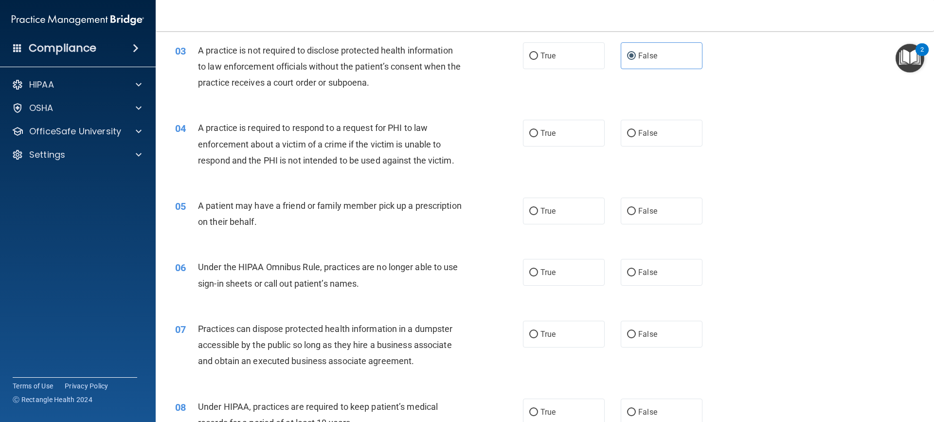
scroll to position [195, 0]
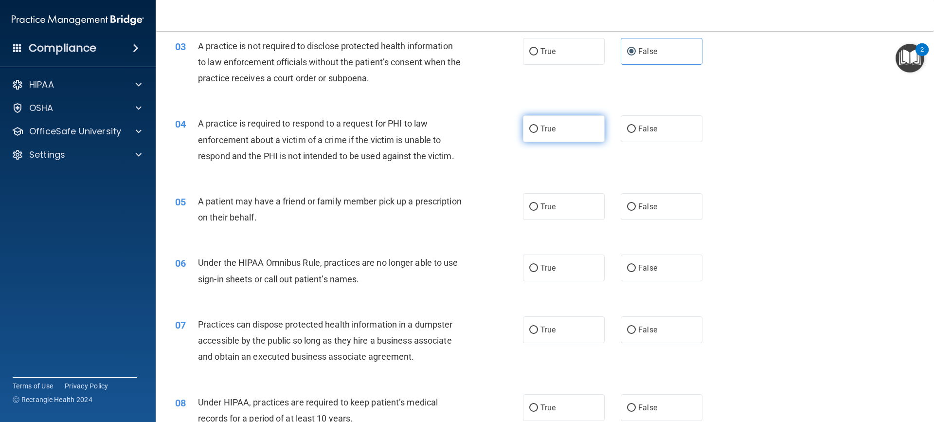
click at [565, 126] on label "True" at bounding box center [564, 128] width 82 height 27
click at [538, 126] on input "True" at bounding box center [533, 129] width 9 height 7
radio input "true"
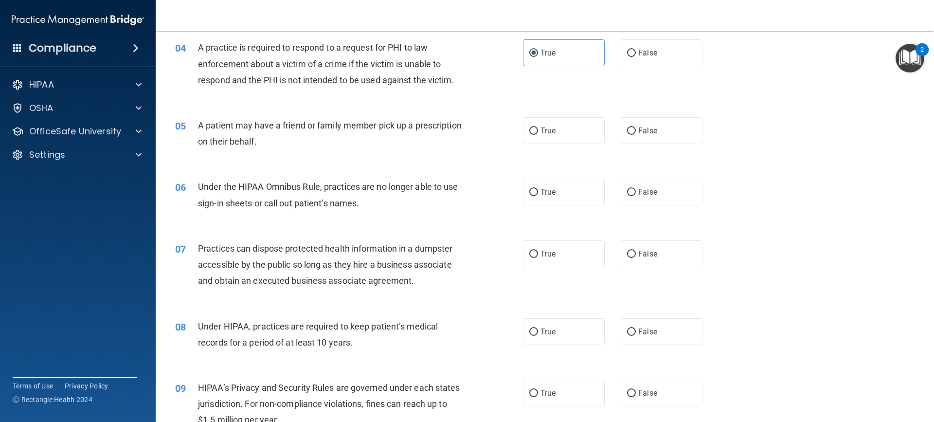
scroll to position [292, 0]
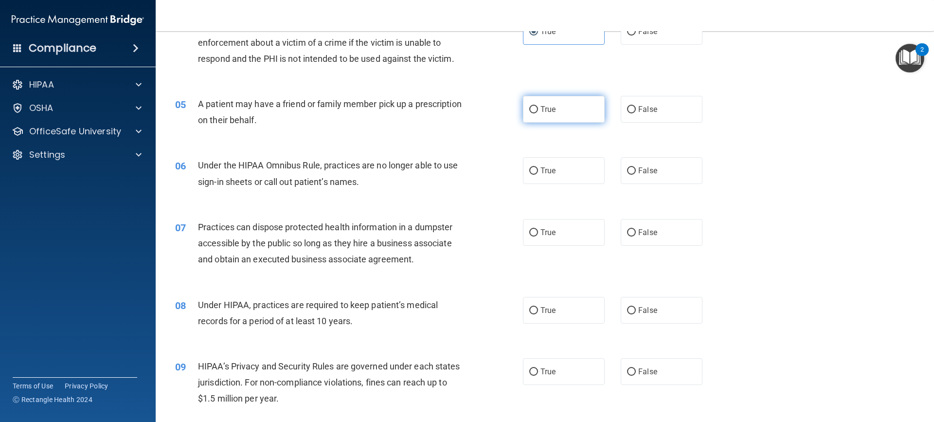
click at [565, 112] on label "True" at bounding box center [564, 109] width 82 height 27
click at [538, 112] on input "True" at bounding box center [533, 109] width 9 height 7
radio input "true"
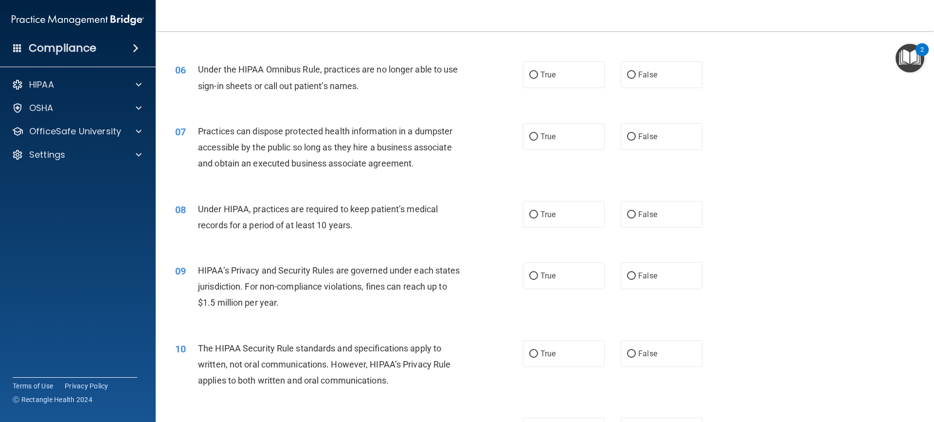
scroll to position [389, 0]
click at [648, 77] on span "False" at bounding box center [647, 73] width 19 height 9
click at [636, 77] on input "False" at bounding box center [631, 73] width 9 height 7
radio input "true"
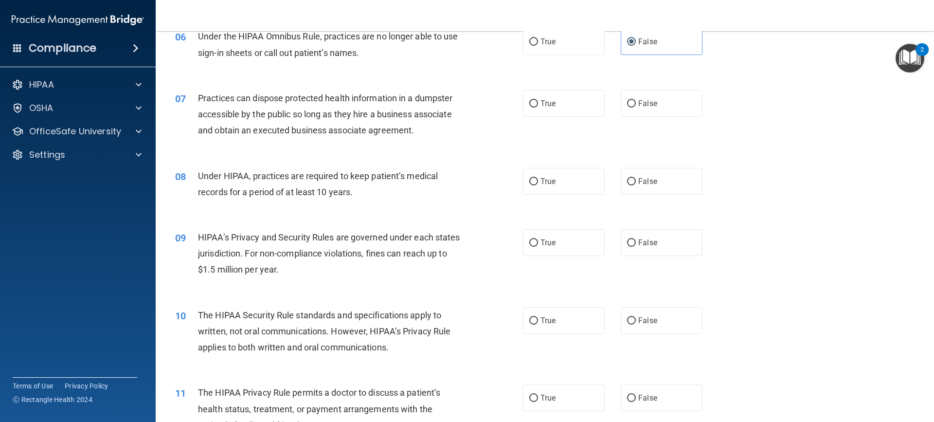
scroll to position [438, 0]
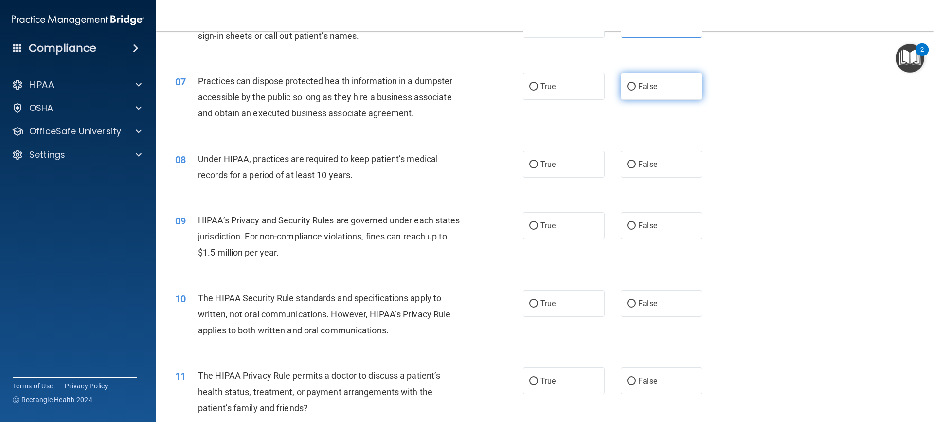
drag, startPoint x: 634, startPoint y: 91, endPoint x: 625, endPoint y: 88, distance: 9.9
click at [634, 90] on label "False" at bounding box center [662, 86] width 82 height 27
click at [634, 90] on input "False" at bounding box center [631, 86] width 9 height 7
radio input "true"
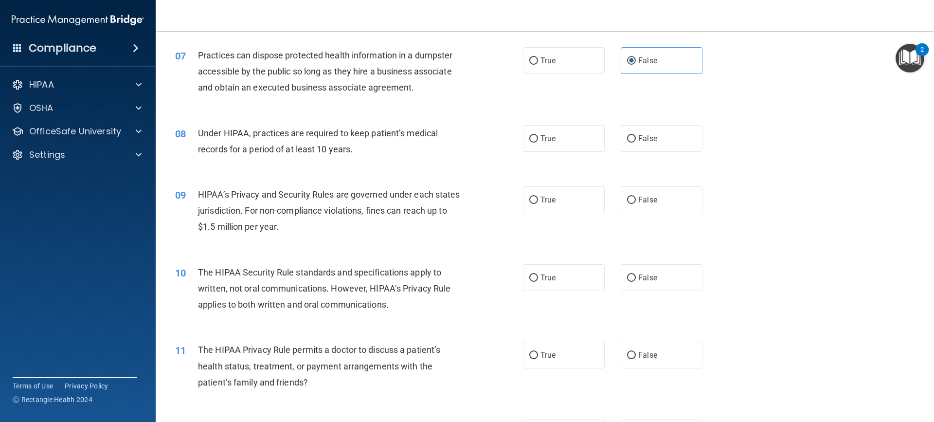
scroll to position [486, 0]
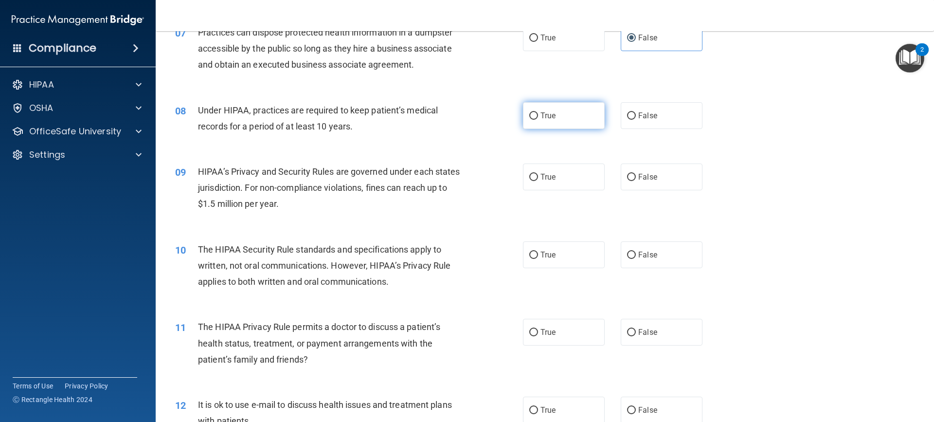
click at [549, 123] on label "True" at bounding box center [564, 115] width 82 height 27
click at [538, 120] on input "True" at bounding box center [533, 115] width 9 height 7
radio input "true"
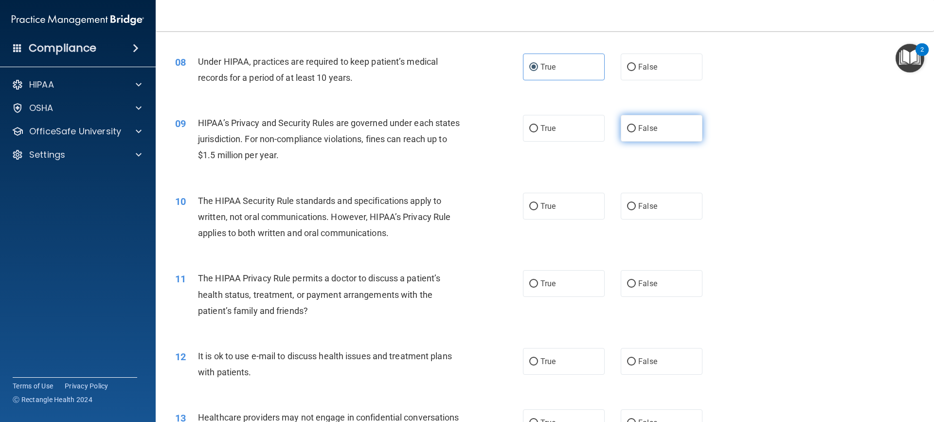
click at [662, 132] on label "False" at bounding box center [662, 128] width 82 height 27
click at [636, 132] on input "False" at bounding box center [631, 128] width 9 height 7
radio input "true"
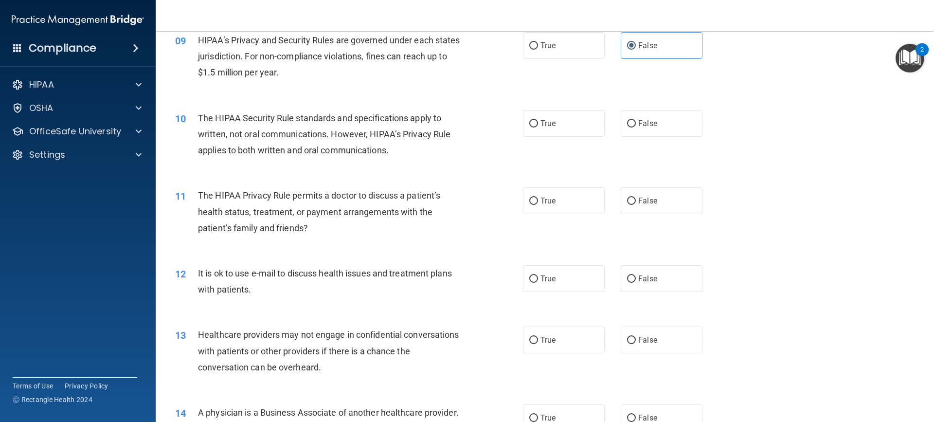
scroll to position [632, 0]
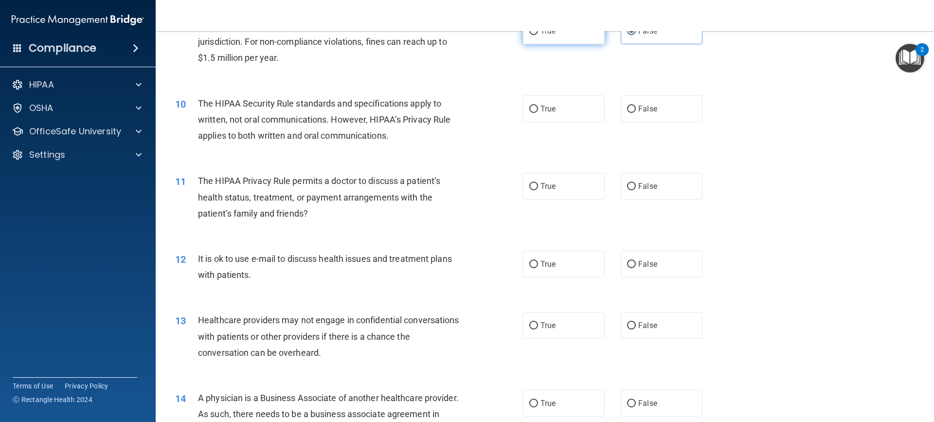
click at [548, 35] on span "True" at bounding box center [547, 30] width 15 height 9
click at [538, 35] on input "True" at bounding box center [533, 31] width 9 height 7
radio input "true"
radio input "false"
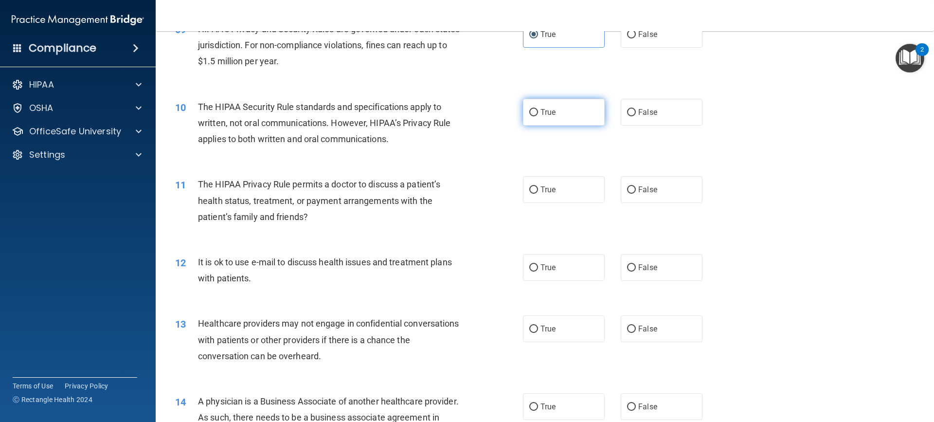
click at [553, 108] on label "True" at bounding box center [564, 112] width 82 height 27
click at [538, 109] on input "True" at bounding box center [533, 112] width 9 height 7
radio input "true"
click at [642, 181] on label "False" at bounding box center [662, 189] width 82 height 27
click at [636, 186] on input "False" at bounding box center [631, 189] width 9 height 7
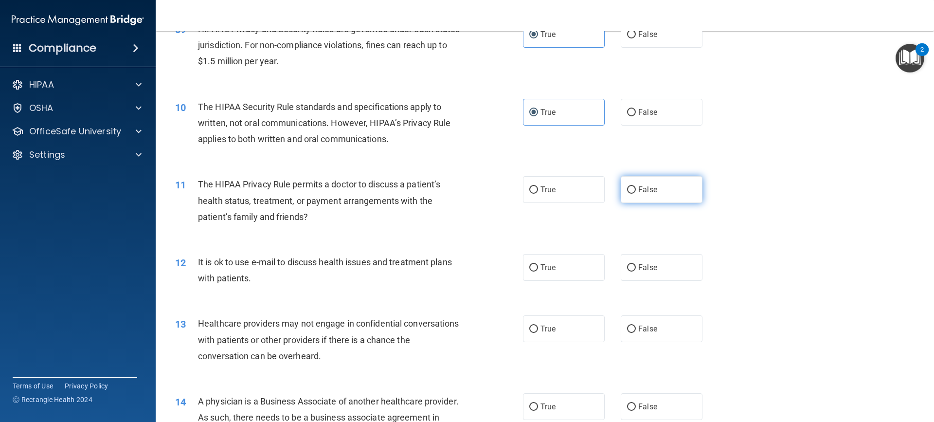
radio input "true"
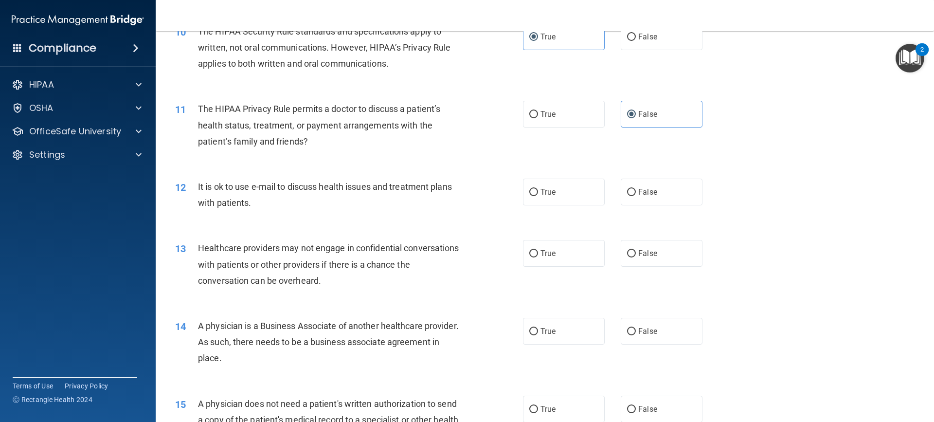
scroll to position [726, 0]
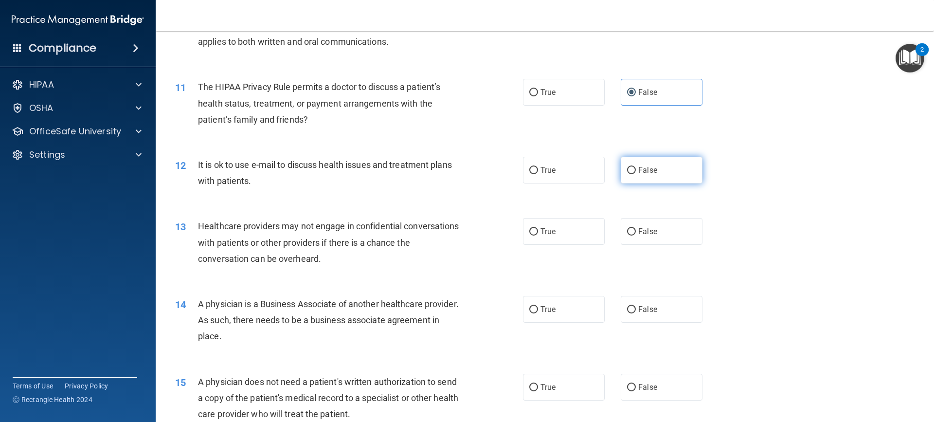
click at [687, 166] on label "False" at bounding box center [662, 170] width 82 height 27
click at [636, 167] on input "False" at bounding box center [631, 170] width 9 height 7
radio input "true"
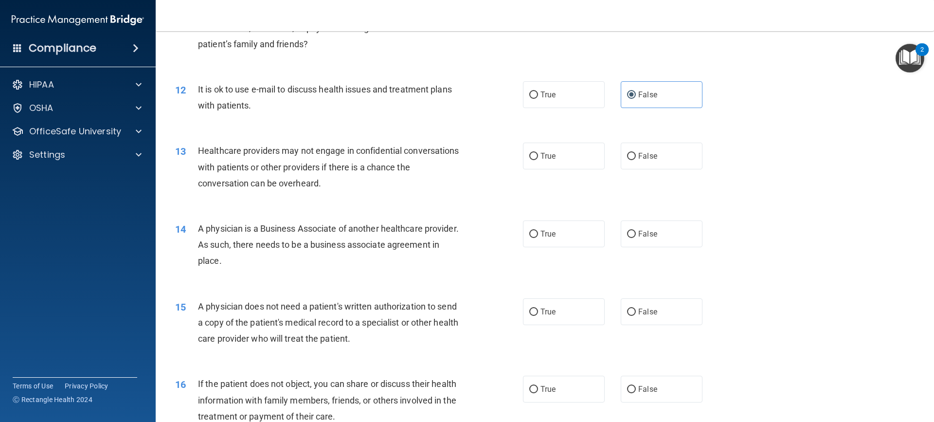
scroll to position [824, 0]
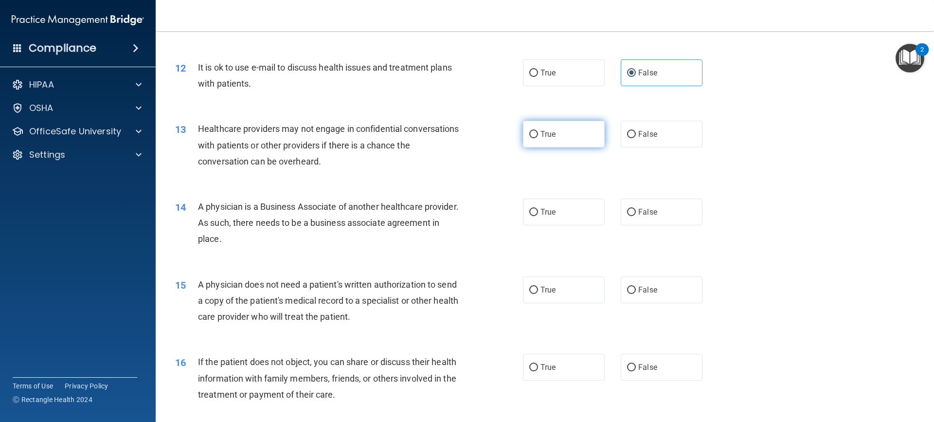
click at [529, 138] on input "True" at bounding box center [533, 134] width 9 height 7
radio input "true"
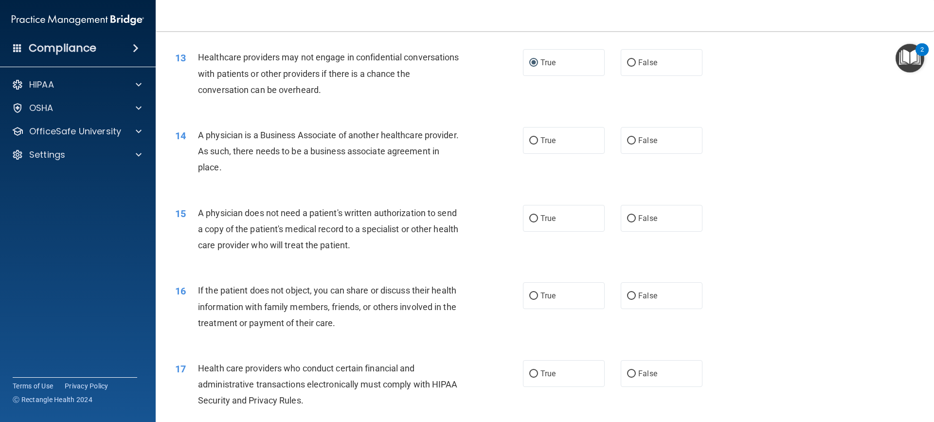
scroll to position [921, 0]
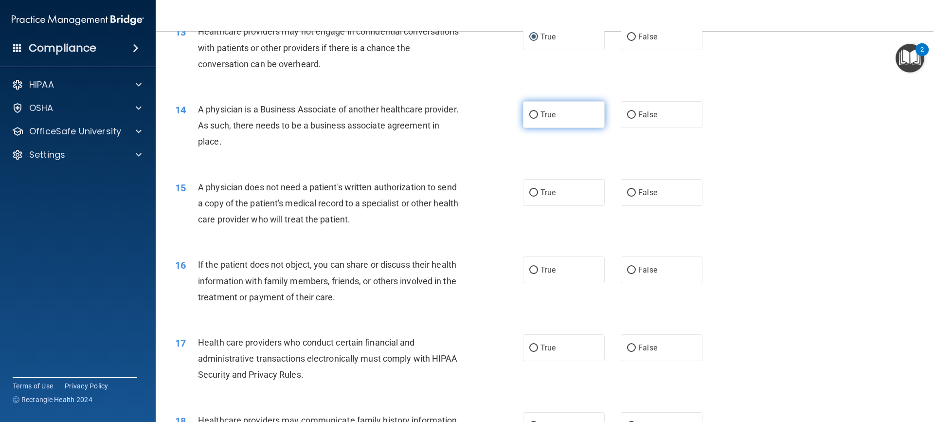
click at [529, 115] on input "True" at bounding box center [533, 114] width 9 height 7
radio input "true"
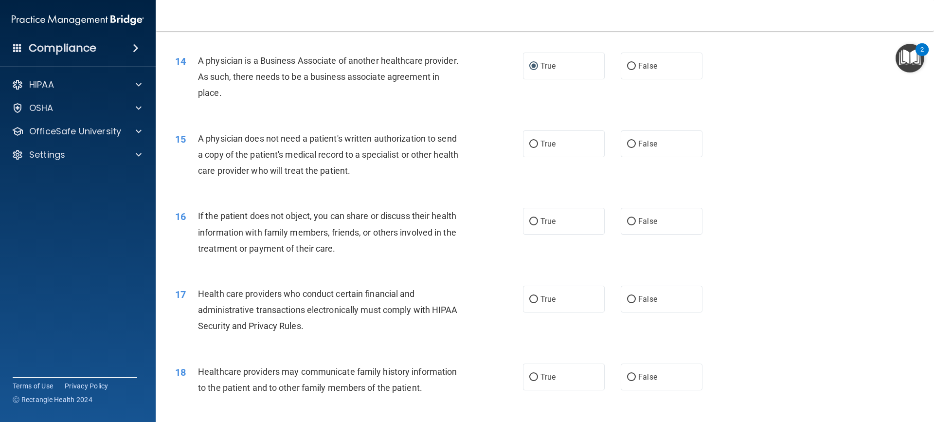
scroll to position [1018, 0]
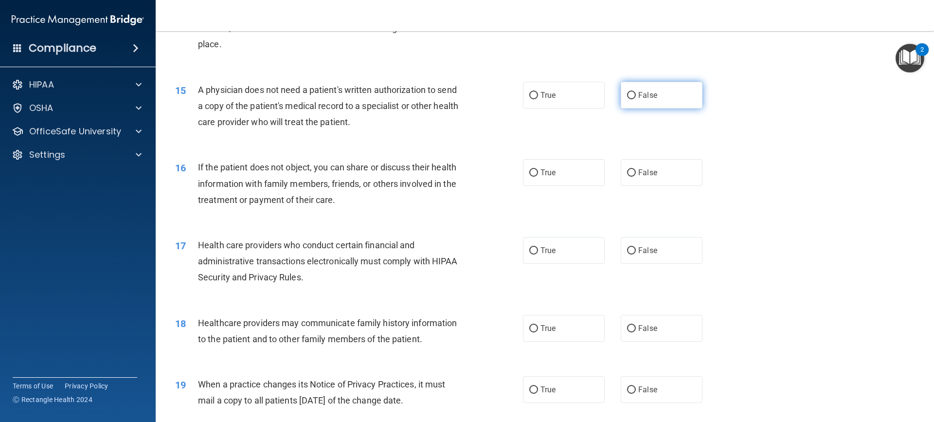
click at [661, 97] on label "False" at bounding box center [662, 95] width 82 height 27
click at [636, 97] on input "False" at bounding box center [631, 95] width 9 height 7
radio input "true"
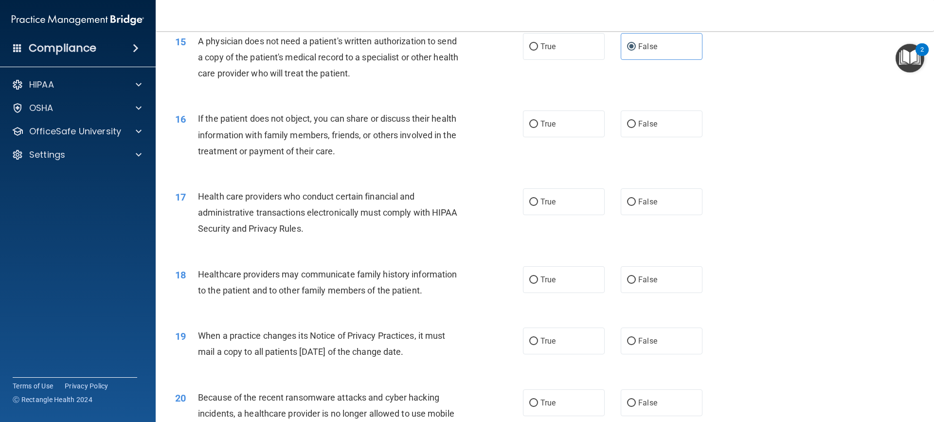
scroll to position [1116, 0]
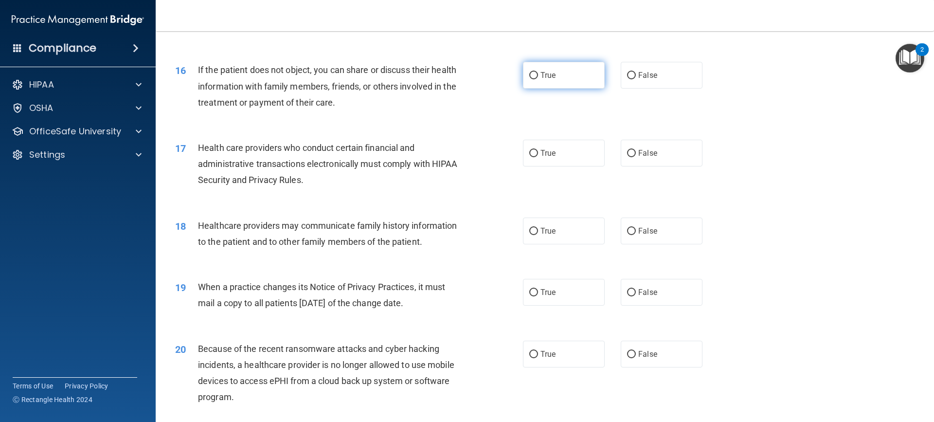
click at [530, 81] on label "True" at bounding box center [564, 75] width 82 height 27
click at [530, 79] on input "True" at bounding box center [533, 75] width 9 height 7
radio input "true"
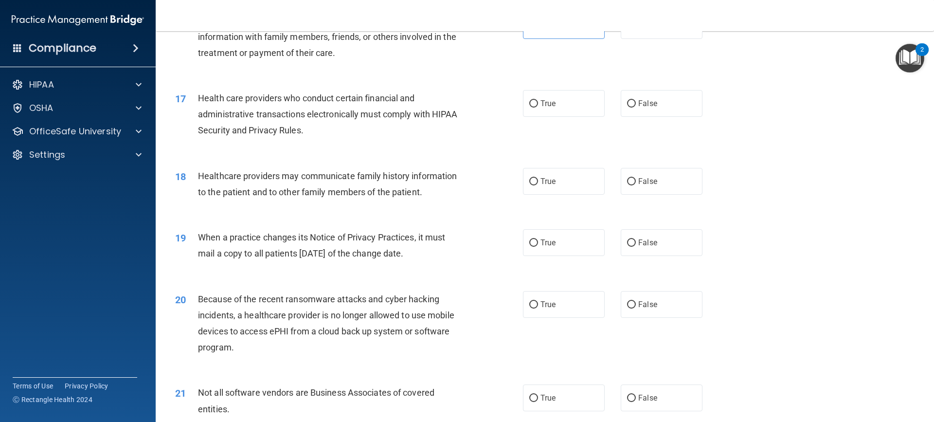
scroll to position [1213, 0]
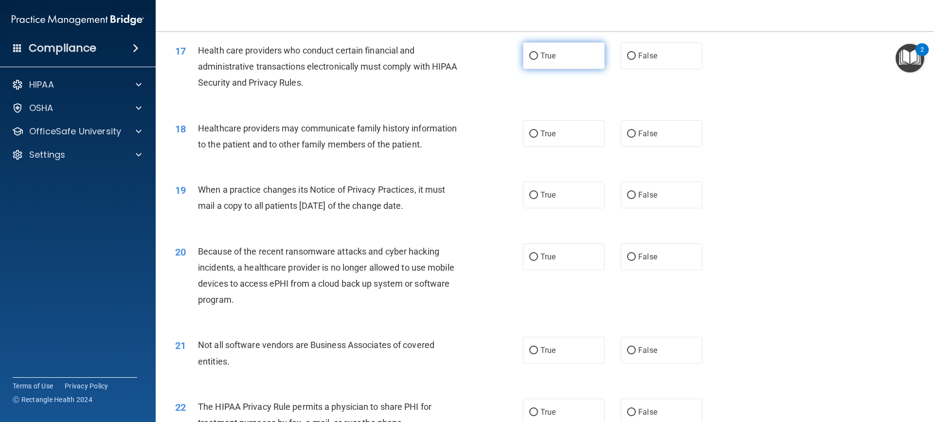
click at [529, 55] on input "True" at bounding box center [533, 56] width 9 height 7
radio input "true"
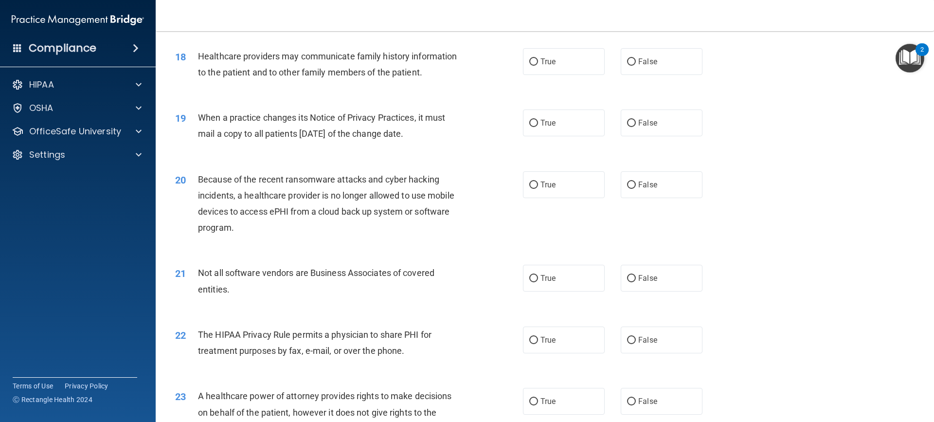
scroll to position [1261, 0]
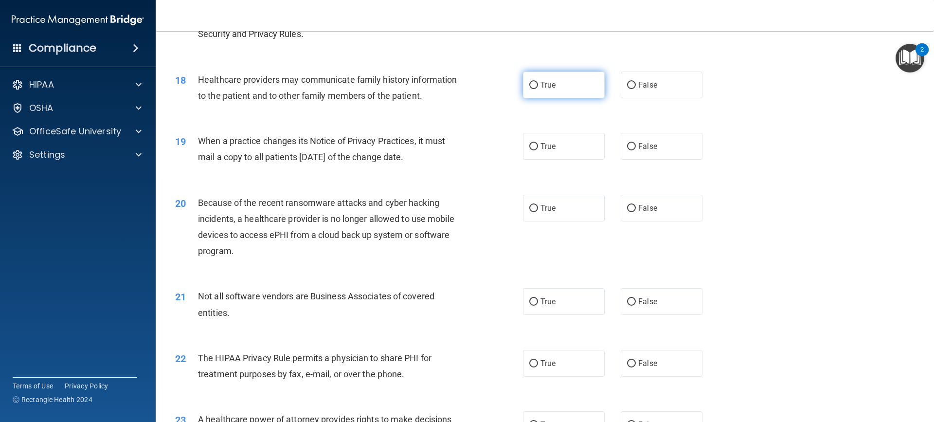
click at [551, 90] on label "True" at bounding box center [564, 85] width 82 height 27
click at [538, 89] on input "True" at bounding box center [533, 85] width 9 height 7
radio input "true"
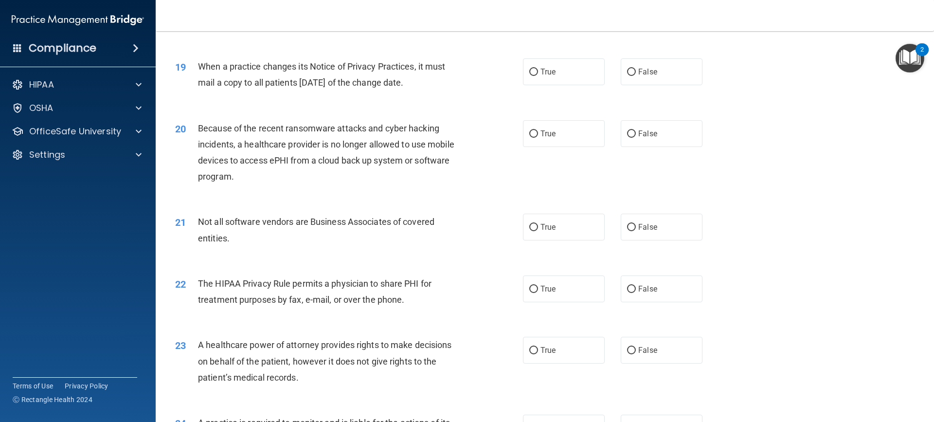
scroll to position [1359, 0]
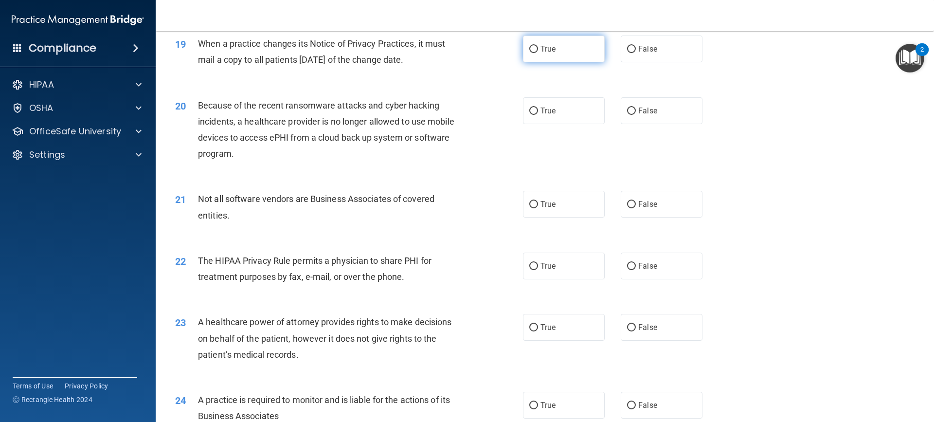
click at [535, 54] on label "True" at bounding box center [564, 49] width 82 height 27
click at [535, 53] on input "True" at bounding box center [533, 49] width 9 height 7
radio input "true"
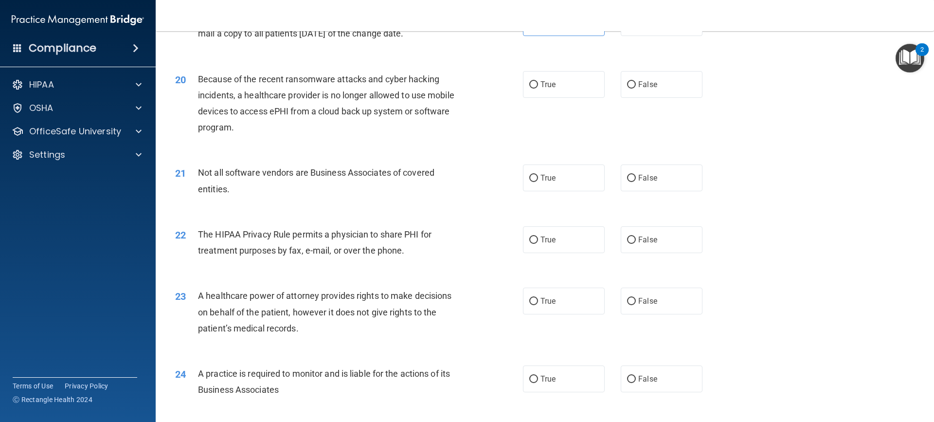
scroll to position [1407, 0]
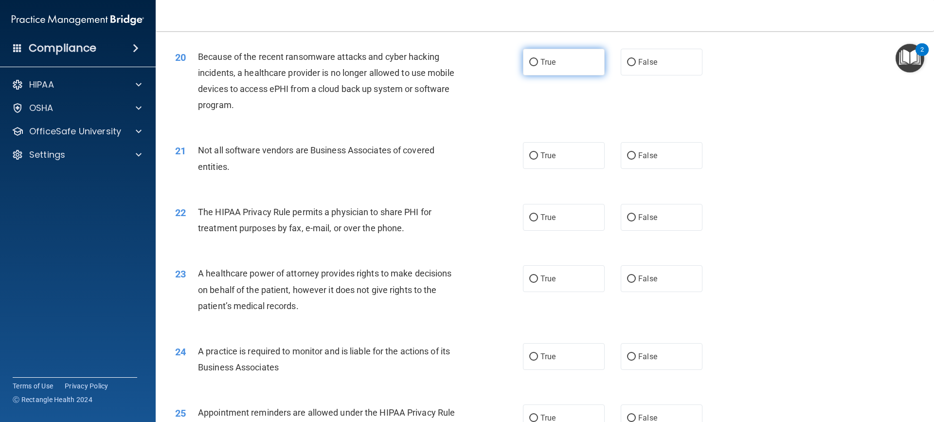
click at [556, 67] on label "True" at bounding box center [564, 62] width 82 height 27
click at [538, 66] on input "True" at bounding box center [533, 62] width 9 height 7
radio input "true"
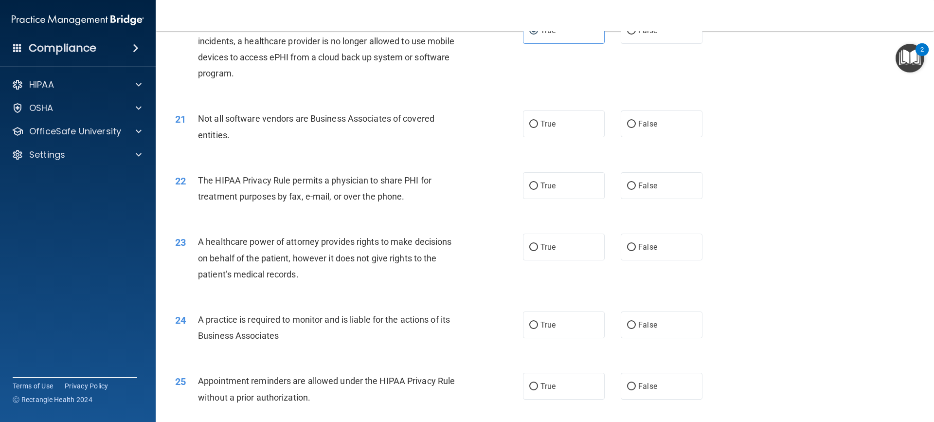
scroll to position [1456, 0]
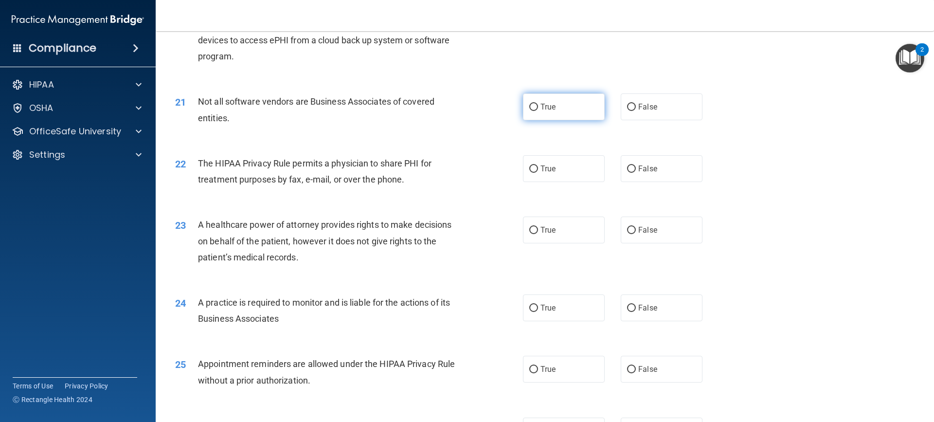
click at [573, 106] on label "True" at bounding box center [564, 106] width 82 height 27
click at [538, 106] on input "True" at bounding box center [533, 107] width 9 height 7
radio input "true"
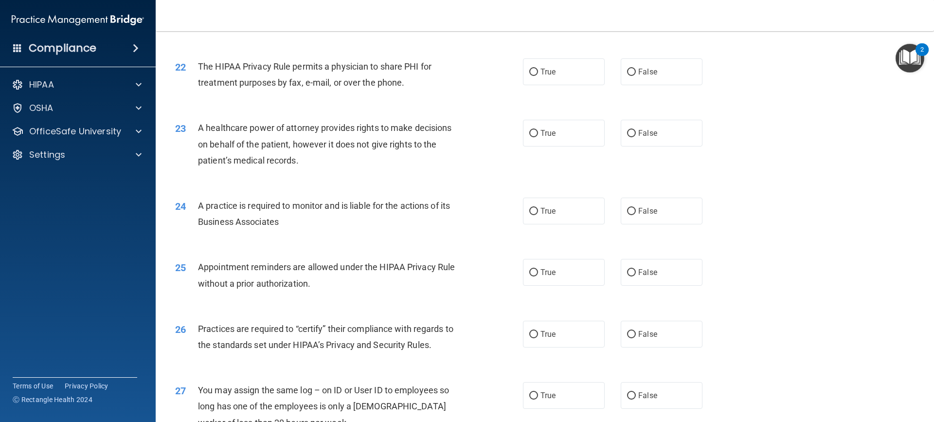
scroll to position [1553, 0]
click at [551, 72] on span "True" at bounding box center [547, 71] width 15 height 9
click at [538, 72] on input "True" at bounding box center [533, 71] width 9 height 7
radio input "true"
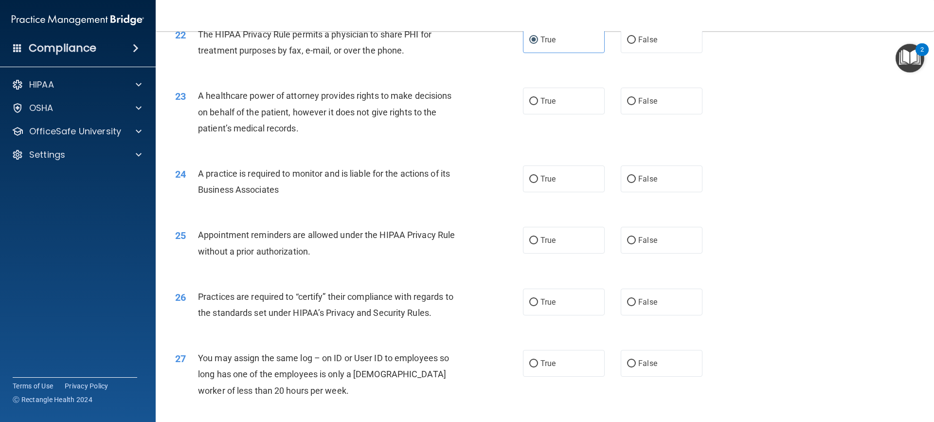
scroll to position [1602, 0]
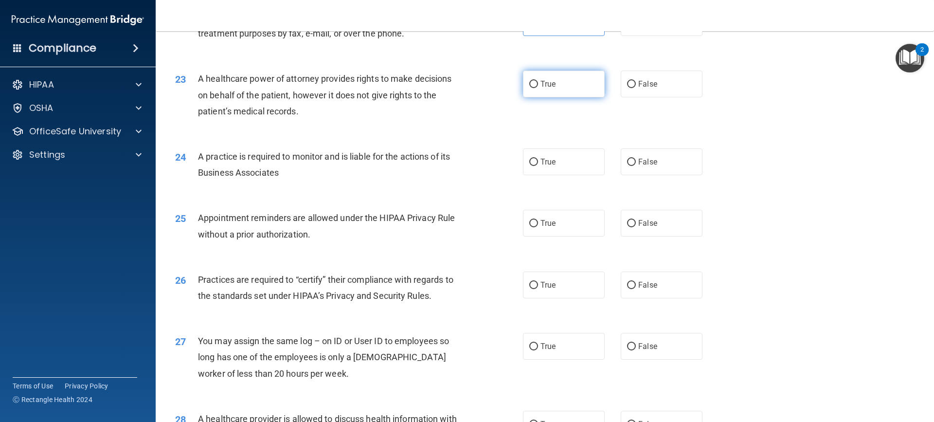
click at [553, 90] on label "True" at bounding box center [564, 84] width 82 height 27
click at [538, 88] on input "True" at bounding box center [533, 84] width 9 height 7
radio input "true"
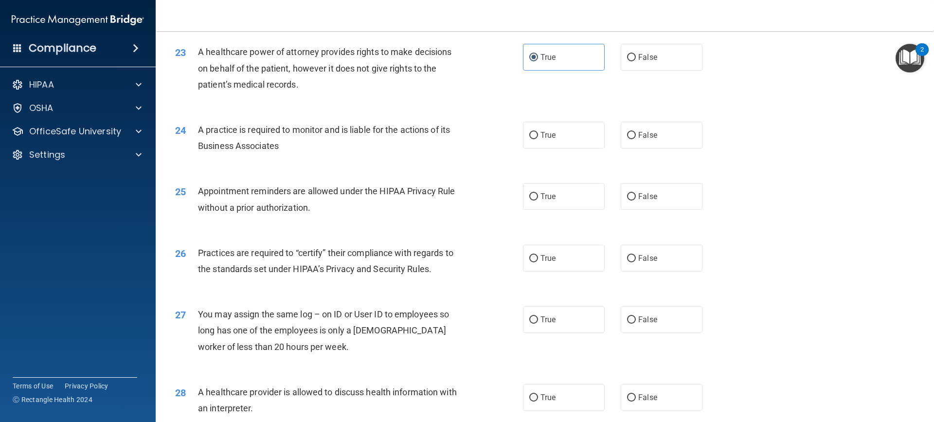
scroll to position [1651, 0]
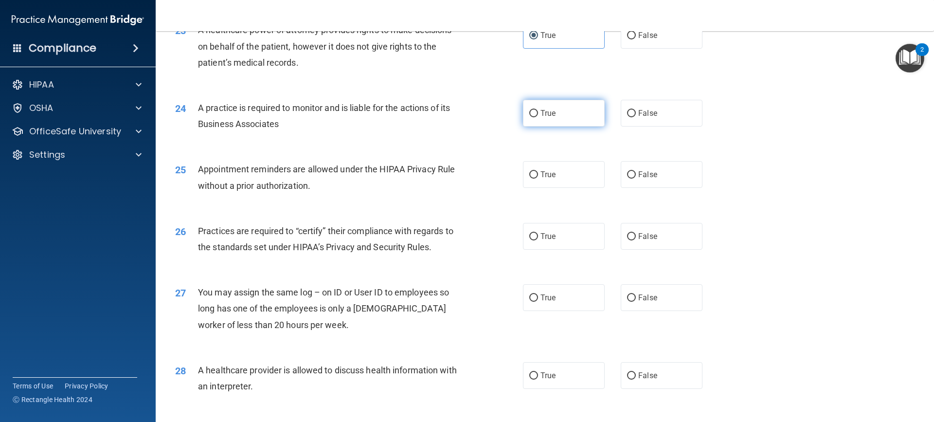
click at [540, 110] on span "True" at bounding box center [547, 112] width 15 height 9
click at [538, 110] on input "True" at bounding box center [533, 113] width 9 height 7
radio input "true"
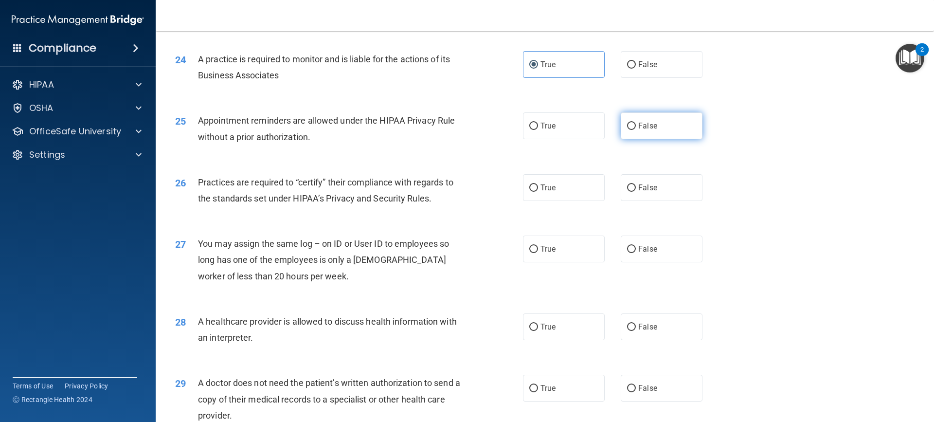
click at [654, 126] on label "False" at bounding box center [662, 125] width 82 height 27
click at [636, 126] on input "False" at bounding box center [631, 126] width 9 height 7
radio input "true"
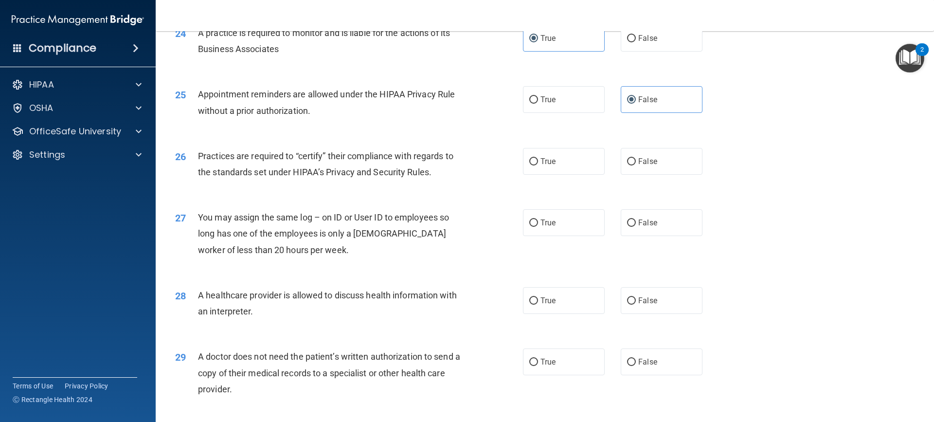
scroll to position [1748, 0]
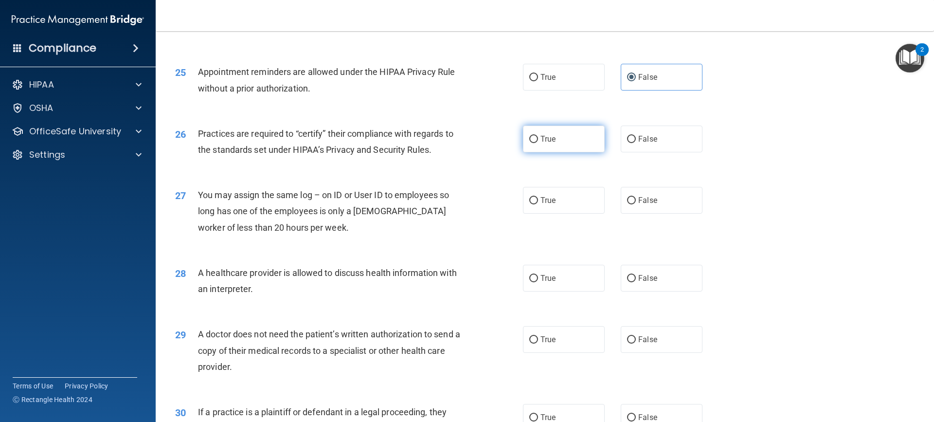
click at [550, 145] on label "True" at bounding box center [564, 139] width 82 height 27
click at [538, 143] on input "True" at bounding box center [533, 139] width 9 height 7
radio input "true"
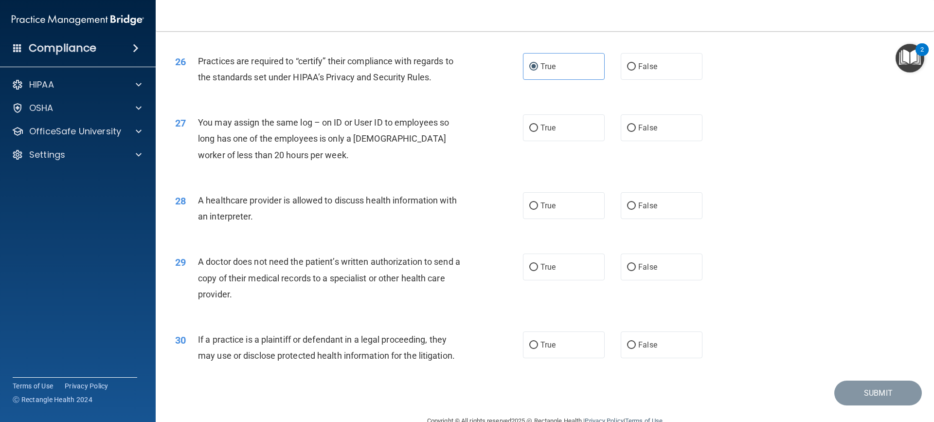
scroll to position [1843, 0]
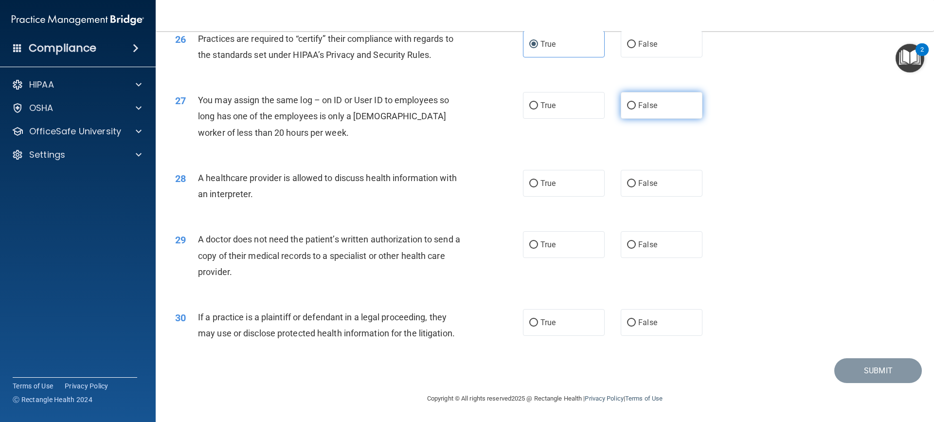
click at [662, 107] on label "False" at bounding box center [662, 105] width 82 height 27
click at [636, 107] on input "False" at bounding box center [631, 105] width 9 height 7
click at [564, 194] on label "True" at bounding box center [564, 183] width 82 height 27
click at [538, 187] on input "True" at bounding box center [533, 183] width 9 height 7
click at [629, 182] on input "False" at bounding box center [631, 183] width 9 height 7
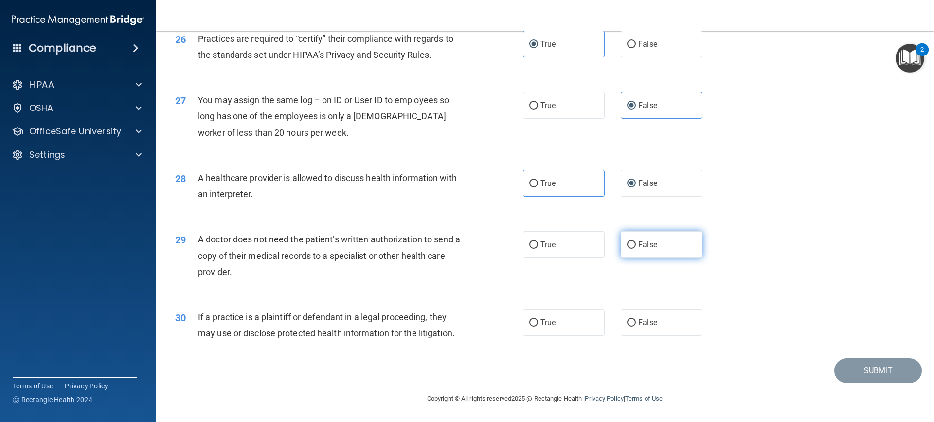
click at [630, 251] on label "False" at bounding box center [662, 244] width 82 height 27
click at [630, 249] on input "False" at bounding box center [631, 244] width 9 height 7
click at [647, 330] on label "False" at bounding box center [662, 322] width 82 height 27
click at [636, 326] on input "False" at bounding box center [631, 322] width 9 height 7
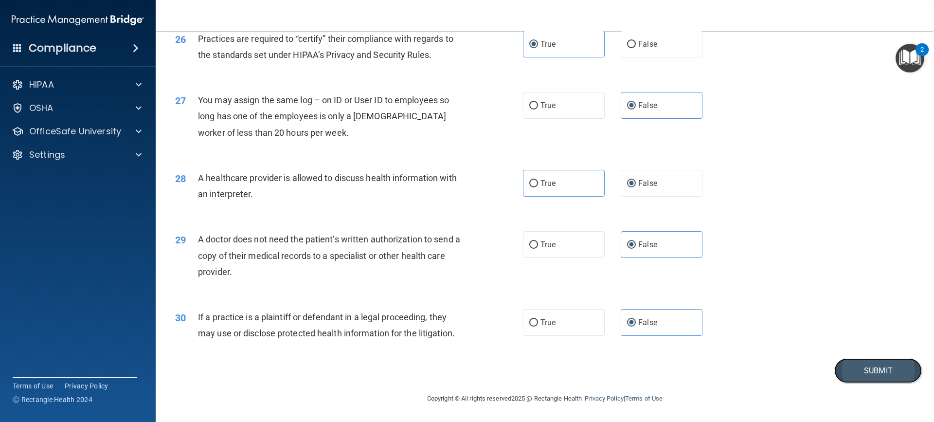
click at [893, 378] on button "Submit" at bounding box center [878, 370] width 88 height 25
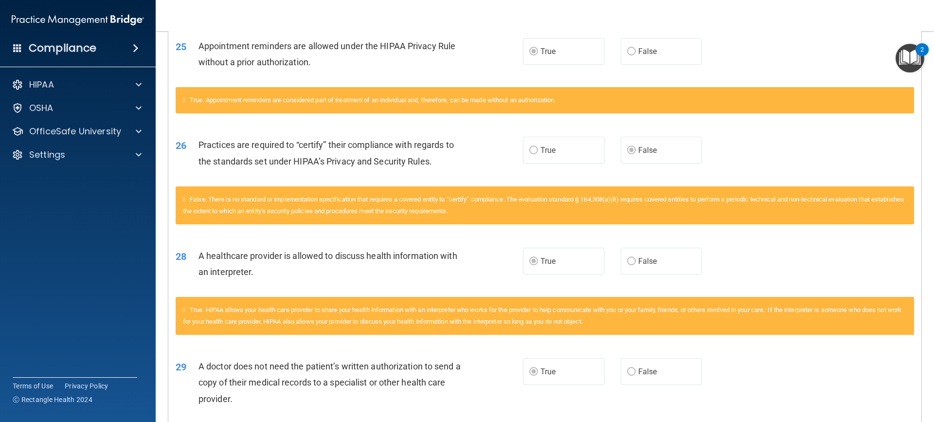
scroll to position [1309, 0]
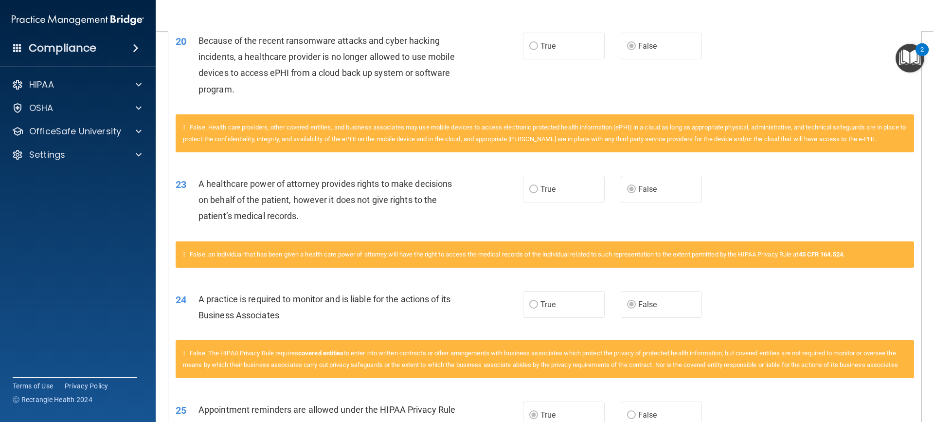
drag, startPoint x: 270, startPoint y: 328, endPoint x: 264, endPoint y: 318, distance: 11.9
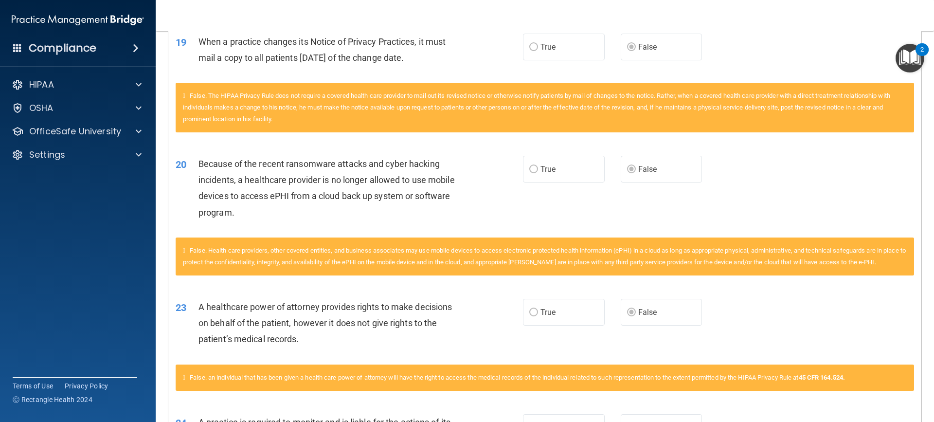
drag, startPoint x: 264, startPoint y: 318, endPoint x: 225, endPoint y: 249, distance: 79.5
click at [225, 249] on span "False. Health care providers, other covered entities, and business associates m…" at bounding box center [544, 256] width 723 height 19
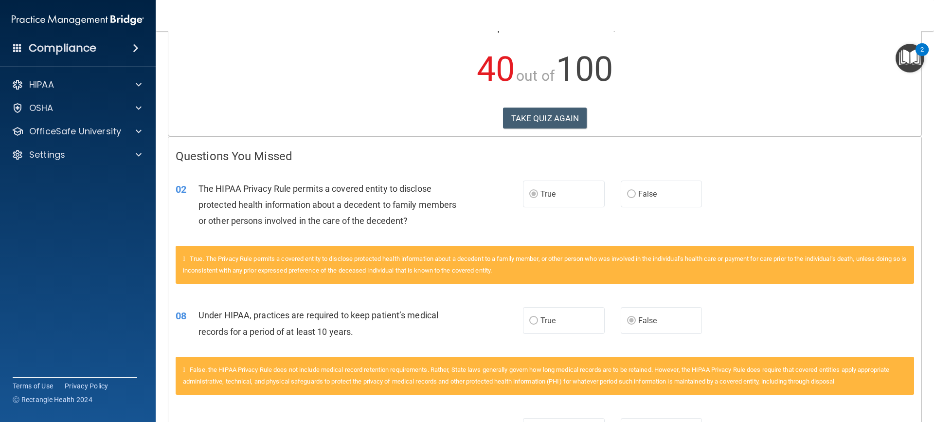
scroll to position [0, 0]
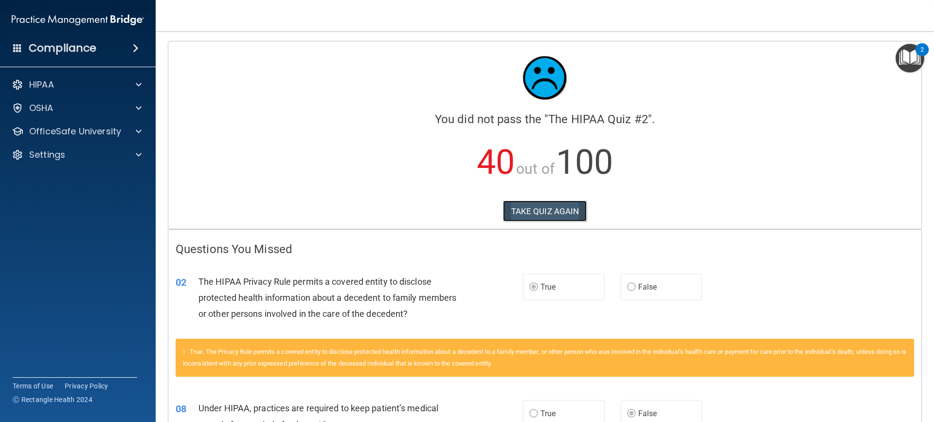
click at [514, 209] on button "TAKE QUIZ AGAIN" at bounding box center [545, 210] width 84 height 21
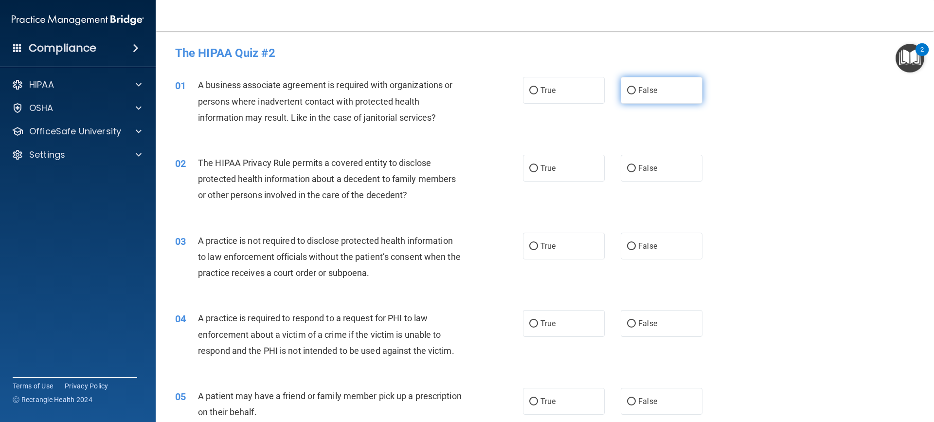
click at [653, 92] on label "False" at bounding box center [662, 90] width 82 height 27
click at [636, 92] on input "False" at bounding box center [631, 90] width 9 height 7
click at [384, 173] on div "The HIPAA Privacy Rule permits a covered entity to disclose protected health in…" at bounding box center [334, 179] width 272 height 49
click at [330, 215] on div "02 The HIPAA Privacy Rule permits a covered entity to disclose protected health…" at bounding box center [545, 182] width 754 height 78
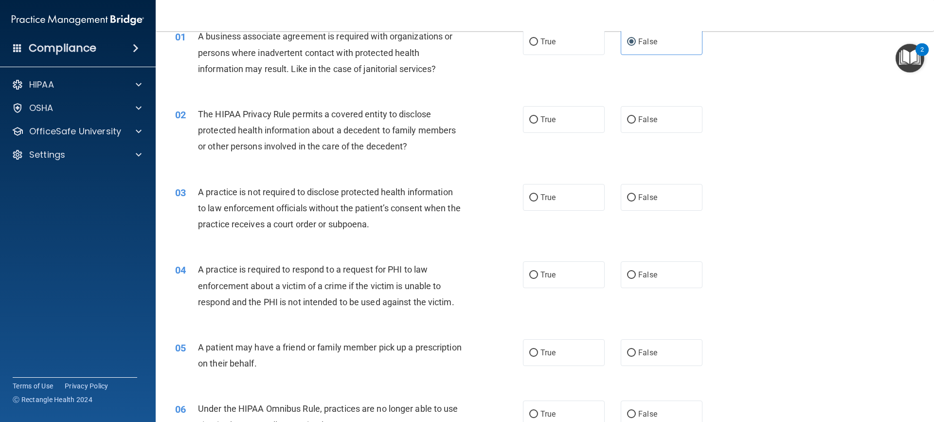
scroll to position [97, 0]
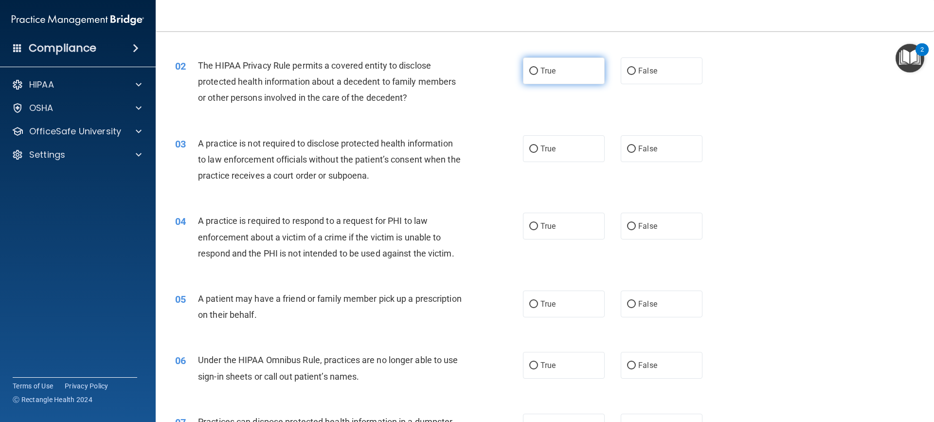
click at [535, 67] on label "True" at bounding box center [564, 70] width 82 height 27
click at [535, 68] on input "True" at bounding box center [533, 71] width 9 height 7
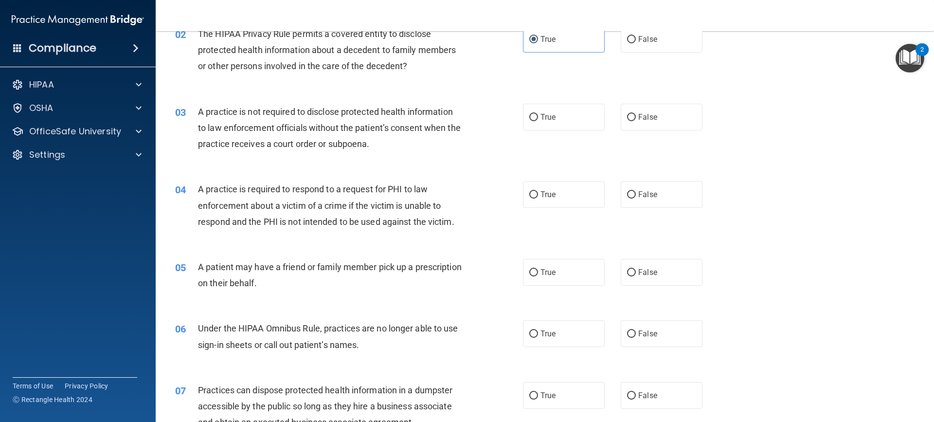
scroll to position [146, 0]
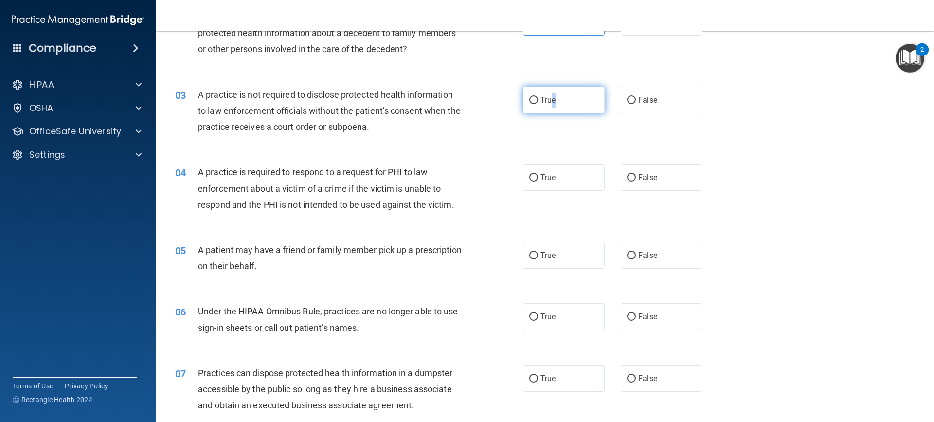
click at [550, 106] on label "True" at bounding box center [564, 100] width 82 height 27
click at [252, 143] on div "03 A practice is not required to disclose protected health information to law e…" at bounding box center [545, 113] width 754 height 78
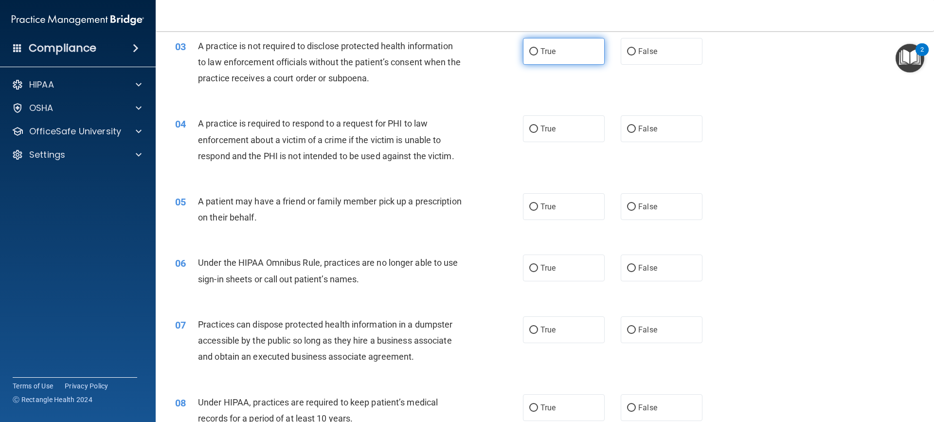
click at [533, 54] on input "True" at bounding box center [533, 51] width 9 height 7
click at [551, 137] on label "True" at bounding box center [564, 128] width 82 height 27
click at [538, 133] on input "True" at bounding box center [533, 129] width 9 height 7
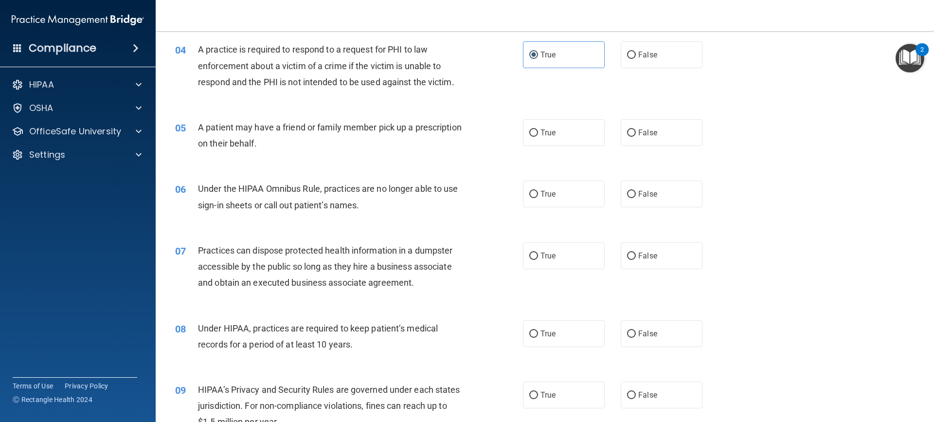
scroll to position [292, 0]
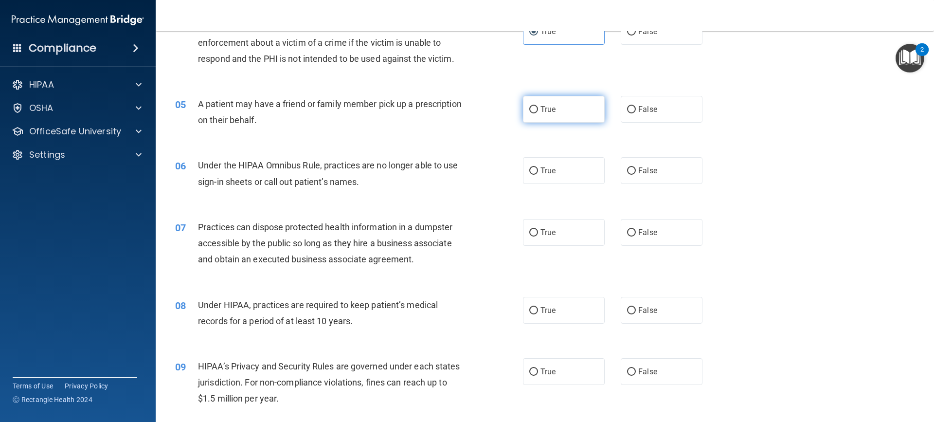
click at [573, 120] on label "True" at bounding box center [564, 109] width 82 height 27
click at [538, 113] on input "True" at bounding box center [533, 109] width 9 height 7
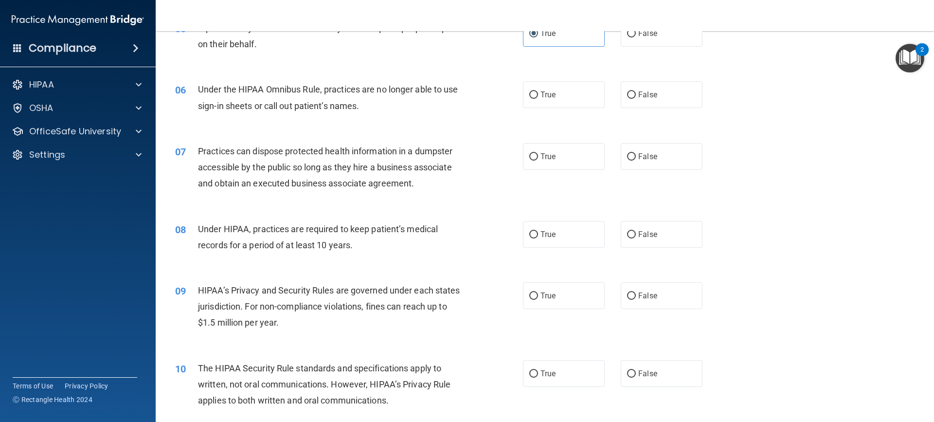
scroll to position [389, 0]
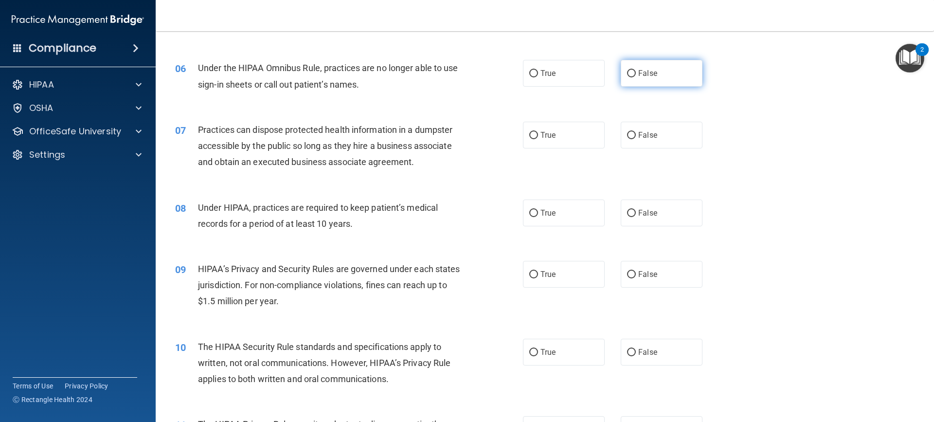
click at [664, 75] on label "False" at bounding box center [662, 73] width 82 height 27
click at [636, 75] on input "False" at bounding box center [631, 73] width 9 height 7
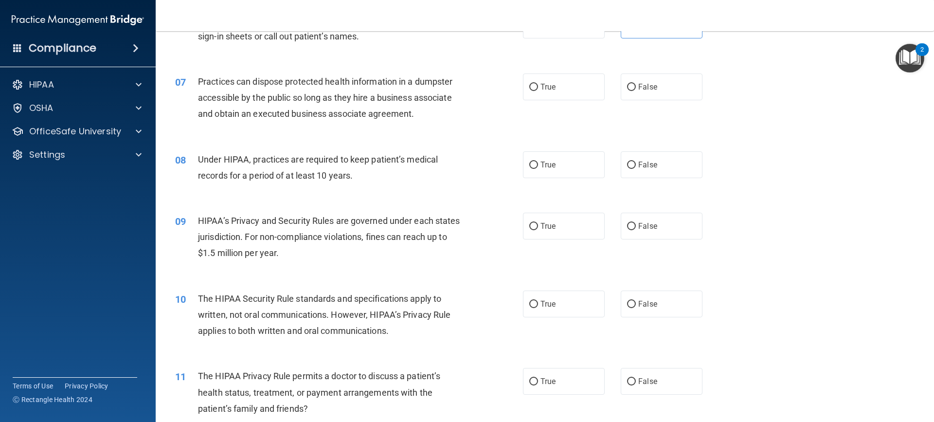
scroll to position [438, 0]
click at [626, 94] on label "False" at bounding box center [662, 86] width 82 height 27
click at [627, 90] on input "False" at bounding box center [631, 86] width 9 height 7
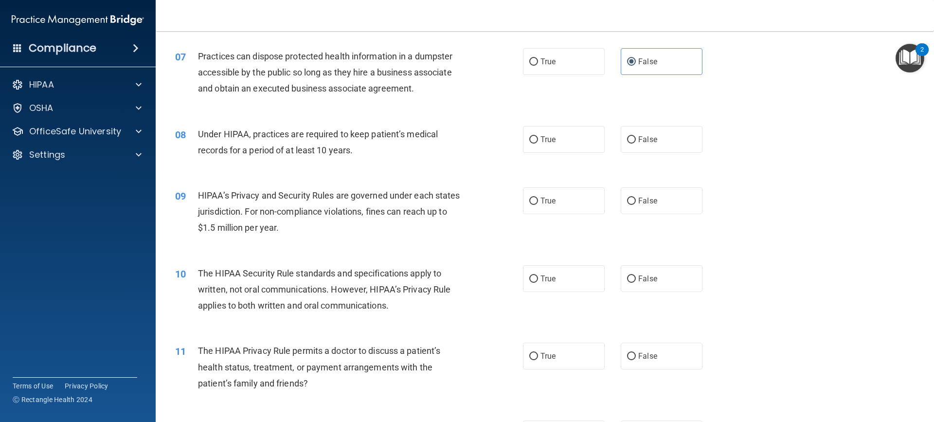
scroll to position [486, 0]
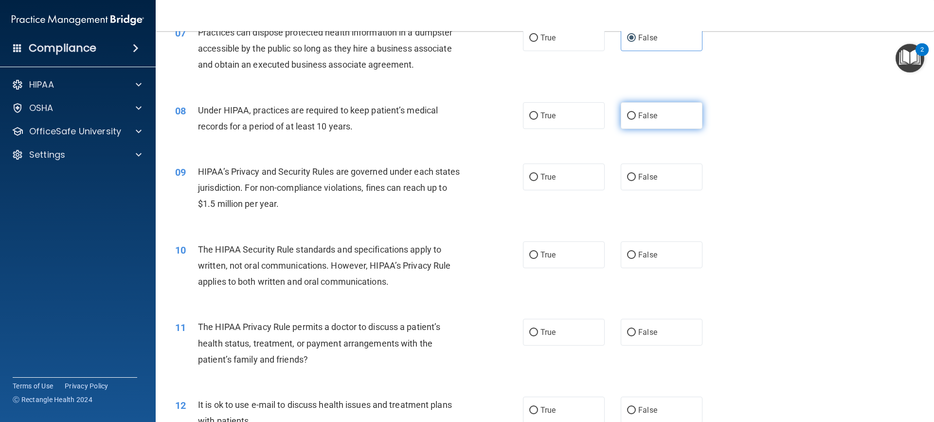
click at [654, 118] on label "False" at bounding box center [662, 115] width 82 height 27
click at [636, 118] on input "False" at bounding box center [631, 115] width 9 height 7
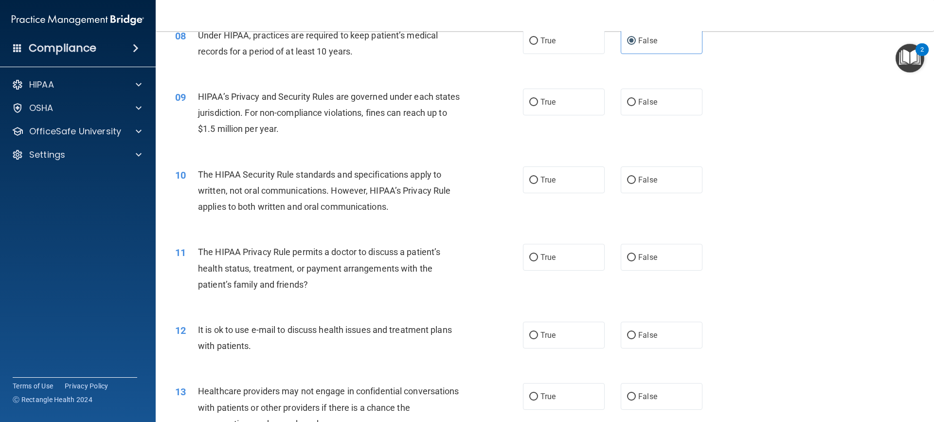
scroll to position [584, 0]
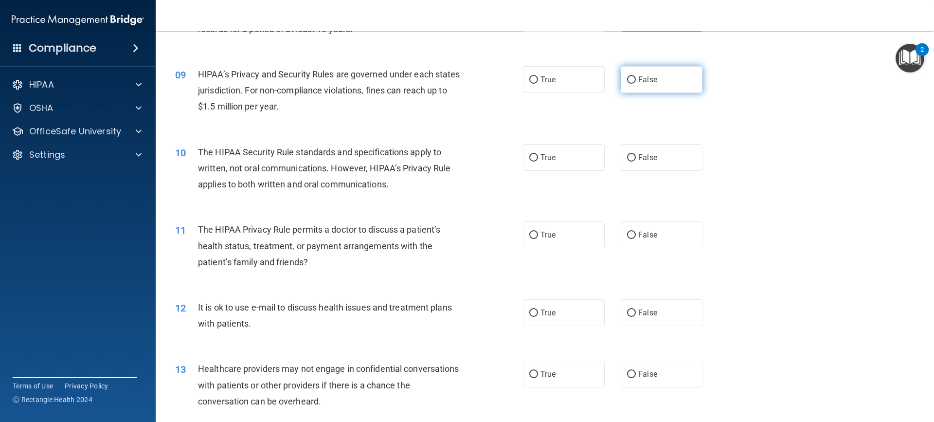
click at [666, 85] on label "False" at bounding box center [662, 79] width 82 height 27
click at [636, 84] on input "False" at bounding box center [631, 79] width 9 height 7
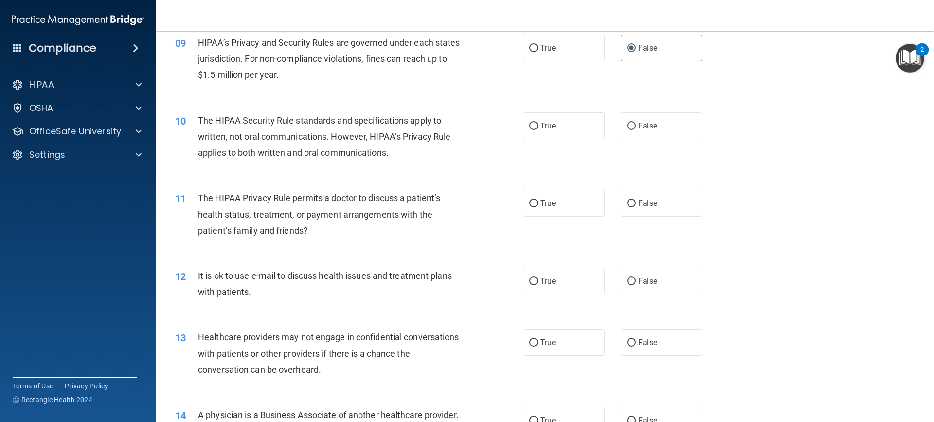
scroll to position [632, 0]
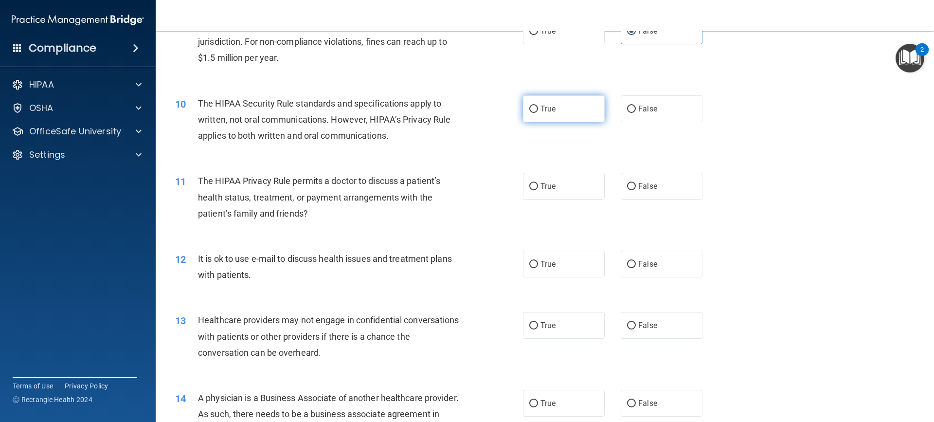
click at [540, 118] on label "True" at bounding box center [564, 108] width 82 height 27
click at [538, 113] on input "True" at bounding box center [533, 109] width 9 height 7
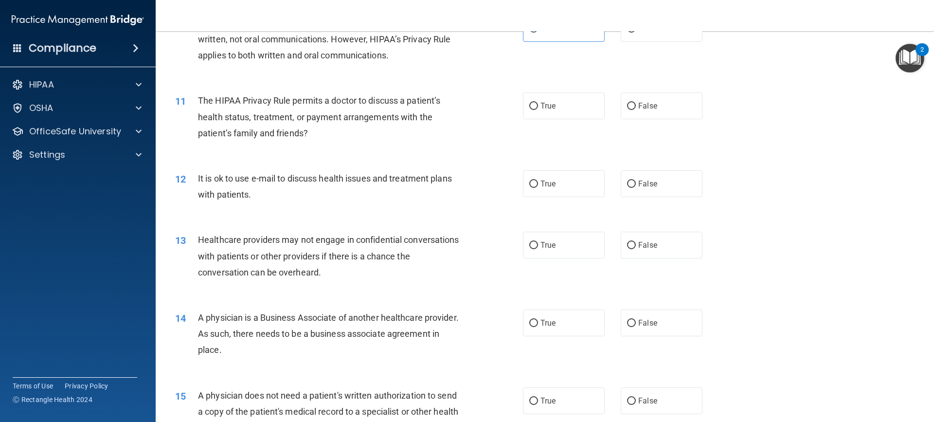
scroll to position [730, 0]
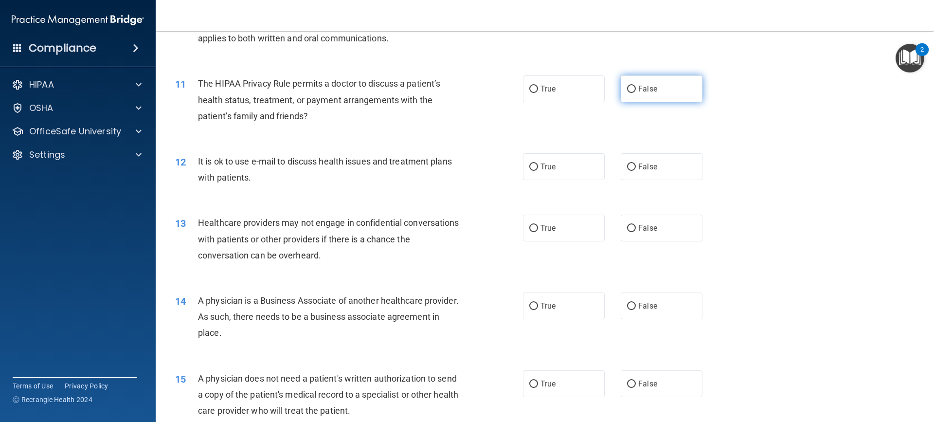
click at [641, 86] on span "False" at bounding box center [647, 88] width 19 height 9
click at [636, 86] on input "False" at bounding box center [631, 89] width 9 height 7
click at [555, 91] on label "True" at bounding box center [564, 88] width 82 height 27
click at [538, 91] on input "True" at bounding box center [533, 89] width 9 height 7
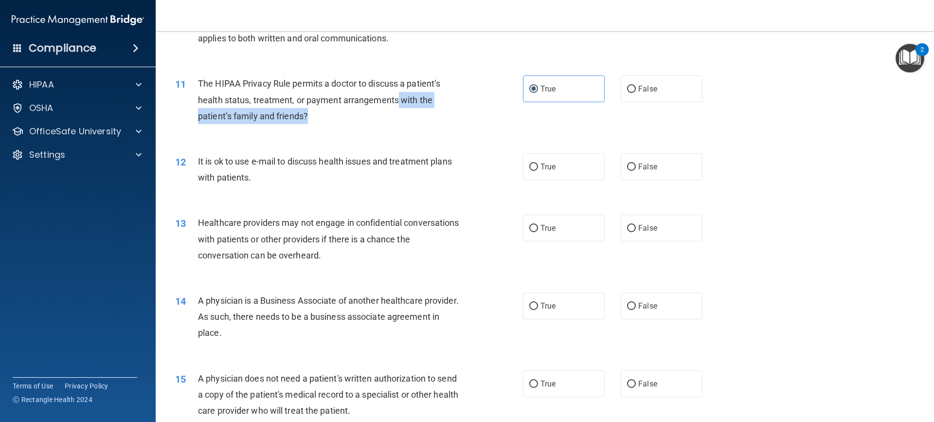
click at [396, 108] on div "The HIPAA Privacy Rule permits a doctor to discuss a patient’s health status, t…" at bounding box center [334, 99] width 272 height 49
click at [394, 117] on div "The HIPAA Privacy Rule permits a doctor to discuss a patient’s health status, t…" at bounding box center [334, 99] width 272 height 49
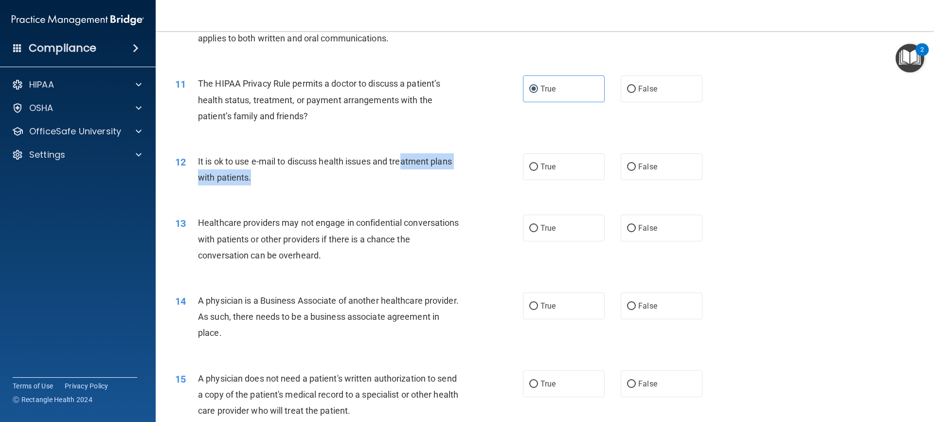
click at [400, 170] on div "It is ok to use e-mail to discuss health issues and treatment plans with patien…" at bounding box center [334, 169] width 272 height 32
click at [269, 155] on div "It is ok to use e-mail to discuss health issues and treatment plans with patien…" at bounding box center [334, 169] width 272 height 32
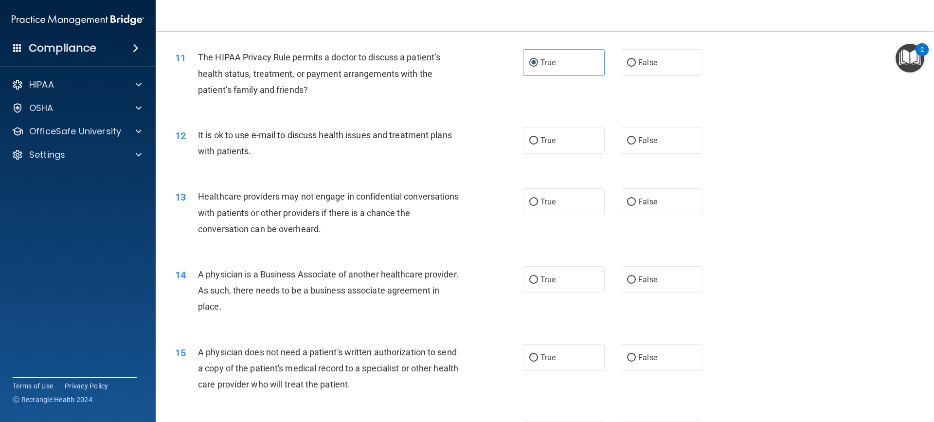
scroll to position [778, 0]
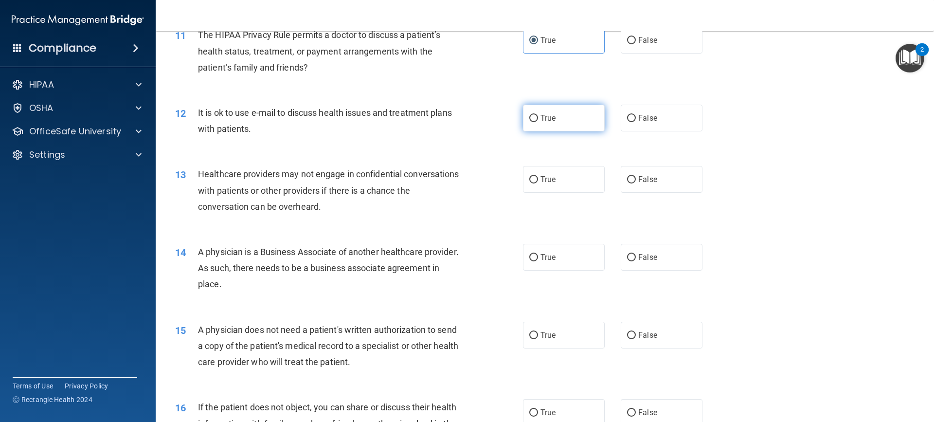
click at [537, 123] on label "True" at bounding box center [564, 118] width 82 height 27
click at [537, 122] on input "True" at bounding box center [533, 118] width 9 height 7
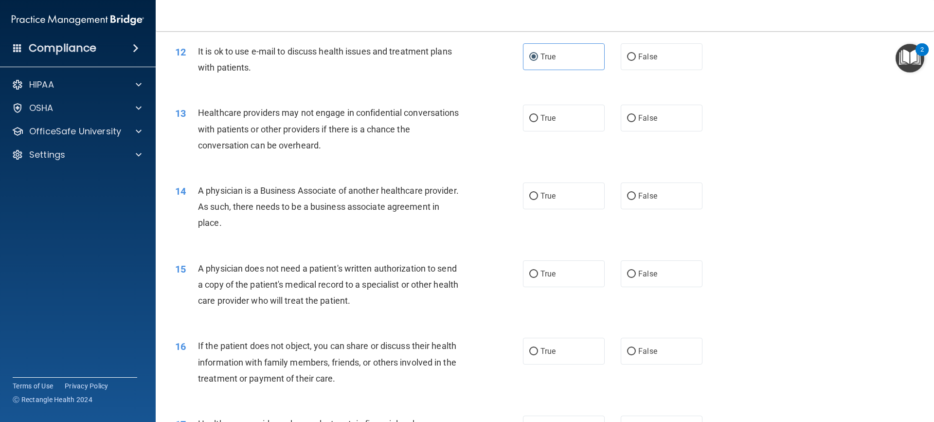
scroll to position [876, 0]
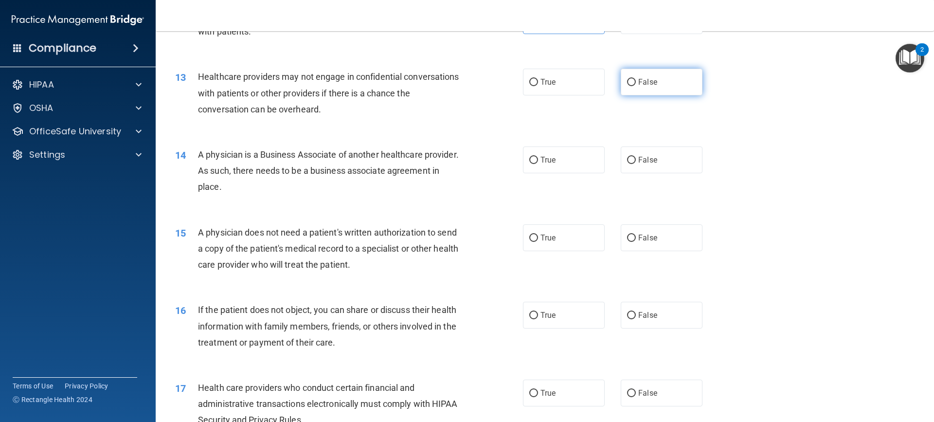
click at [638, 84] on span "False" at bounding box center [647, 81] width 19 height 9
click at [634, 84] on input "False" at bounding box center [631, 82] width 9 height 7
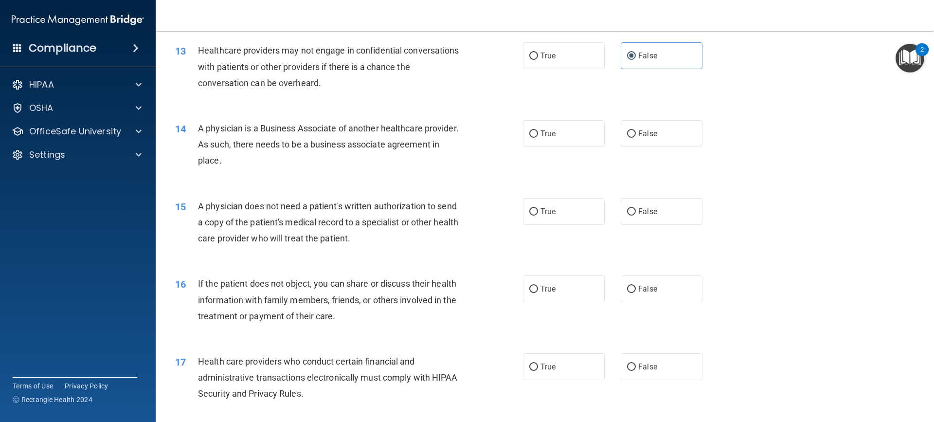
scroll to position [924, 0]
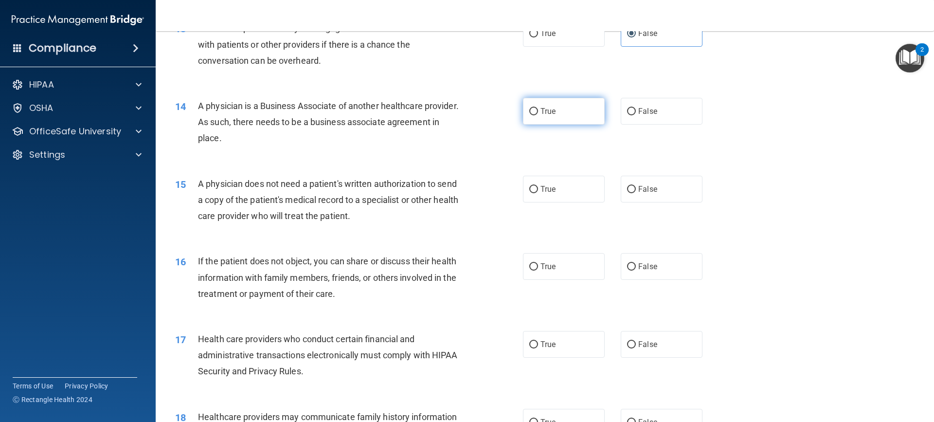
click at [571, 111] on label "True" at bounding box center [564, 111] width 82 height 27
click at [538, 111] on input "True" at bounding box center [533, 111] width 9 height 7
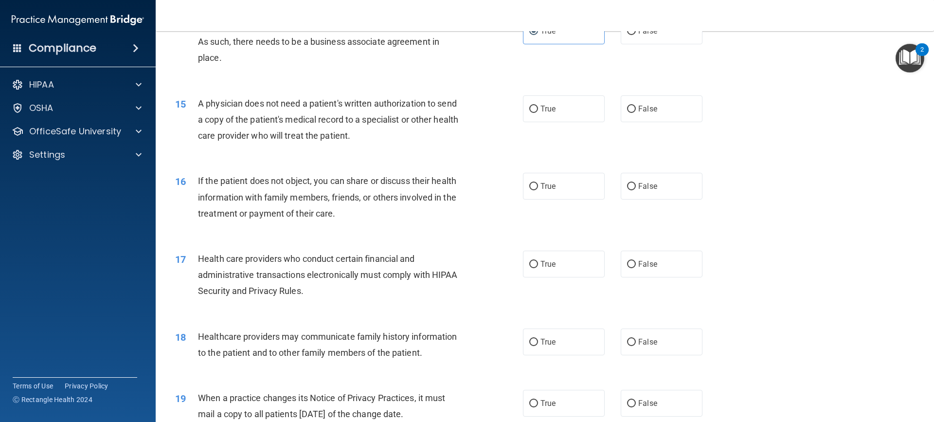
scroll to position [1022, 0]
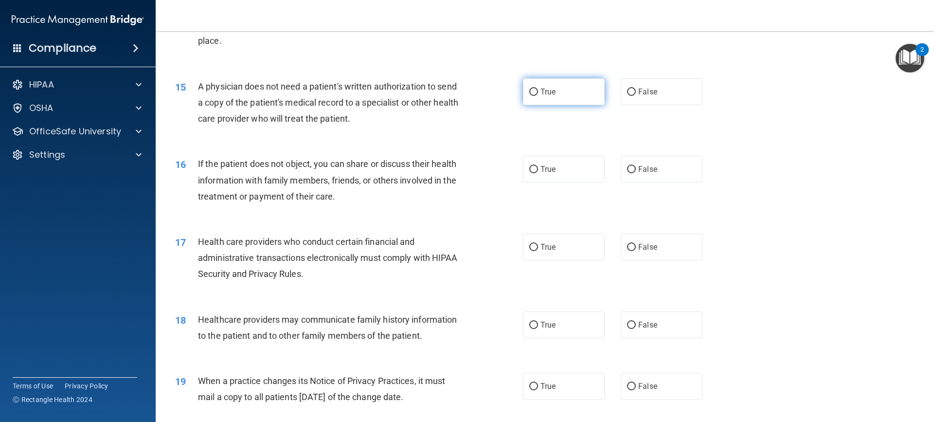
click at [545, 94] on span "True" at bounding box center [547, 91] width 15 height 9
click at [538, 94] on input "True" at bounding box center [533, 92] width 9 height 7
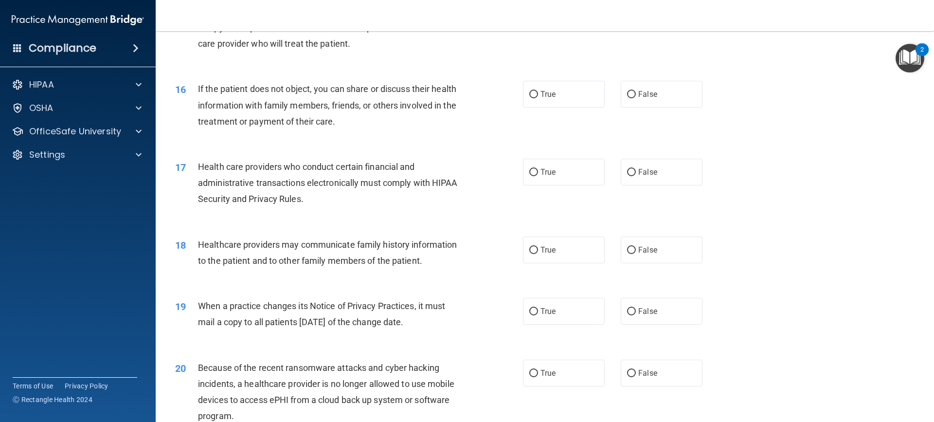
scroll to position [1119, 0]
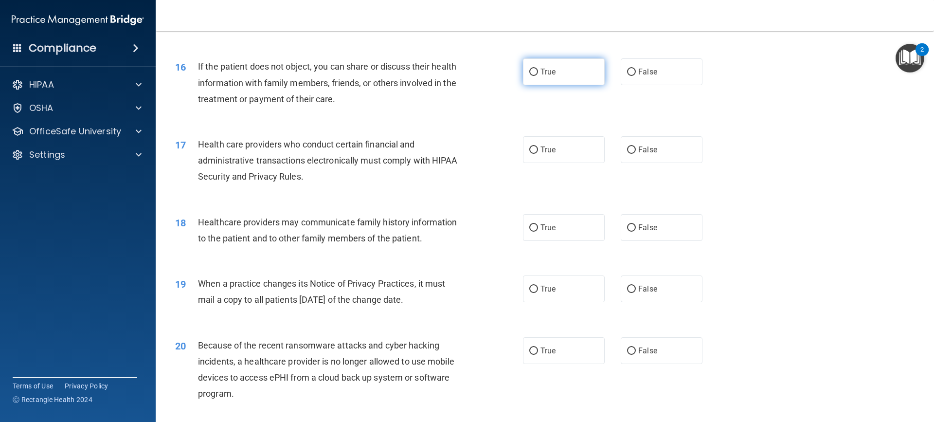
click at [547, 76] on label "True" at bounding box center [564, 71] width 82 height 27
click at [538, 76] on input "True" at bounding box center [533, 72] width 9 height 7
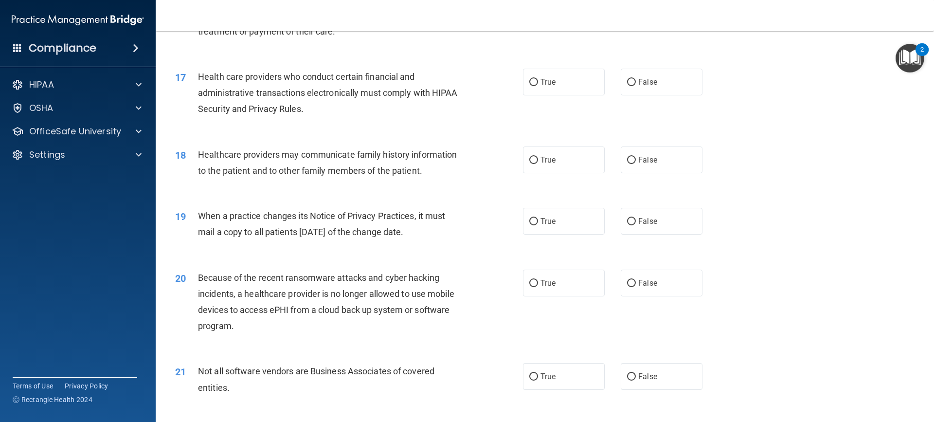
scroll to position [1216, 0]
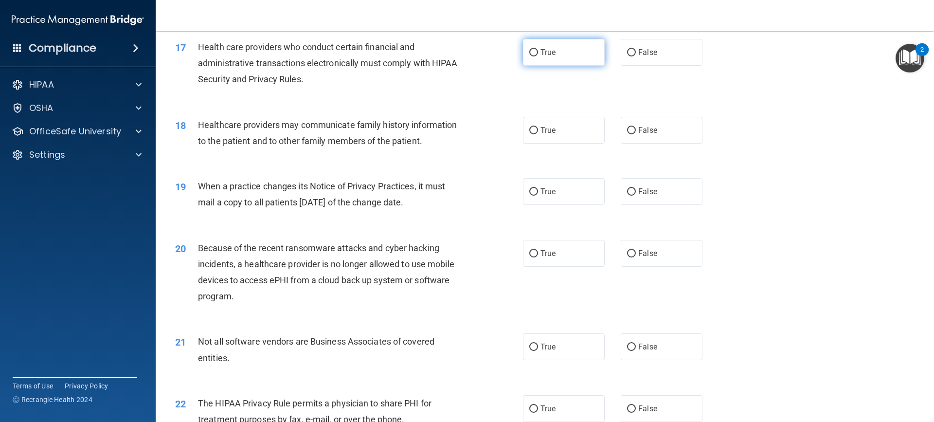
drag, startPoint x: 567, startPoint y: 53, endPoint x: 556, endPoint y: 53, distance: 11.2
click at [566, 53] on label "True" at bounding box center [564, 52] width 82 height 27
click at [538, 53] on input "True" at bounding box center [533, 52] width 9 height 7
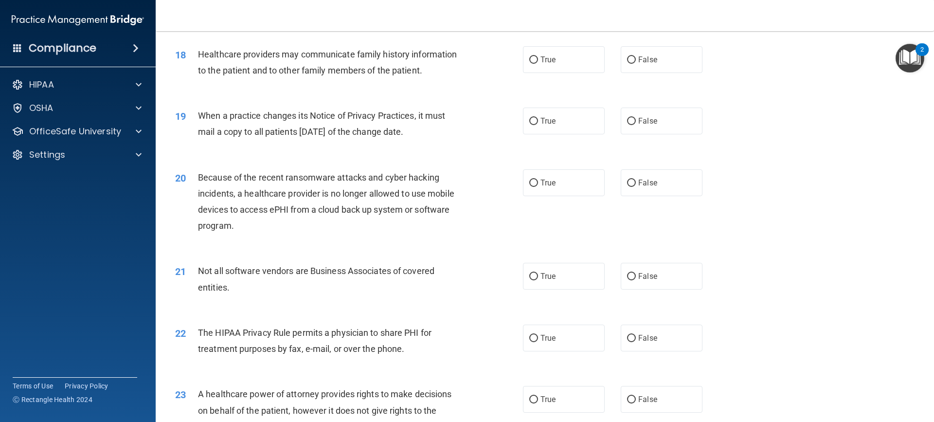
scroll to position [1265, 0]
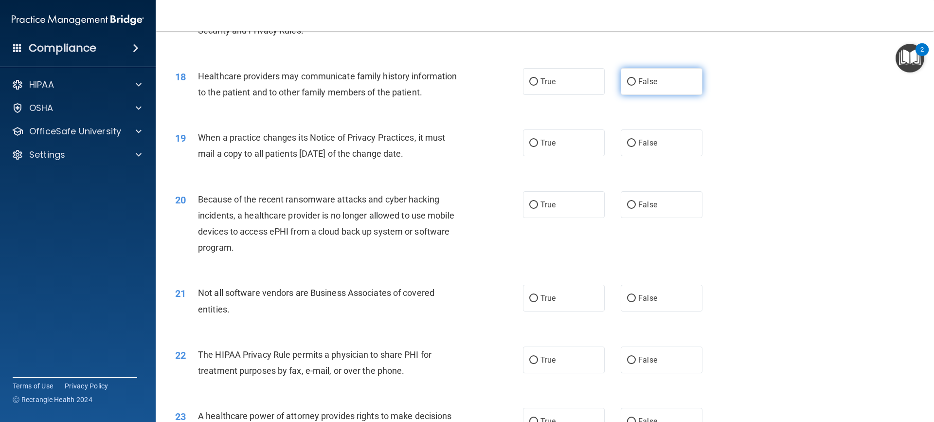
click at [635, 90] on label "False" at bounding box center [662, 81] width 82 height 27
click at [635, 86] on input "False" at bounding box center [631, 81] width 9 height 7
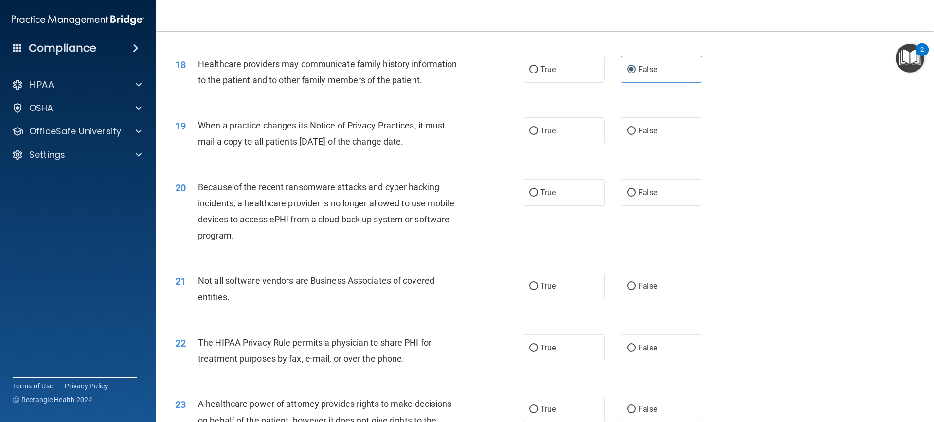
scroll to position [1314, 0]
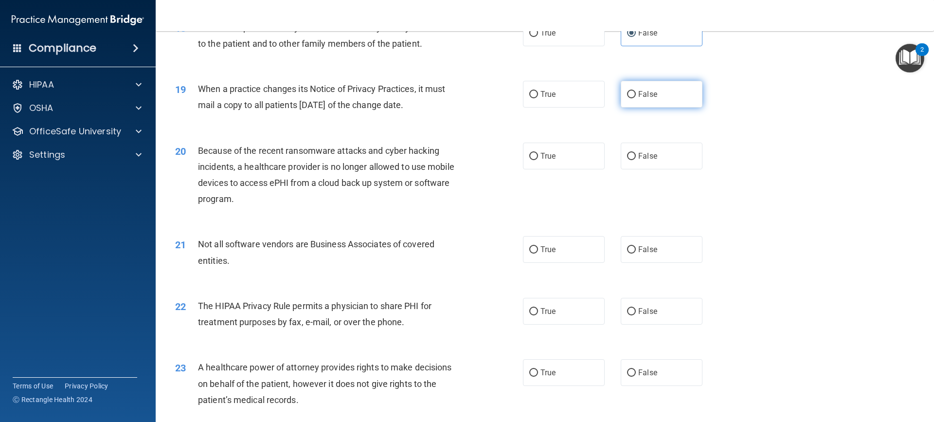
click at [638, 90] on span "False" at bounding box center [647, 94] width 19 height 9
click at [636, 91] on input "False" at bounding box center [631, 94] width 9 height 7
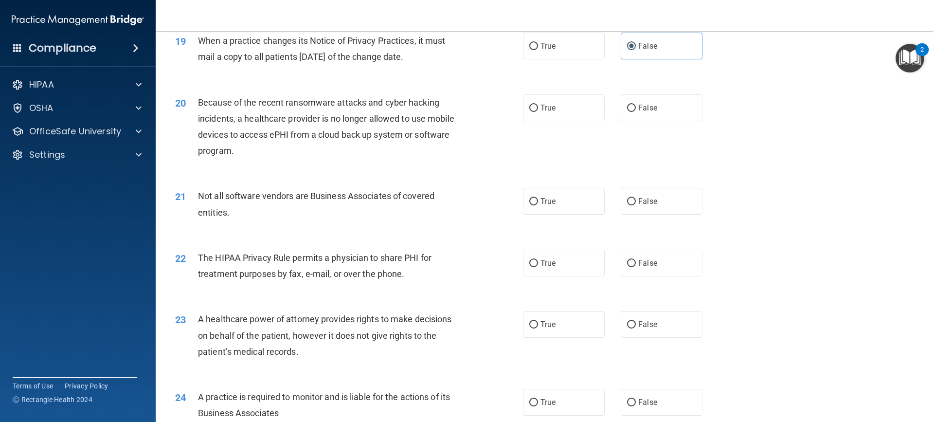
scroll to position [1362, 0]
click at [680, 106] on label "False" at bounding box center [662, 107] width 82 height 27
click at [636, 106] on input "False" at bounding box center [631, 107] width 9 height 7
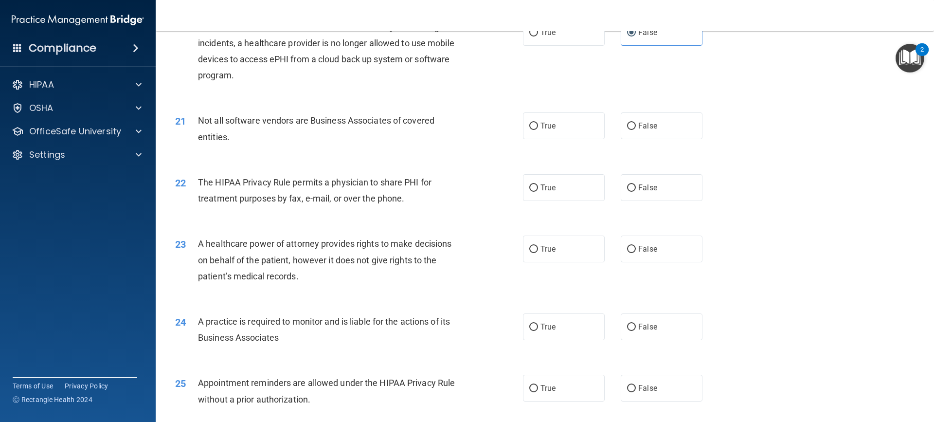
scroll to position [1459, 0]
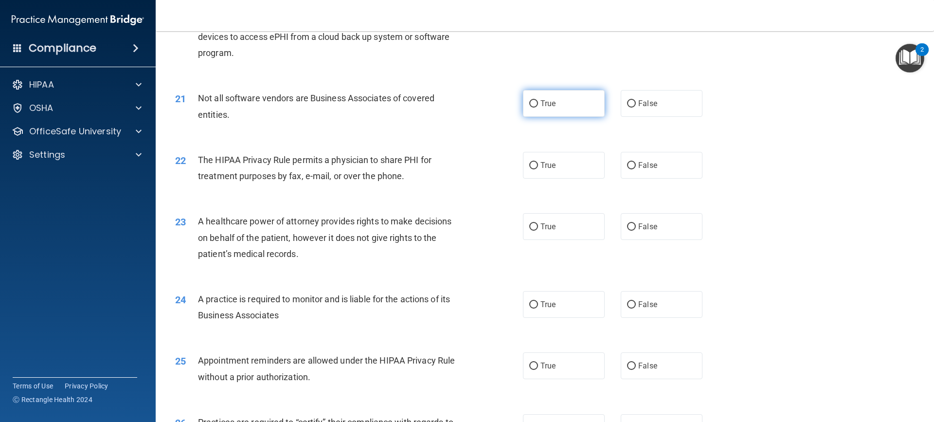
click at [552, 111] on label "True" at bounding box center [564, 103] width 82 height 27
click at [538, 108] on input "True" at bounding box center [533, 103] width 9 height 7
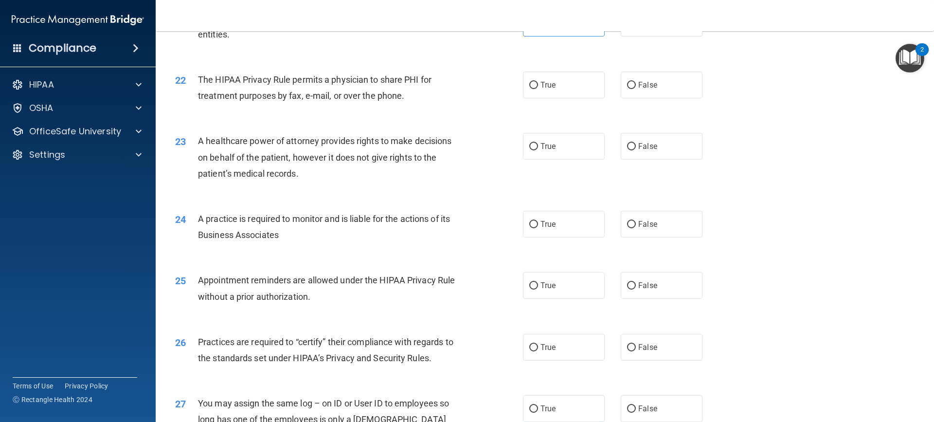
scroll to position [1557, 0]
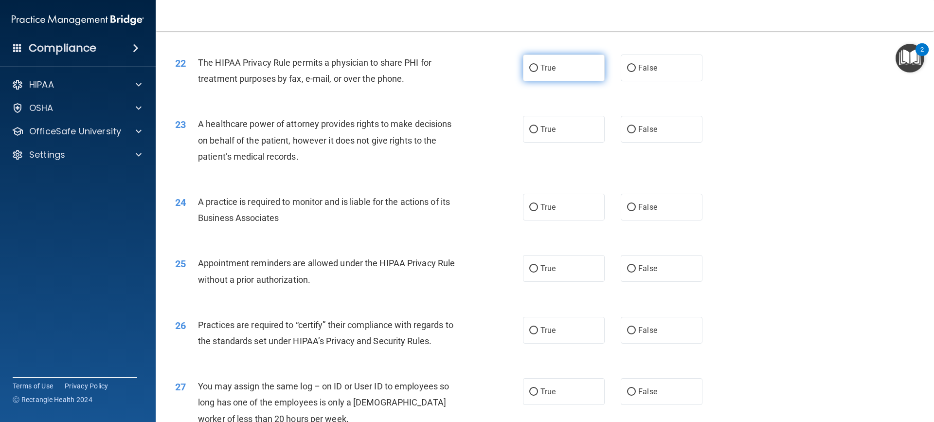
click at [558, 75] on label "True" at bounding box center [564, 67] width 82 height 27
click at [538, 72] on input "True" at bounding box center [533, 68] width 9 height 7
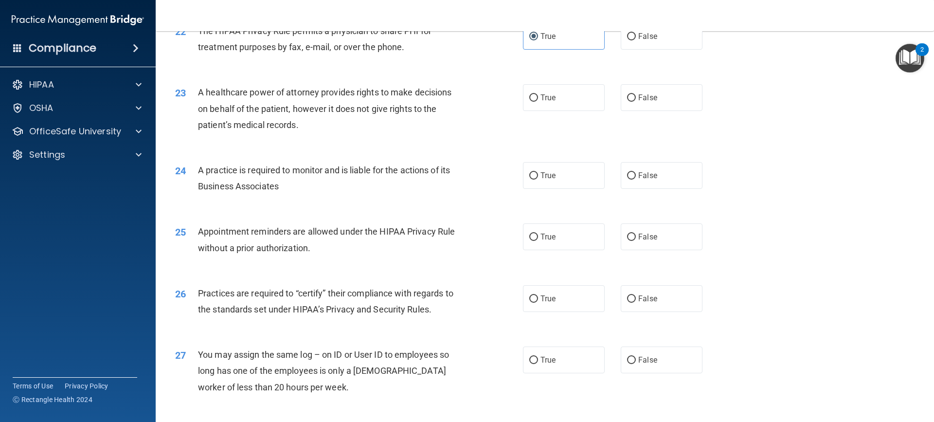
scroll to position [1605, 0]
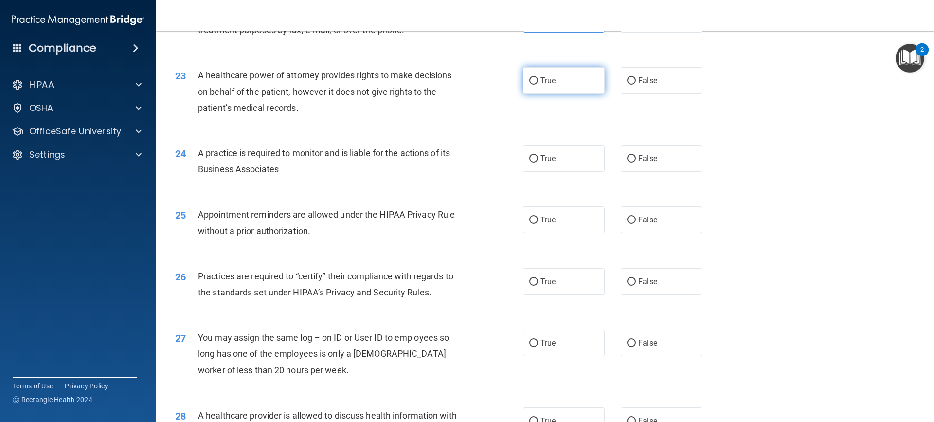
click at [560, 80] on label "True" at bounding box center [564, 80] width 82 height 27
click at [538, 80] on input "True" at bounding box center [533, 80] width 9 height 7
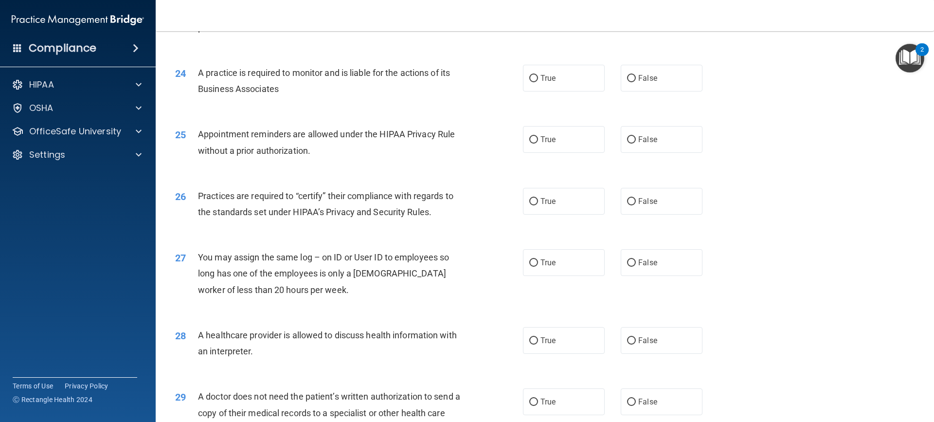
scroll to position [1703, 0]
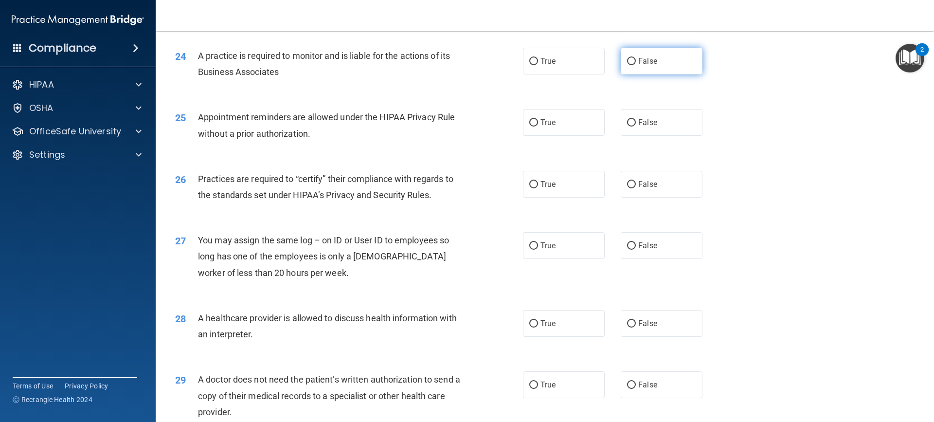
click at [638, 62] on span "False" at bounding box center [647, 60] width 19 height 9
click at [636, 62] on input "False" at bounding box center [631, 61] width 9 height 7
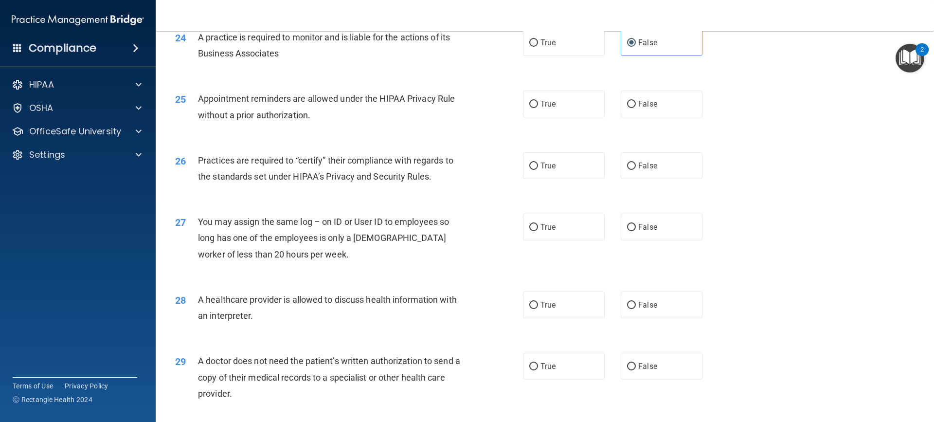
scroll to position [1751, 0]
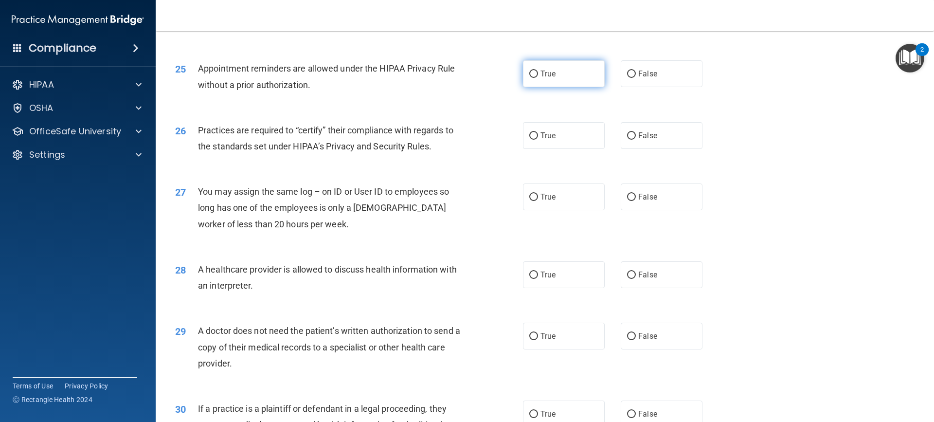
click at [558, 78] on label "True" at bounding box center [564, 73] width 82 height 27
click at [538, 78] on input "True" at bounding box center [533, 74] width 9 height 7
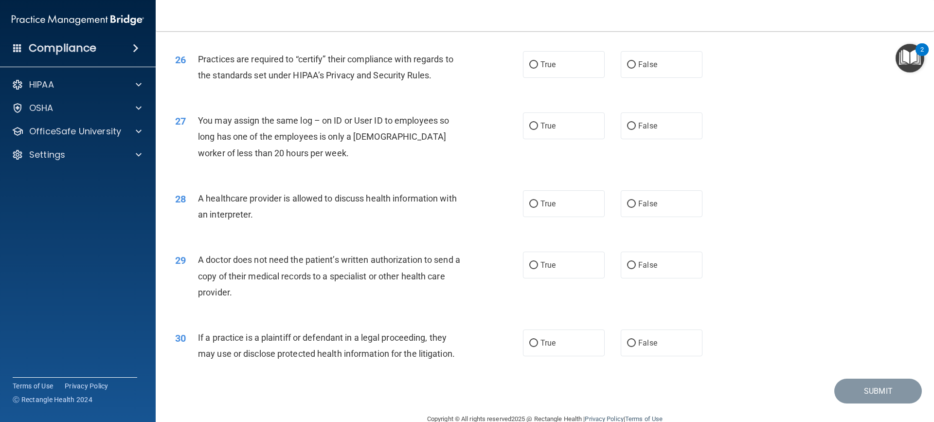
scroll to position [1843, 0]
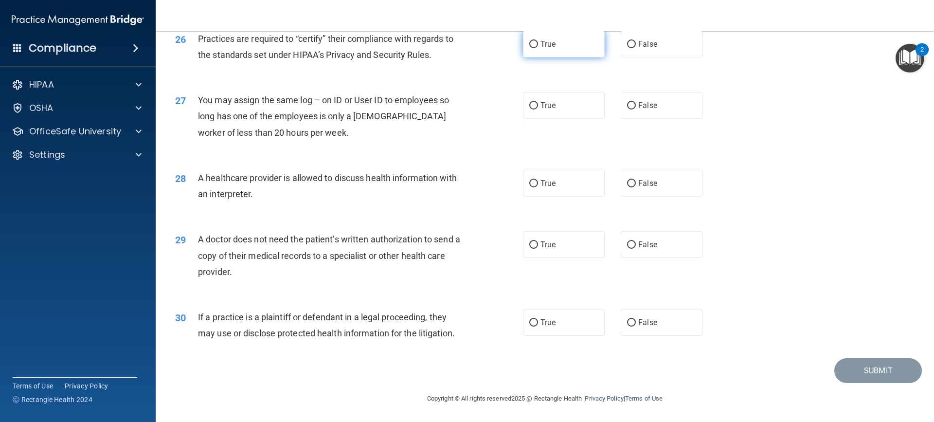
click at [564, 40] on label "True" at bounding box center [564, 44] width 82 height 27
click at [538, 41] on input "True" at bounding box center [533, 44] width 9 height 7
click at [663, 100] on label "False" at bounding box center [662, 105] width 82 height 27
click at [636, 102] on input "False" at bounding box center [631, 105] width 9 height 7
click at [524, 176] on label "True" at bounding box center [564, 183] width 82 height 27
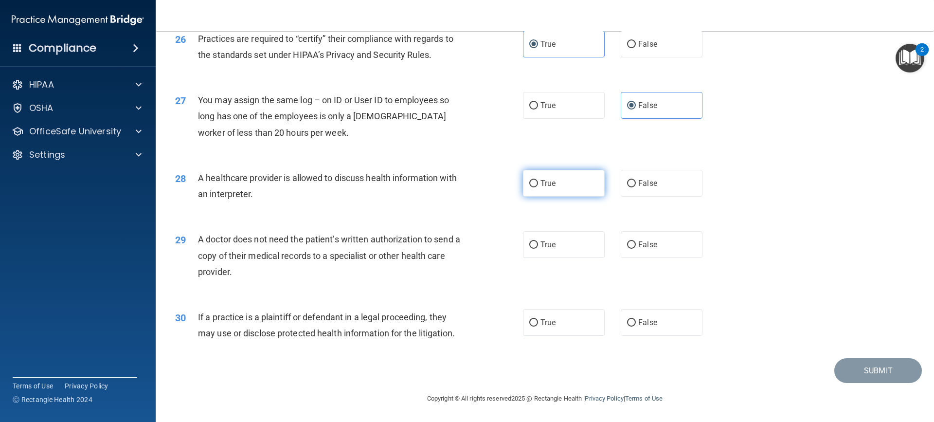
click at [529, 180] on input "True" at bounding box center [533, 183] width 9 height 7
click at [631, 244] on label "False" at bounding box center [662, 244] width 82 height 27
click at [631, 244] on input "False" at bounding box center [631, 244] width 9 height 7
click at [553, 328] on label "True" at bounding box center [564, 322] width 82 height 27
click at [538, 326] on input "True" at bounding box center [533, 322] width 9 height 7
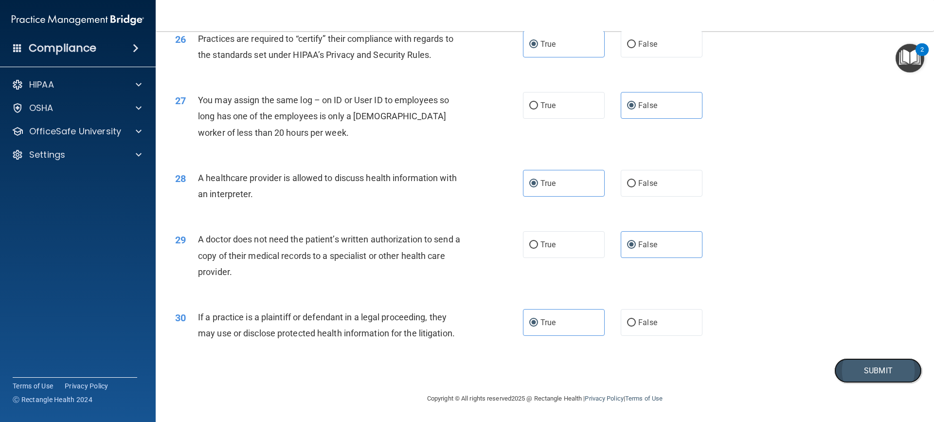
click at [843, 373] on button "Submit" at bounding box center [878, 370] width 88 height 25
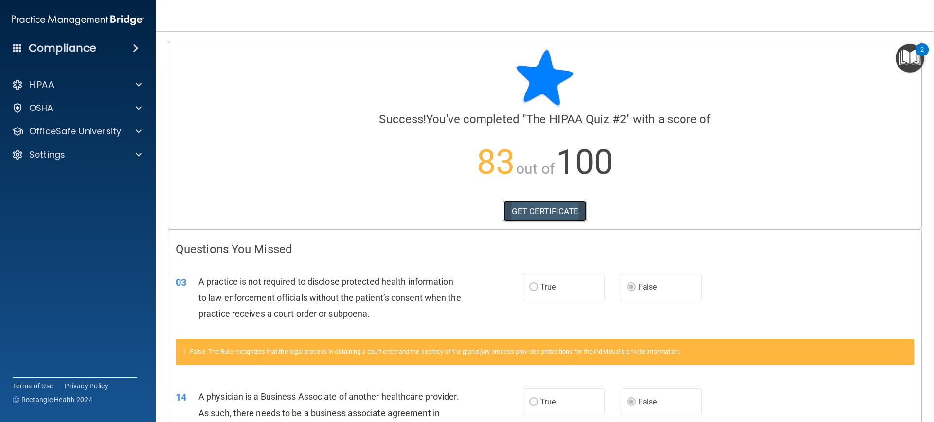
click at [551, 210] on link "GET CERTIFICATE" at bounding box center [545, 210] width 83 height 21
click at [136, 126] on span at bounding box center [139, 132] width 6 height 12
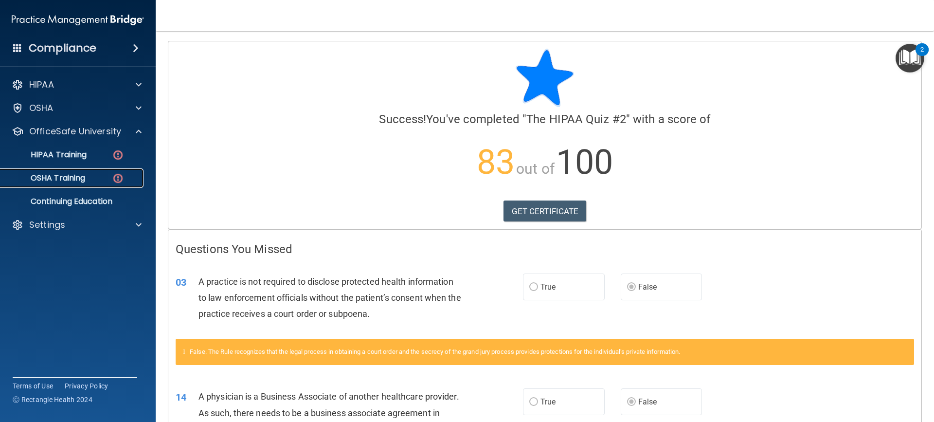
click at [85, 174] on p "OSHA Training" at bounding box center [45, 178] width 79 height 10
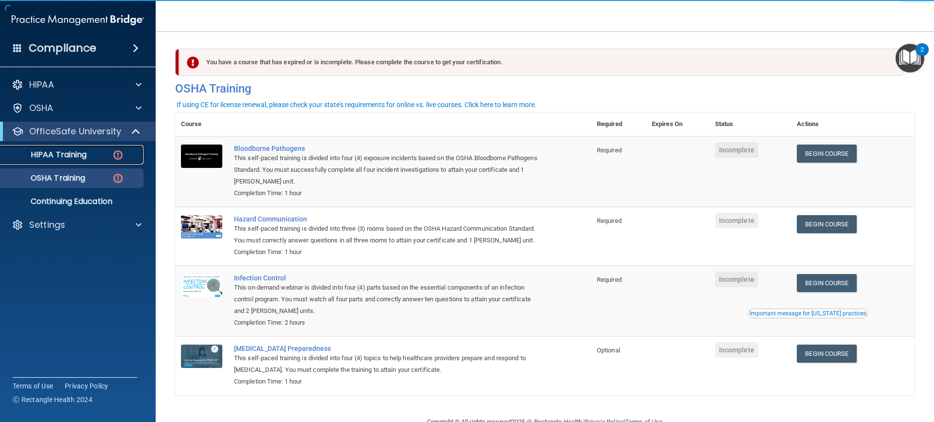
click at [64, 151] on p "HIPAA Training" at bounding box center [46, 155] width 80 height 10
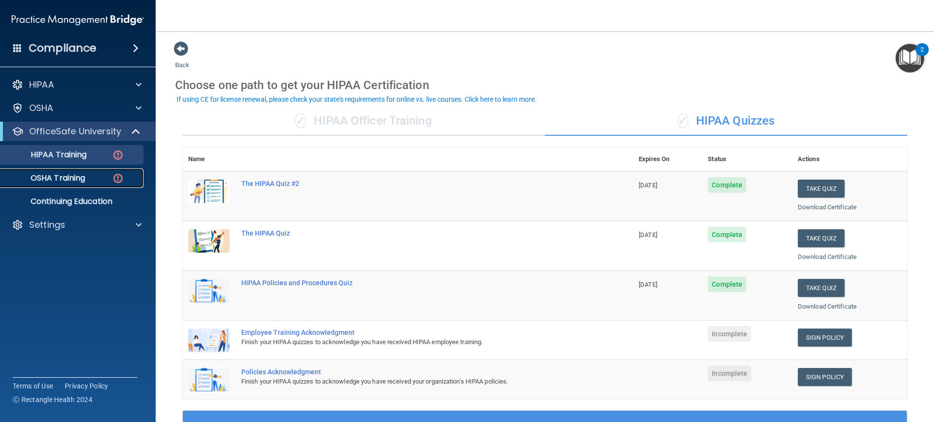
click at [63, 173] on p "OSHA Training" at bounding box center [45, 178] width 79 height 10
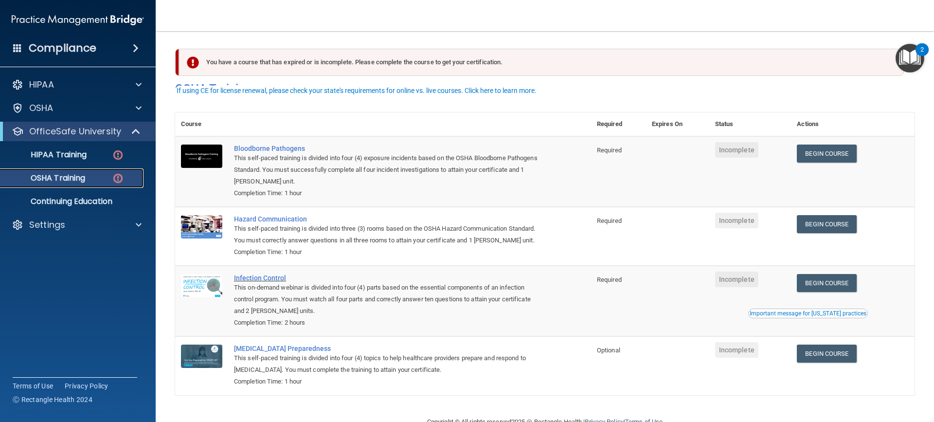
scroll to position [37, 0]
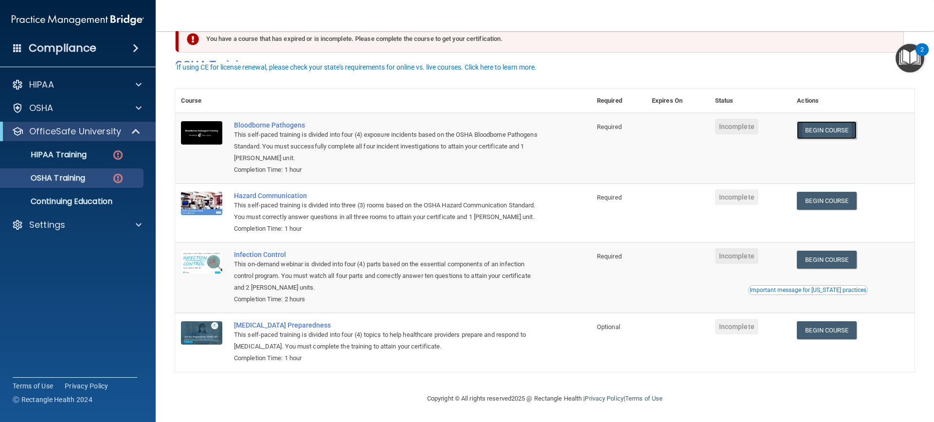
click at [812, 121] on link "Begin Course" at bounding box center [826, 130] width 59 height 18
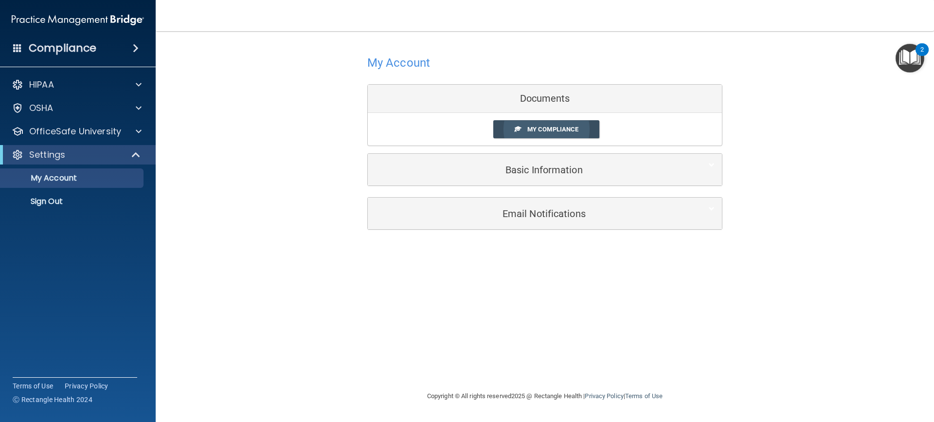
click at [540, 125] on link "My Compliance" at bounding box center [546, 129] width 107 height 18
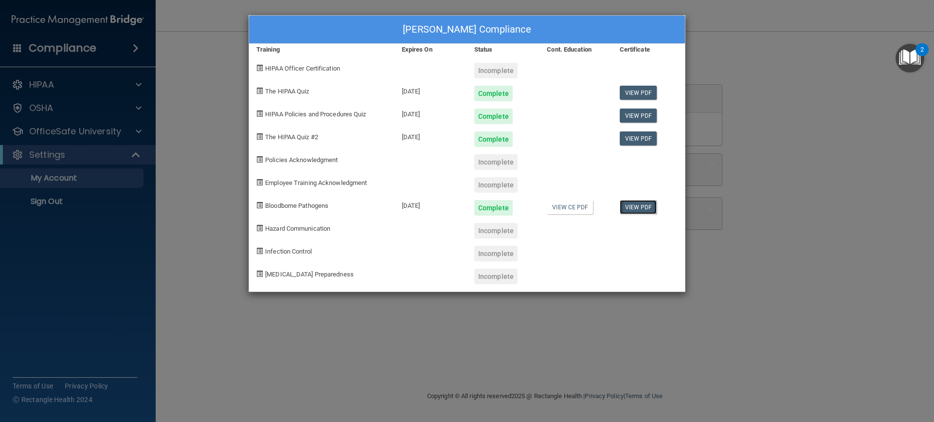
click at [637, 208] on link "View PDF" at bounding box center [638, 207] width 37 height 14
click at [828, 170] on div "Eliana Montgomery's Compliance Training Expires On Status Cont. Education Certi…" at bounding box center [467, 211] width 934 height 422
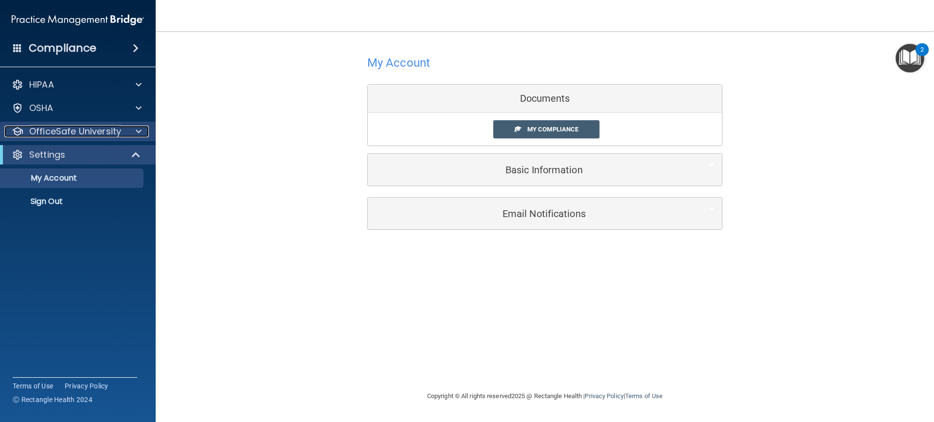
click at [138, 127] on span at bounding box center [139, 132] width 6 height 12
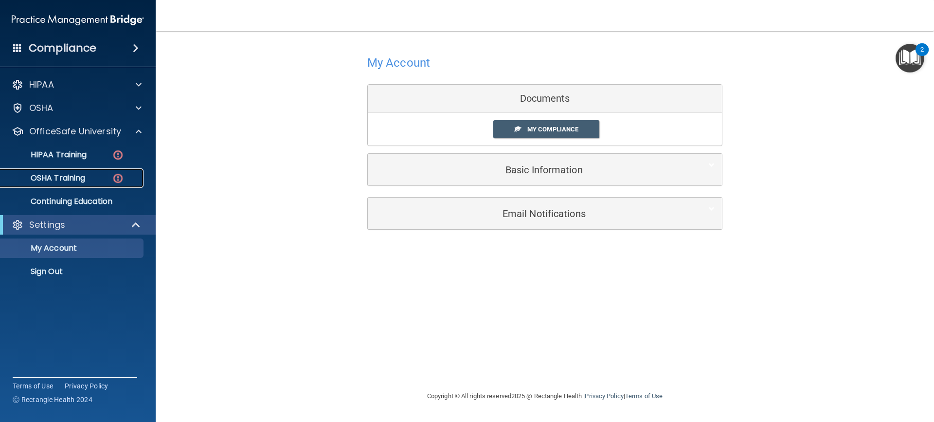
click at [99, 175] on div "OSHA Training" at bounding box center [72, 178] width 133 height 10
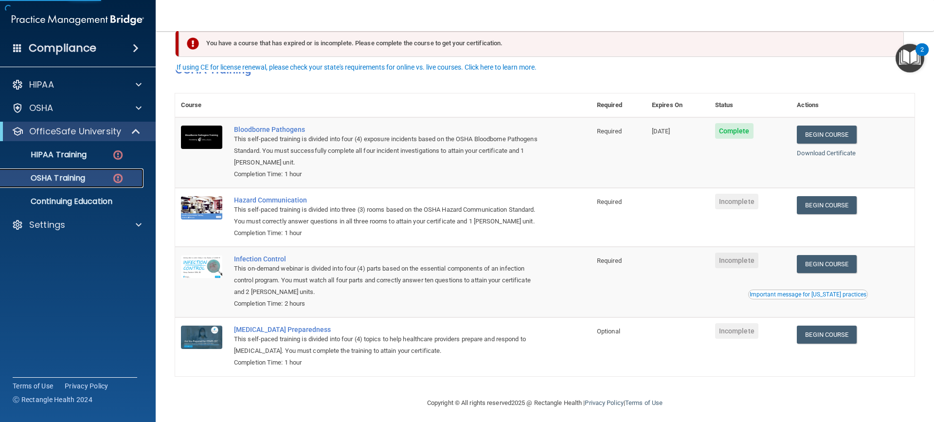
scroll to position [37, 0]
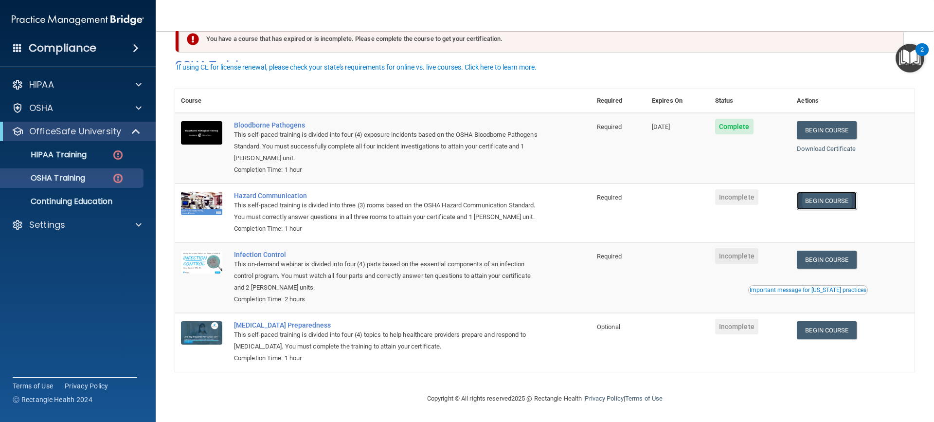
click at [811, 195] on link "Begin Course" at bounding box center [826, 201] width 59 height 18
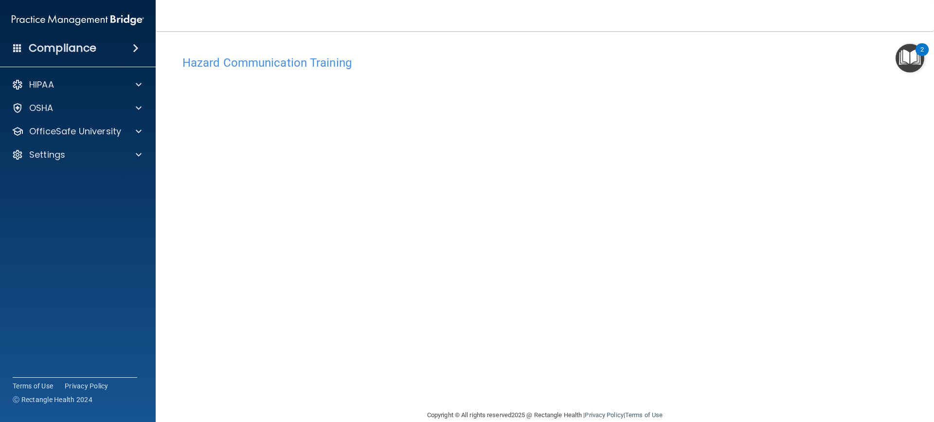
scroll to position [17, 0]
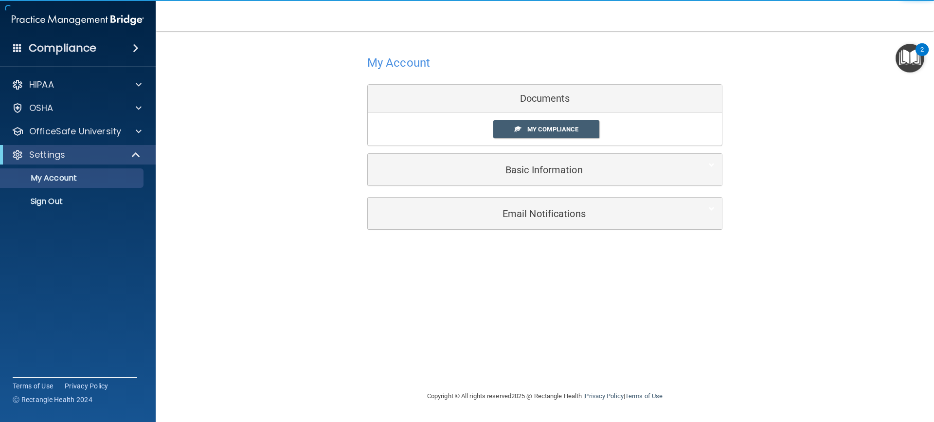
drag, startPoint x: 439, startPoint y: 389, endPoint x: 305, endPoint y: 309, distance: 156.2
click at [305, 309] on div "My Account Documents My Compliance My Compliance My BAA Basic Information Full …" at bounding box center [544, 211] width 739 height 340
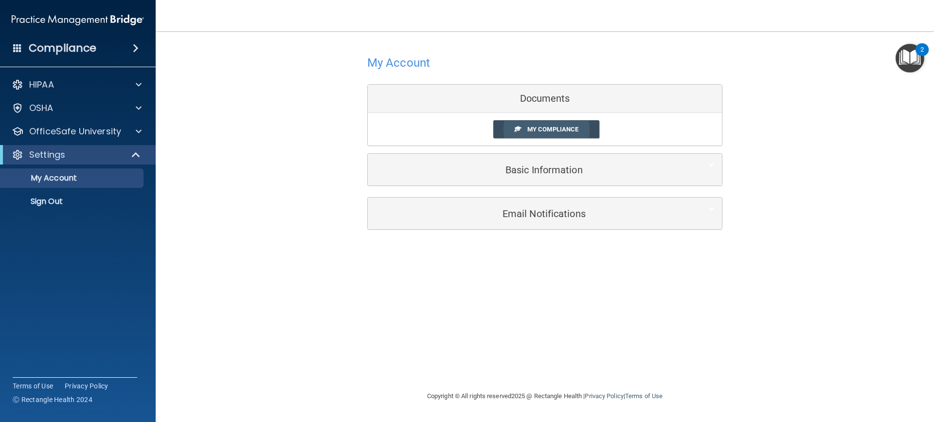
click at [576, 131] on span "My Compliance" at bounding box center [552, 129] width 51 height 7
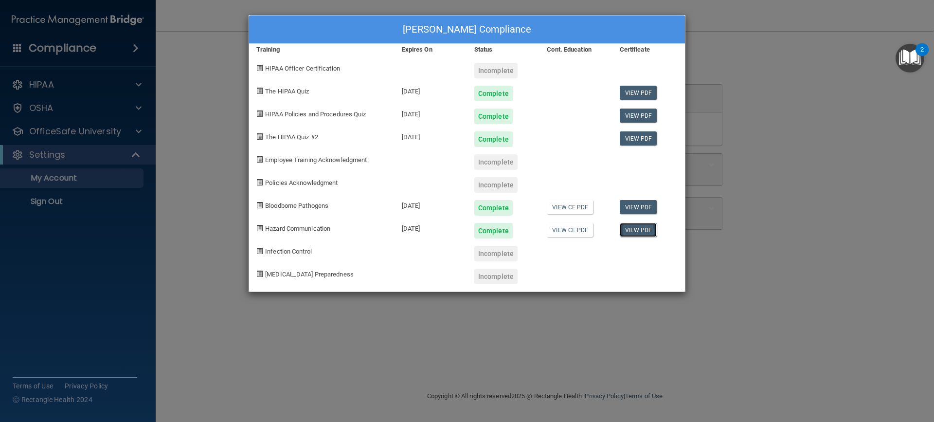
click at [635, 231] on link "View PDF" at bounding box center [638, 230] width 37 height 14
drag, startPoint x: 837, startPoint y: 202, endPoint x: 836, endPoint y: 198, distance: 5.0
click at [837, 200] on div "Eliana Montgomery's Compliance Training Expires On Status Cont. Education Certi…" at bounding box center [467, 211] width 934 height 422
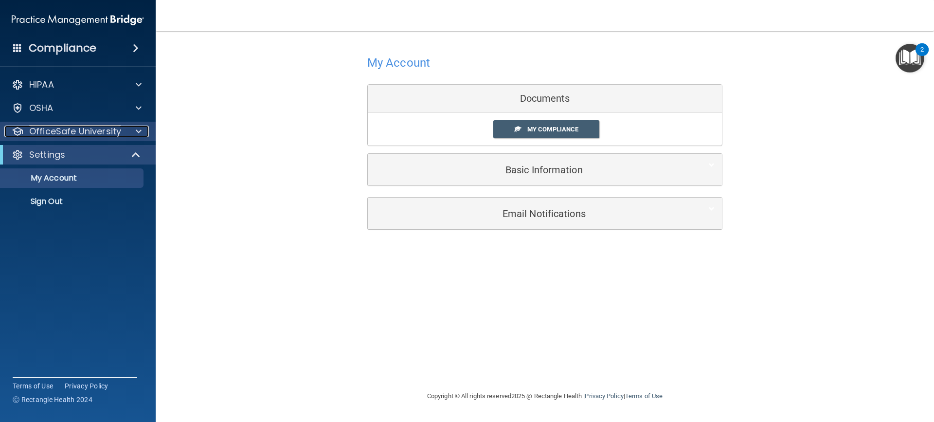
click at [138, 131] on span at bounding box center [139, 132] width 6 height 12
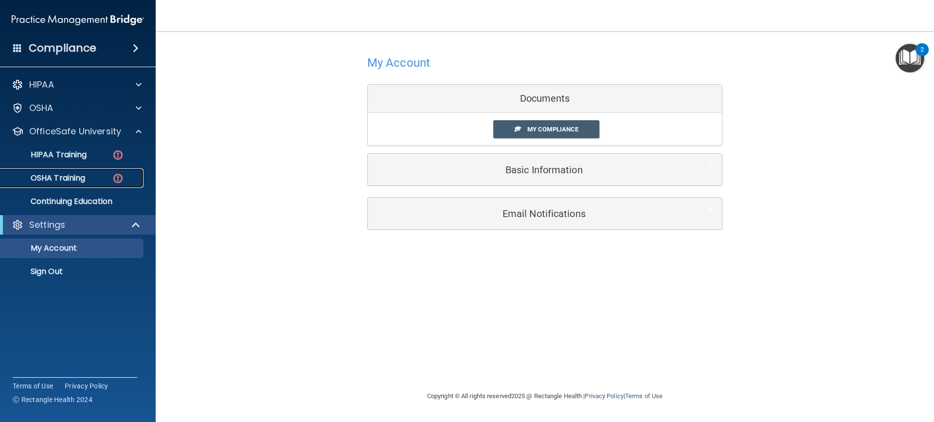
click at [106, 178] on div "OSHA Training" at bounding box center [72, 178] width 133 height 10
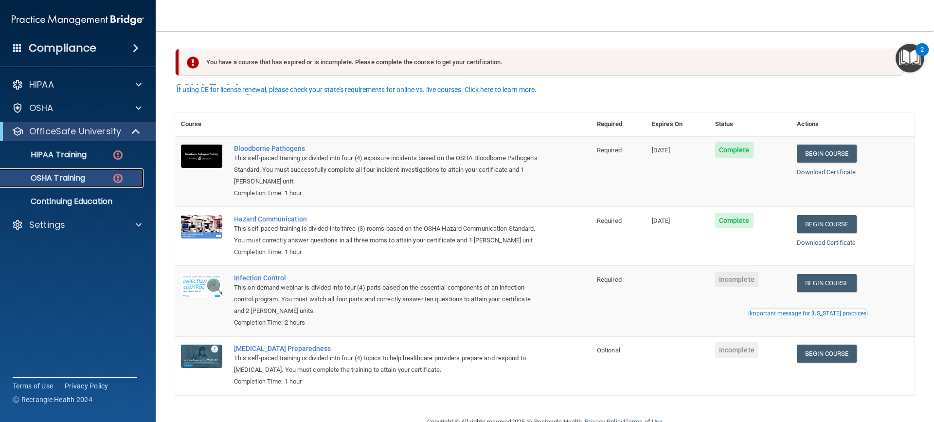
scroll to position [37, 0]
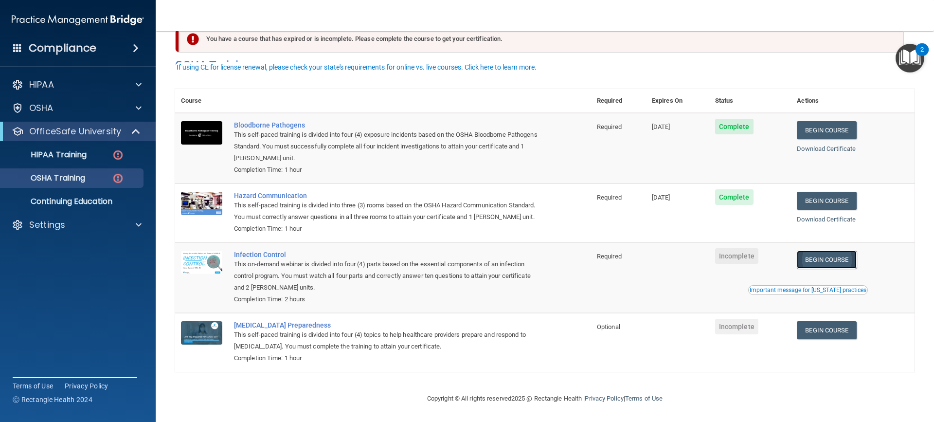
click at [810, 261] on link "Begin Course" at bounding box center [826, 260] width 59 height 18
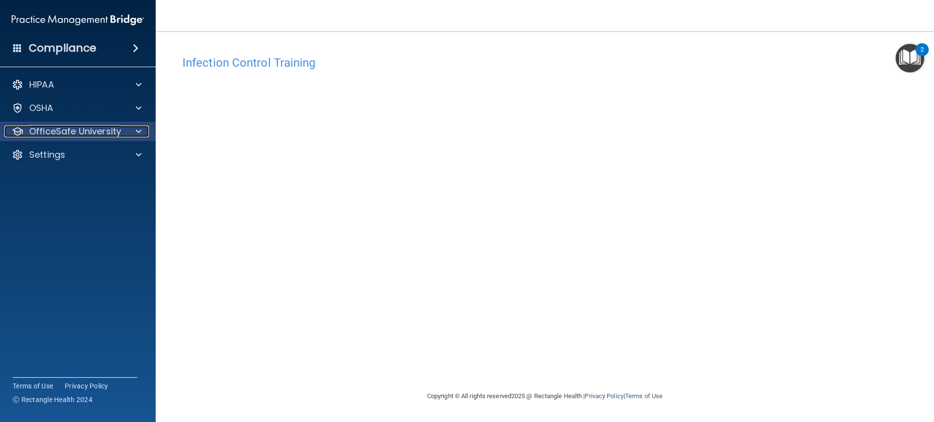
click at [142, 129] on div at bounding box center [137, 132] width 24 height 12
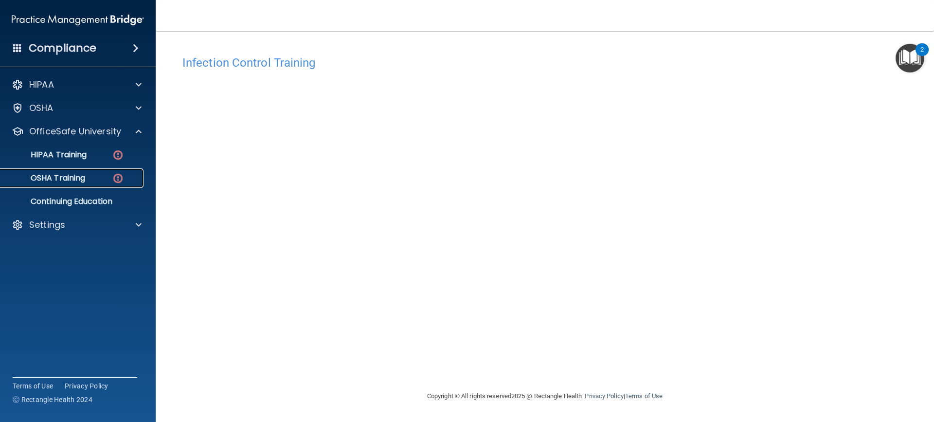
click at [98, 176] on div "OSHA Training" at bounding box center [72, 178] width 133 height 10
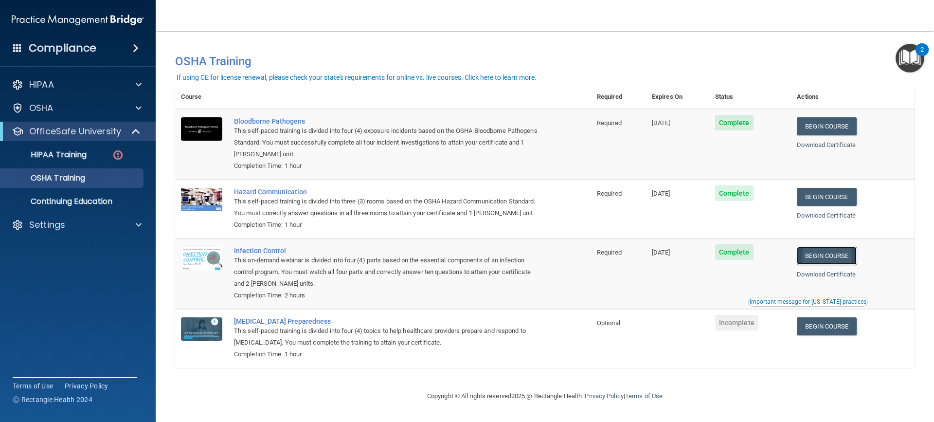
click at [823, 260] on link "Begin Course" at bounding box center [826, 256] width 59 height 18
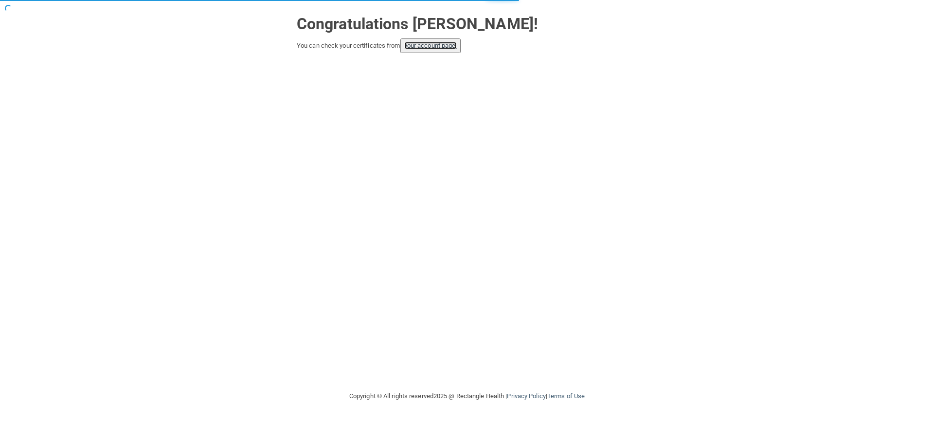
click at [434, 48] on link "your account page!" at bounding box center [430, 45] width 53 height 7
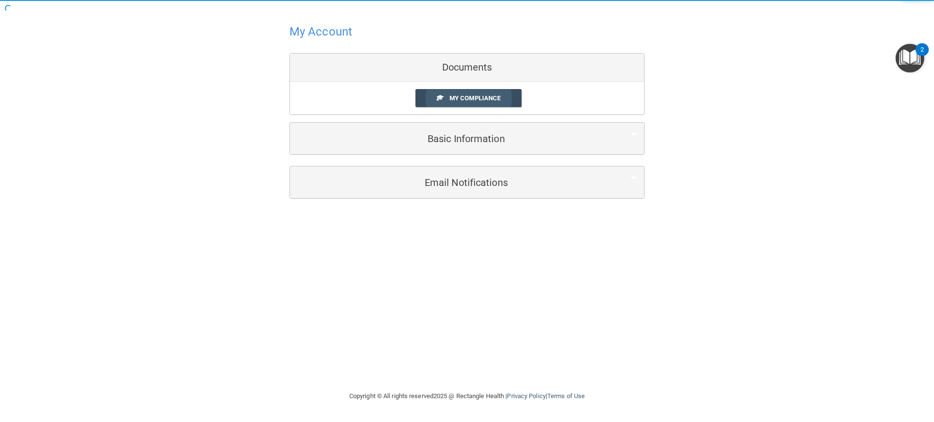
click at [485, 100] on span "My Compliance" at bounding box center [475, 97] width 51 height 7
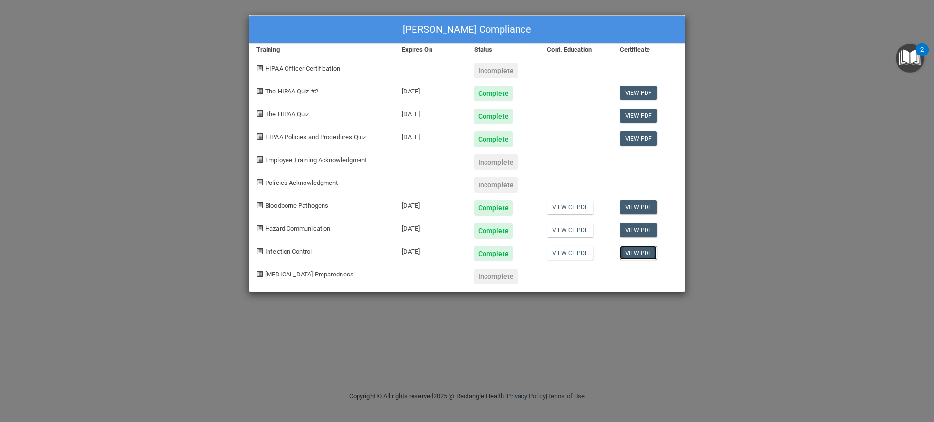
click at [626, 252] on link "View PDF" at bounding box center [638, 253] width 37 height 14
click at [882, 298] on div "Eliana Montgomery's Compliance Training Expires On Status Cont. Education Certi…" at bounding box center [467, 211] width 934 height 422
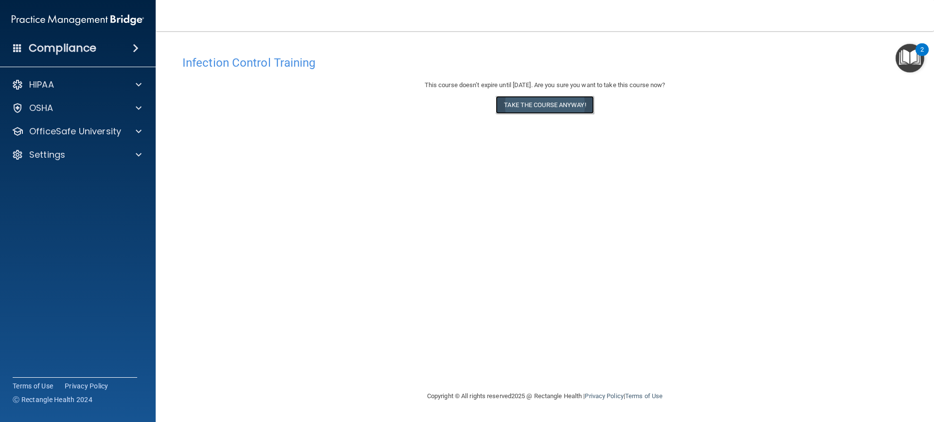
click at [502, 110] on button "Take the course anyway!" at bounding box center [545, 105] width 98 height 18
